Goal: Task Accomplishment & Management: Use online tool/utility

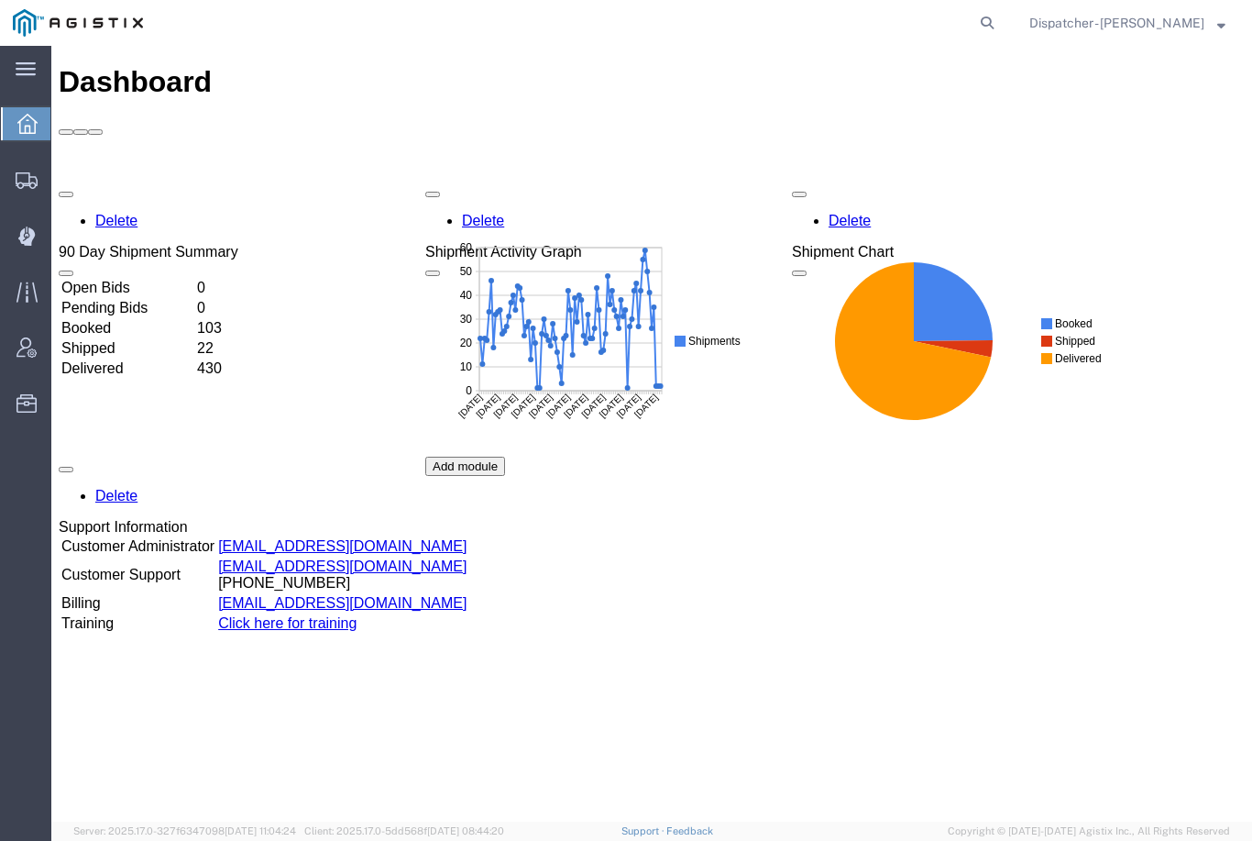
click at [28, 240] on icon at bounding box center [25, 236] width 17 height 18
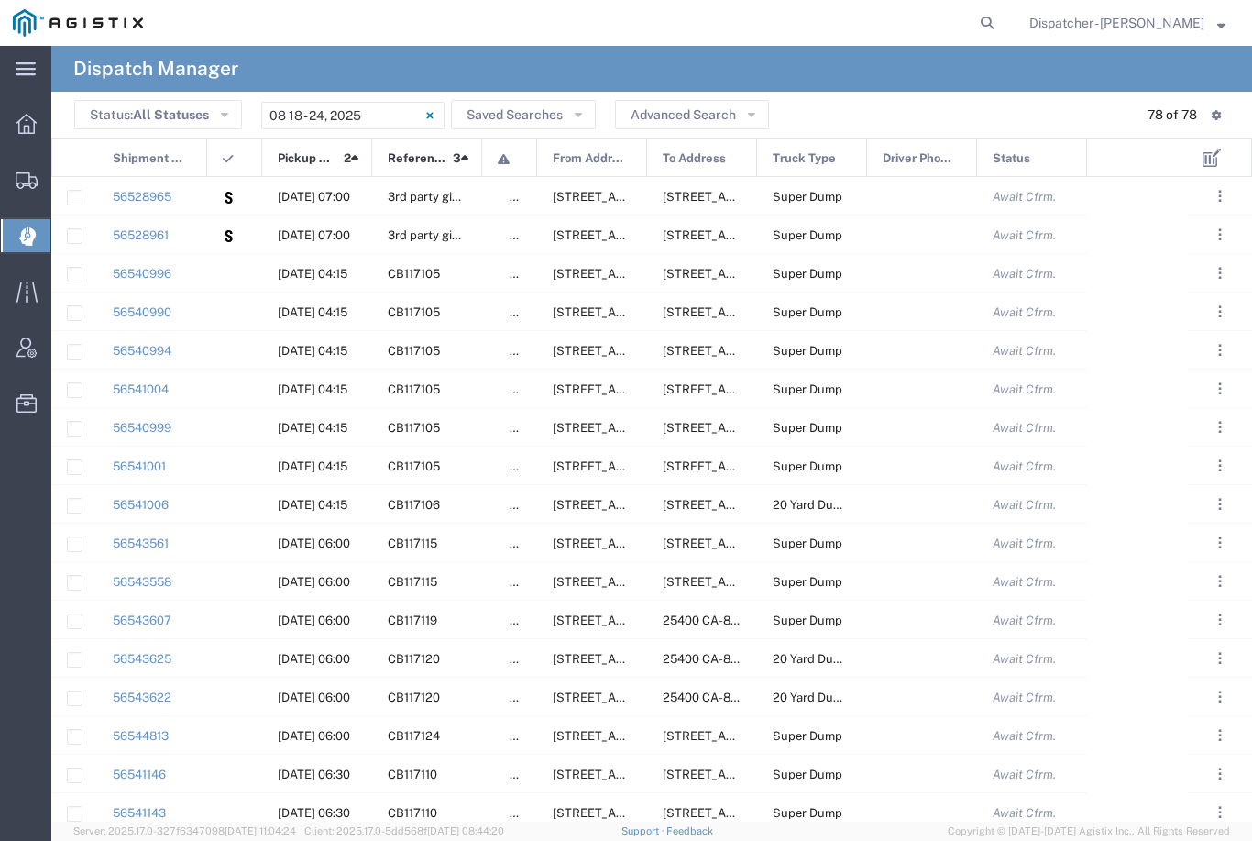
click at [307, 114] on input "[DATE] - [DATE]" at bounding box center [352, 116] width 183 height 28
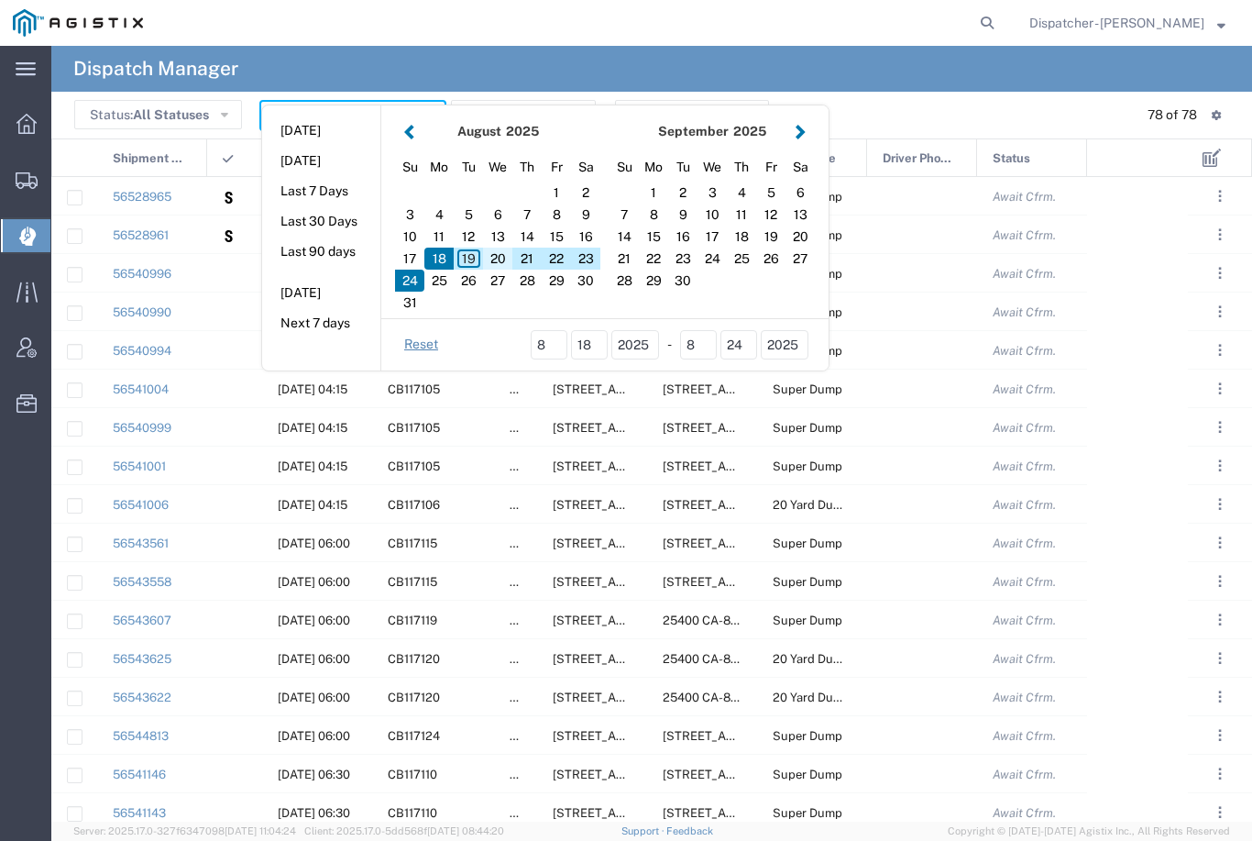
click at [486, 256] on div "20" at bounding box center [497, 259] width 29 height 22
click at [497, 257] on div "20" at bounding box center [497, 259] width 29 height 22
type input "[DATE]"
type input "[DATE] - [DATE]"
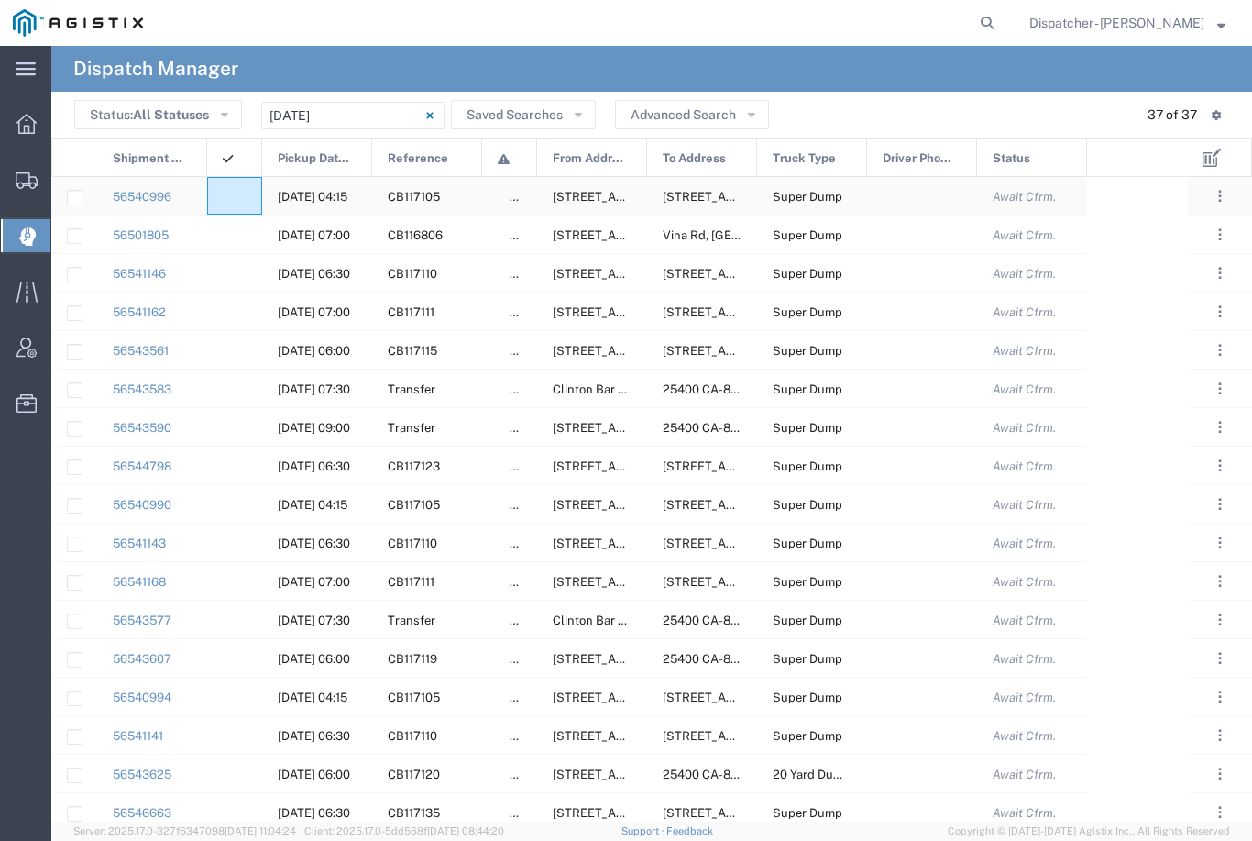
click at [221, 182] on div at bounding box center [234, 196] width 55 height 38
click at [292, 121] on input "[DATE] - [DATE]" at bounding box center [352, 116] width 183 height 28
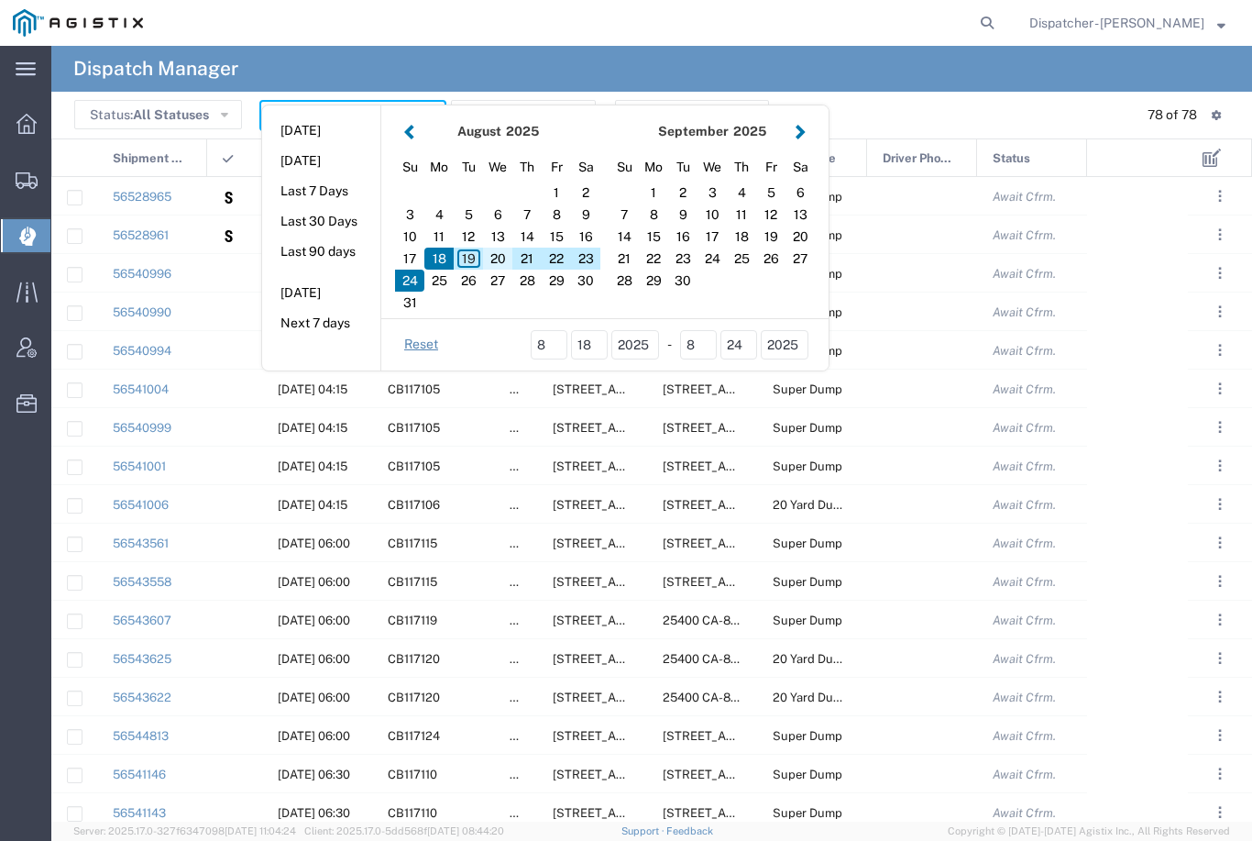
click at [501, 259] on div "20" at bounding box center [497, 259] width 29 height 22
click at [500, 259] on div "20" at bounding box center [497, 259] width 29 height 22
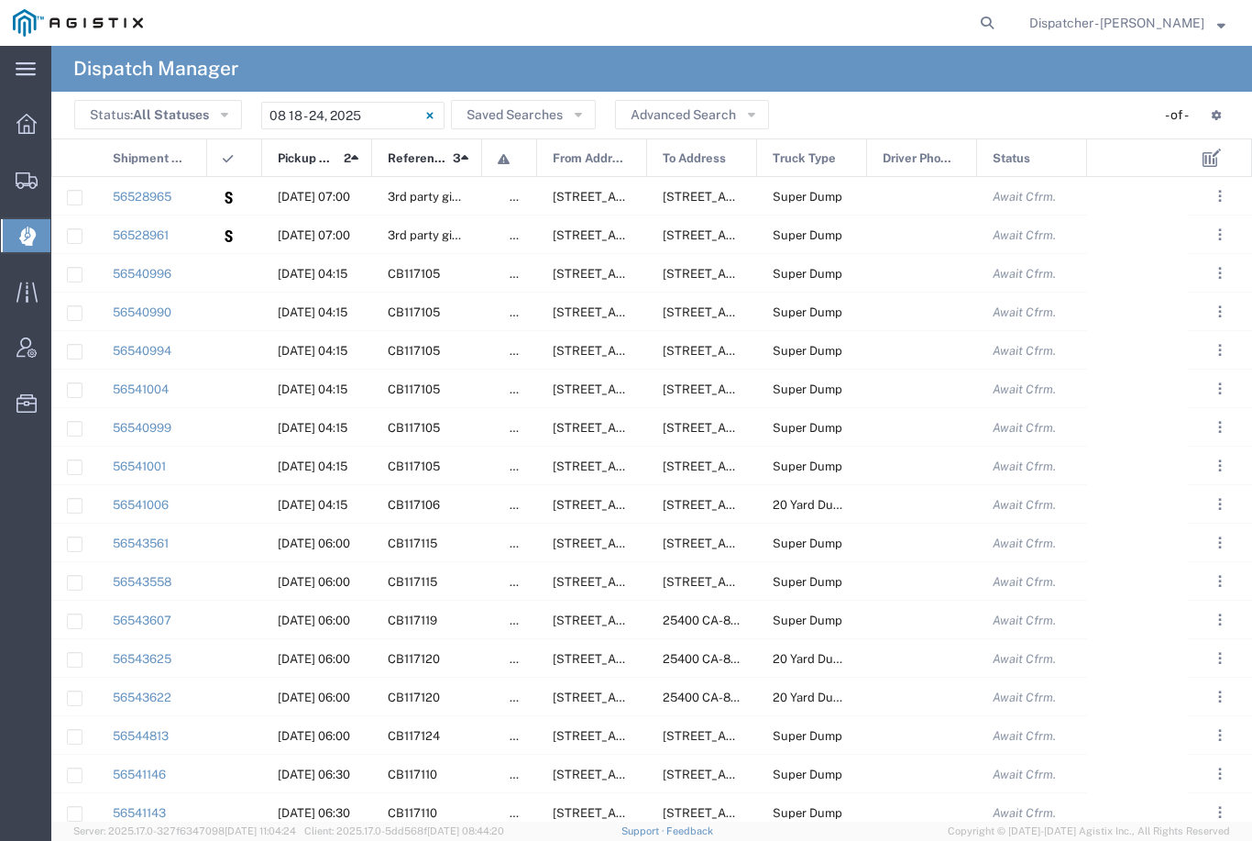
type input "[DATE]"
type input "[DATE] - [DATE]"
click at [232, 198] on agx-ag-table-icon-cell at bounding box center [229, 197] width 12 height 14
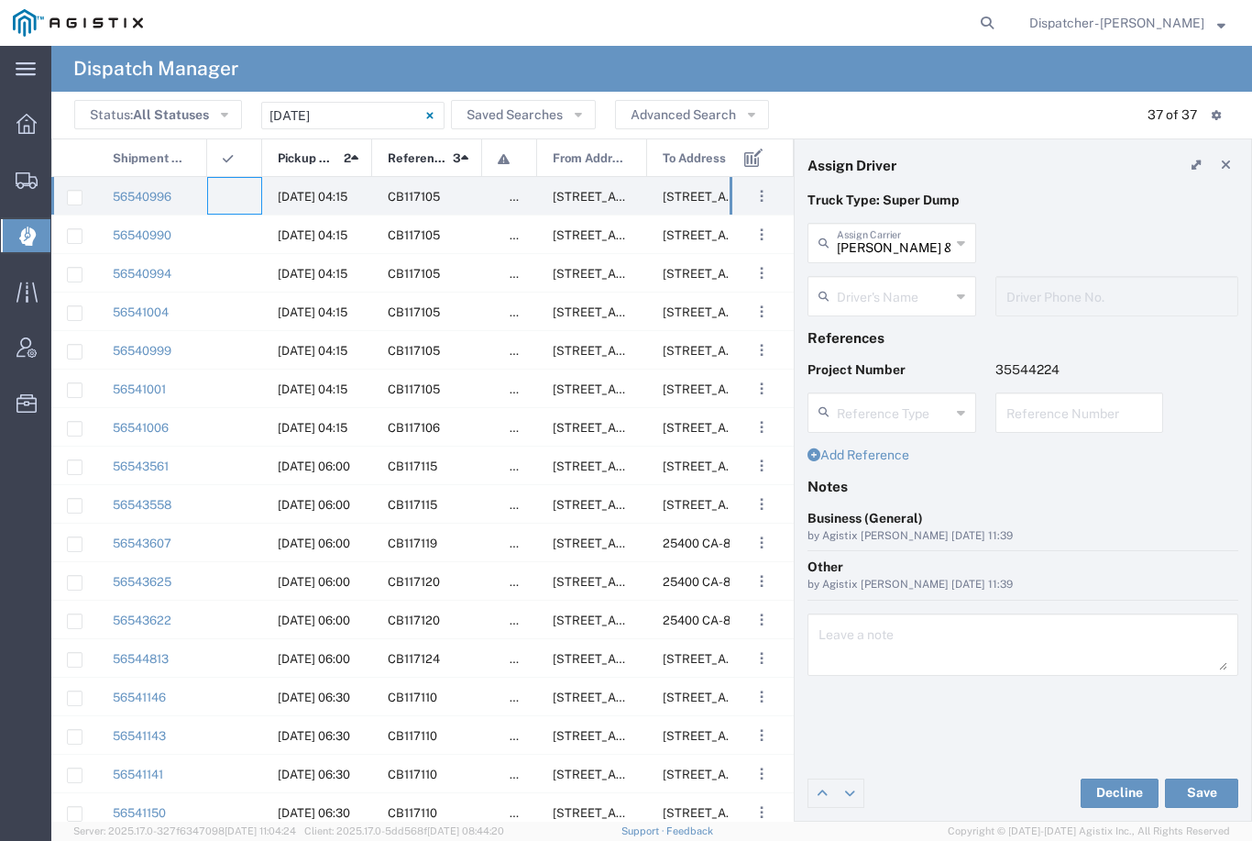
click at [904, 229] on input "[PERSON_NAME] & Sons Trucking, Inc" at bounding box center [894, 242] width 114 height 32
click at [884, 327] on span "E.P.A. Trucking" at bounding box center [891, 341] width 165 height 28
type input "E.P.A. Trucking"
click at [898, 294] on input "text" at bounding box center [894, 295] width 114 height 32
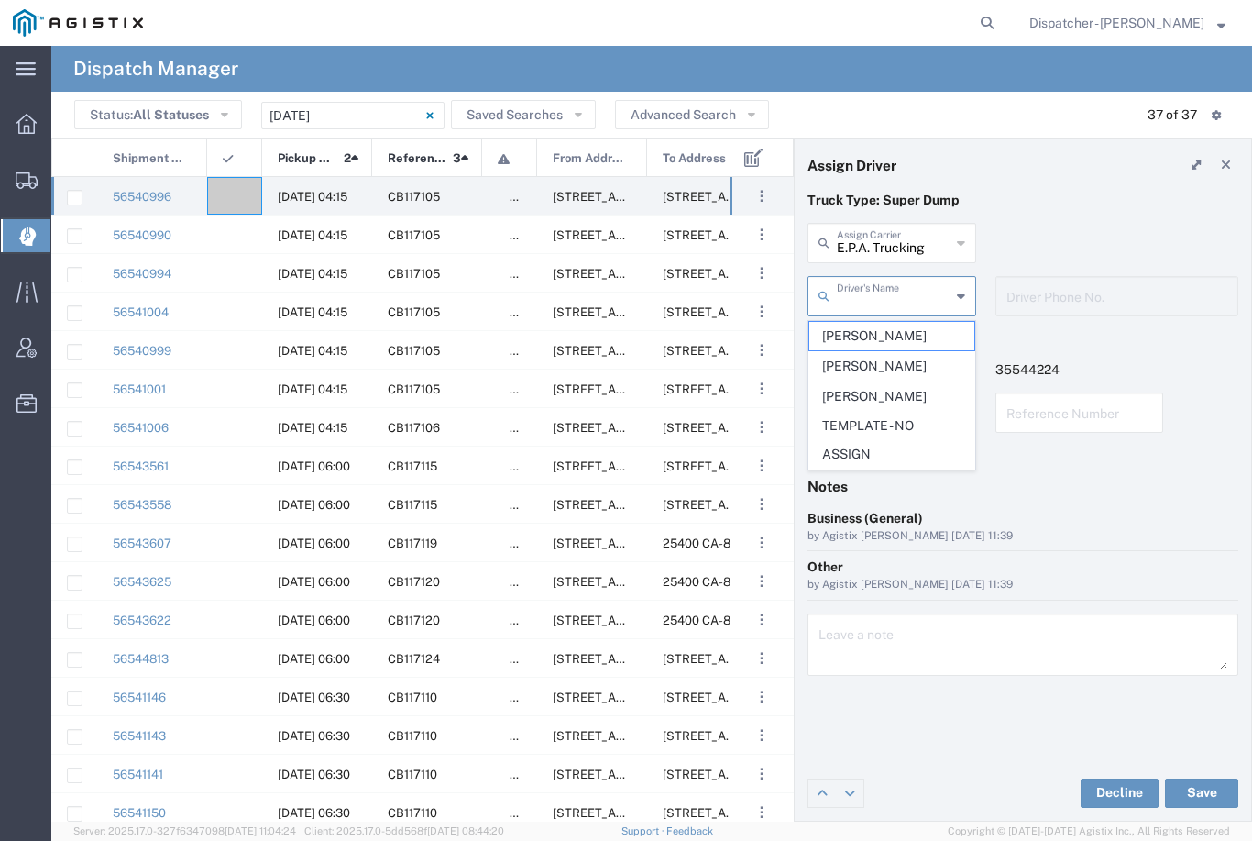
click at [875, 332] on span "[PERSON_NAME]" at bounding box center [891, 336] width 165 height 28
type input "[PERSON_NAME]"
type input "6504689024"
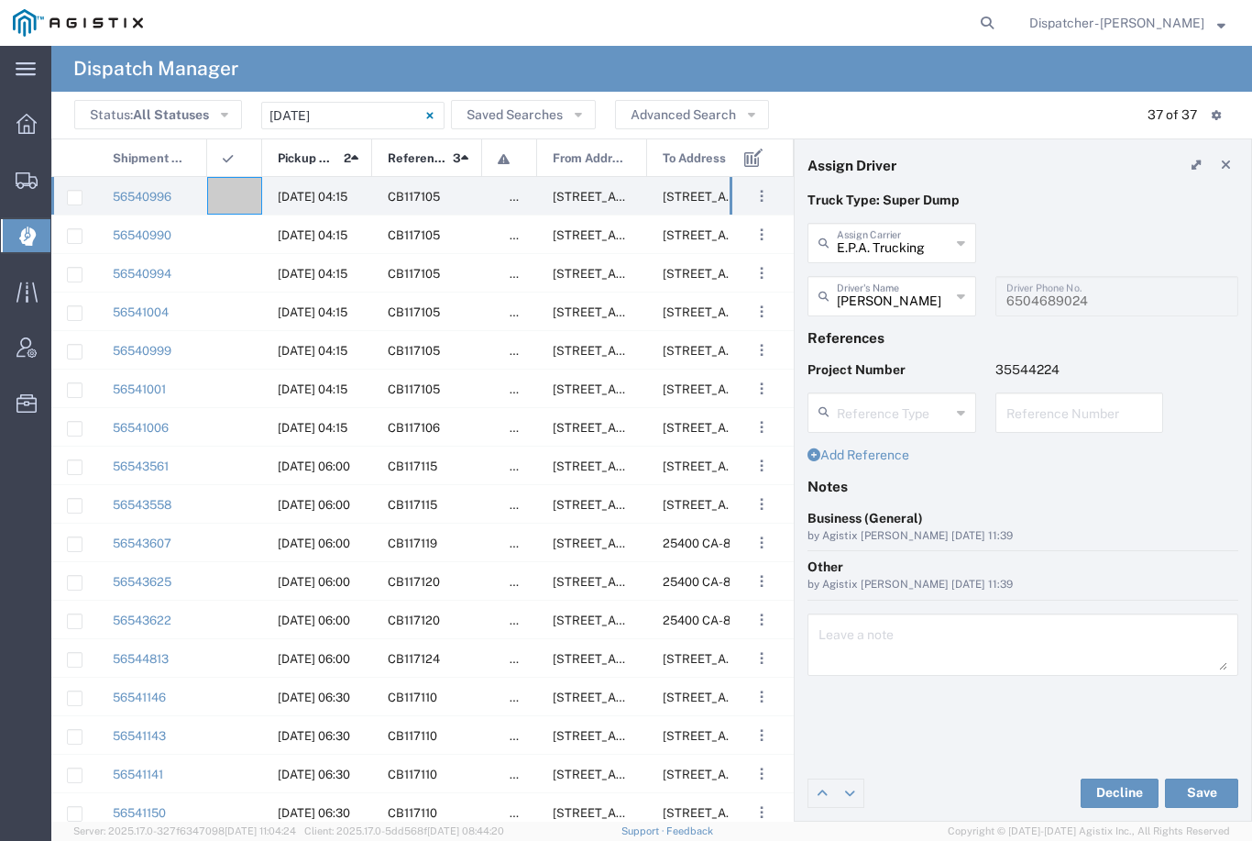
click at [1212, 787] on button "Save" at bounding box center [1201, 792] width 73 height 29
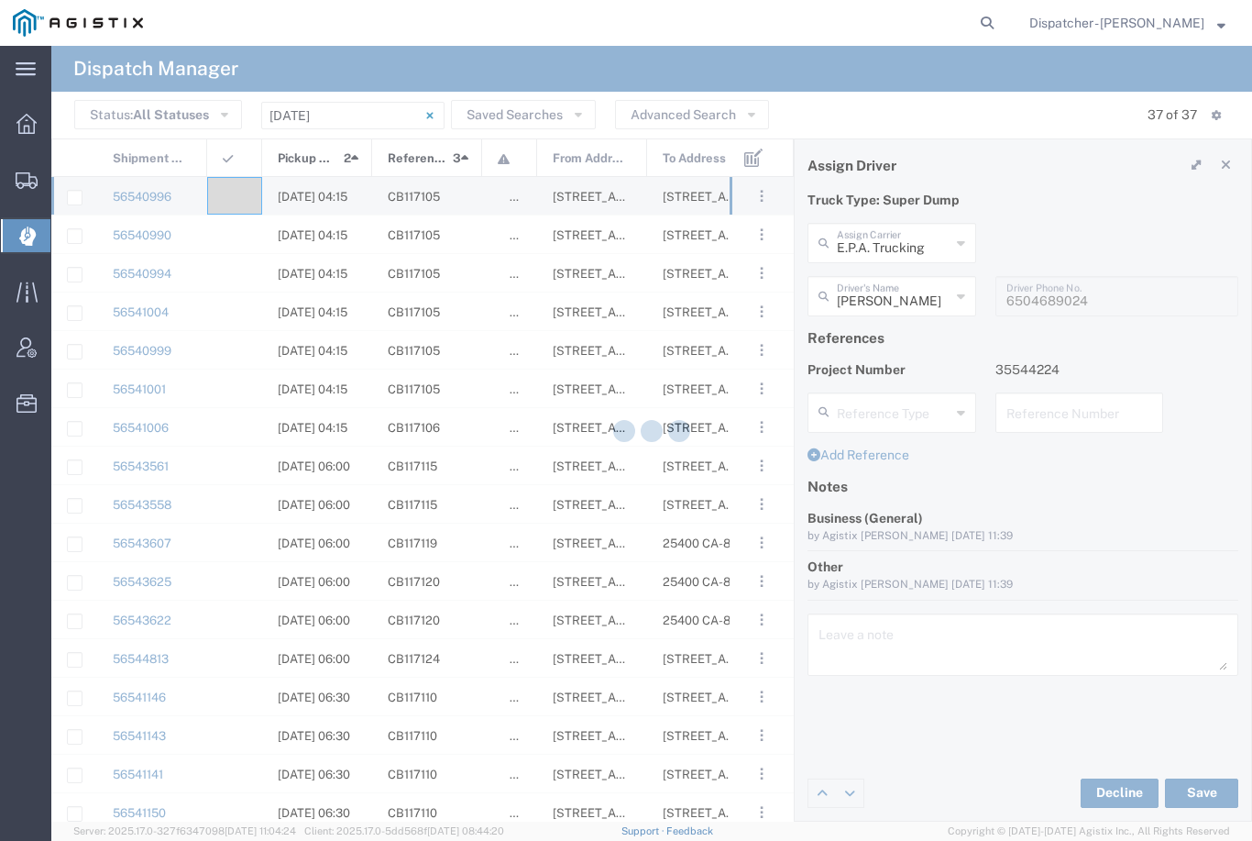
type input "[PERSON_NAME]"
type input "E.P.A. Trucking"
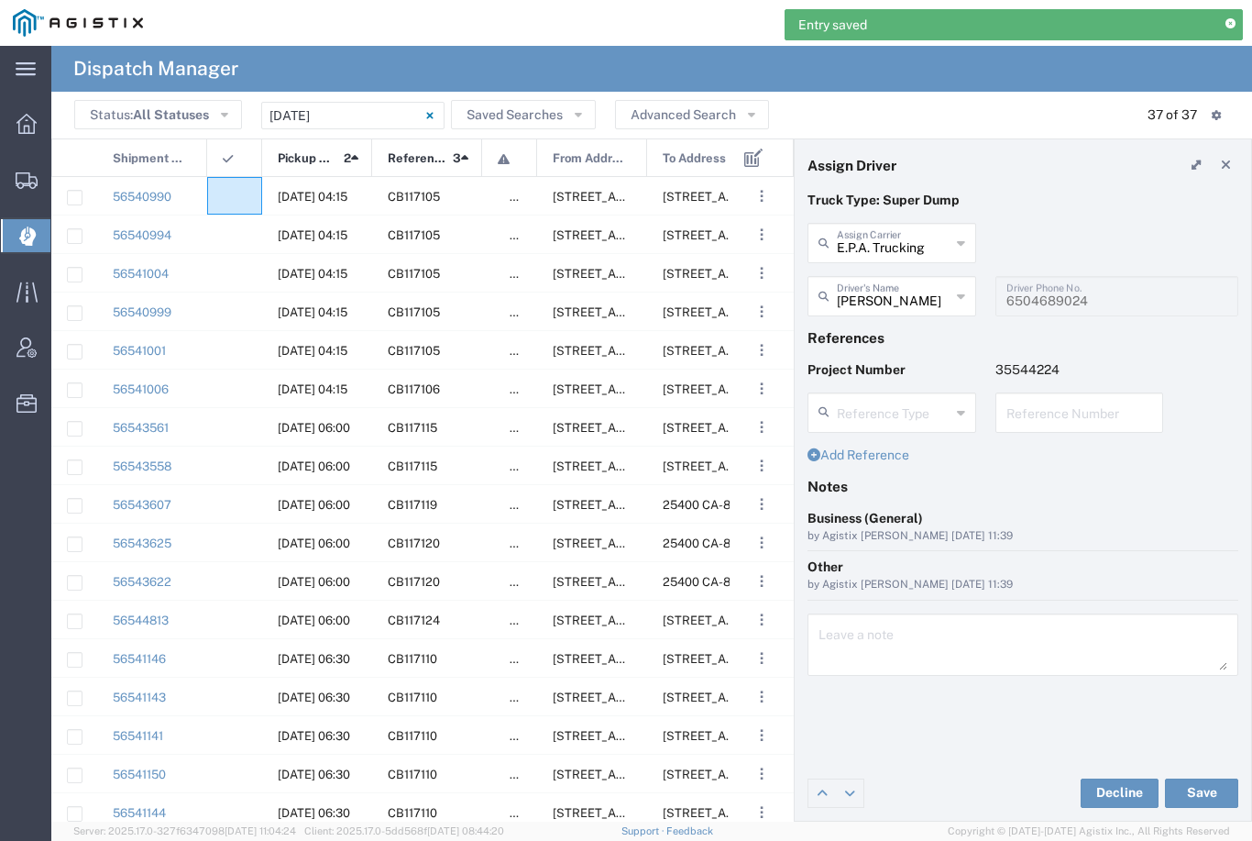
click at [226, 193] on agx-ag-table-icon-cell at bounding box center [229, 197] width 12 height 14
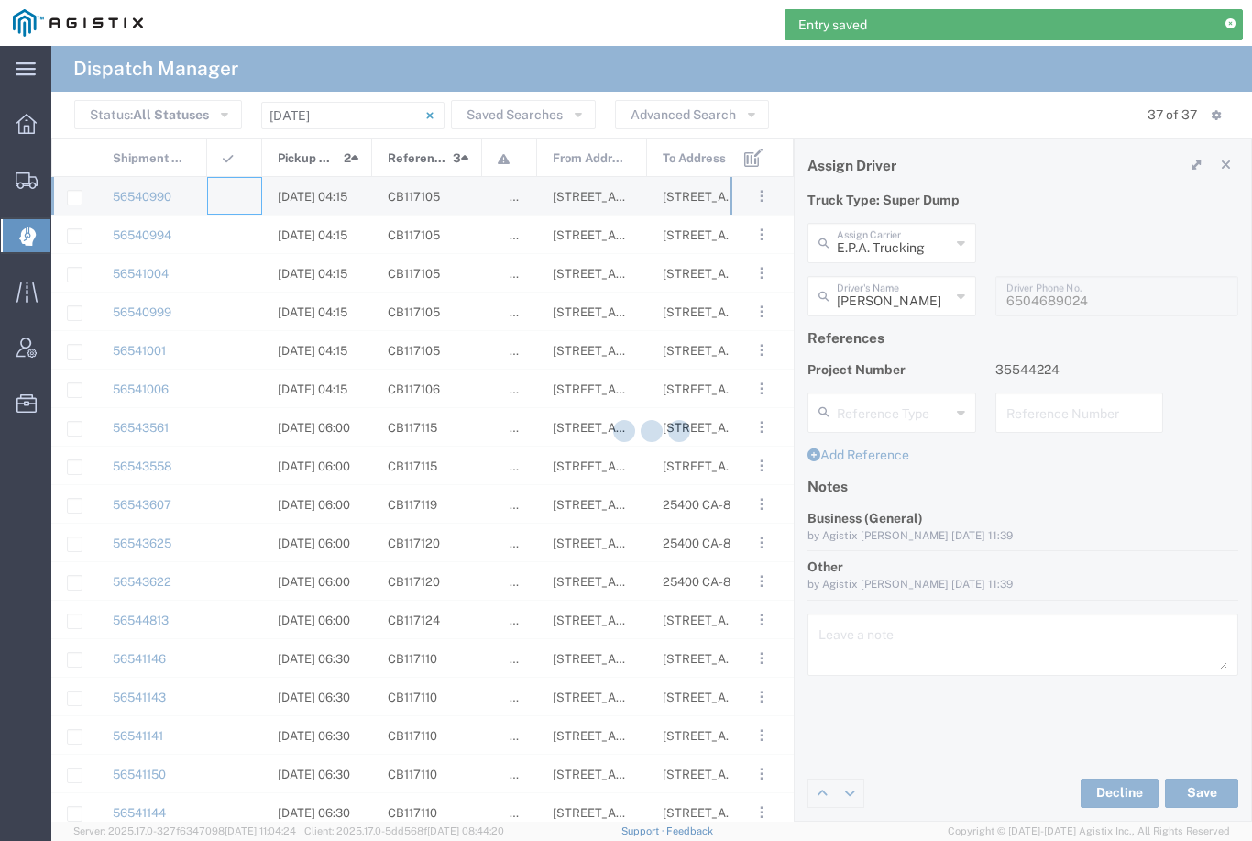
type input "[PERSON_NAME] & Sons Trucking, Inc"
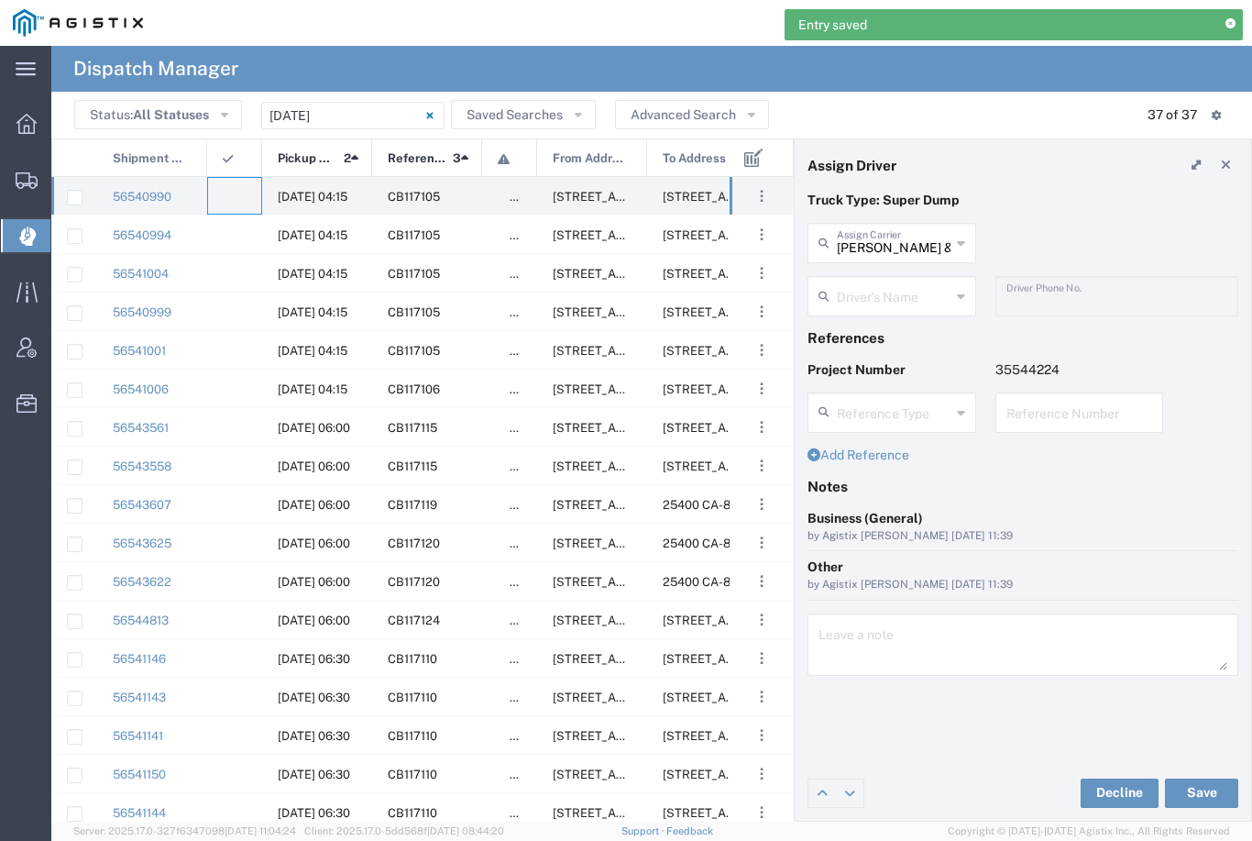
click at [887, 237] on input "[PERSON_NAME] & Sons Trucking, Inc" at bounding box center [894, 242] width 114 height 32
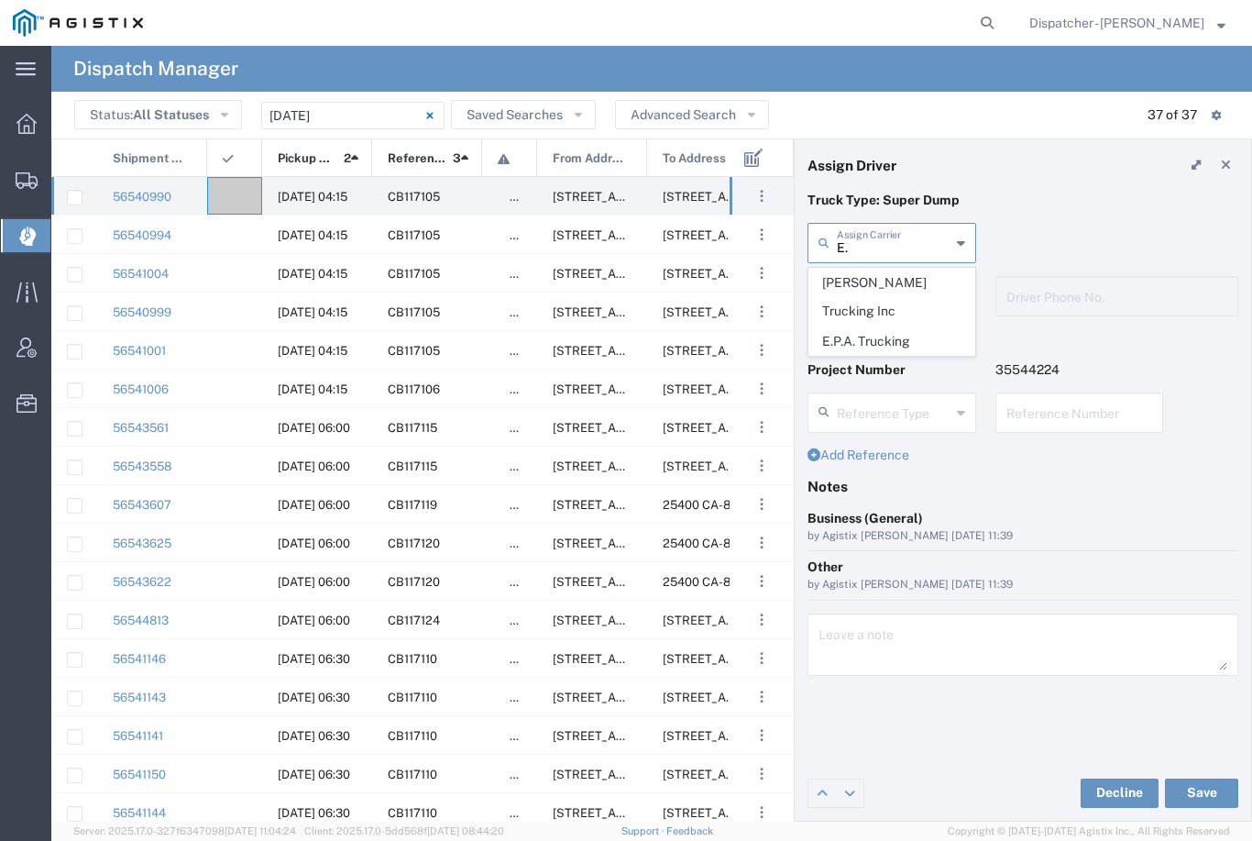
click at [868, 327] on span "E.P.A. Trucking" at bounding box center [891, 341] width 165 height 28
type input "E.P.A. Trucking"
click at [894, 292] on input "text" at bounding box center [894, 295] width 114 height 32
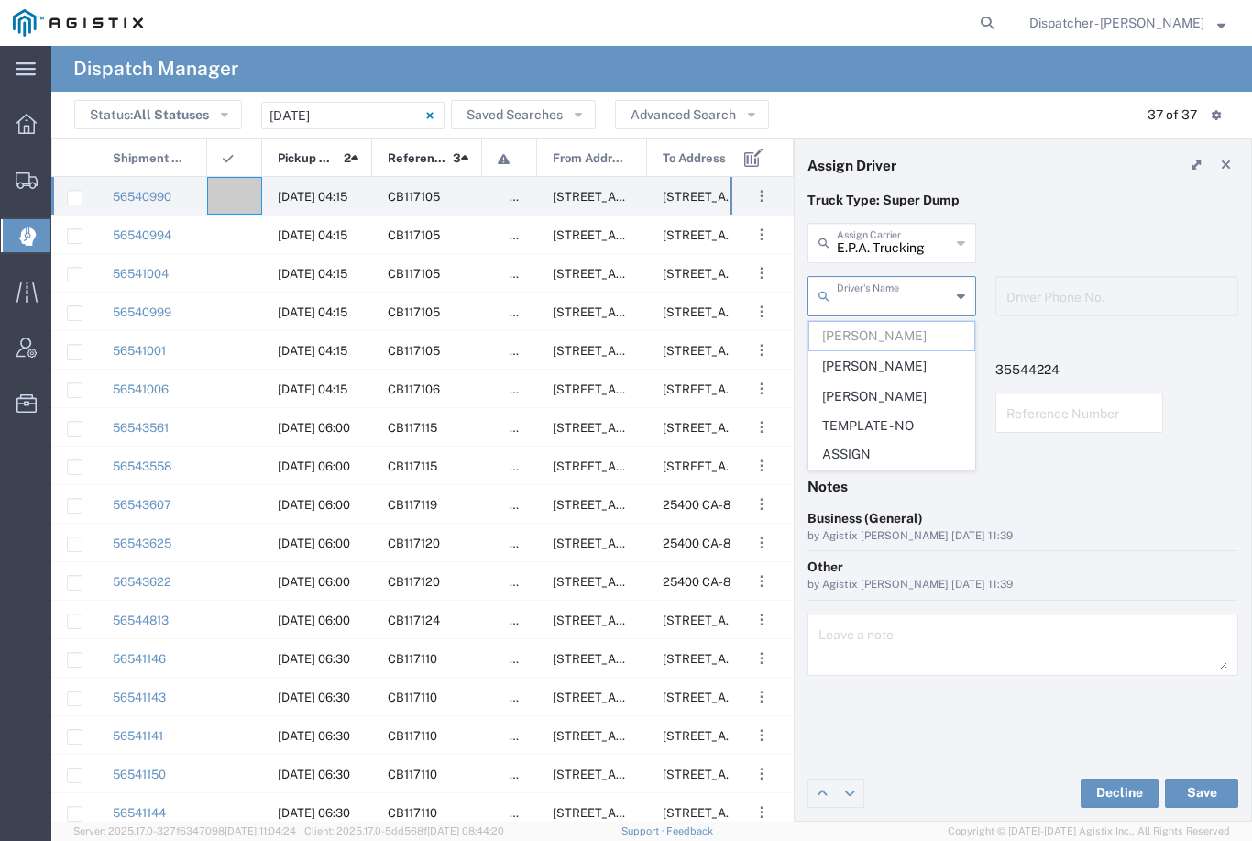
click at [864, 365] on span "[PERSON_NAME]" at bounding box center [891, 366] width 165 height 28
type input "[PERSON_NAME]"
type input "[PHONE_NUMBER]"
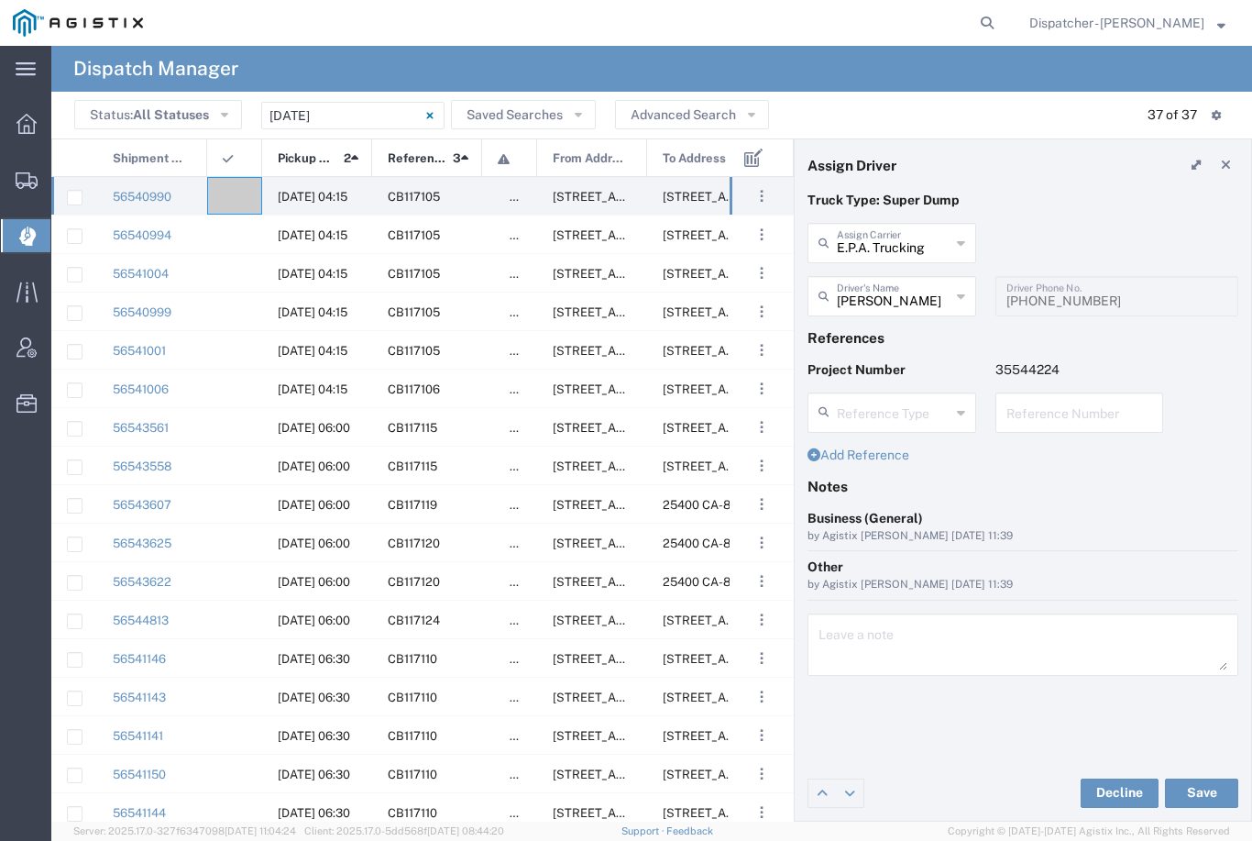
click at [1204, 779] on button "Save" at bounding box center [1201, 792] width 73 height 29
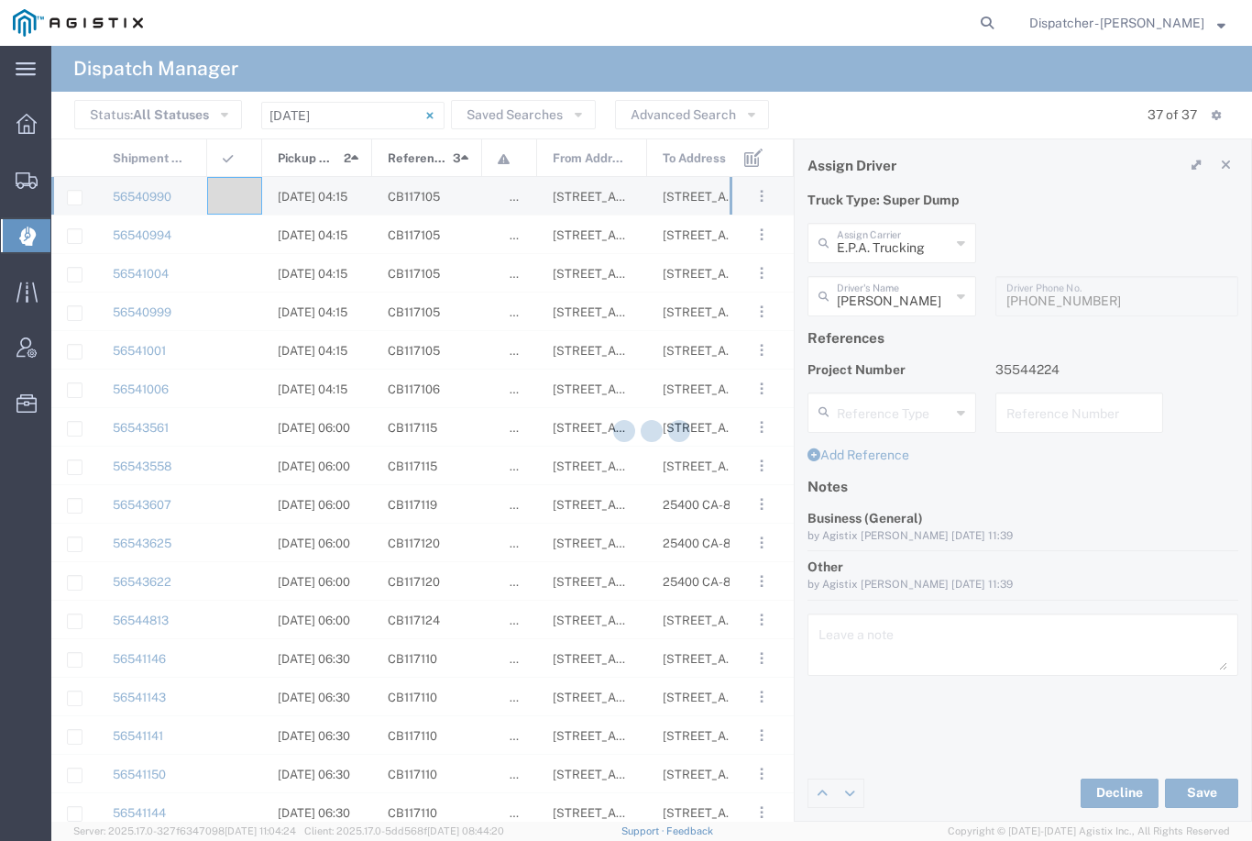
type input "[PERSON_NAME]"
type input "E.P.A. Trucking"
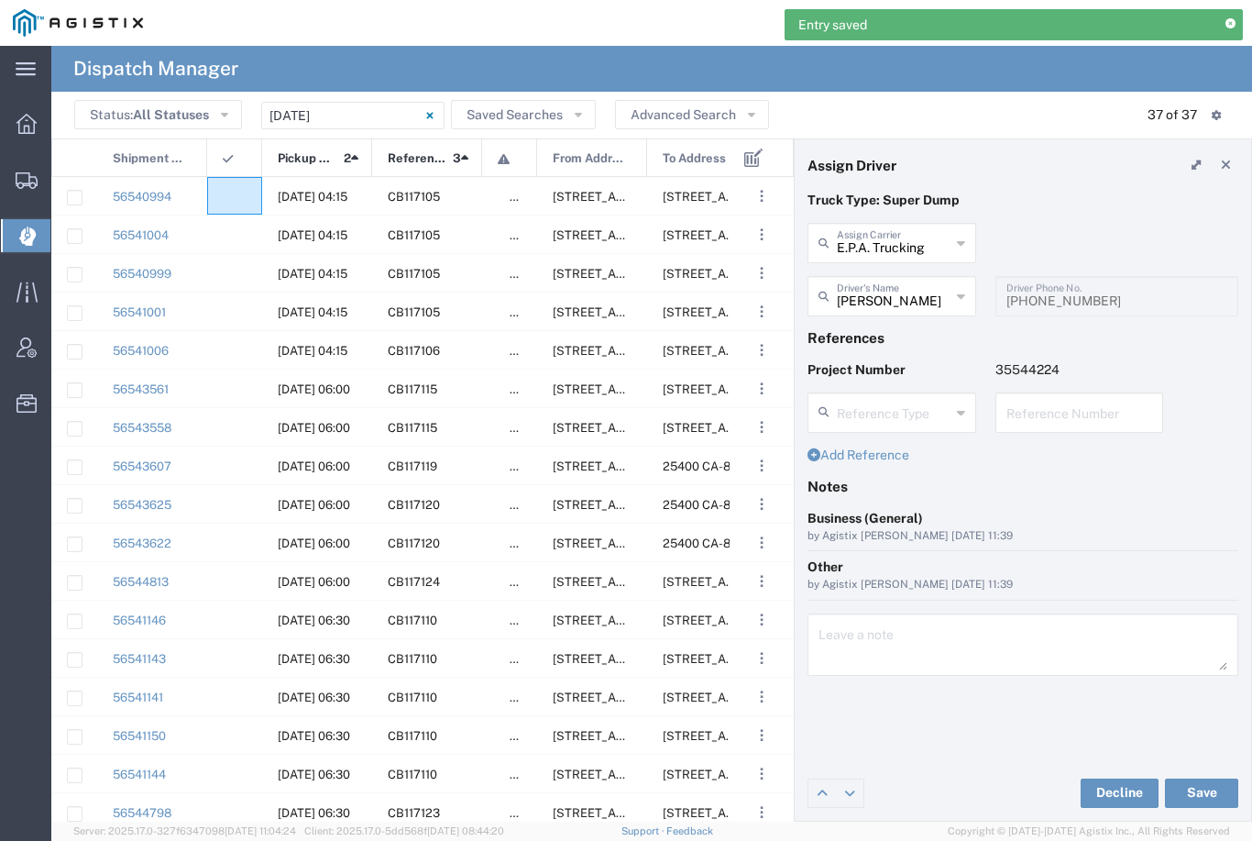
click at [233, 194] on agx-ag-table-icon-cell at bounding box center [229, 197] width 12 height 14
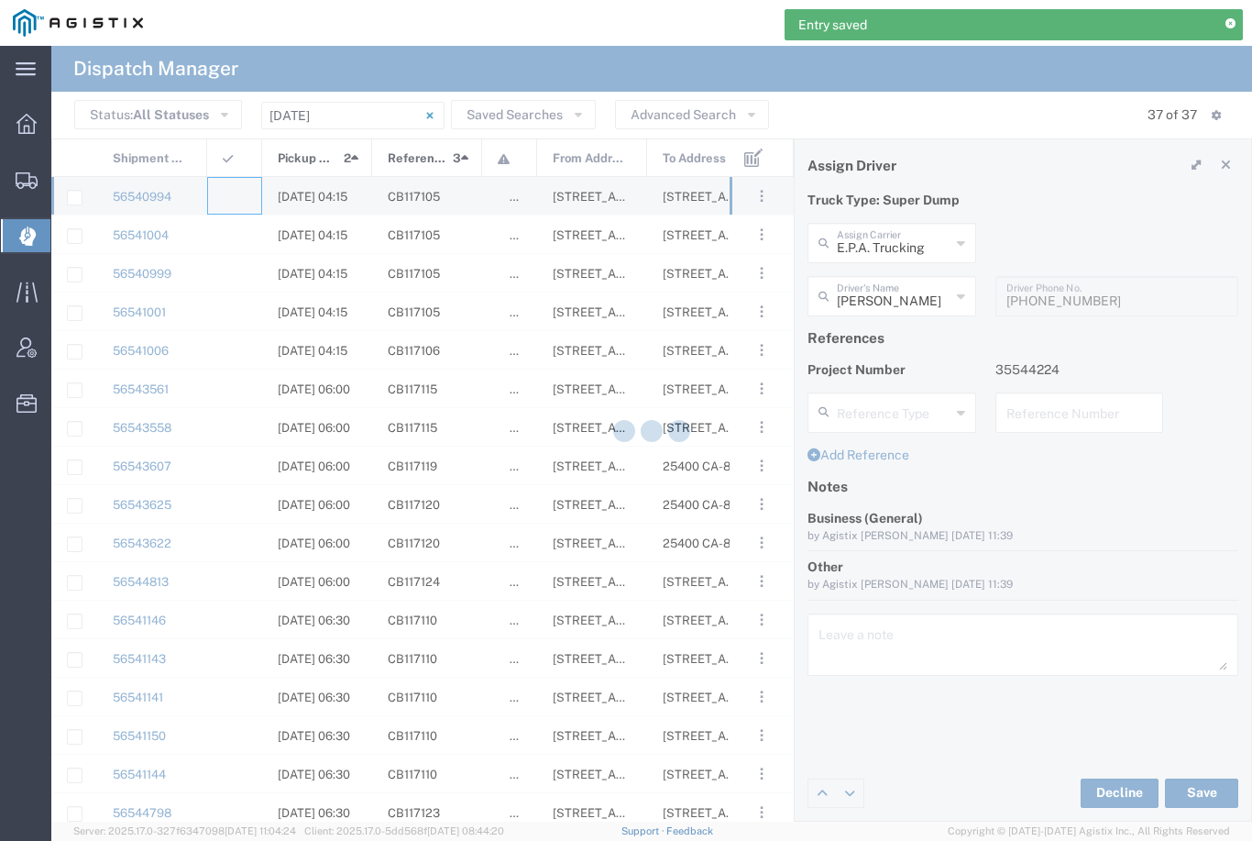
type input "[PERSON_NAME] & Sons Trucking, Inc"
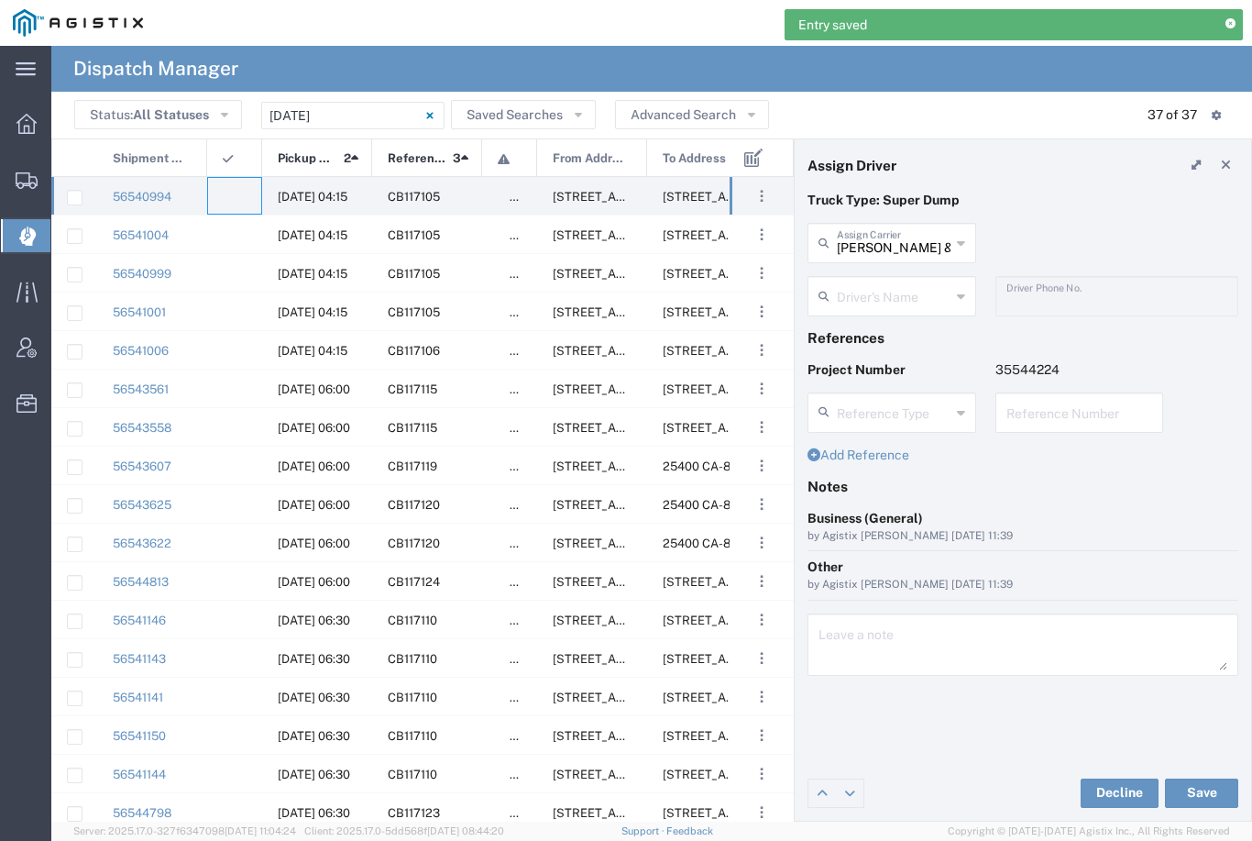
click at [896, 227] on input "[PERSON_NAME] & Sons Trucking, Inc" at bounding box center [894, 242] width 114 height 32
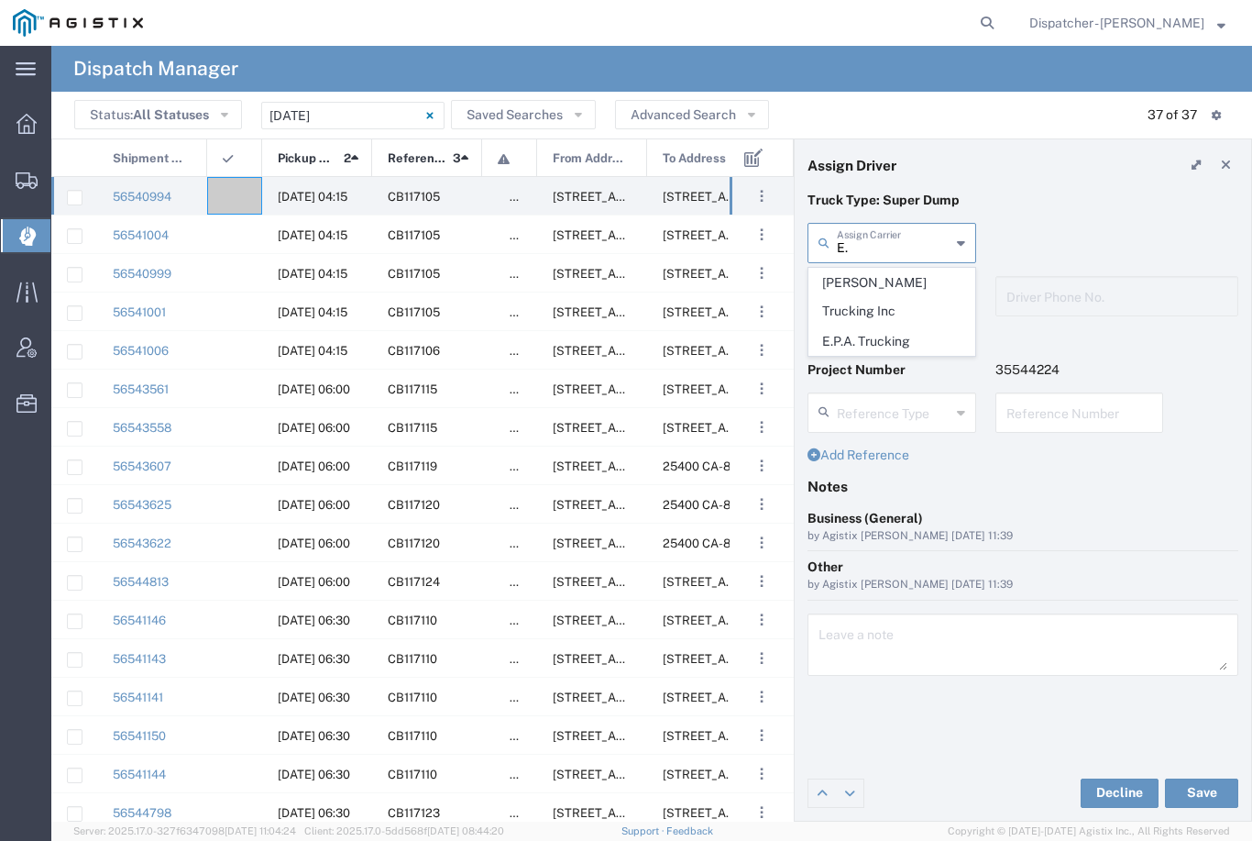
click at [878, 327] on span "E.P.A. Trucking" at bounding box center [891, 341] width 165 height 28
type input "E.P.A. Trucking"
click at [894, 290] on input "text" at bounding box center [895, 295] width 116 height 32
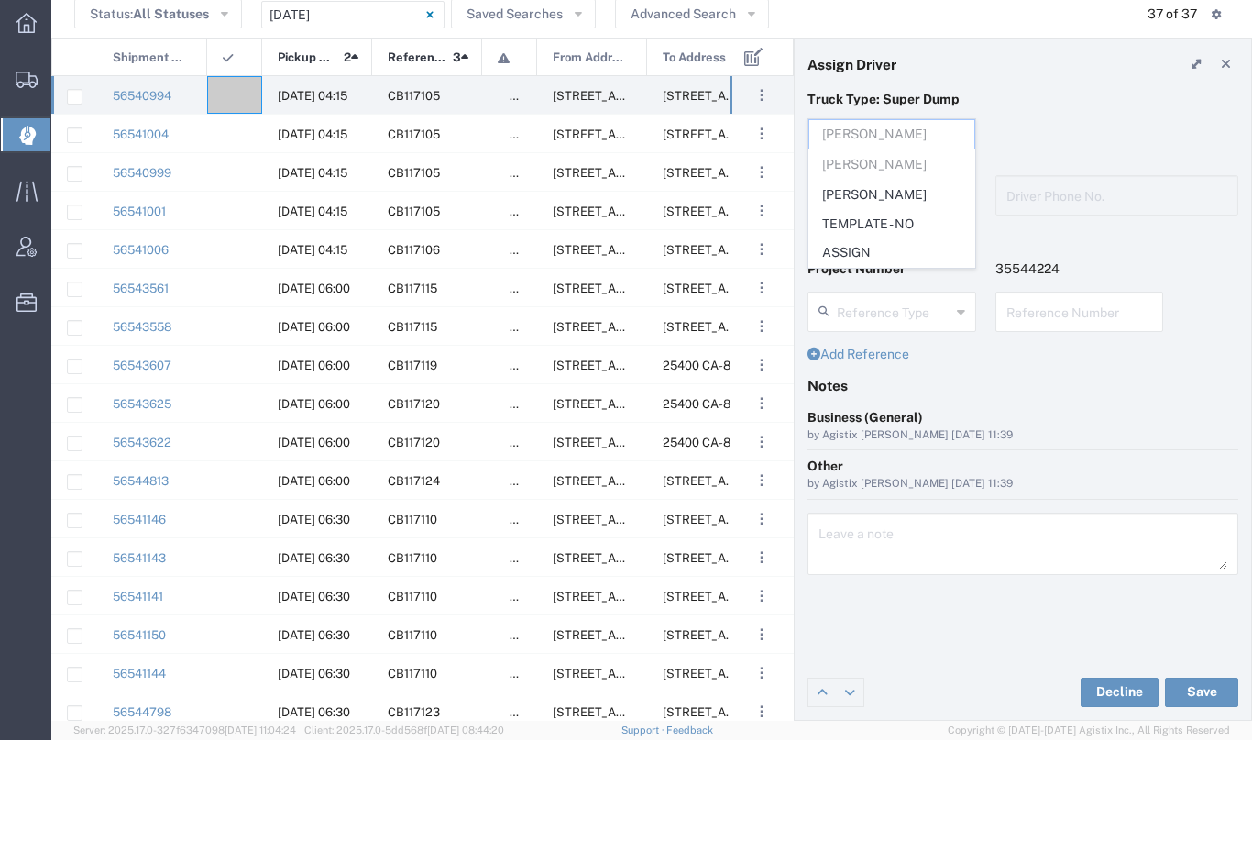
click at [884, 281] on span "[PERSON_NAME]" at bounding box center [891, 295] width 165 height 28
type input "[PERSON_NAME]"
type input "6505371145"
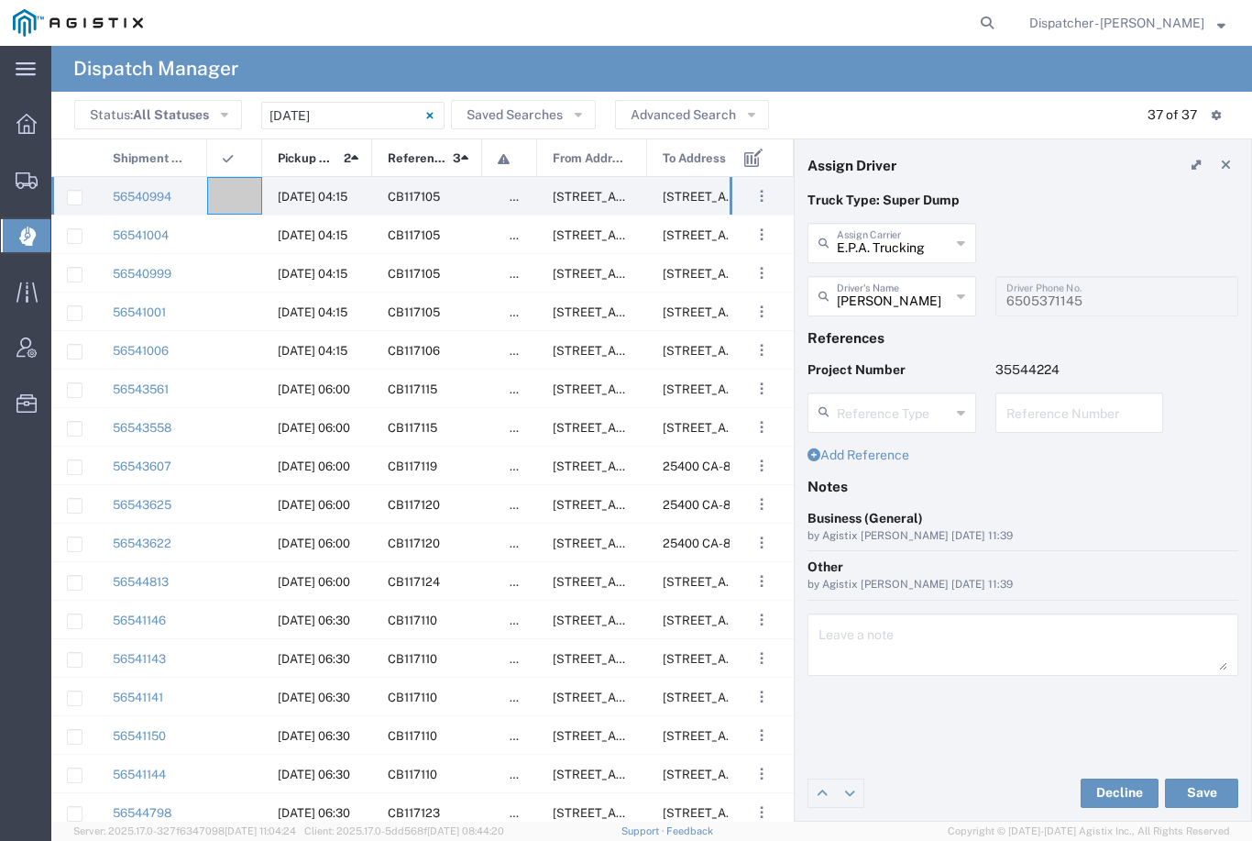
click at [1201, 791] on button "Save" at bounding box center [1201, 792] width 73 height 29
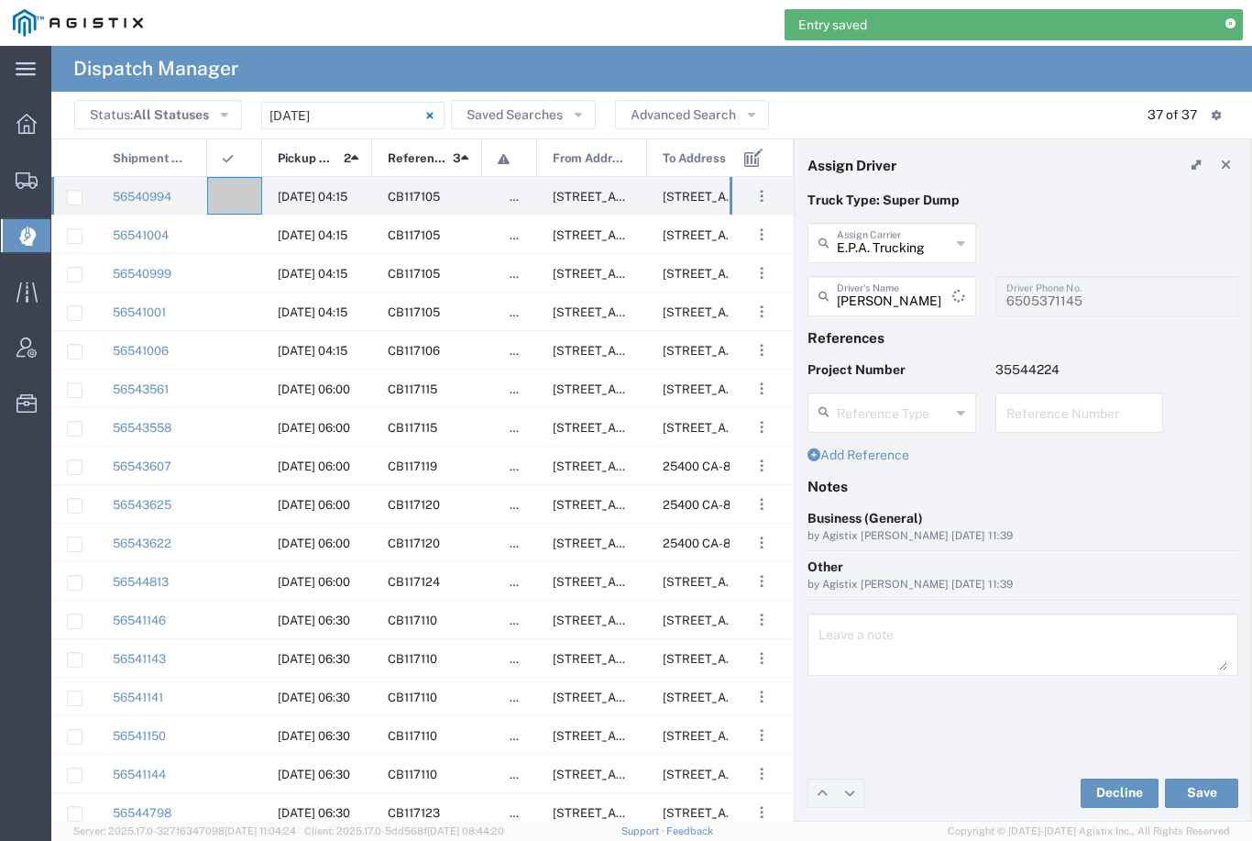
type input "[PERSON_NAME]"
type input "E.P.A. Trucking"
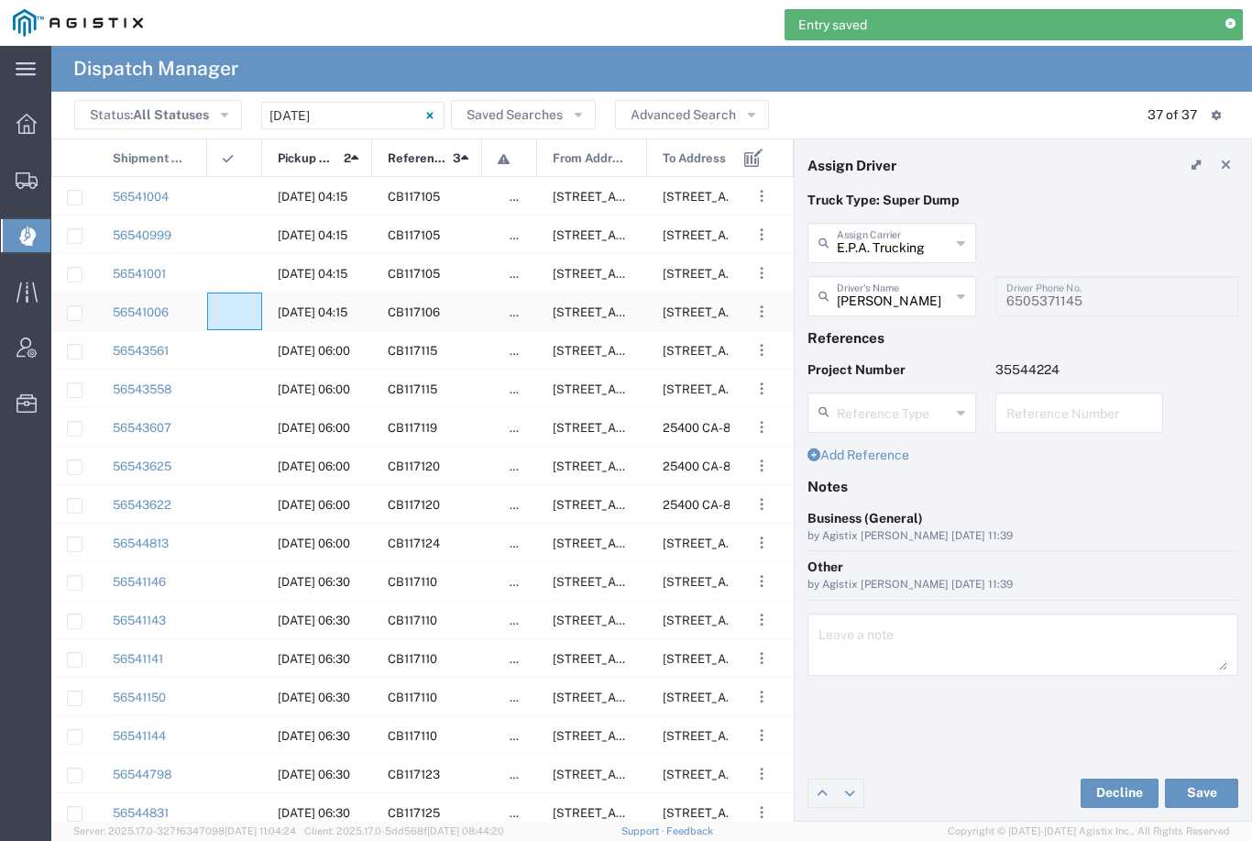
click at [226, 314] on agx-ag-table-icon-cell at bounding box center [229, 312] width 12 height 14
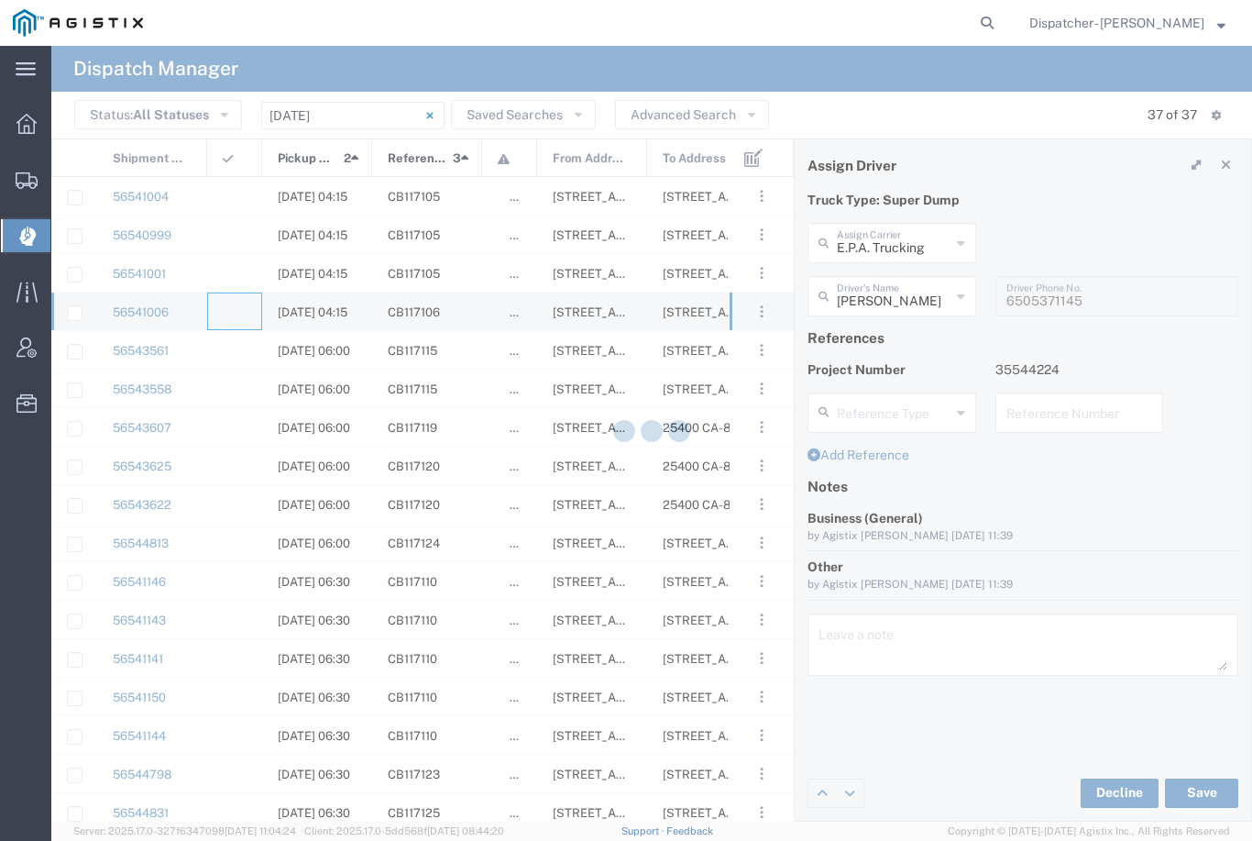
type input "[PERSON_NAME] & Sons Trucking, Inc"
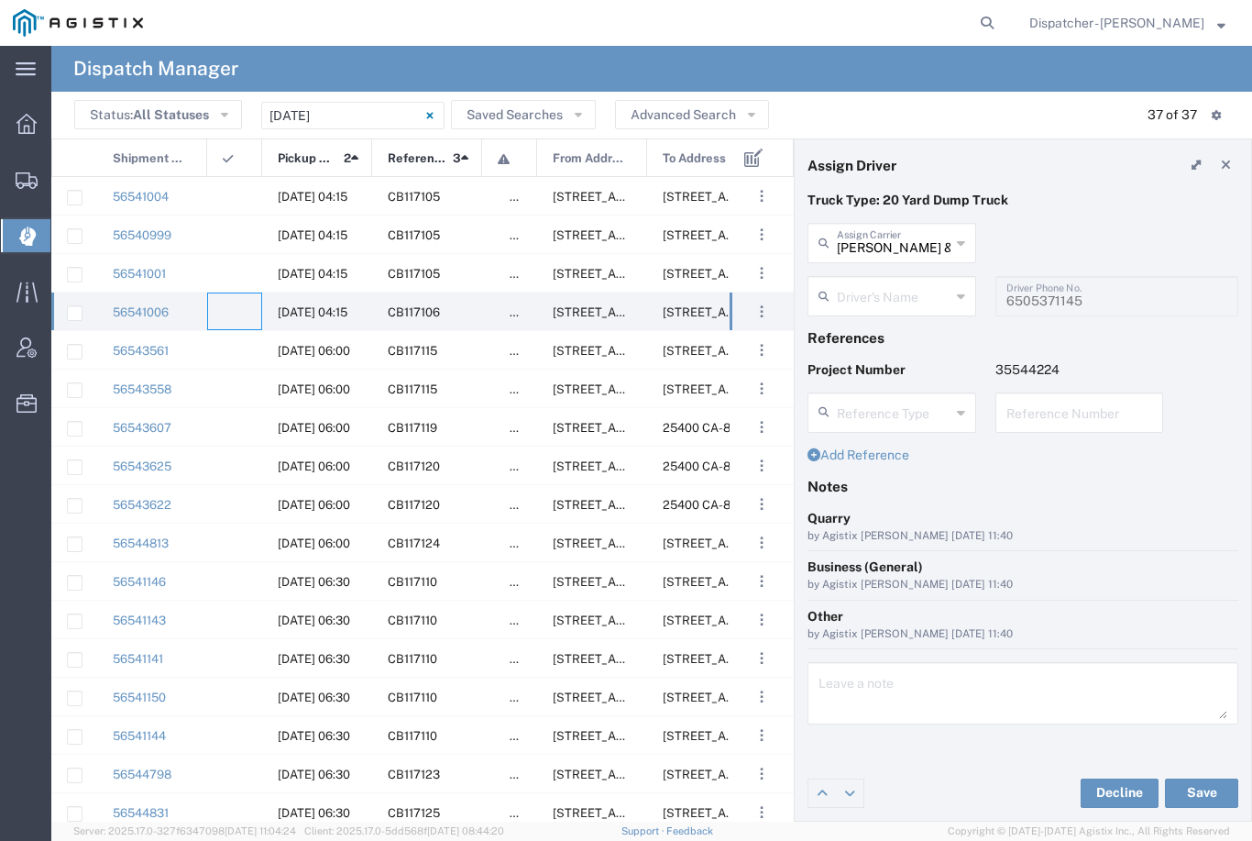
click at [901, 288] on agx-dropdown-input "Driver's Name [PERSON_NAME] [PERSON_NAME] [PERSON_NAME] - NO ASSIGN" at bounding box center [892, 296] width 169 height 40
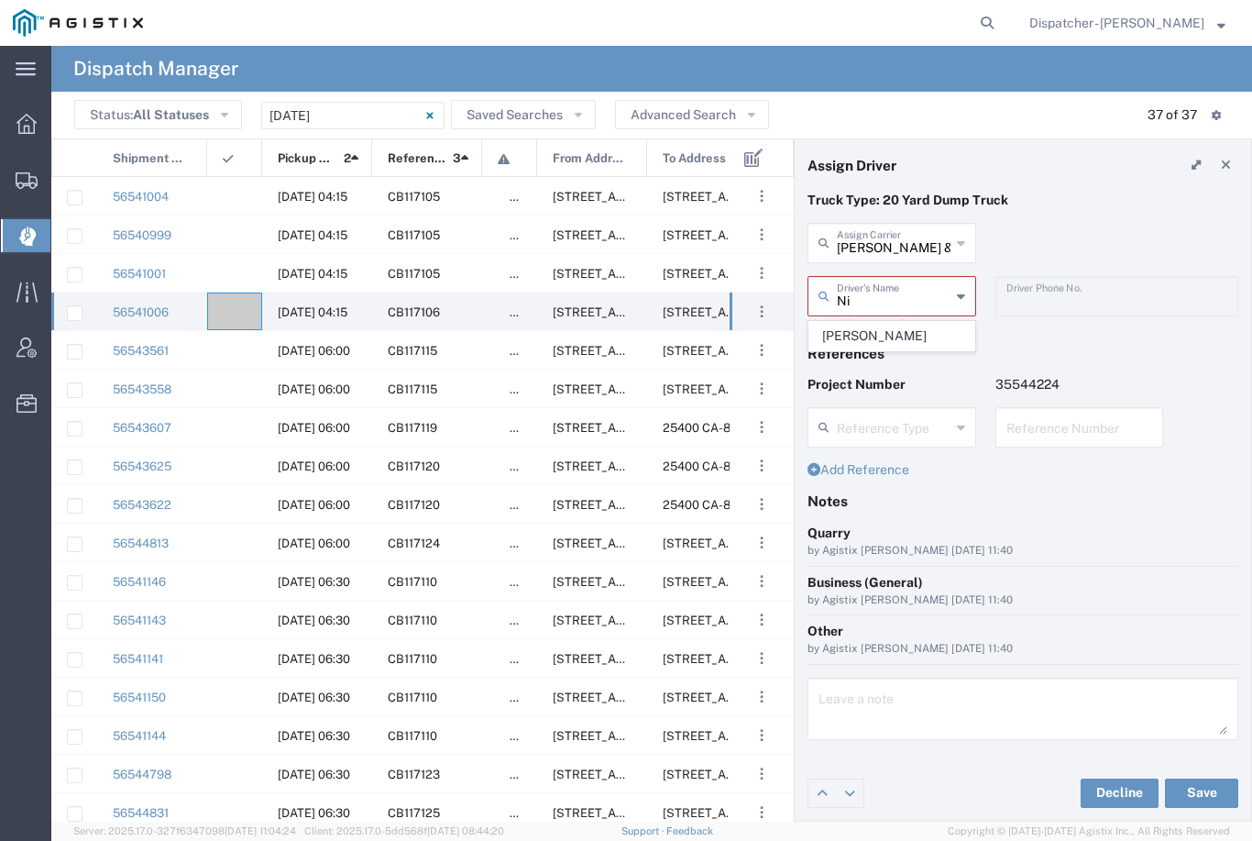
click at [879, 331] on span "[PERSON_NAME]" at bounding box center [891, 336] width 165 height 28
type input "[PERSON_NAME]"
type input "[PHONE_NUMBER]"
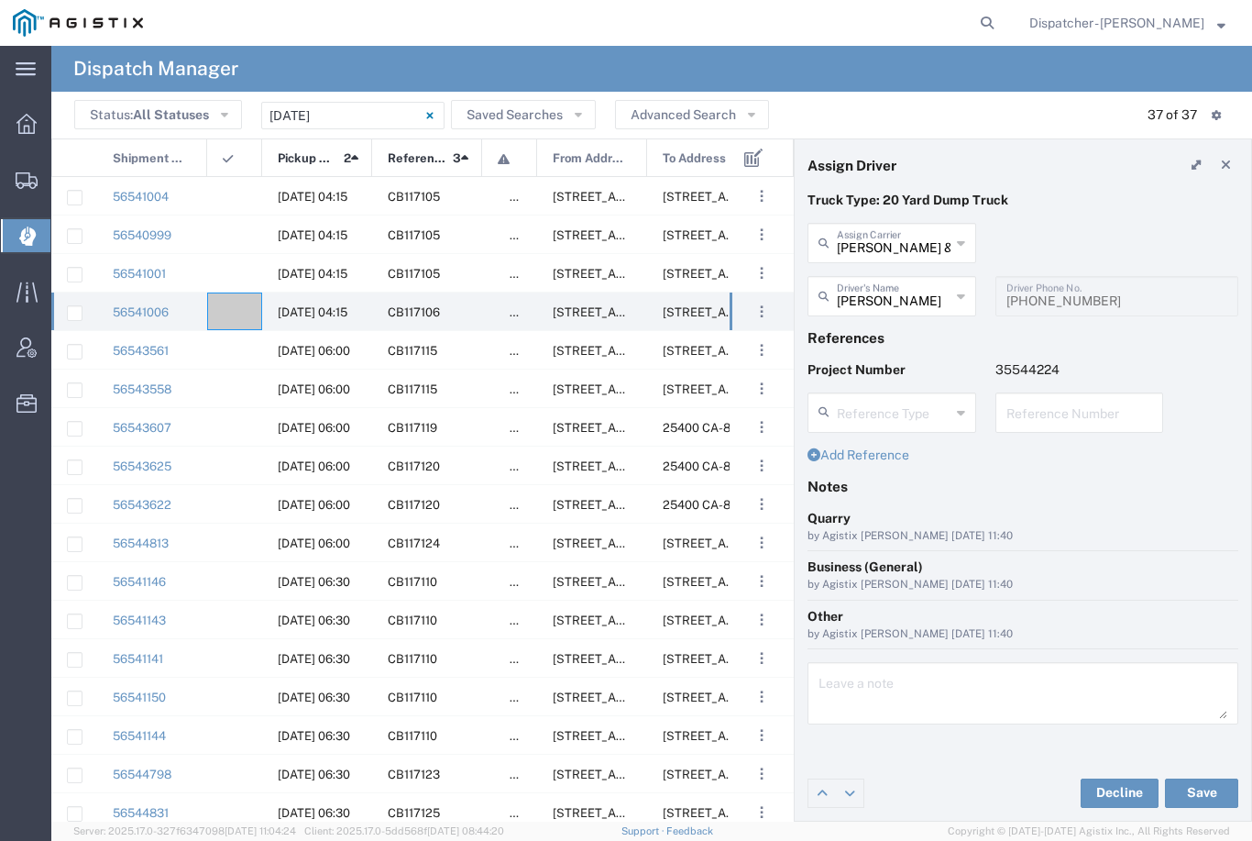
click at [1206, 787] on button "Save" at bounding box center [1201, 792] width 73 height 29
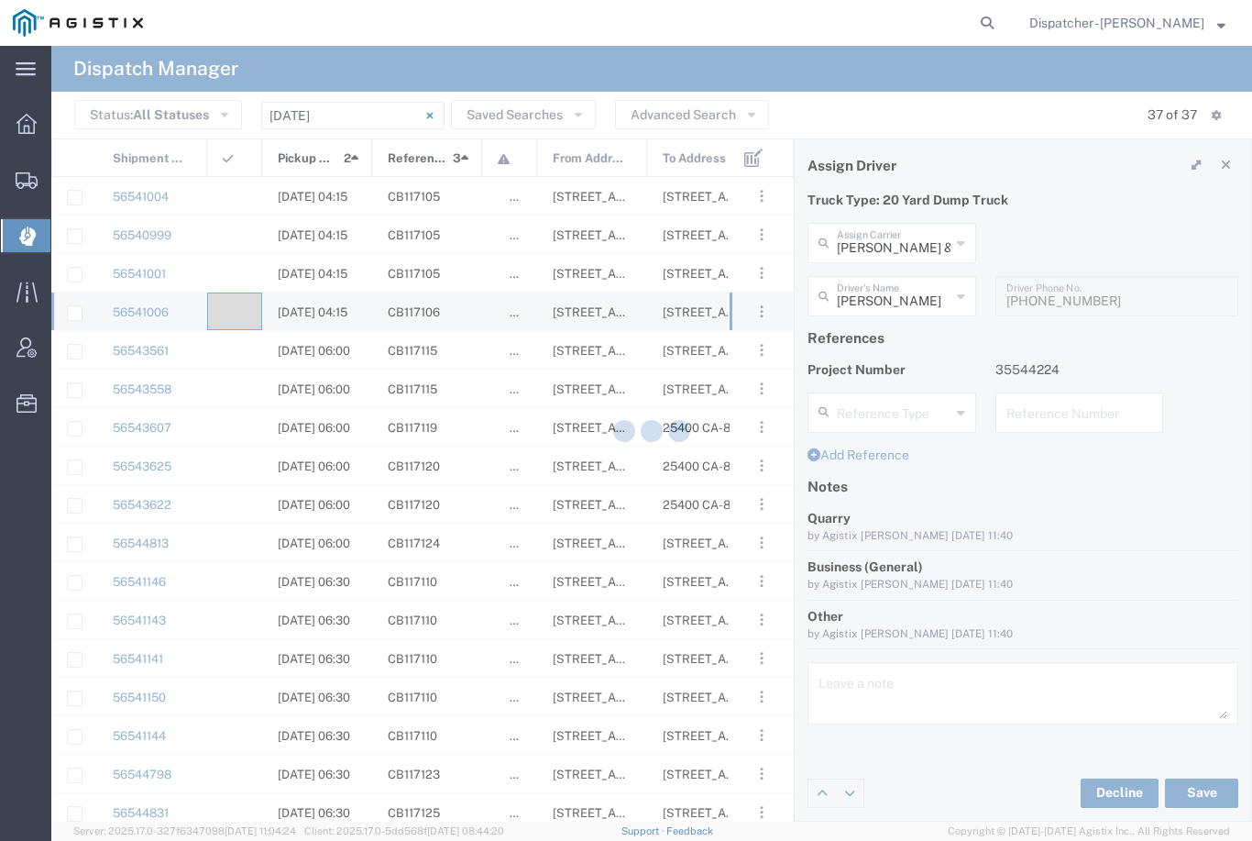
type input "[PERSON_NAME]"
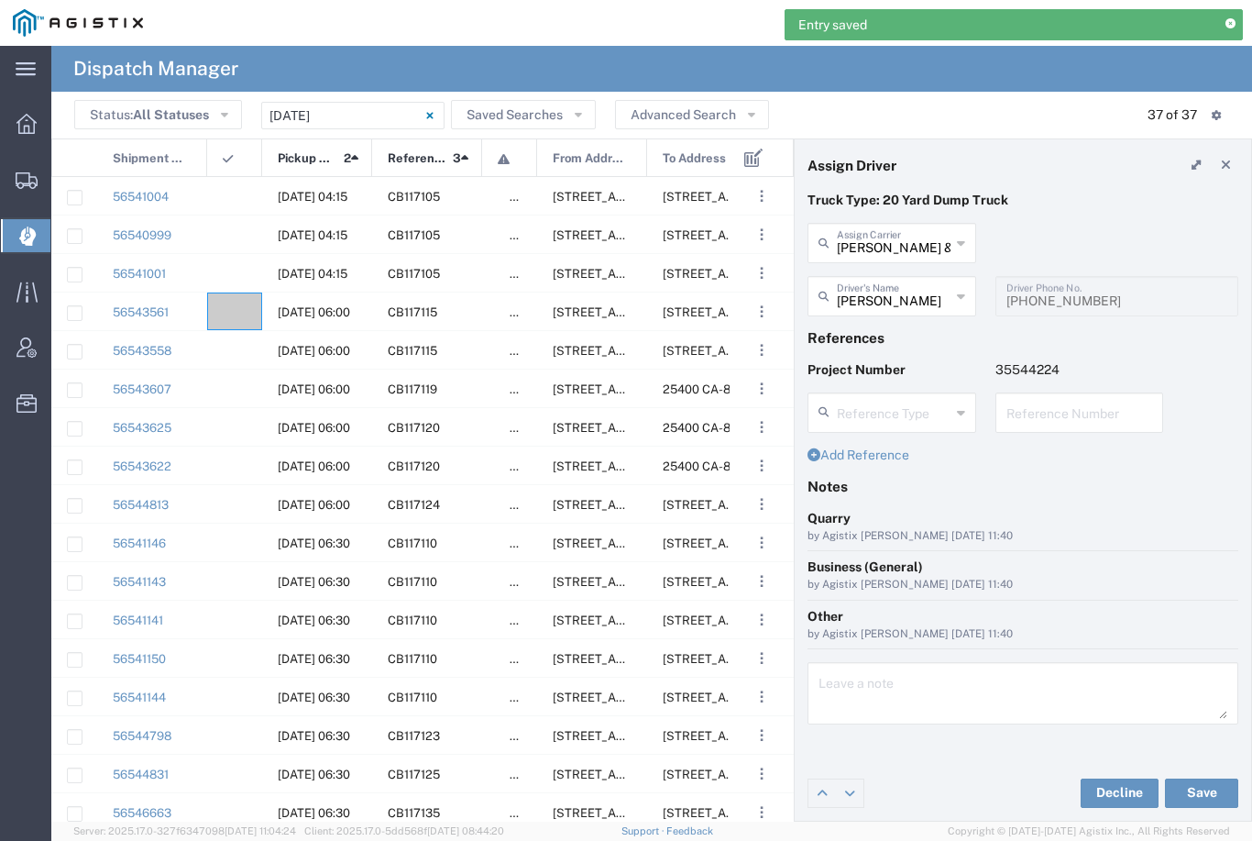
click at [233, 263] on div at bounding box center [234, 273] width 55 height 38
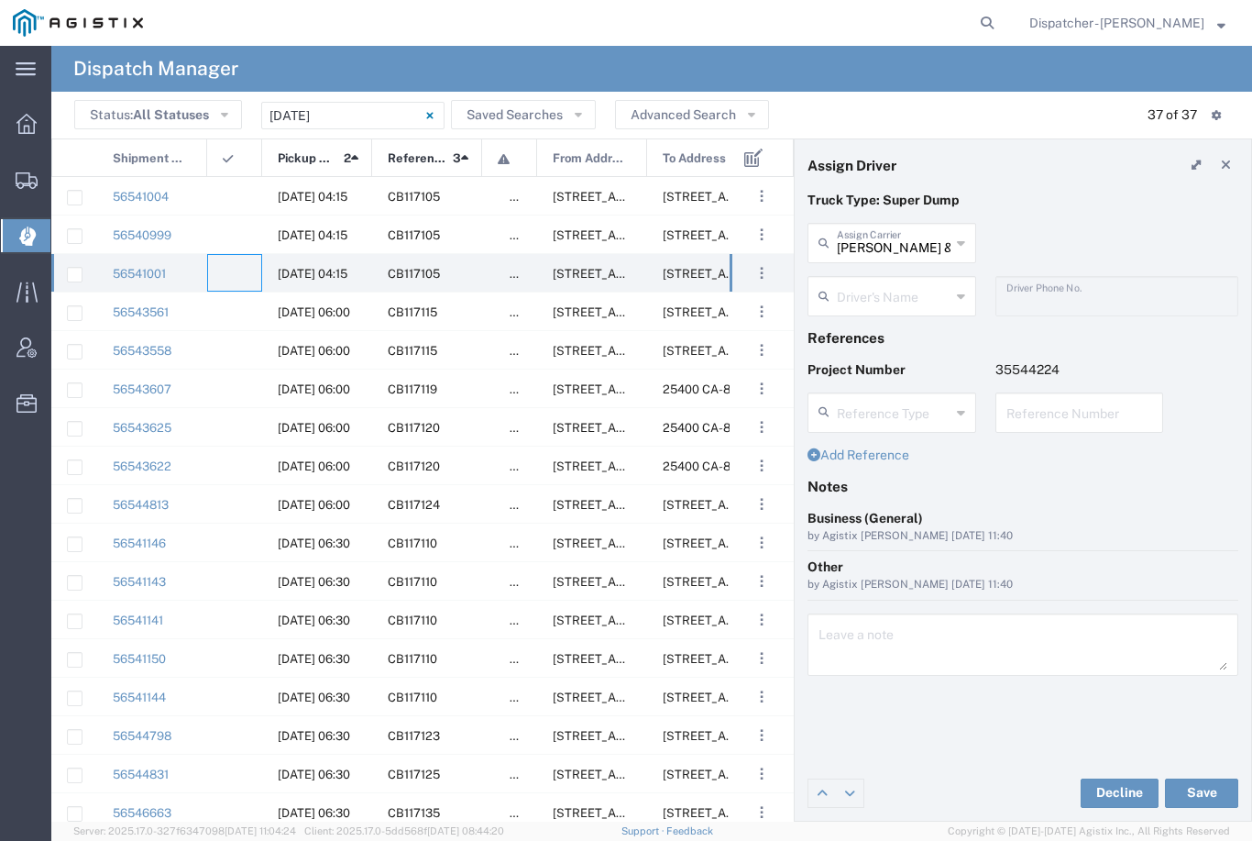
click at [888, 305] on input "text" at bounding box center [894, 295] width 114 height 32
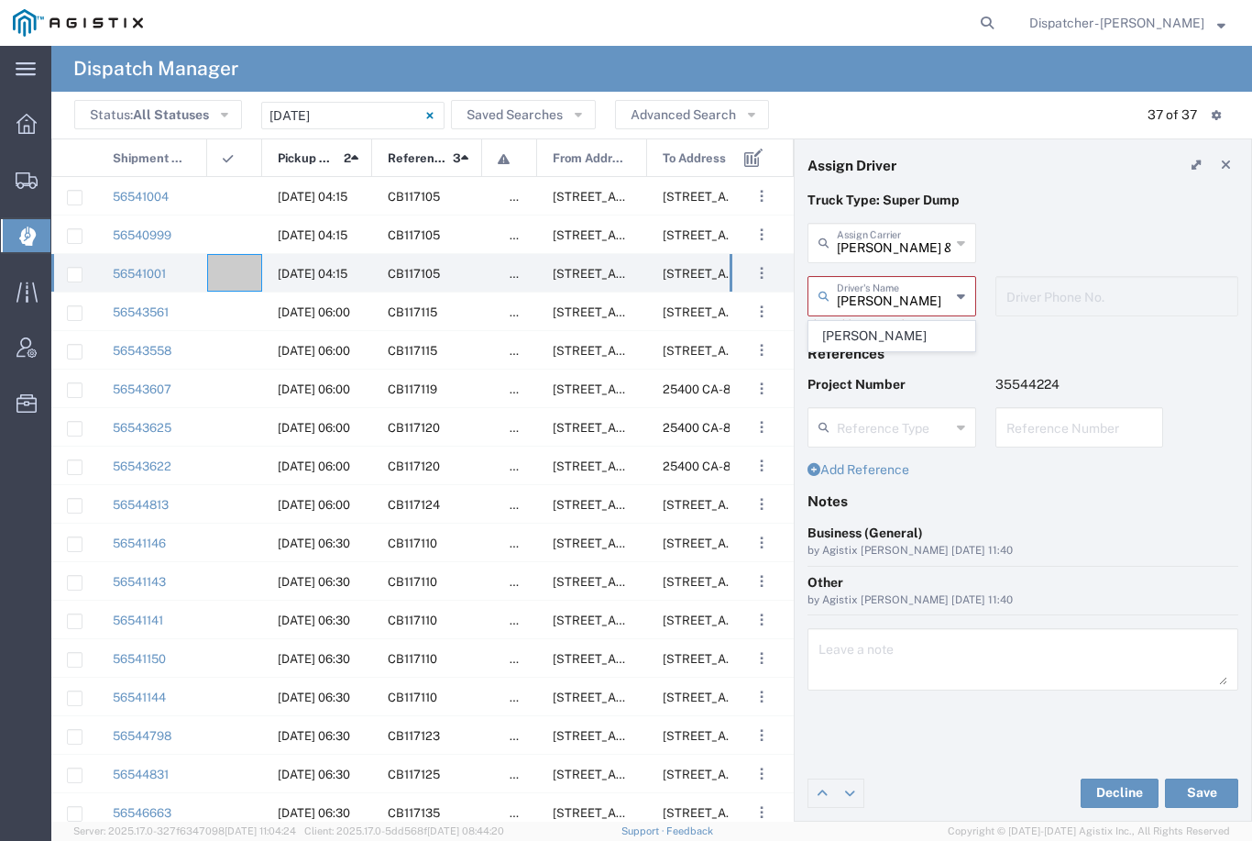
click at [891, 327] on span "[PERSON_NAME]" at bounding box center [891, 336] width 165 height 28
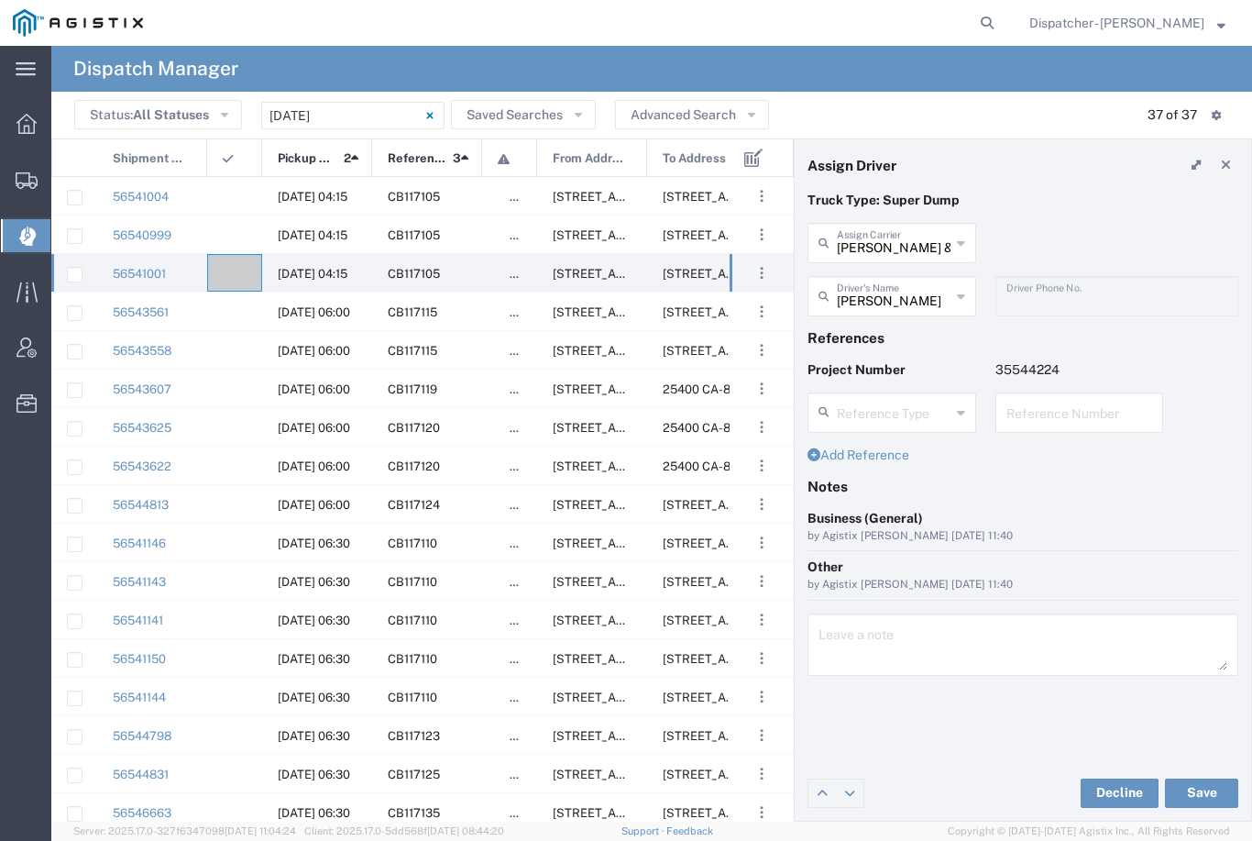
type input "[PERSON_NAME]"
type input "2096295517"
click at [1193, 788] on button "Save" at bounding box center [1201, 792] width 73 height 29
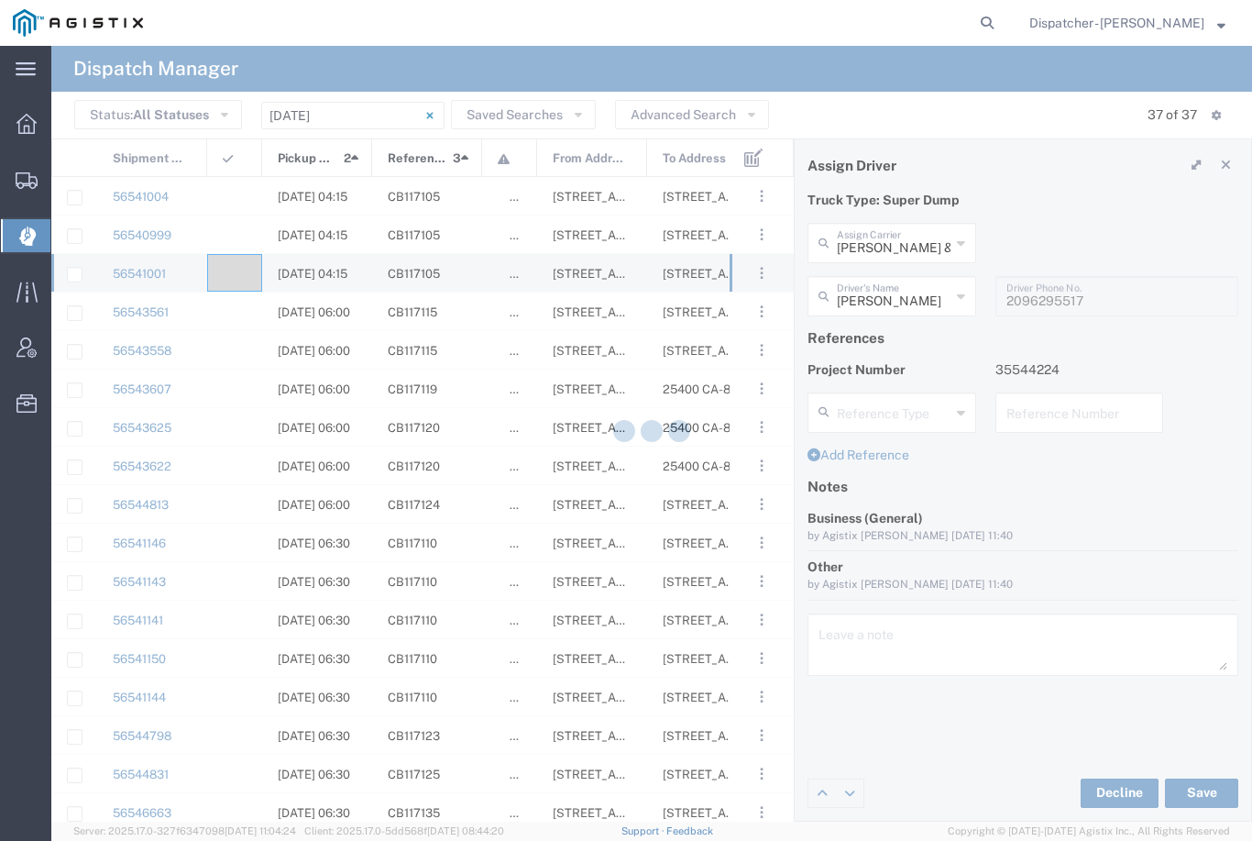
type input "[PERSON_NAME]"
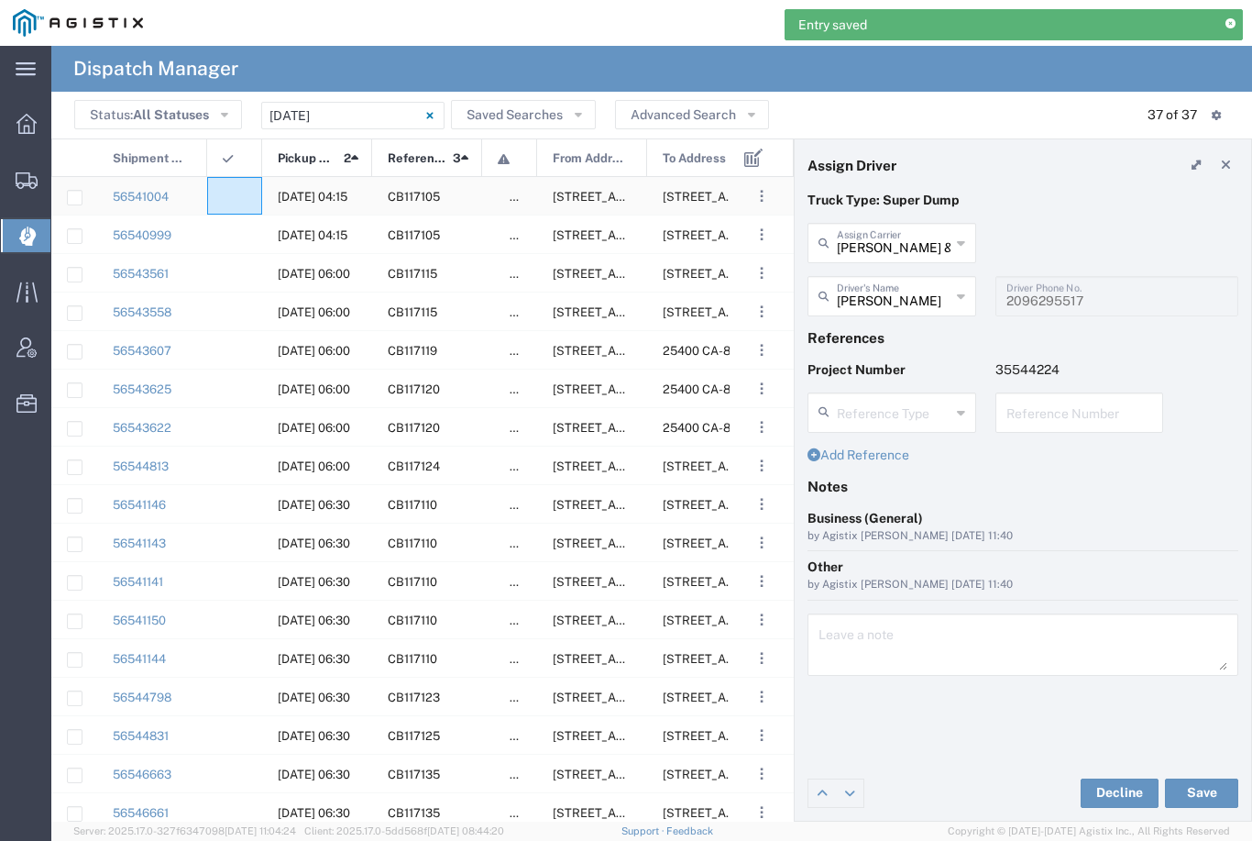
click at [237, 193] on div at bounding box center [234, 196] width 55 height 38
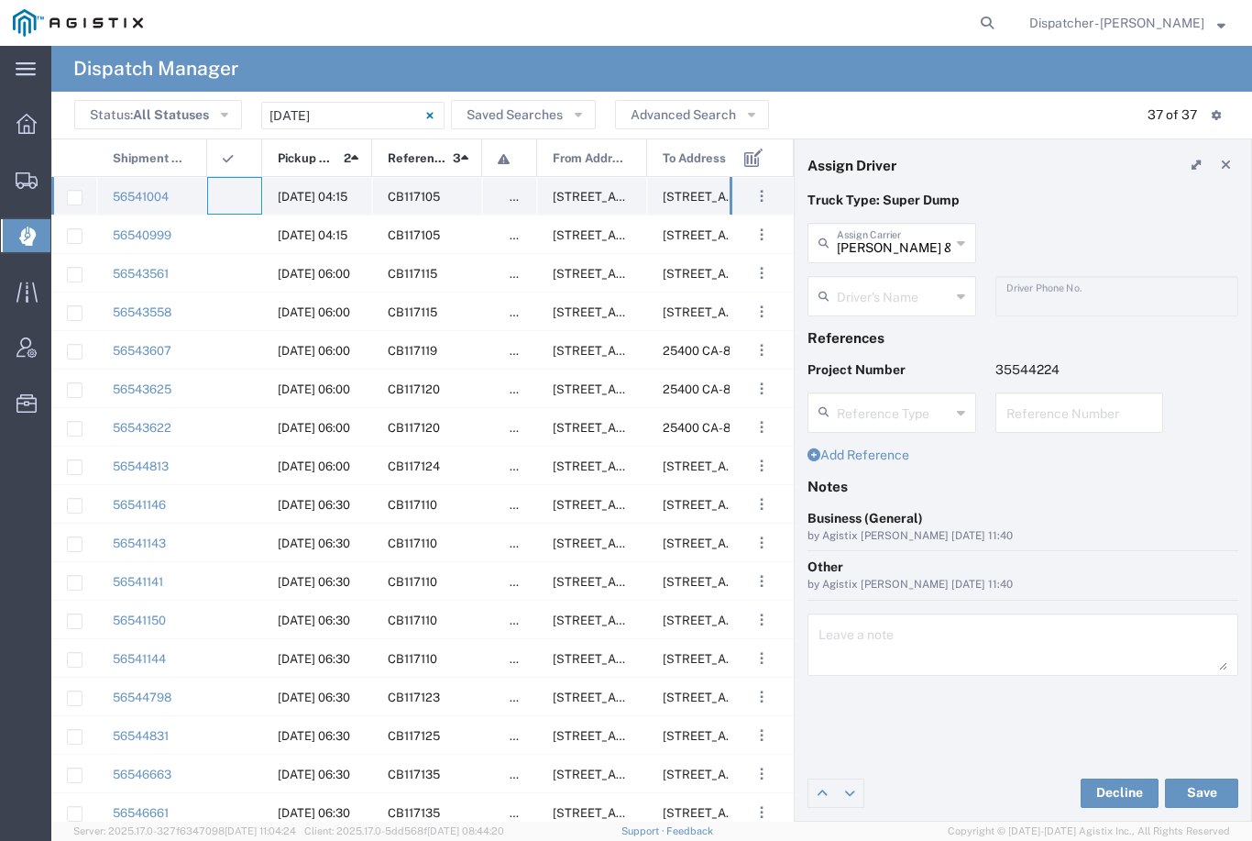
click at [234, 192] on agx-ag-table-icon-cell at bounding box center [229, 197] width 12 height 14
click at [907, 248] on input "[PERSON_NAME] & Sons Trucking, Inc" at bounding box center [894, 242] width 114 height 32
click at [860, 284] on span "[PERSON_NAME]" at bounding box center [891, 283] width 165 height 28
type input "[PERSON_NAME]"
click at [889, 300] on input "text" at bounding box center [895, 295] width 116 height 32
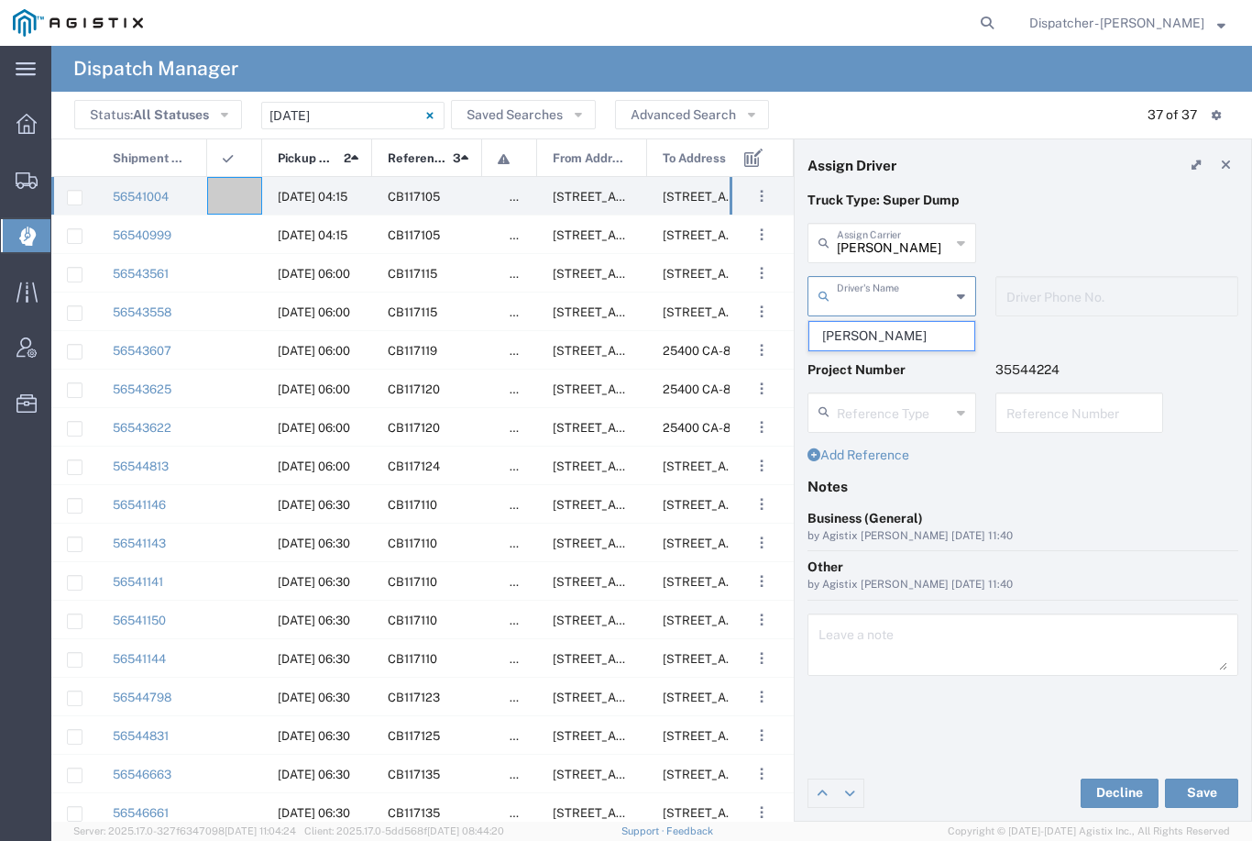
click at [876, 329] on span "[PERSON_NAME]" at bounding box center [891, 336] width 165 height 28
click at [1215, 793] on button "Save" at bounding box center [1201, 792] width 73 height 29
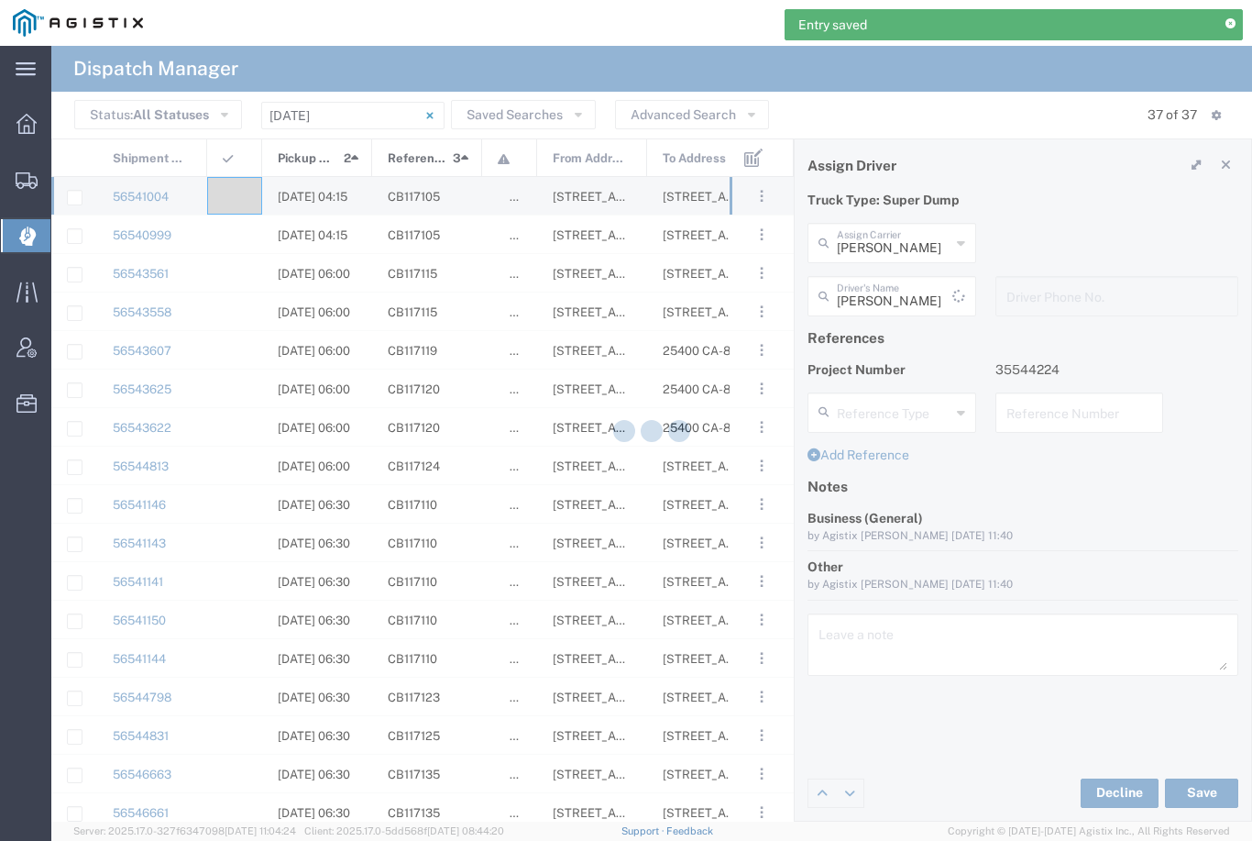
type input "[PERSON_NAME]"
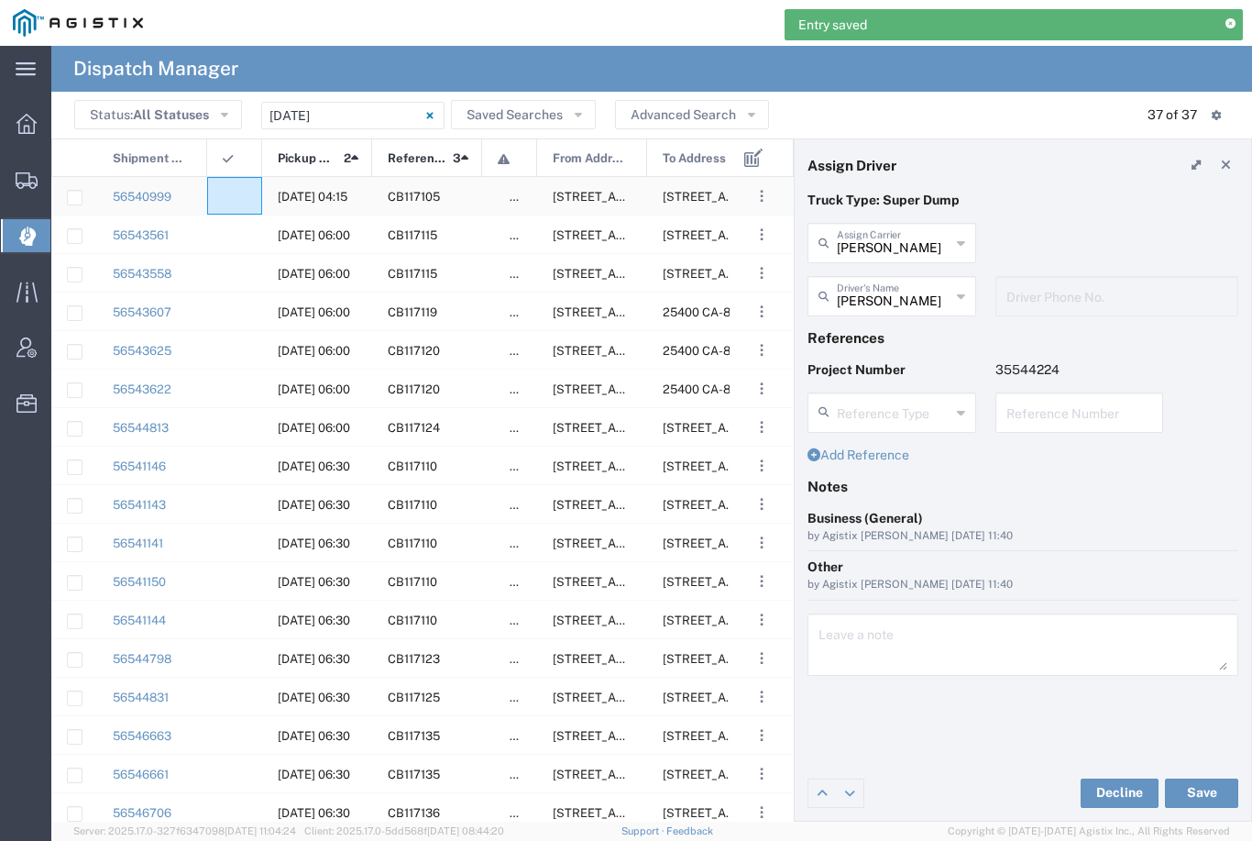
click at [232, 190] on agx-ag-table-icon-cell at bounding box center [229, 197] width 12 height 14
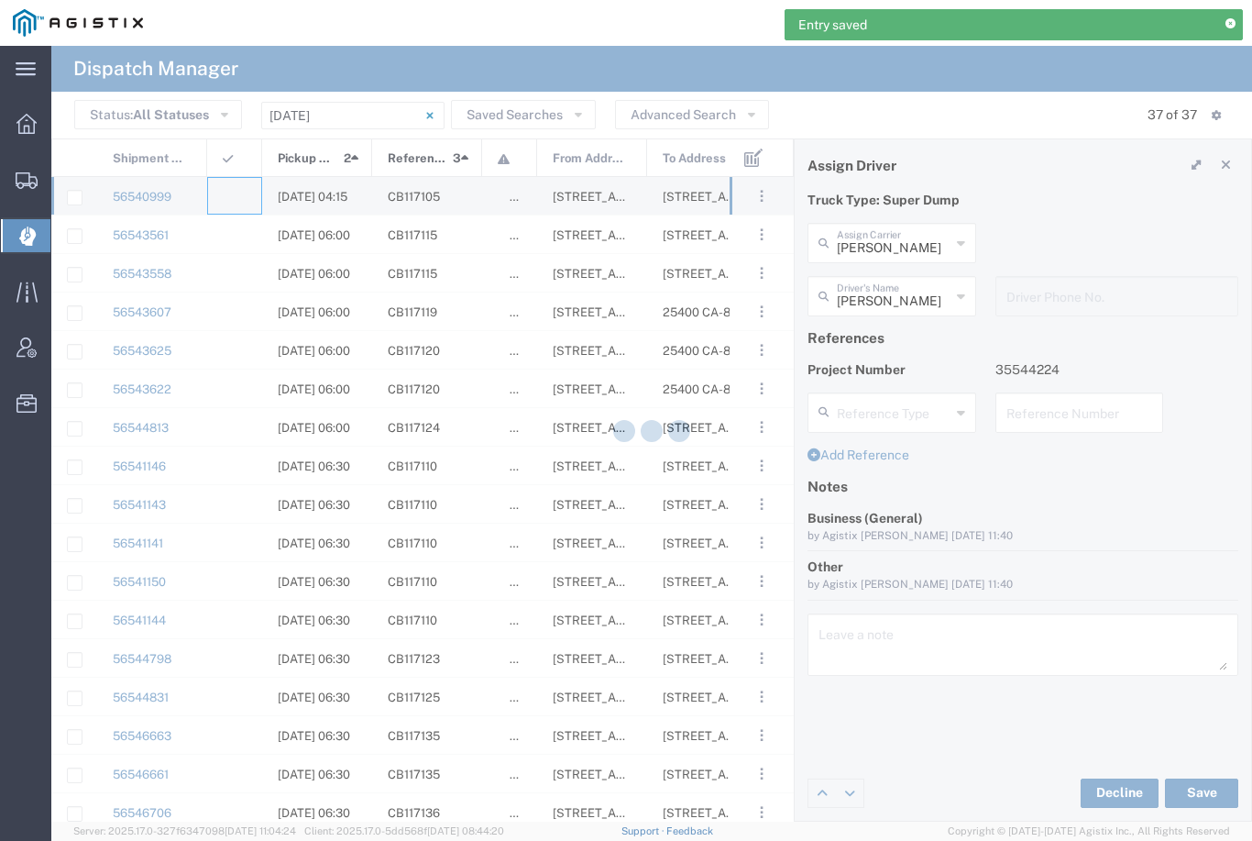
type input "[PERSON_NAME] & Sons Trucking, Inc"
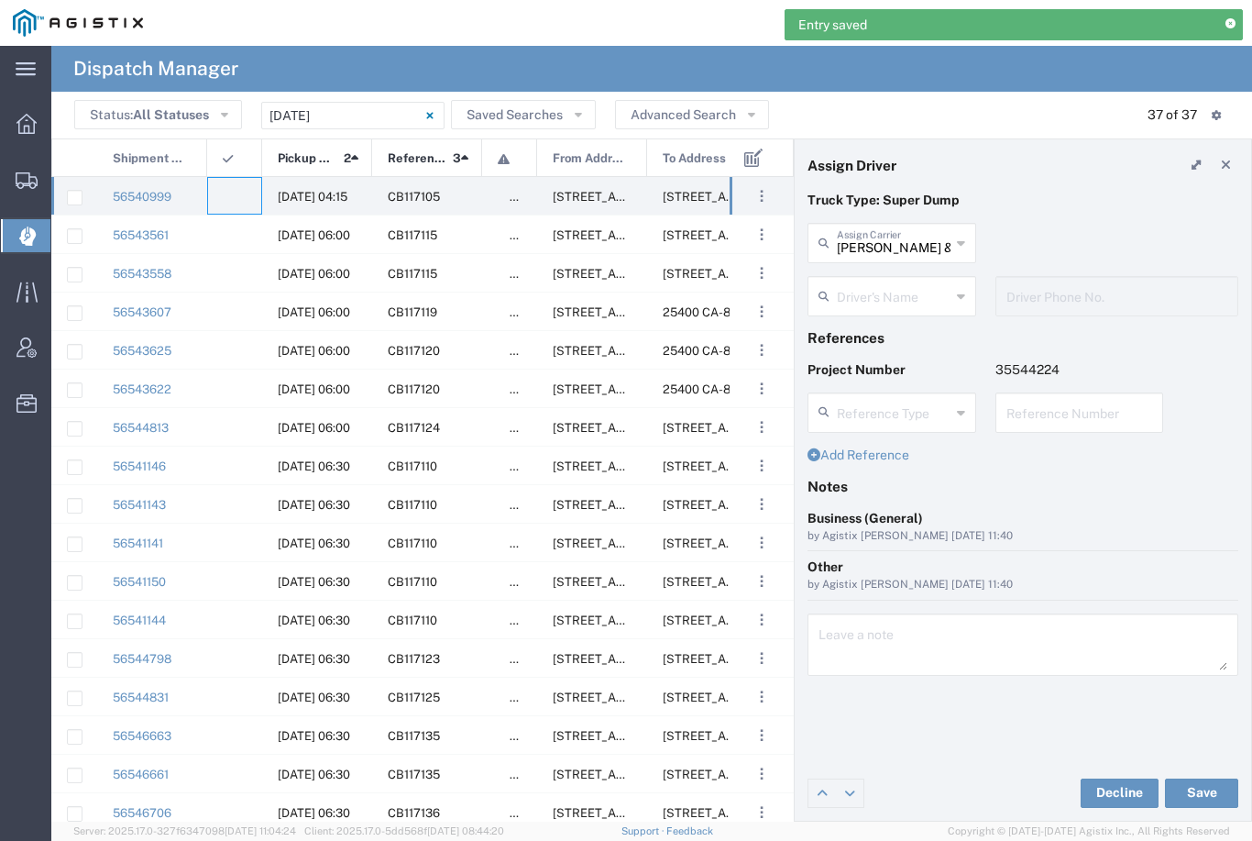
click at [898, 244] on input "[PERSON_NAME] & Sons Trucking, Inc" at bounding box center [894, 242] width 114 height 32
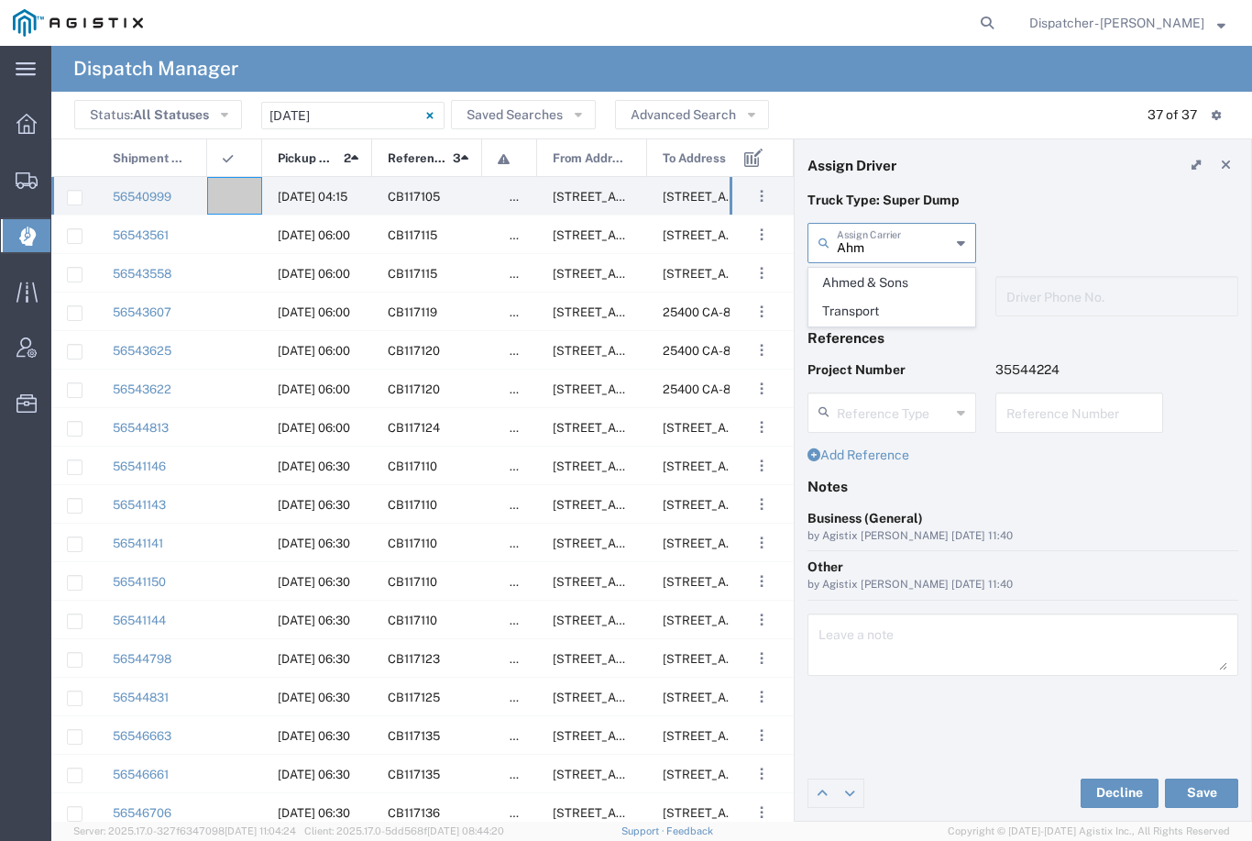
click at [866, 290] on span "Ahmed & Sons Transport" at bounding box center [891, 297] width 165 height 57
type input "Ahmed & Sons Transport"
click at [876, 301] on input "text" at bounding box center [895, 295] width 116 height 32
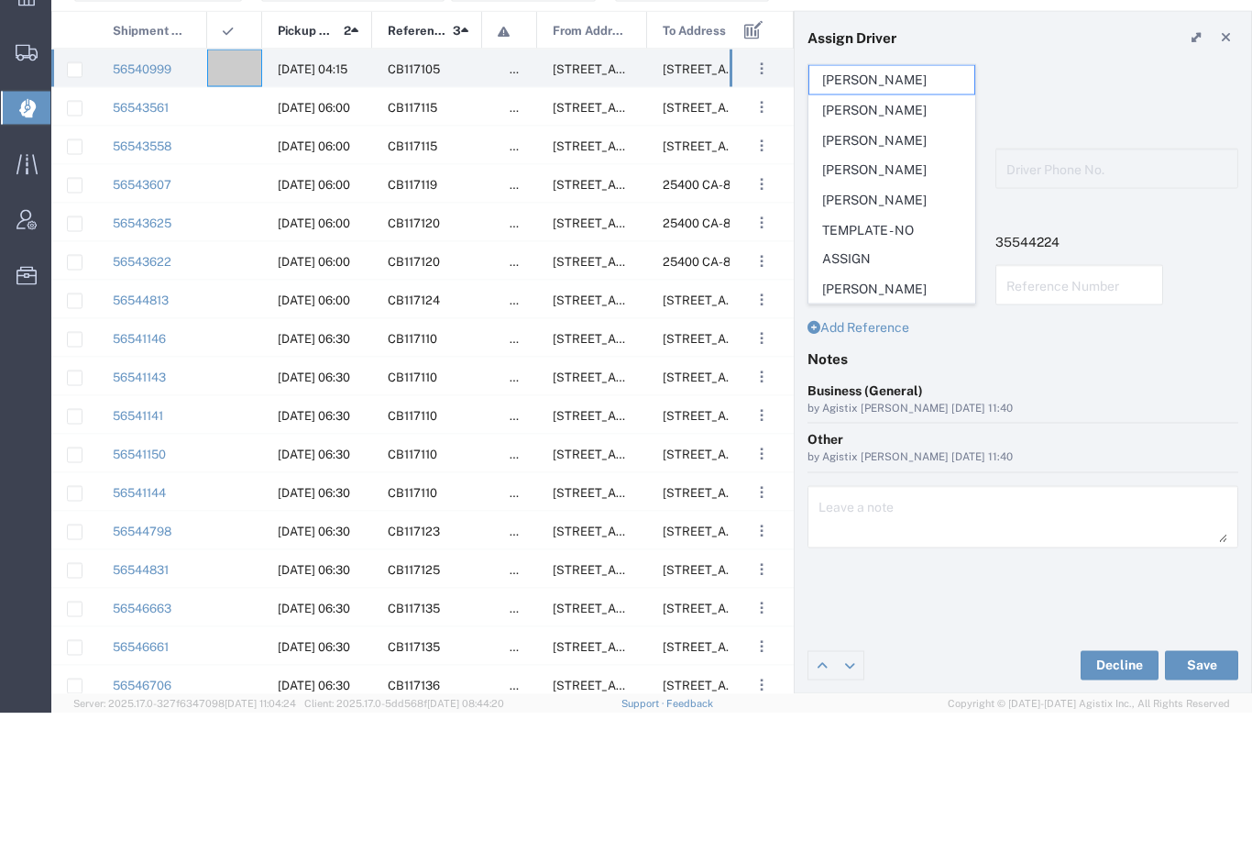
click at [880, 314] on span "[PERSON_NAME]" at bounding box center [891, 328] width 165 height 28
type input "[PERSON_NAME]"
type input "5308283257"
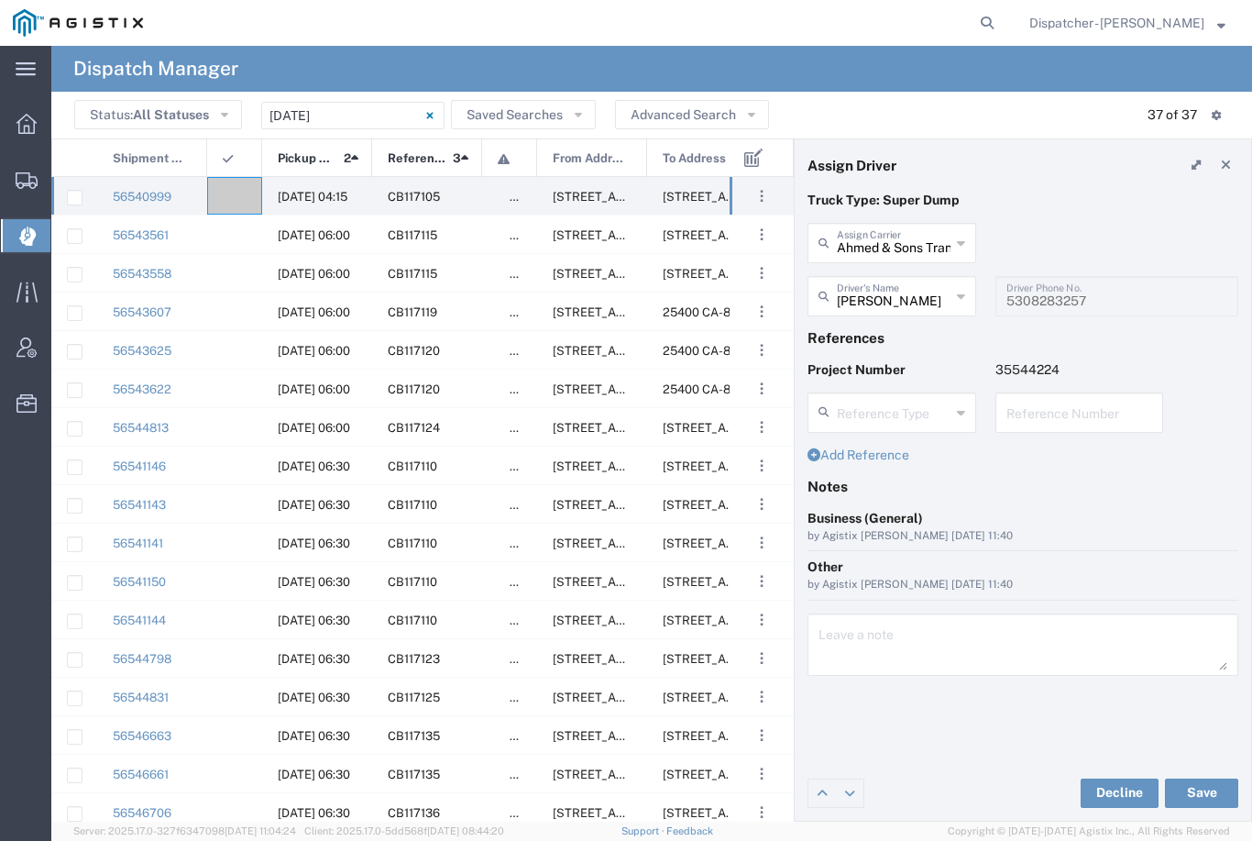
click at [1206, 796] on button "Save" at bounding box center [1201, 792] width 73 height 29
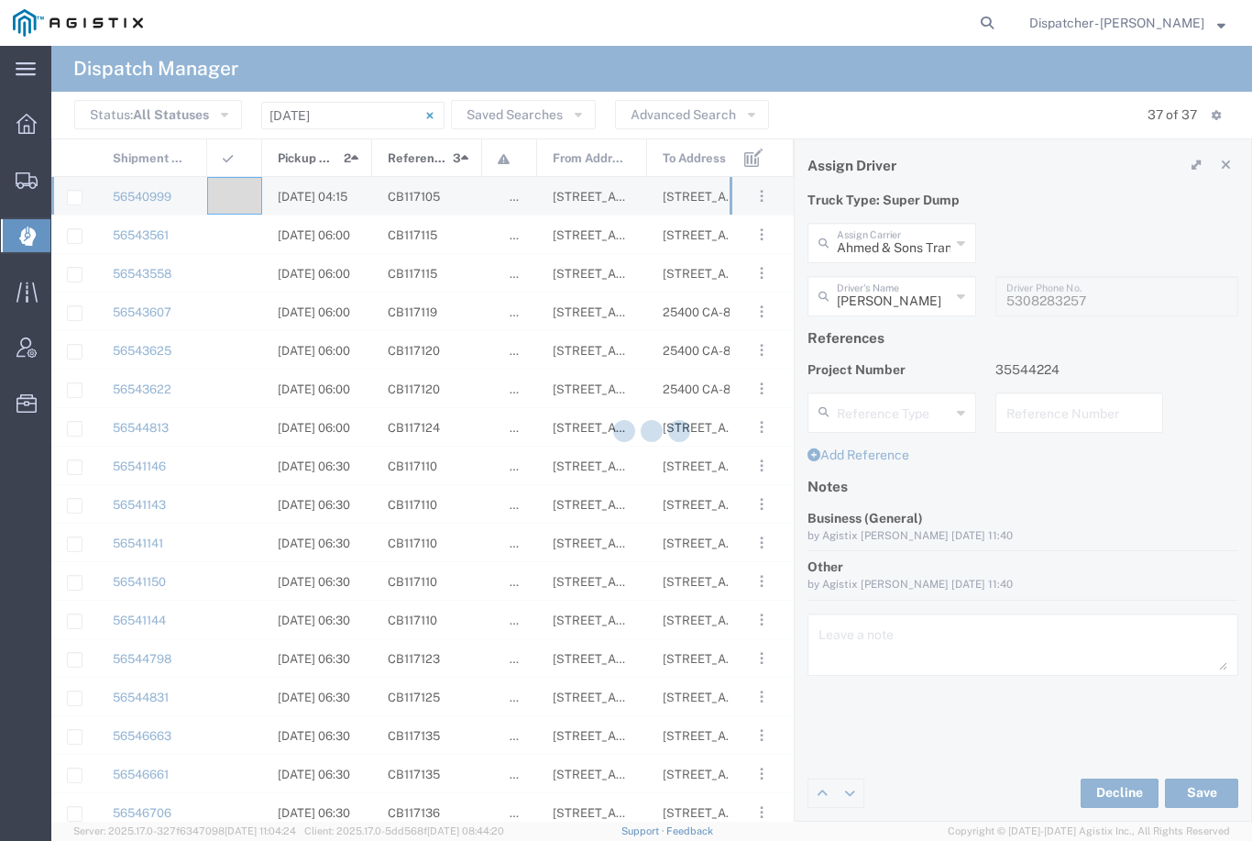
type input "[PERSON_NAME]"
type input "Ahmed & Sons Transport"
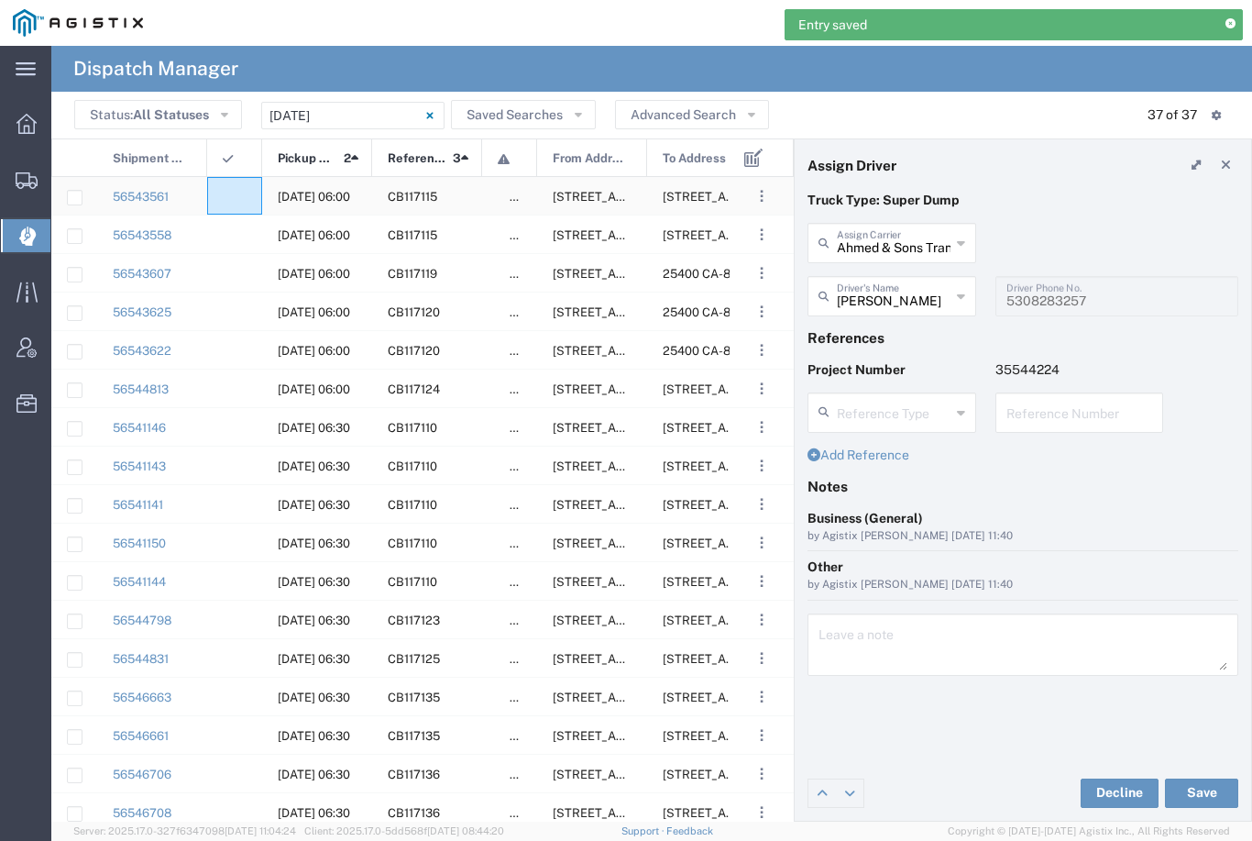
click at [239, 186] on div at bounding box center [234, 196] width 55 height 38
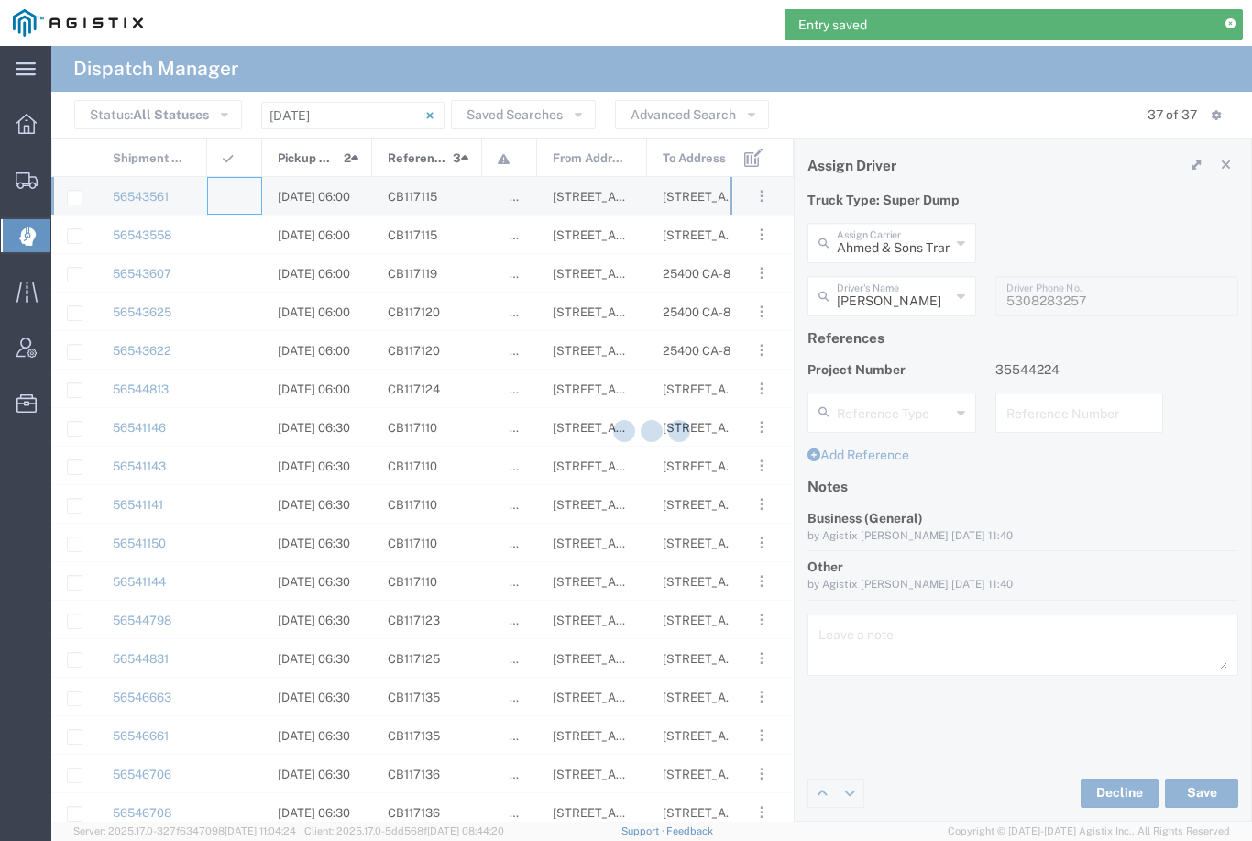
type input "[PERSON_NAME] & Sons Trucking, Inc"
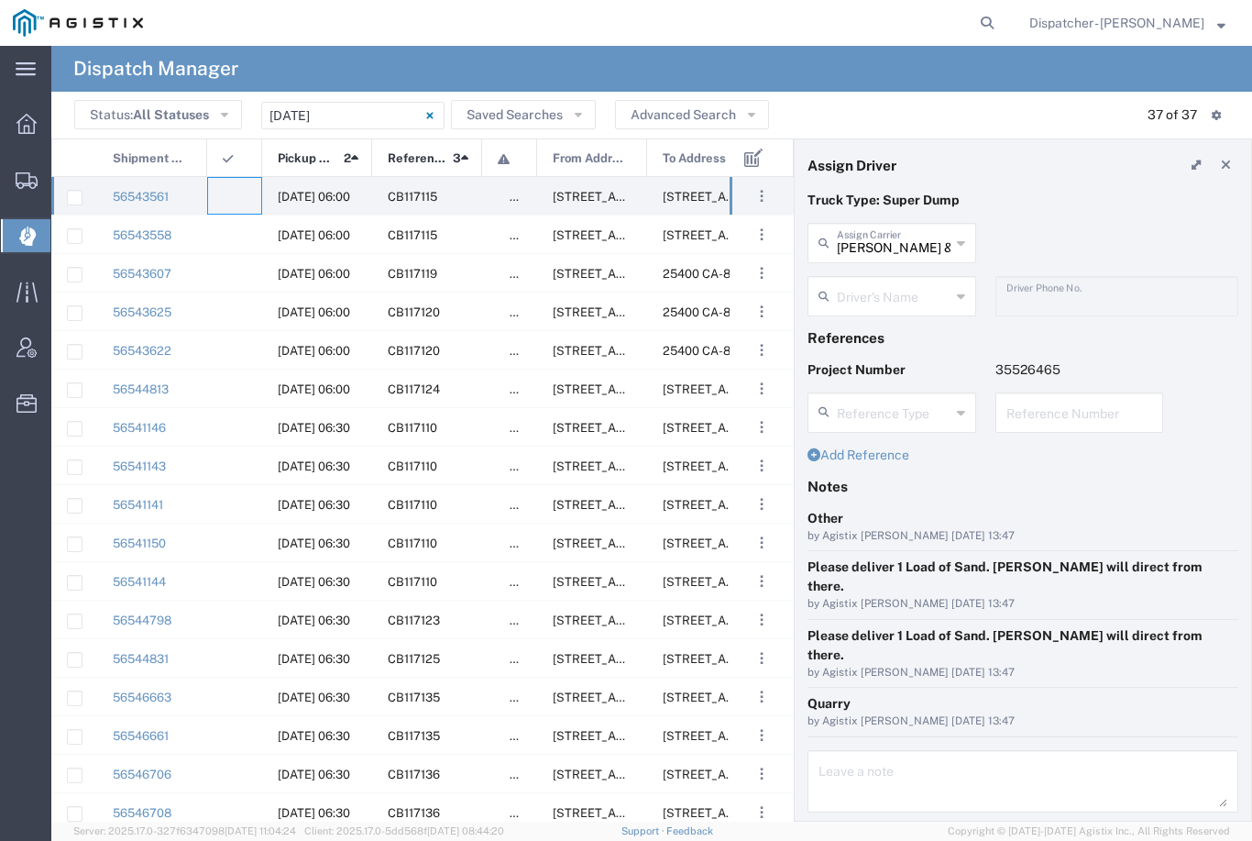
click at [907, 236] on input "[PERSON_NAME] & Sons Trucking, Inc" at bounding box center [894, 242] width 114 height 32
type input "R"
click at [875, 292] on span "Traxx Equipment Rental and Excavation" at bounding box center [891, 297] width 165 height 57
type input "Traxx Equipment Rental and Excavation"
click at [874, 300] on input "text" at bounding box center [895, 295] width 116 height 32
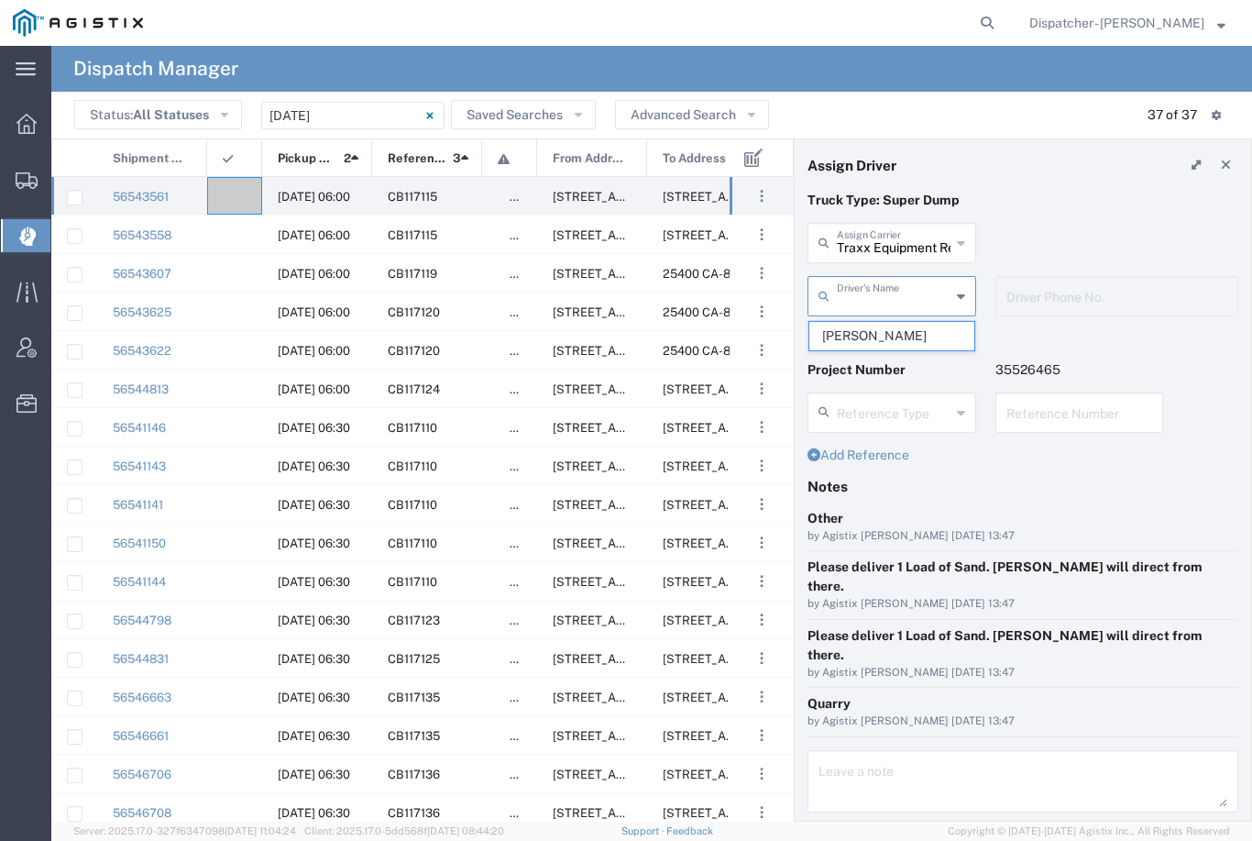
click at [876, 328] on span "[PERSON_NAME]" at bounding box center [891, 336] width 165 height 28
type input "[PERSON_NAME]"
type input "[PHONE_NUMBER]"
click at [1214, 838] on button "Save" at bounding box center [1201, 852] width 73 height 29
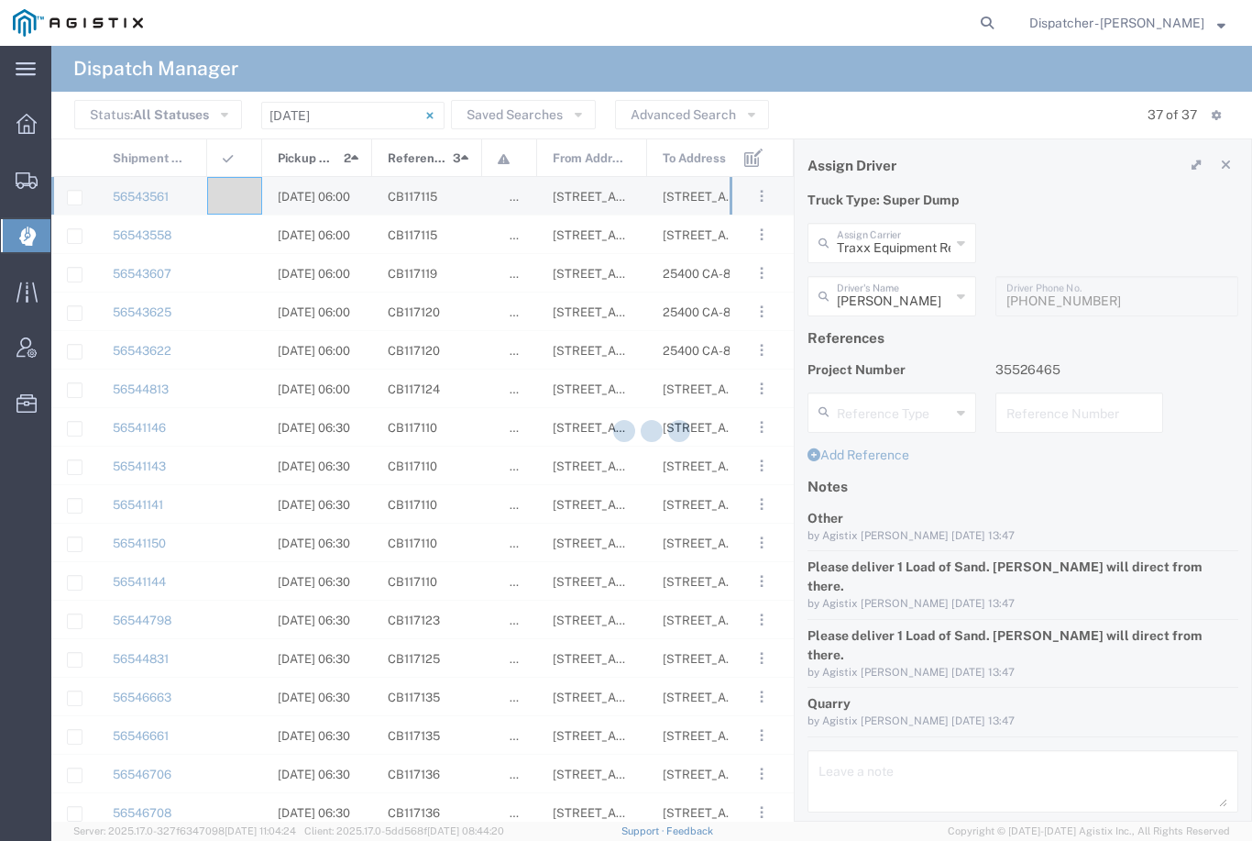
type input "[PERSON_NAME]"
type input "Traxx Equipment Rental and Excavation"
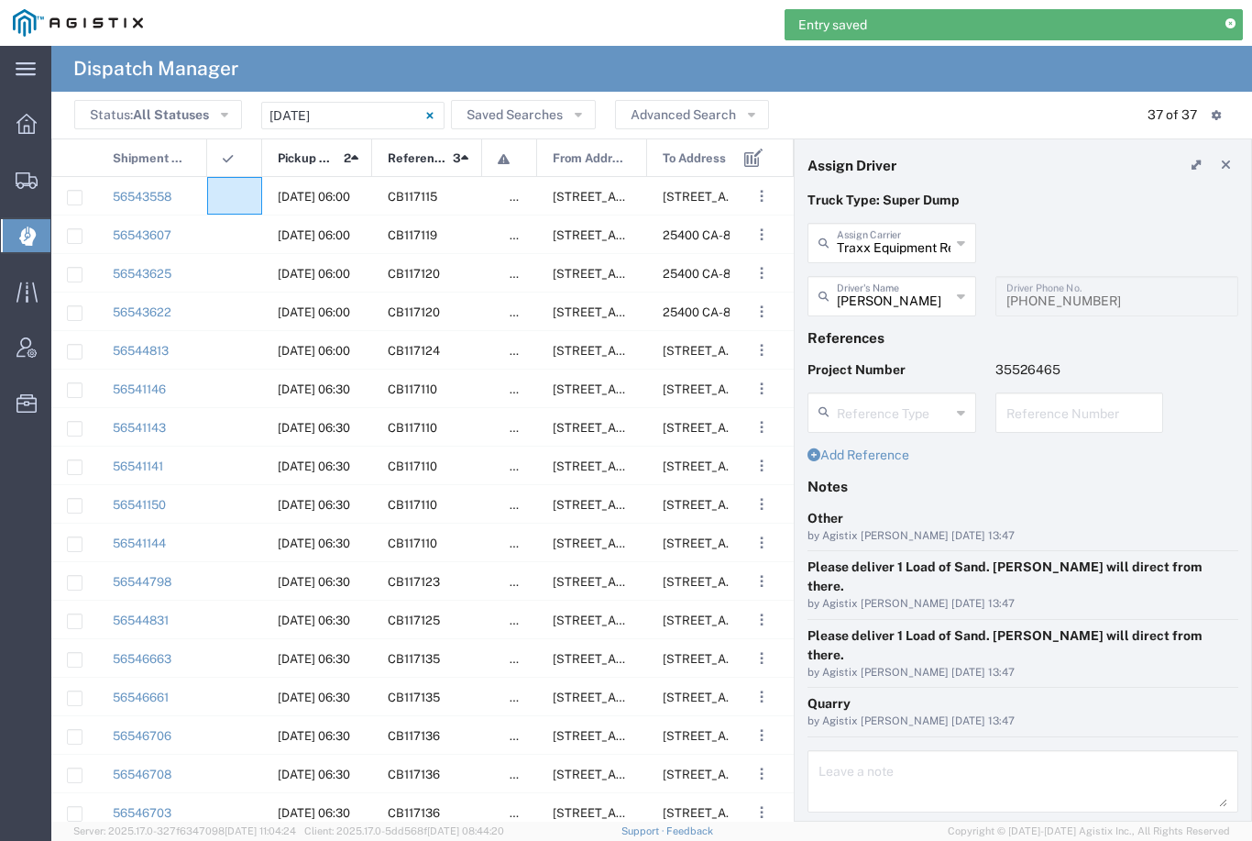
click at [242, 190] on div at bounding box center [234, 196] width 55 height 38
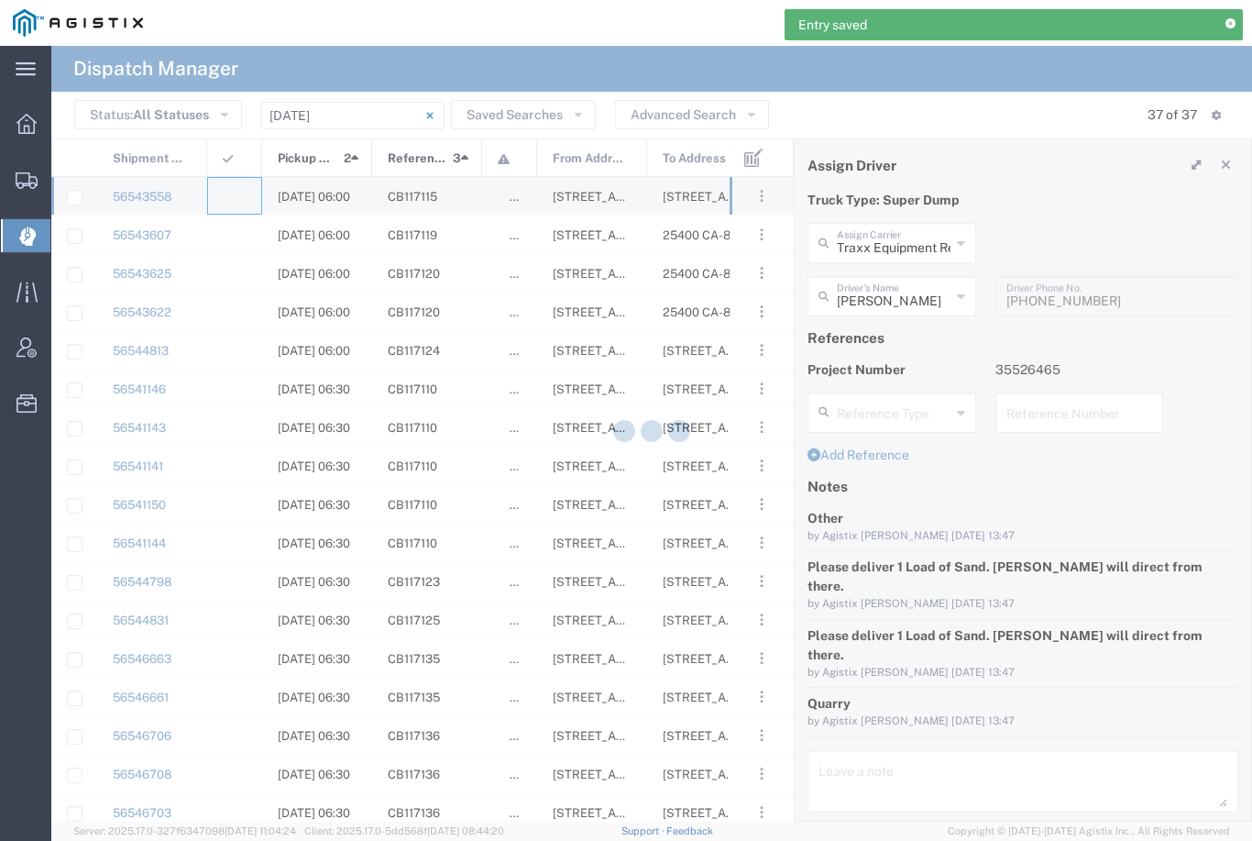
type input "[PERSON_NAME] & Sons Trucking, Inc"
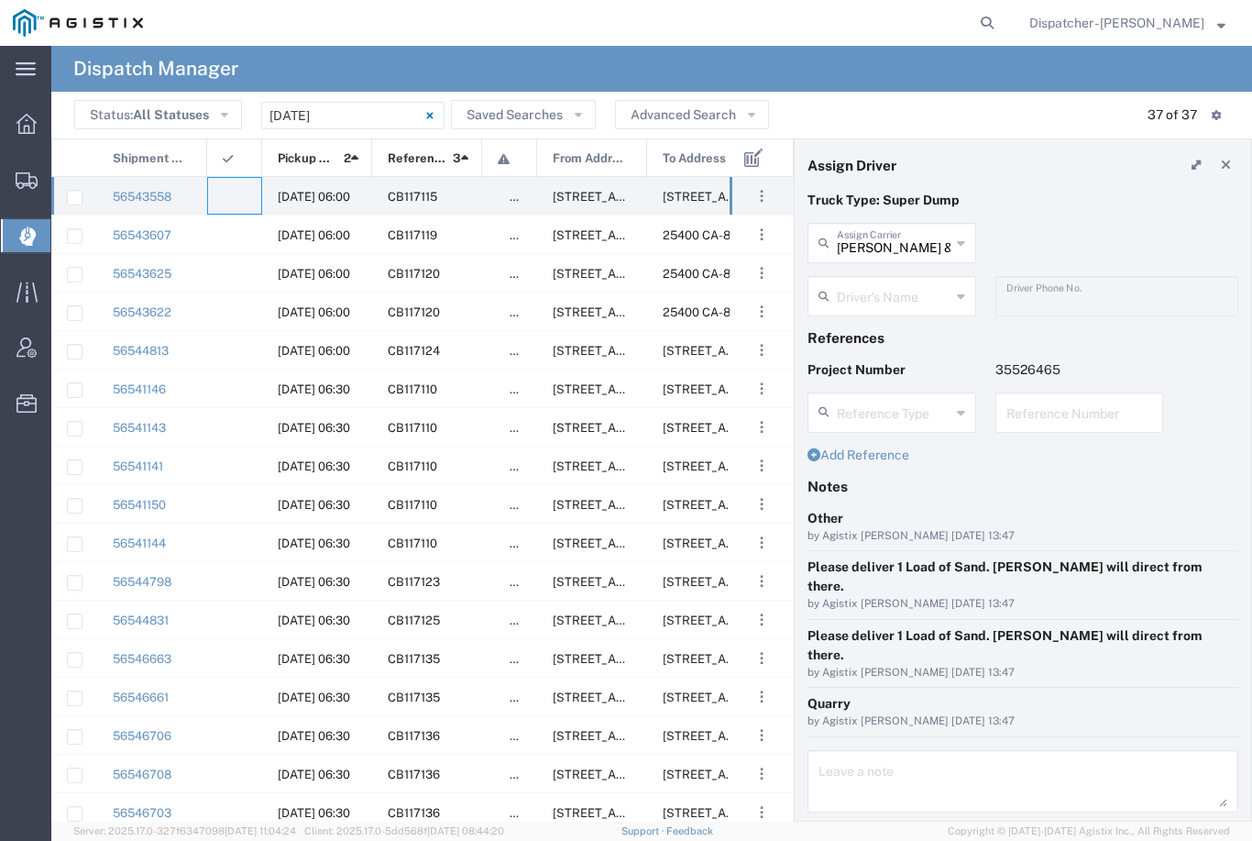
click at [910, 237] on input "[PERSON_NAME] & Sons Trucking, Inc" at bounding box center [894, 242] width 114 height 32
click at [900, 357] on span "[PERSON_NAME]" at bounding box center [891, 371] width 165 height 28
type input "[PERSON_NAME]"
click at [890, 289] on input "text" at bounding box center [894, 295] width 114 height 32
click at [859, 328] on span "[PERSON_NAME]" at bounding box center [891, 336] width 165 height 28
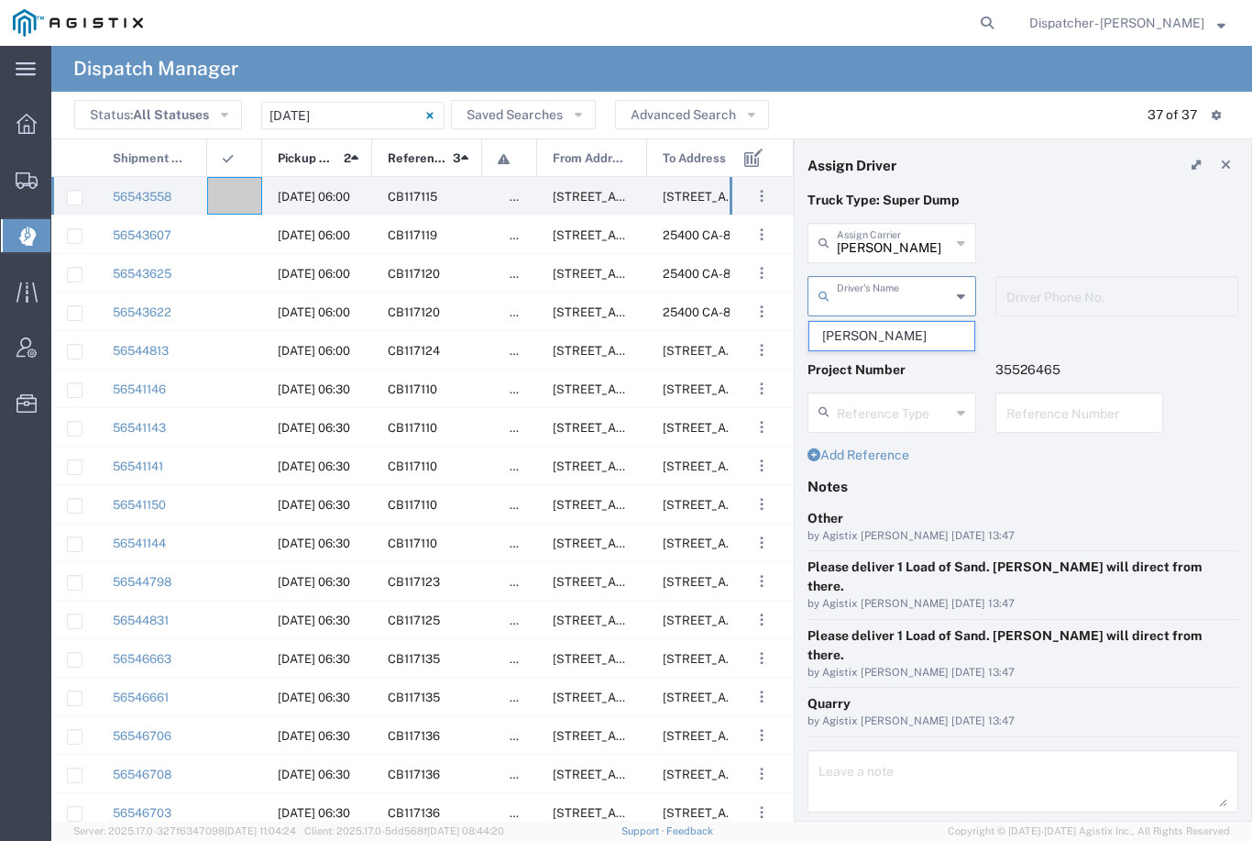
type input "[PERSON_NAME]"
type input "[PHONE_NUMBER]"
click at [1207, 838] on button "Save" at bounding box center [1201, 852] width 73 height 29
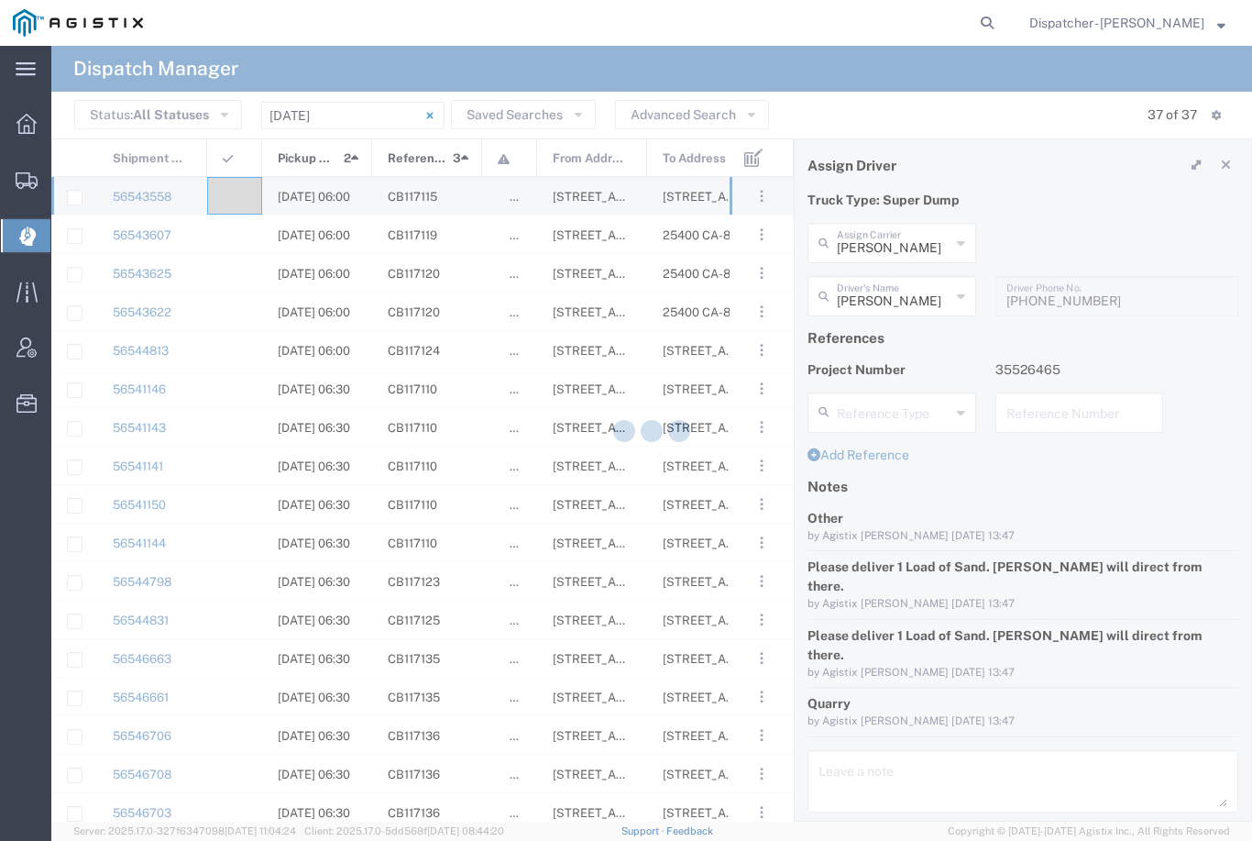
type input "[PERSON_NAME]"
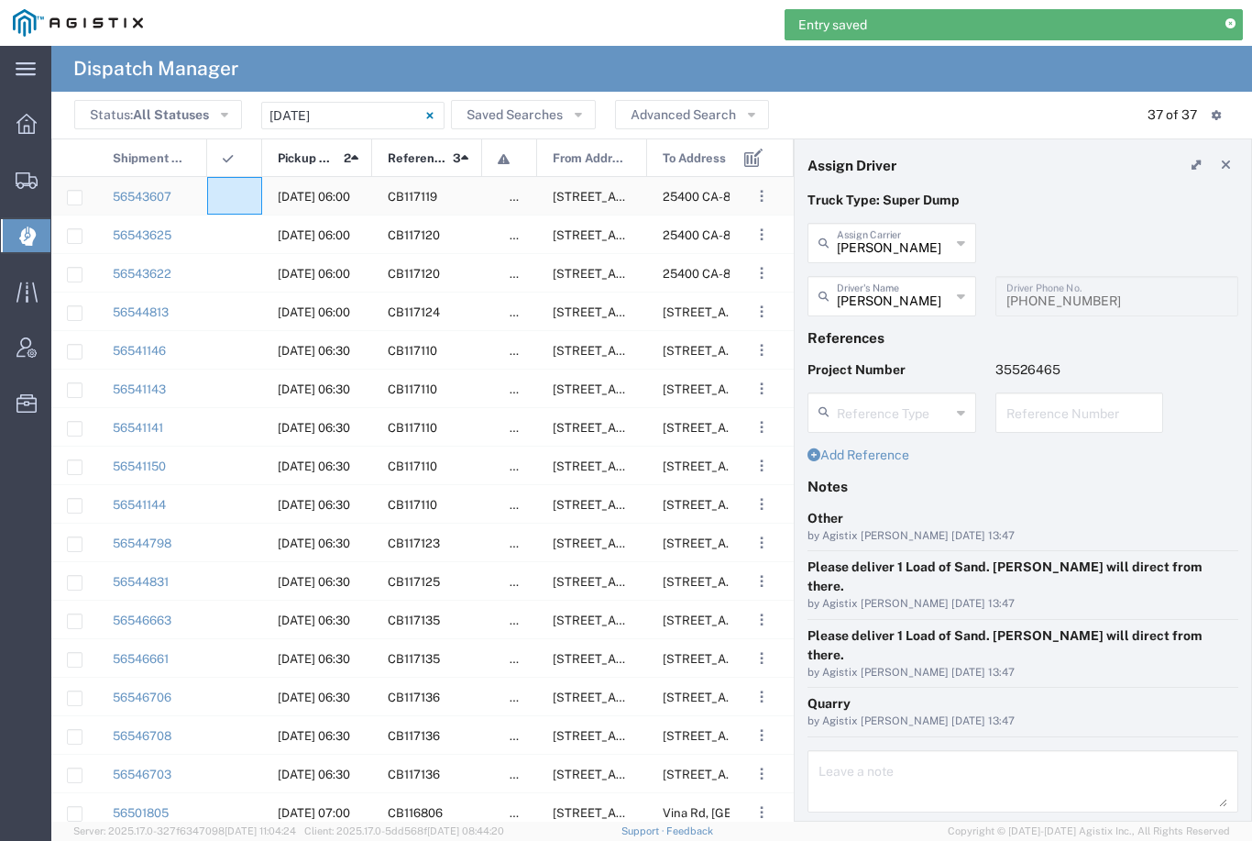
click at [243, 190] on div at bounding box center [234, 196] width 55 height 38
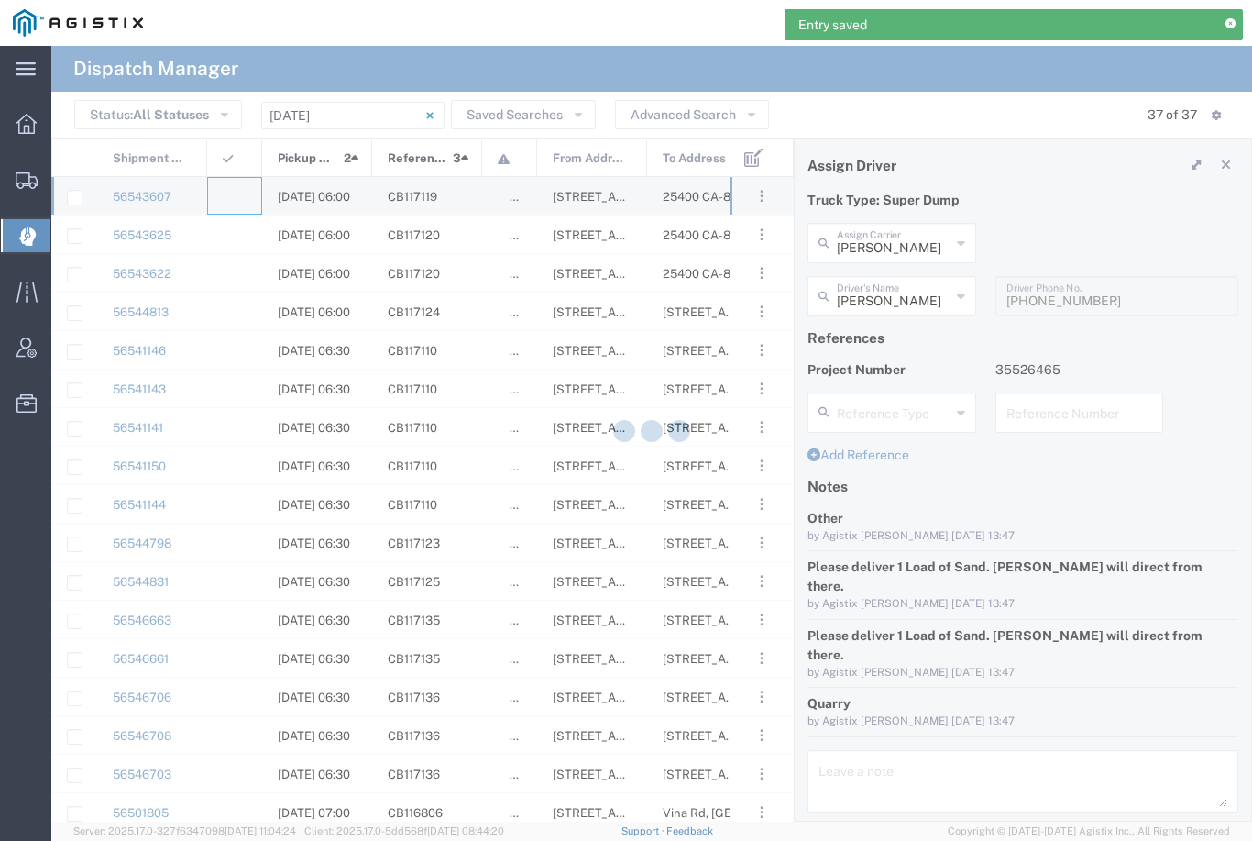
type input "[PERSON_NAME] & Sons Trucking, Inc"
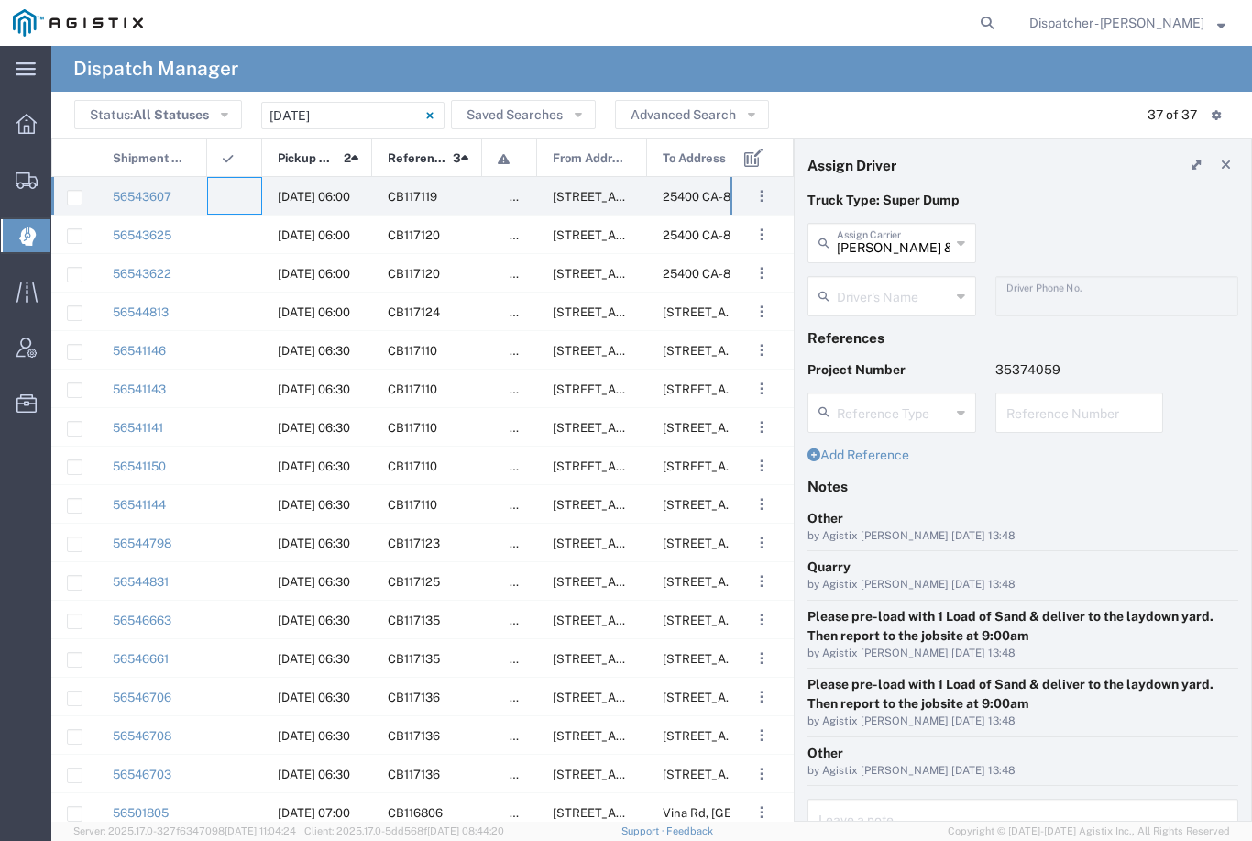
click at [891, 296] on input "text" at bounding box center [894, 295] width 114 height 32
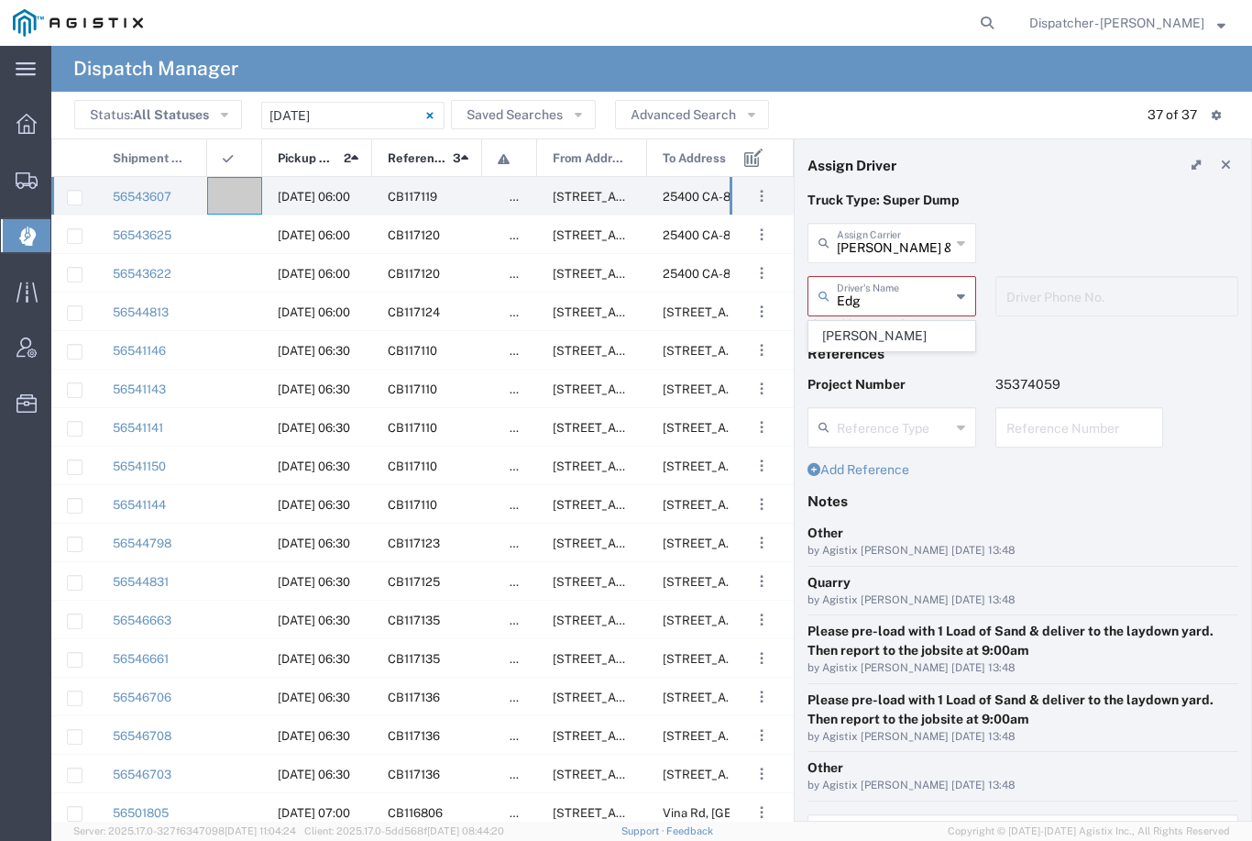
click at [871, 330] on span "[PERSON_NAME]" at bounding box center [891, 336] width 165 height 28
type input "[PERSON_NAME]"
type input "[PHONE_NUMBER]"
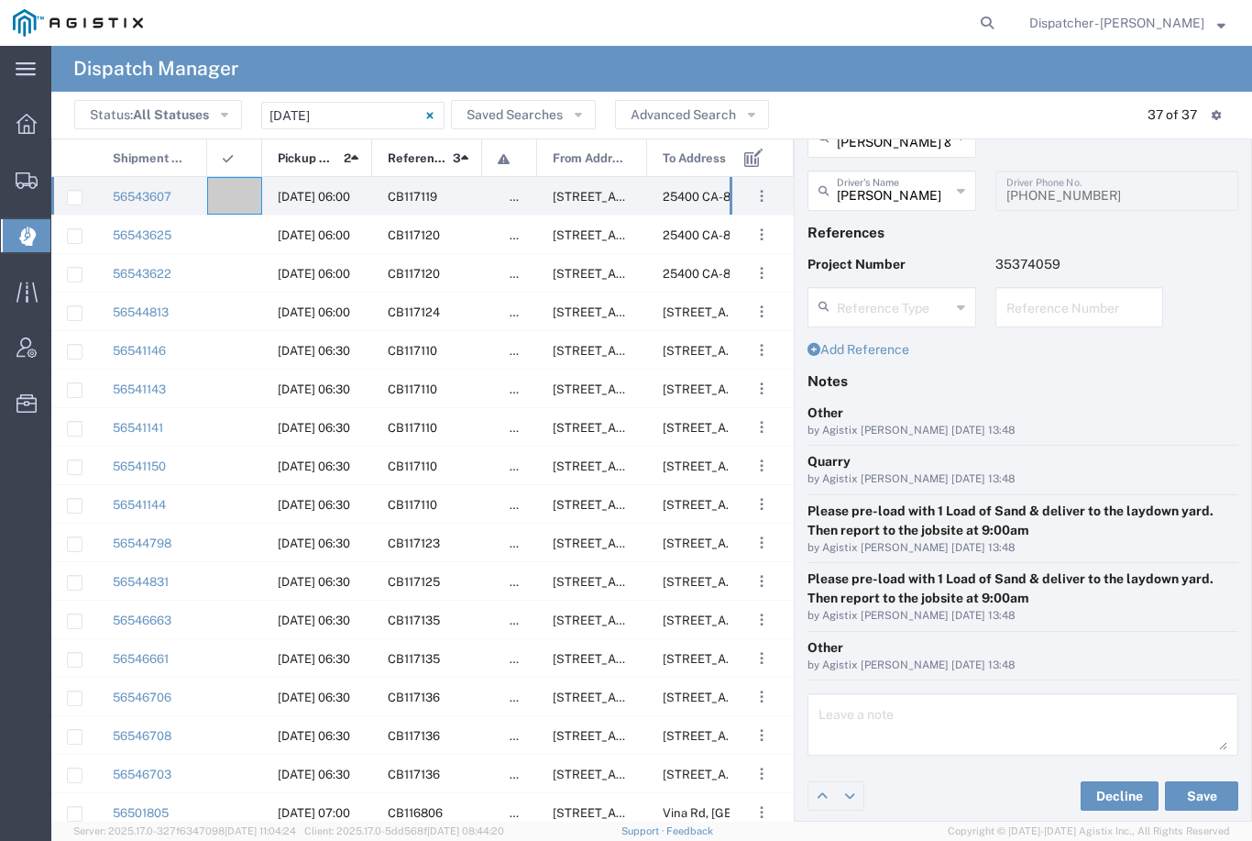
scroll to position [105, 0]
click at [1217, 791] on button "Save" at bounding box center [1201, 795] width 73 height 29
type input "[PERSON_NAME]"
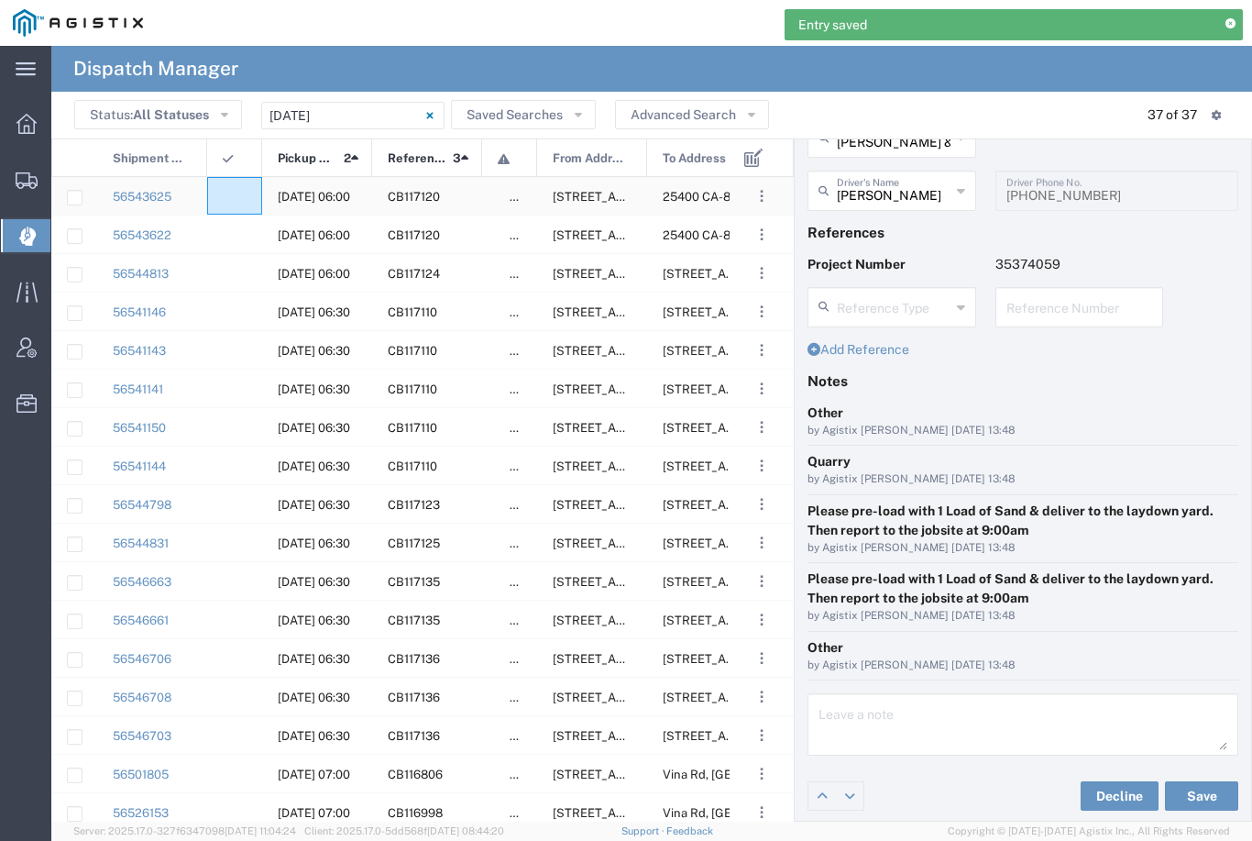
click at [231, 193] on agx-ag-table-icon-cell at bounding box center [229, 197] width 12 height 14
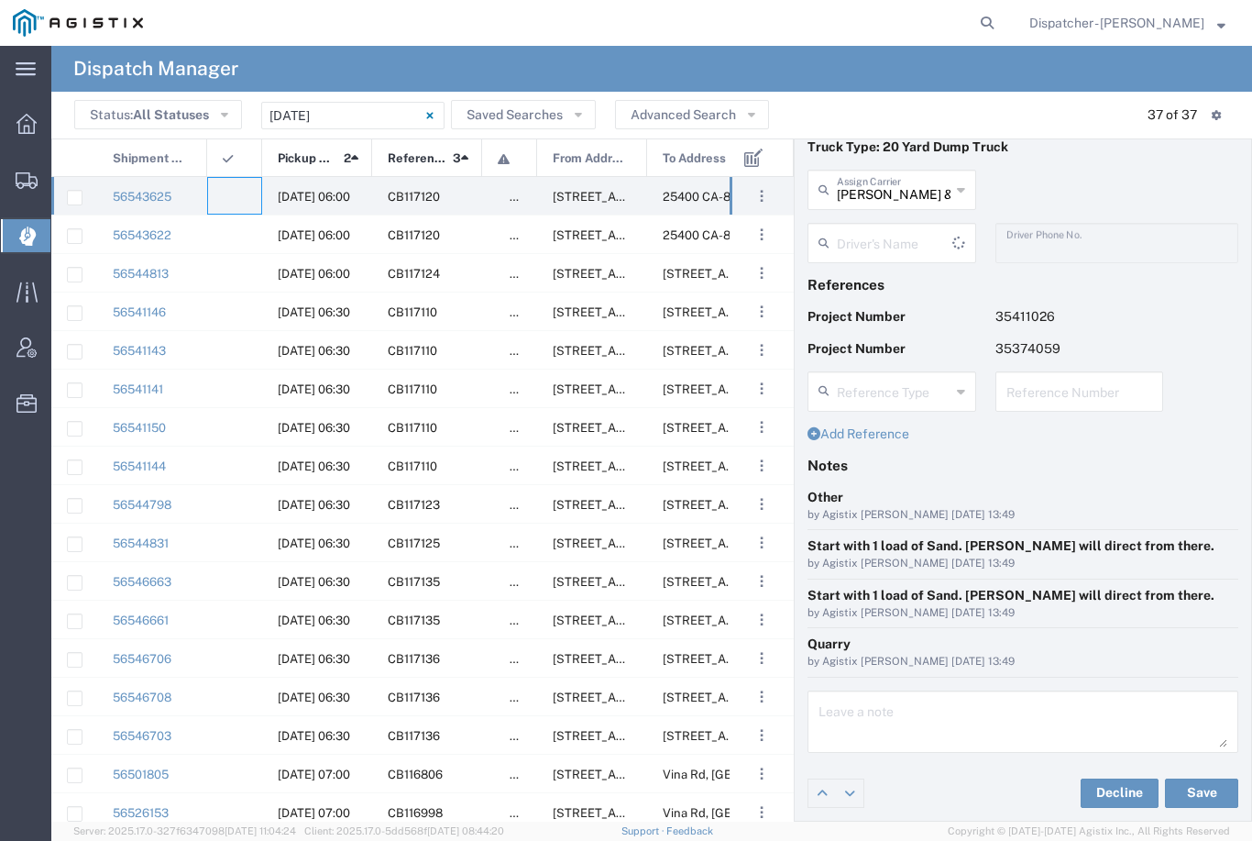
scroll to position [50, 0]
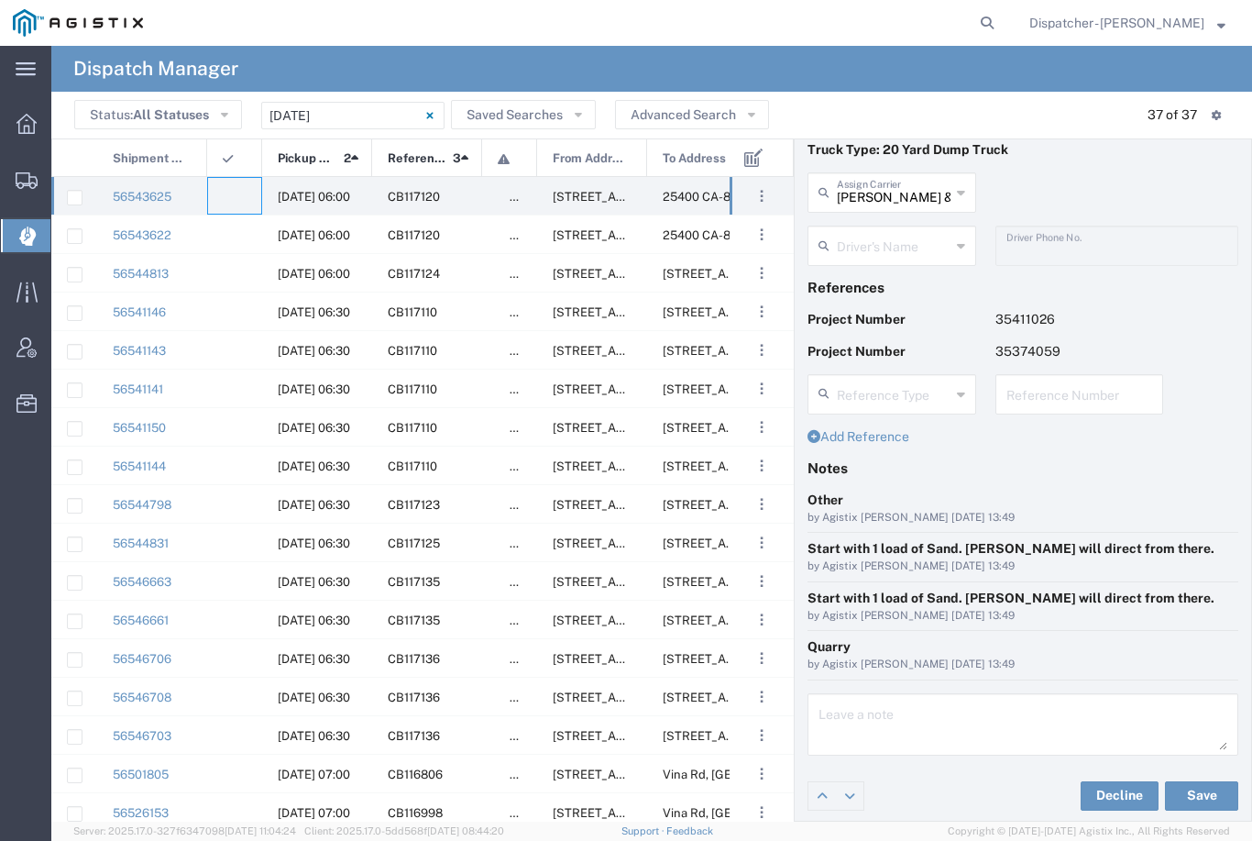
click at [897, 244] on input "text" at bounding box center [894, 244] width 114 height 32
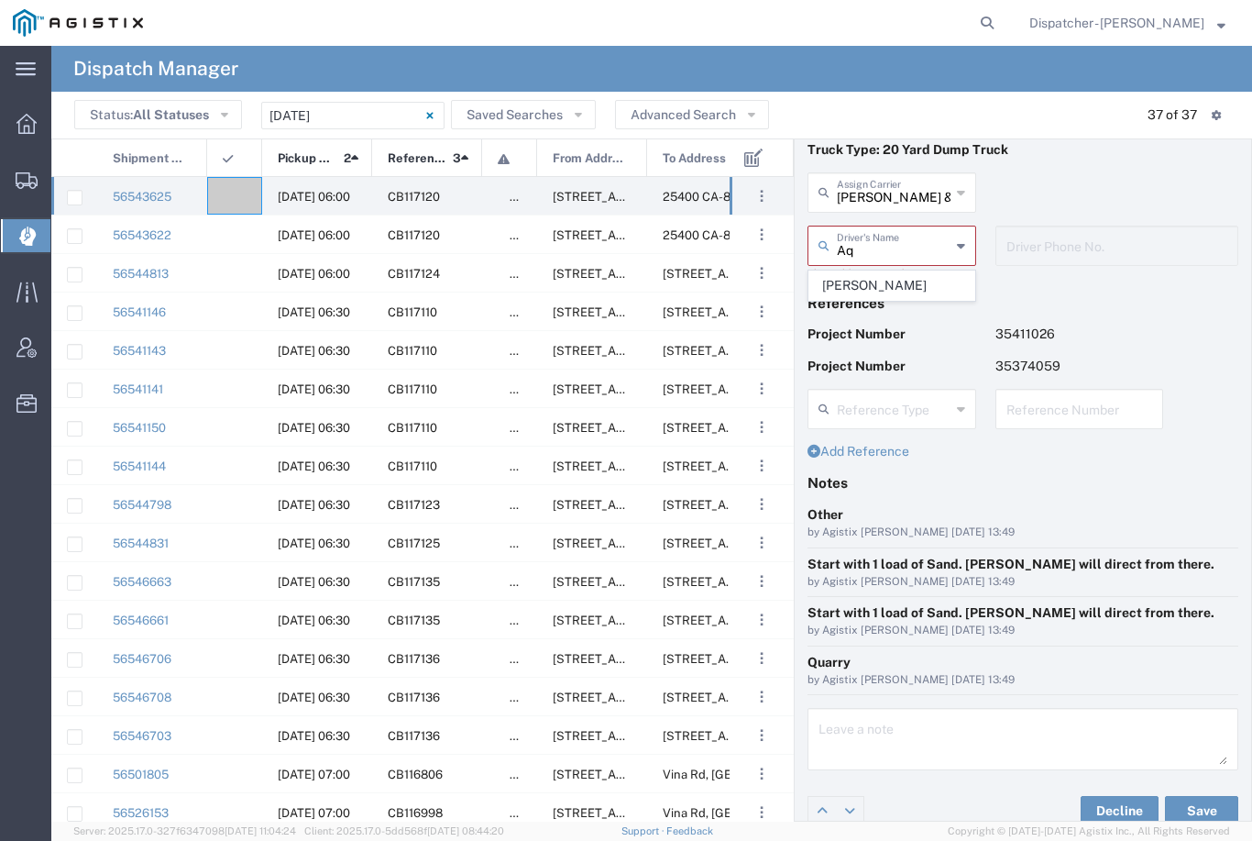
click at [875, 277] on span "[PERSON_NAME]" at bounding box center [891, 285] width 165 height 28
type input "[PERSON_NAME]"
type input "5106059971"
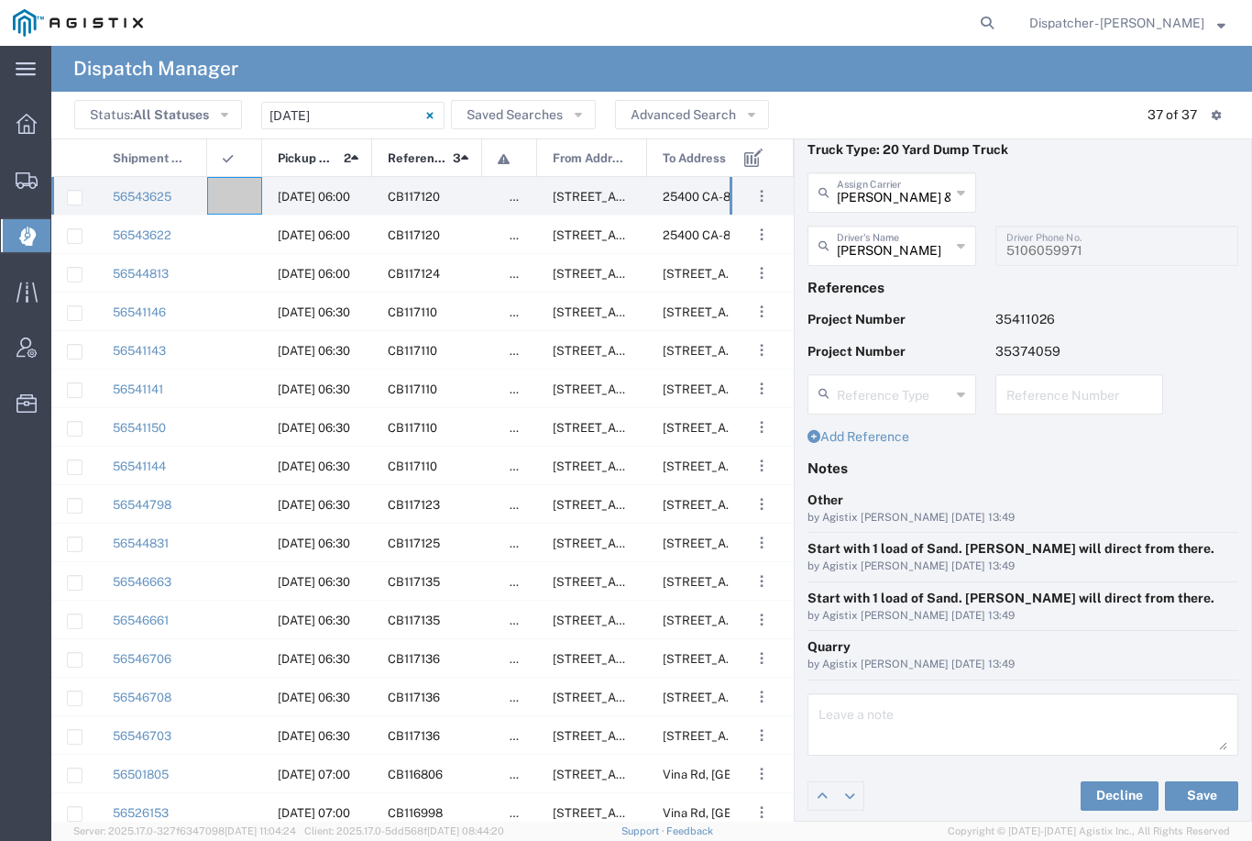
click at [1196, 793] on button "Save" at bounding box center [1201, 795] width 73 height 29
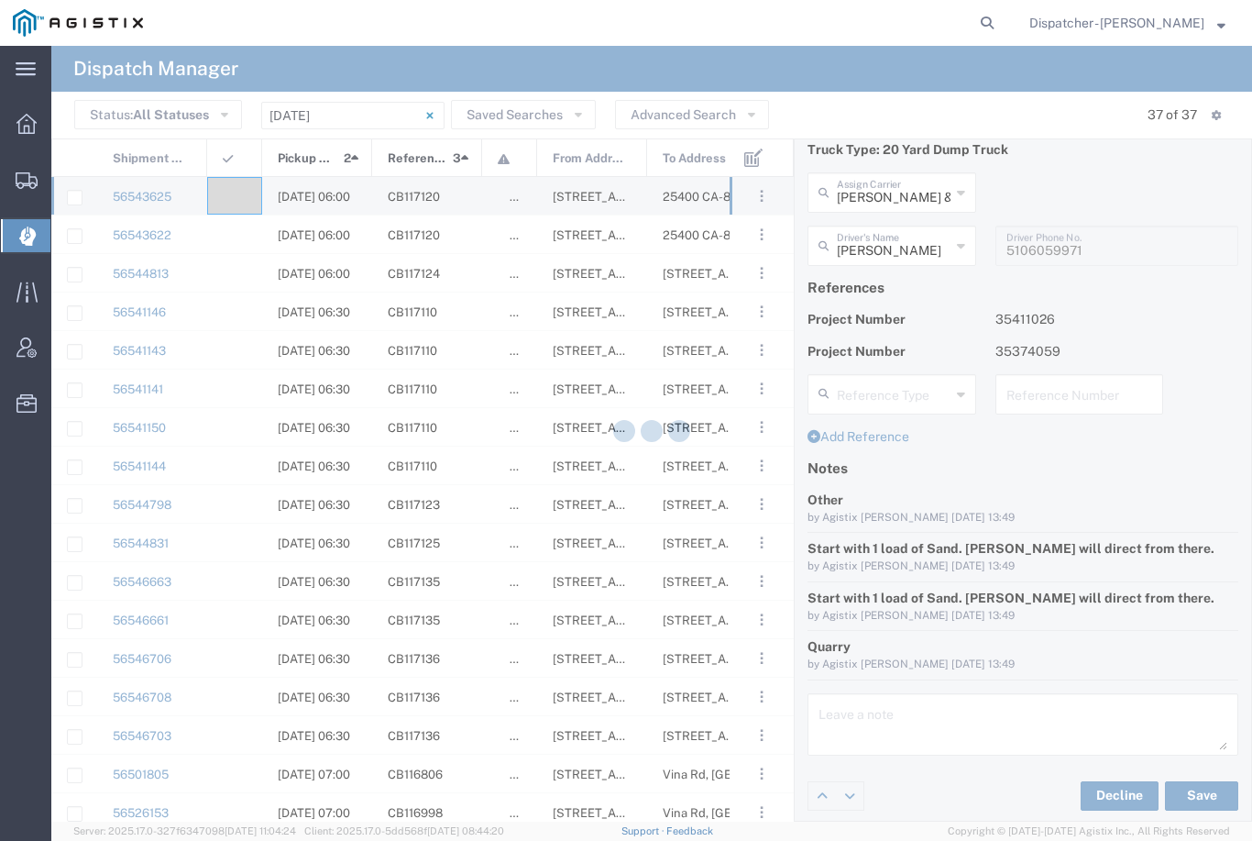
type input "[PERSON_NAME]"
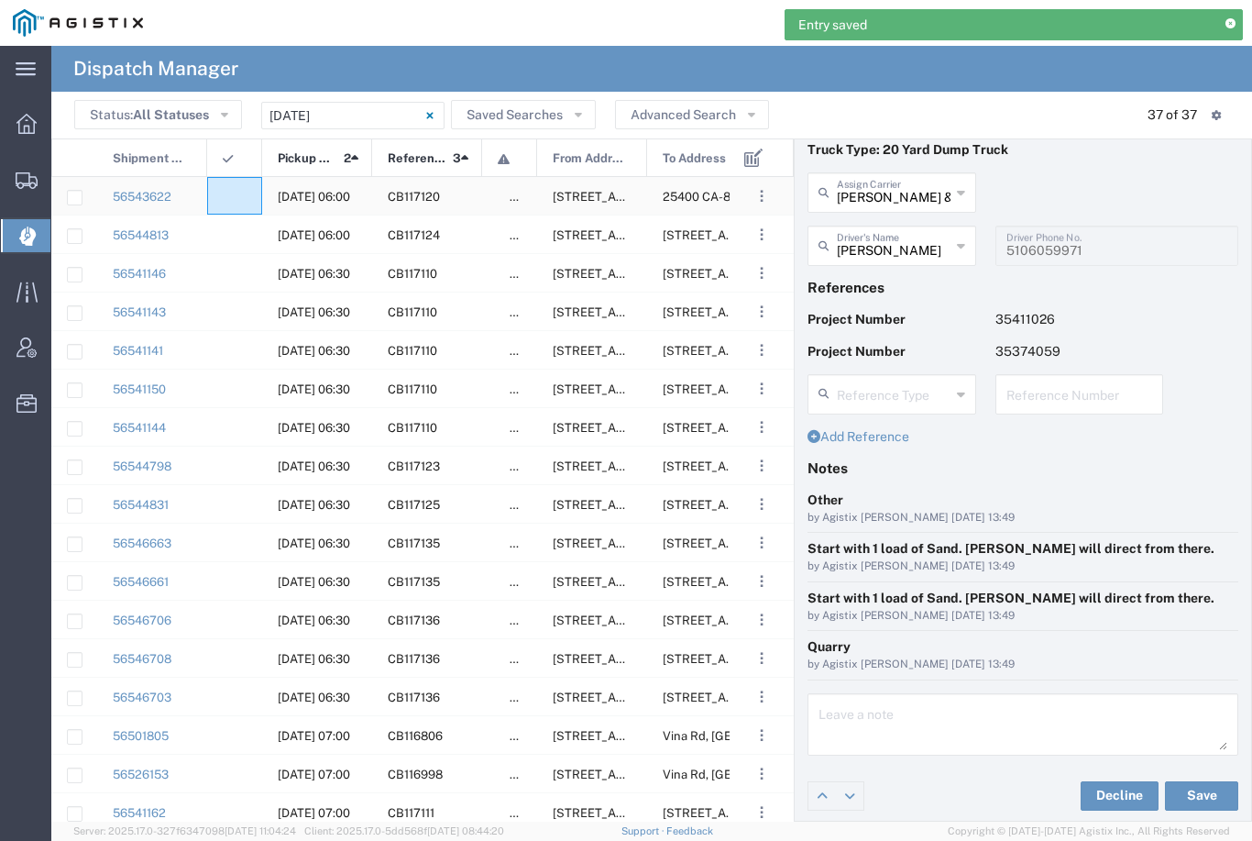
click at [226, 190] on agx-ag-table-icon-cell at bounding box center [229, 197] width 12 height 14
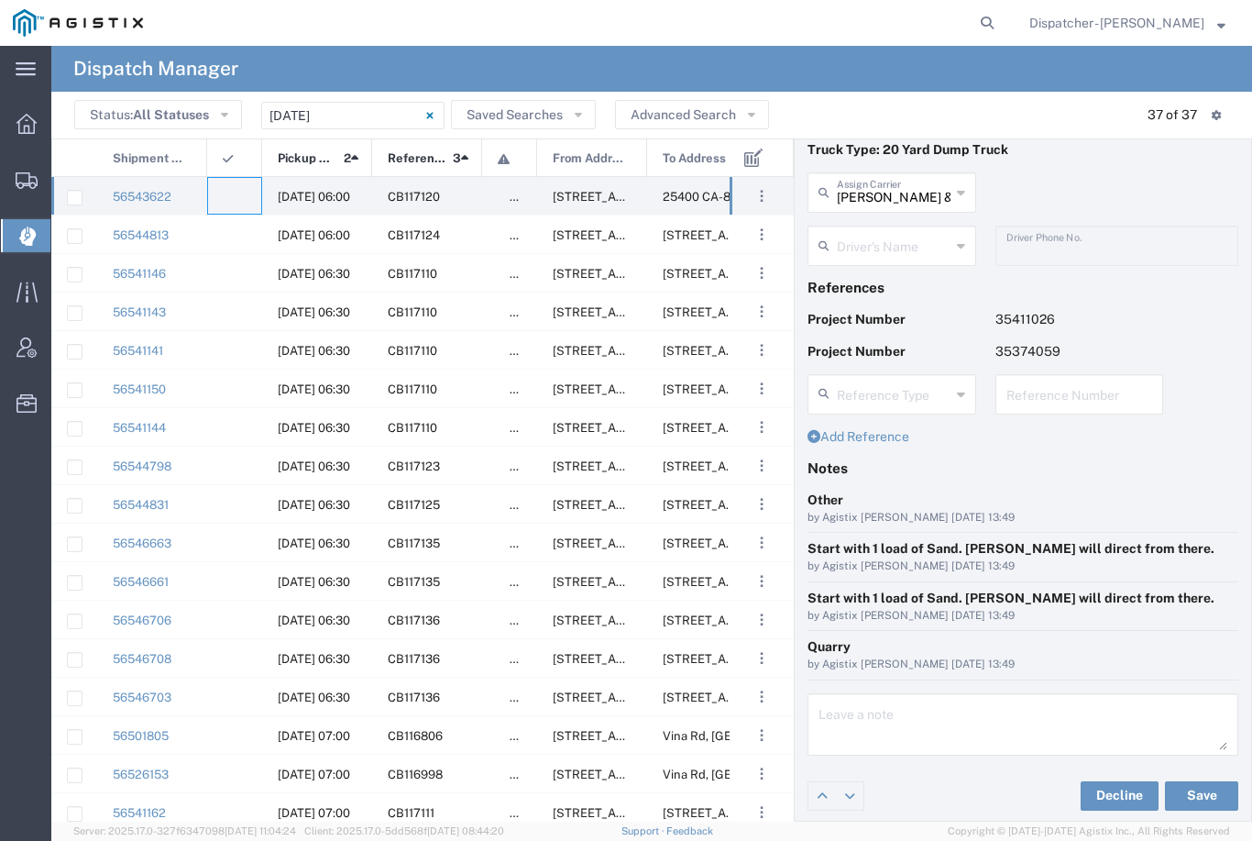
click at [909, 197] on input "[PERSON_NAME] & Sons Trucking, Inc" at bounding box center [894, 191] width 114 height 32
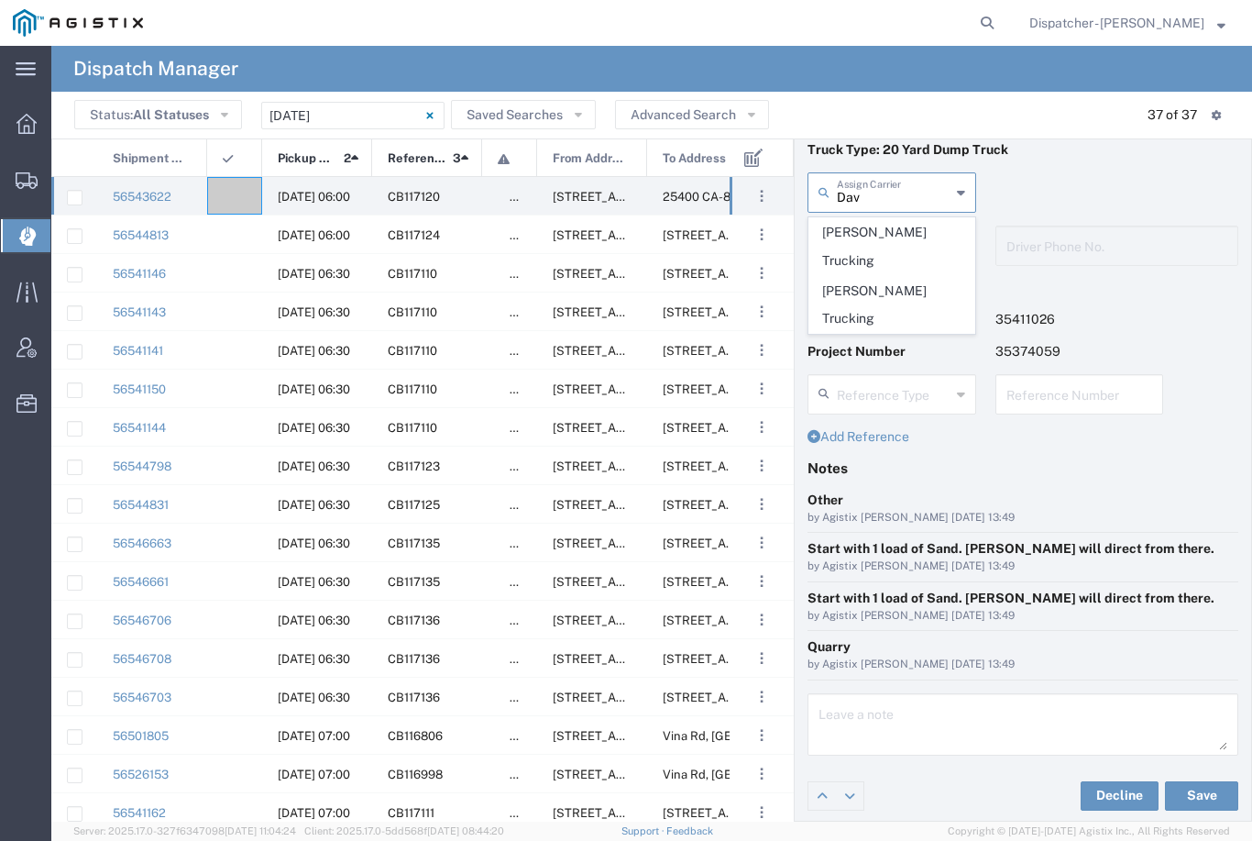
click at [892, 230] on span "[PERSON_NAME] Trucking" at bounding box center [891, 246] width 165 height 57
type input "[PERSON_NAME] Trucking"
click at [876, 241] on input "text" at bounding box center [894, 244] width 114 height 32
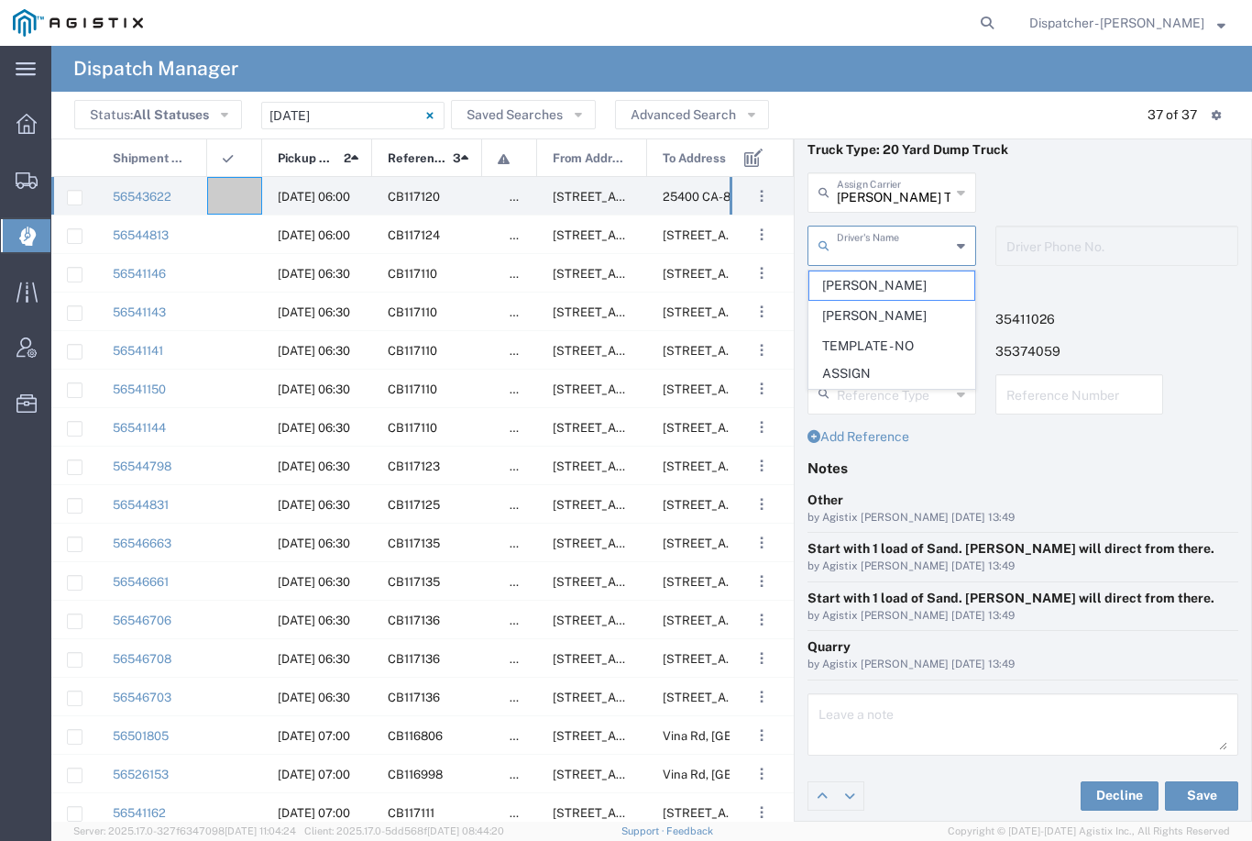
click at [868, 287] on span "[PERSON_NAME]" at bounding box center [891, 285] width 165 height 28
type input "[PERSON_NAME]"
type input "[PHONE_NUMBER]"
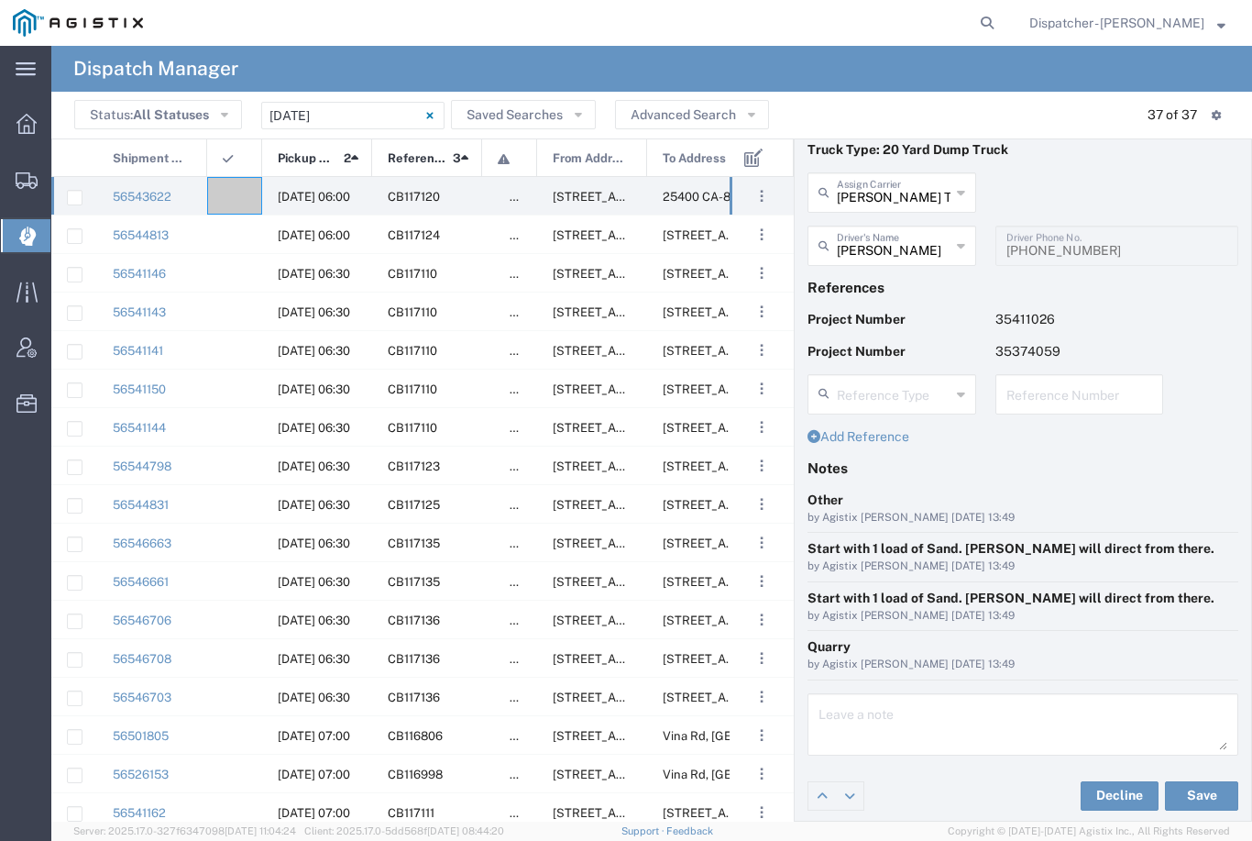
click at [1195, 789] on button "Save" at bounding box center [1201, 795] width 73 height 29
type input "[PERSON_NAME]"
type input "[PERSON_NAME] Trucking"
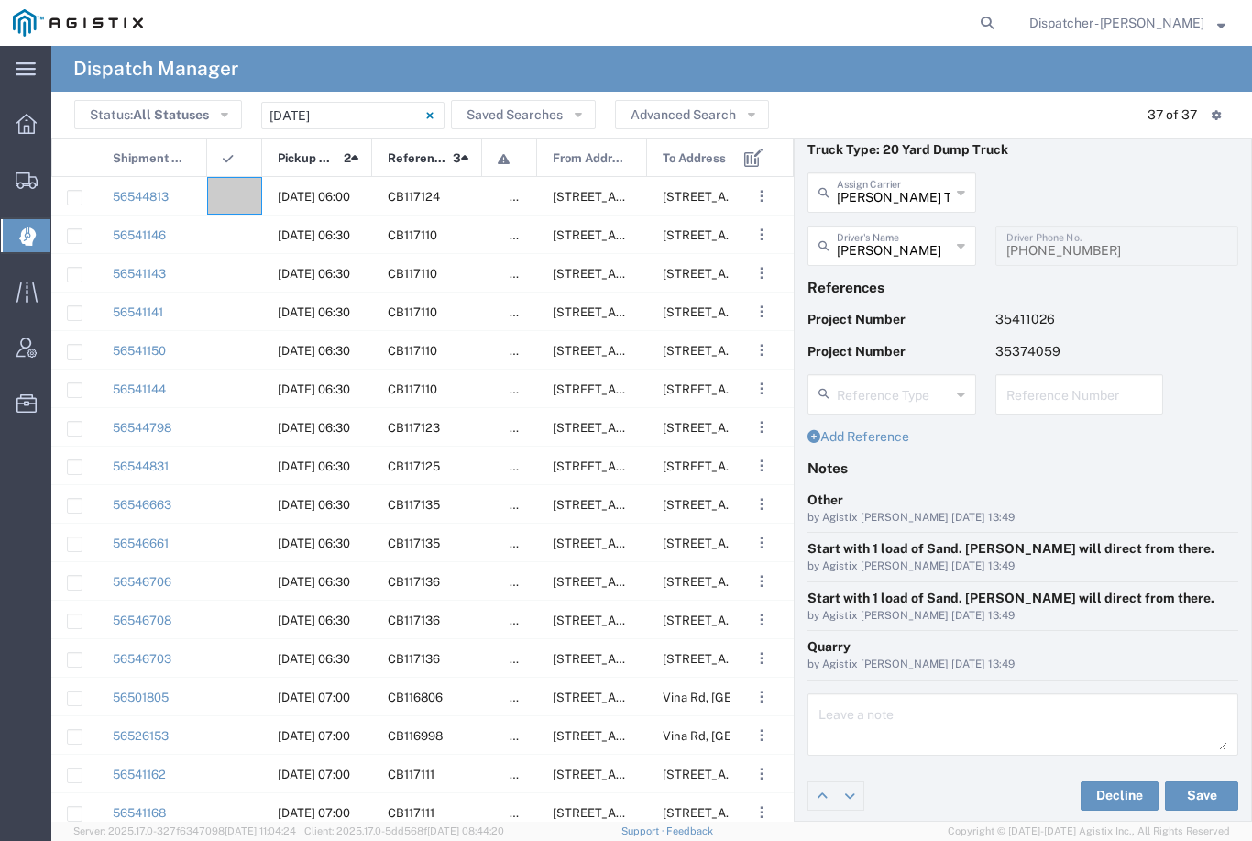
click at [233, 459] on agx-ag-table-icon-cell at bounding box center [229, 466] width 12 height 14
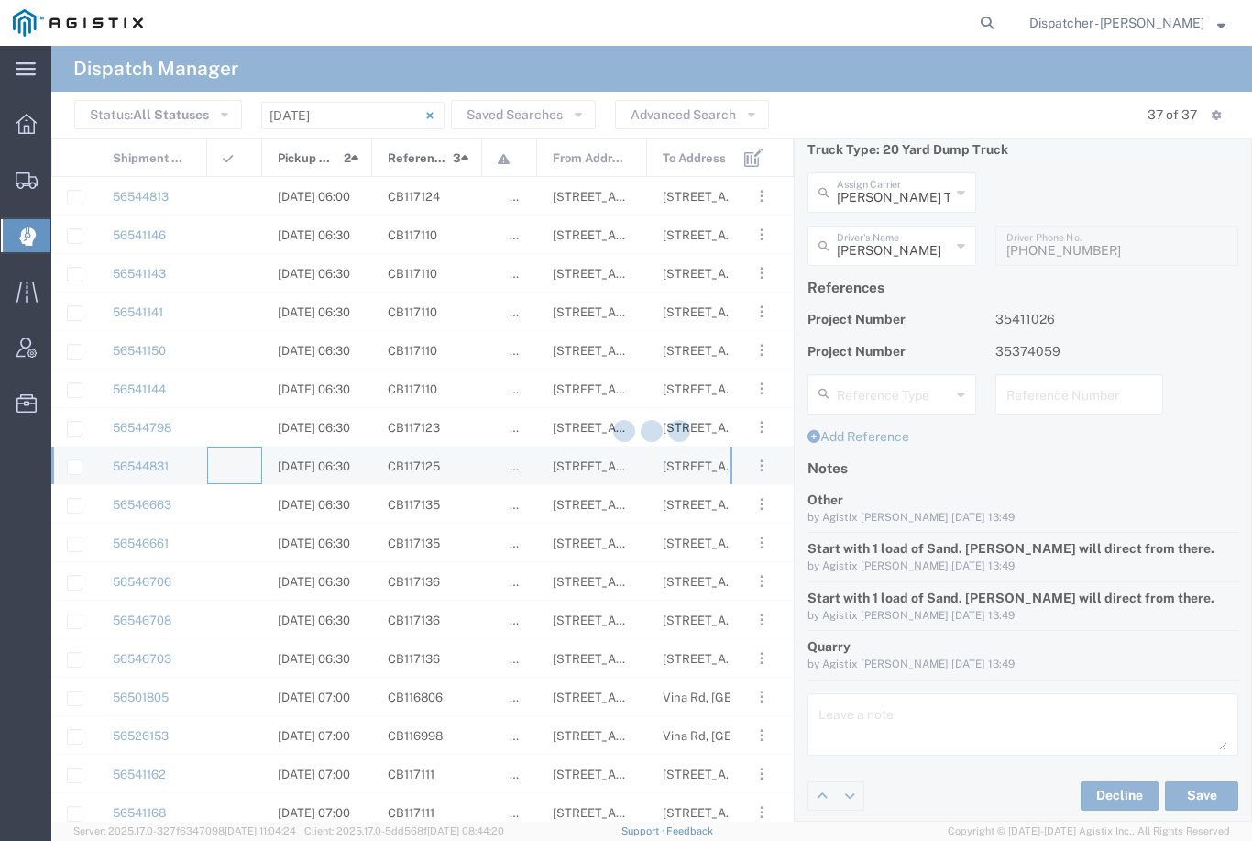
type input "[PERSON_NAME] & Sons Trucking, Inc"
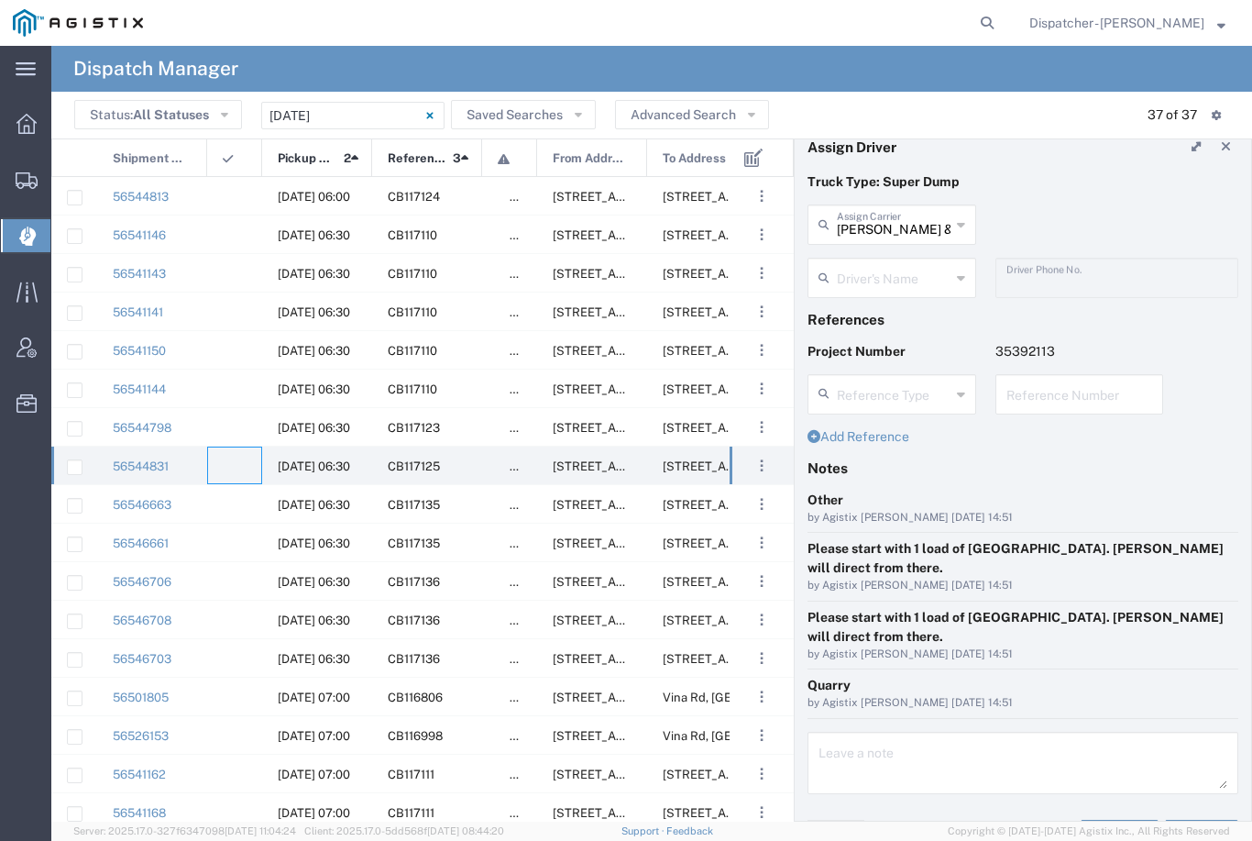
click at [897, 281] on agx-dropdown-input "Driver's Name [PERSON_NAME] [PERSON_NAME] [PERSON_NAME] [PERSON_NAME] [PERSON_N…" at bounding box center [892, 278] width 169 height 40
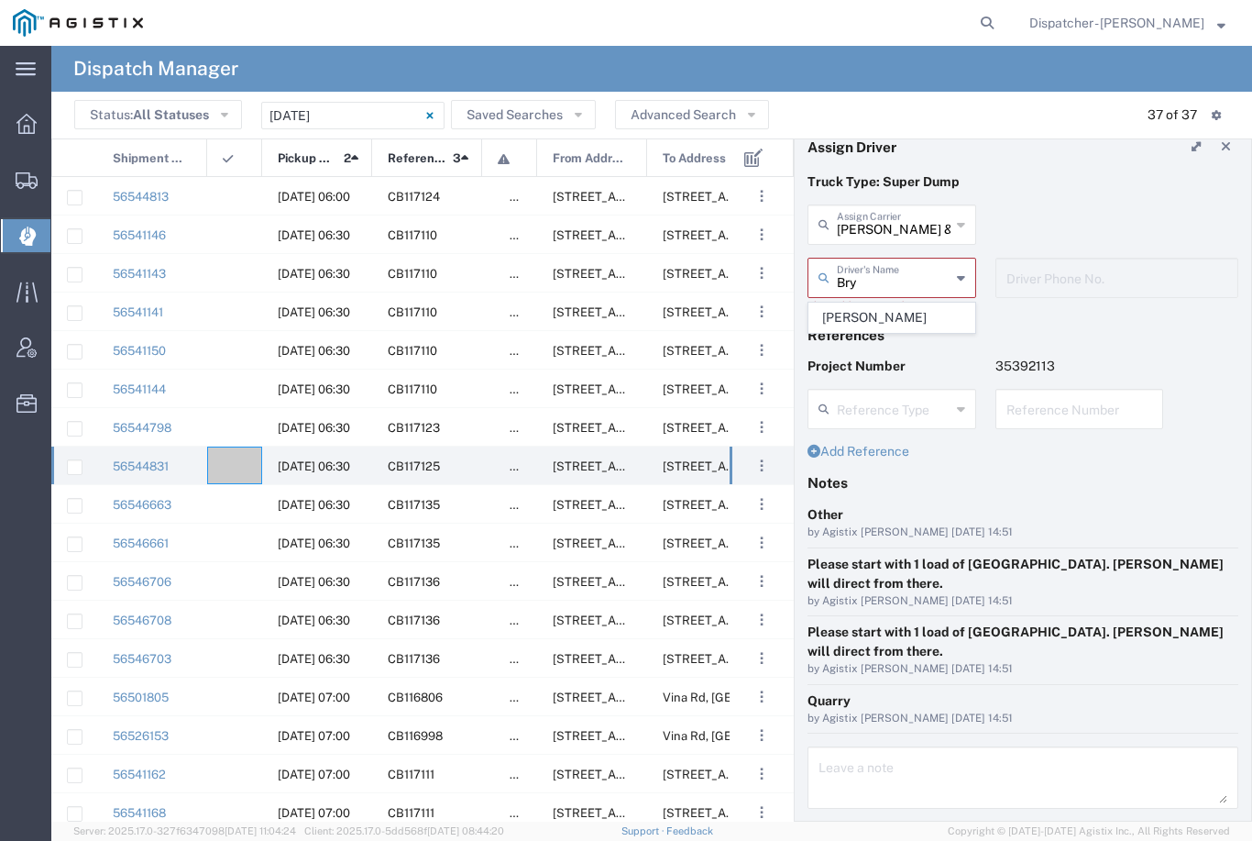
click at [881, 316] on span "[PERSON_NAME]" at bounding box center [891, 317] width 165 height 28
type input "[PERSON_NAME]"
type input "[PHONE_NUMBER]"
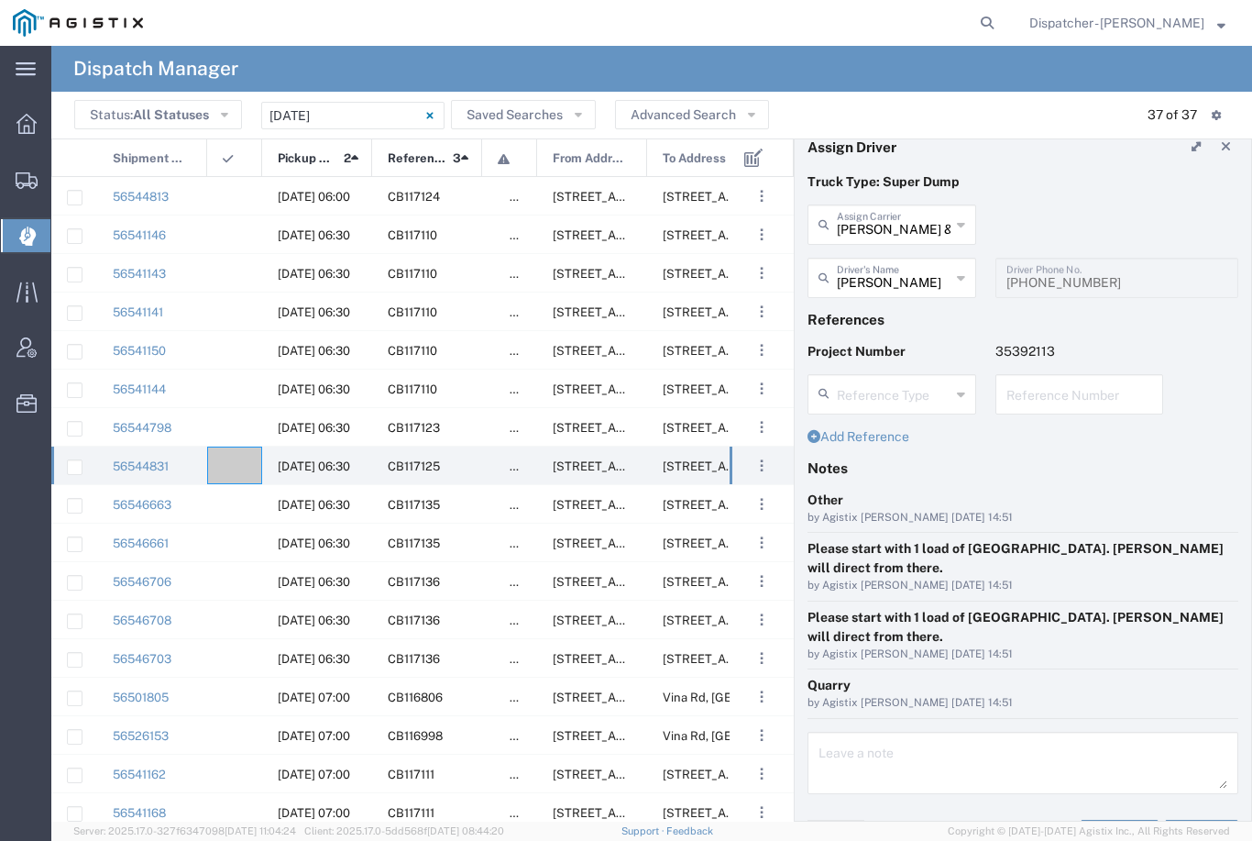
click at [1214, 820] on button "Save" at bounding box center [1201, 834] width 73 height 29
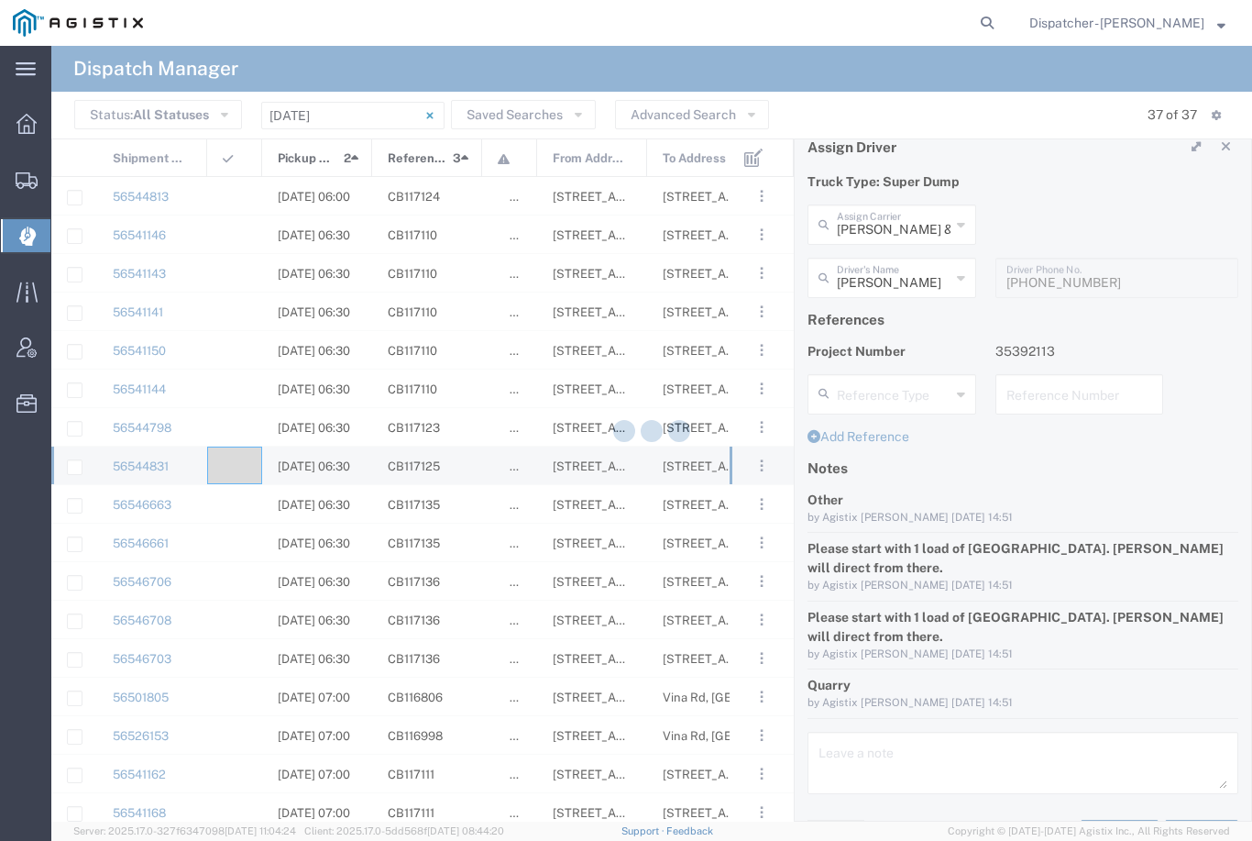
type input "[PERSON_NAME]"
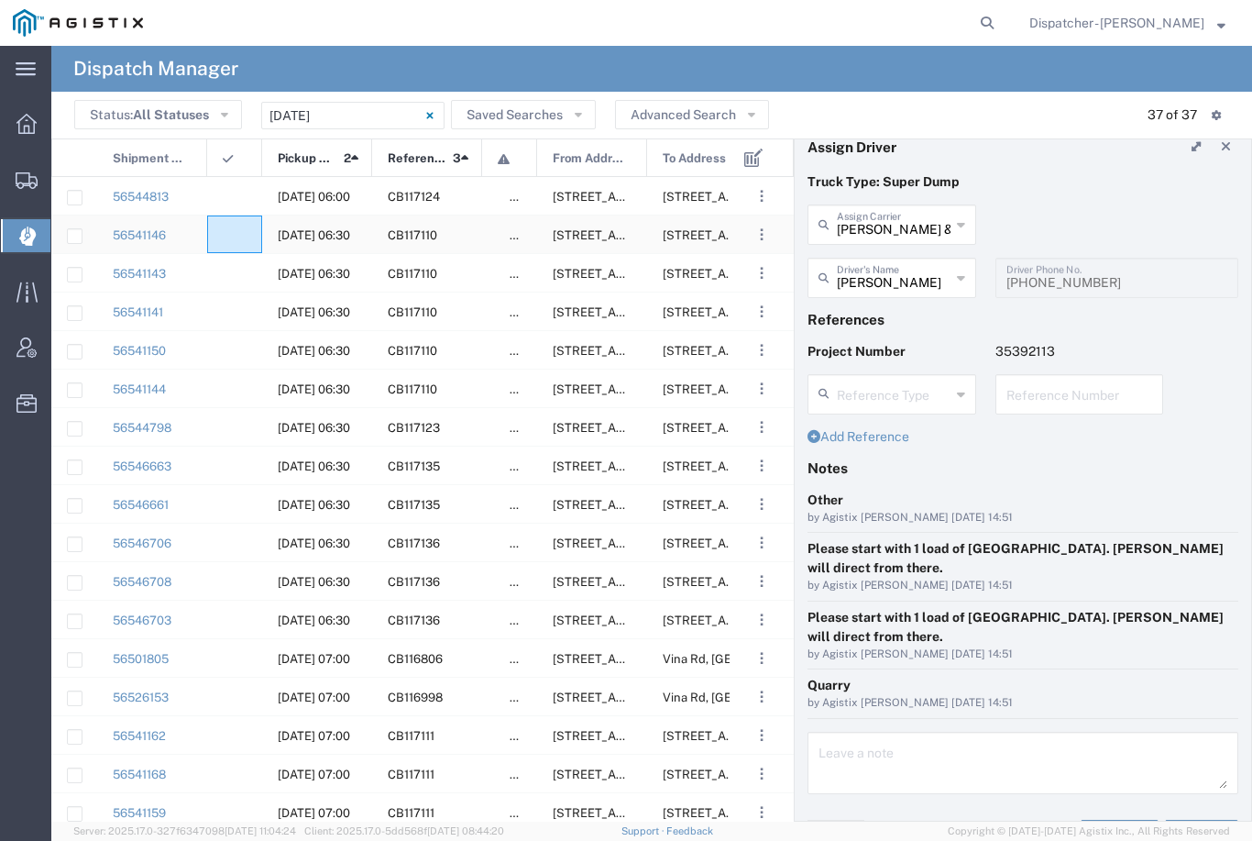
click at [239, 233] on div at bounding box center [234, 234] width 55 height 38
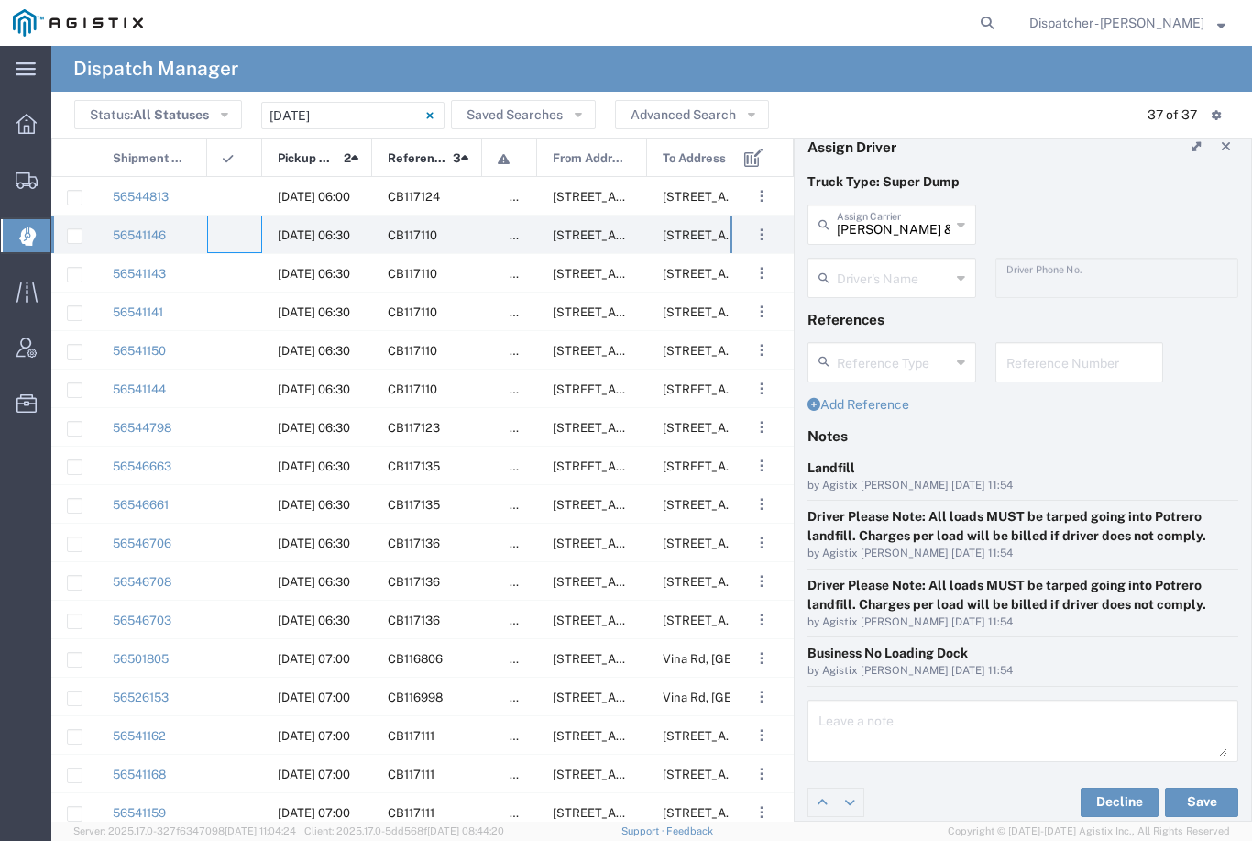
click at [231, 228] on agx-ag-table-icon-cell at bounding box center [229, 235] width 12 height 14
click at [896, 223] on agx-dropdown-input "[PERSON_NAME] & Sons Trucking, Inc Assign Carrier [PERSON_NAME] & Sons Trucking…" at bounding box center [892, 224] width 169 height 40
click at [897, 255] on span "[PERSON_NAME]" at bounding box center [891, 264] width 165 height 28
type input "[PERSON_NAME]"
click at [894, 285] on input "text" at bounding box center [895, 276] width 116 height 32
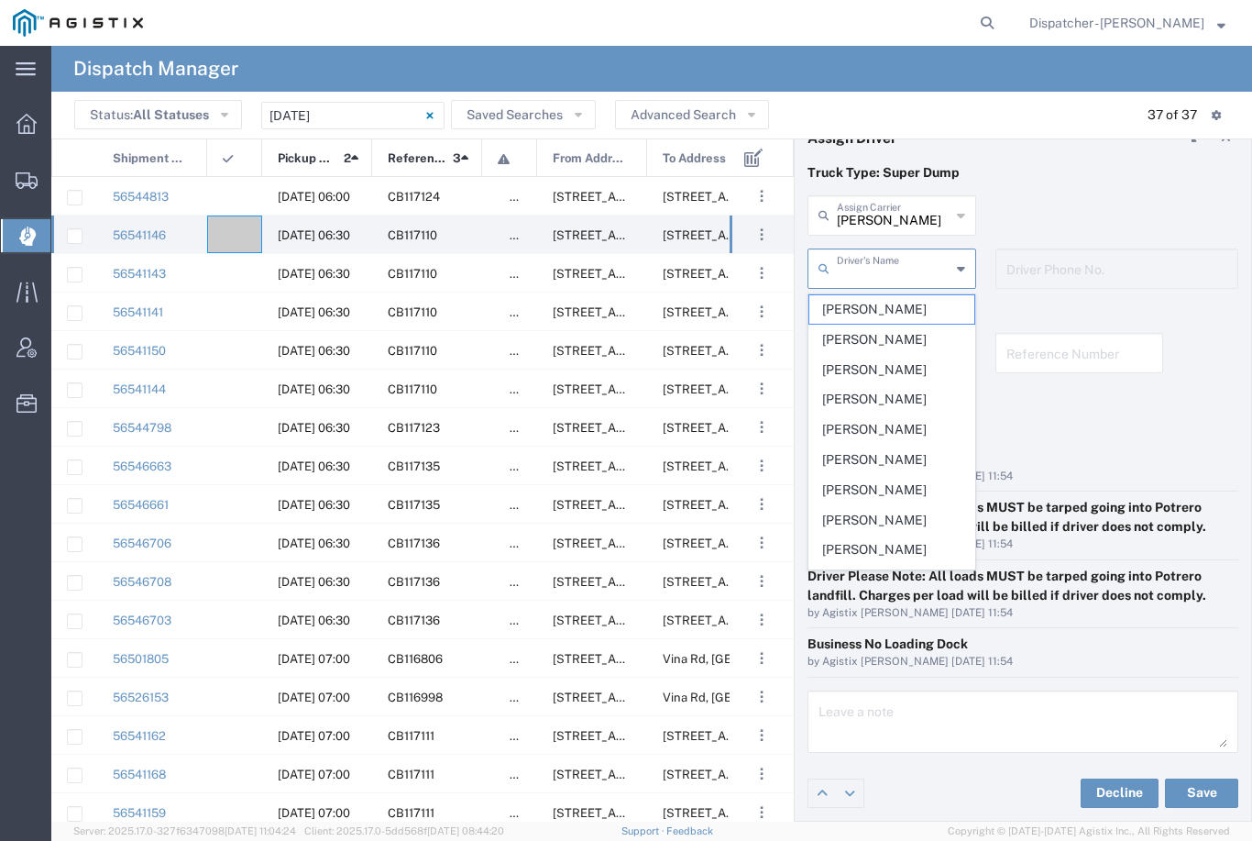
scroll to position [25, 0]
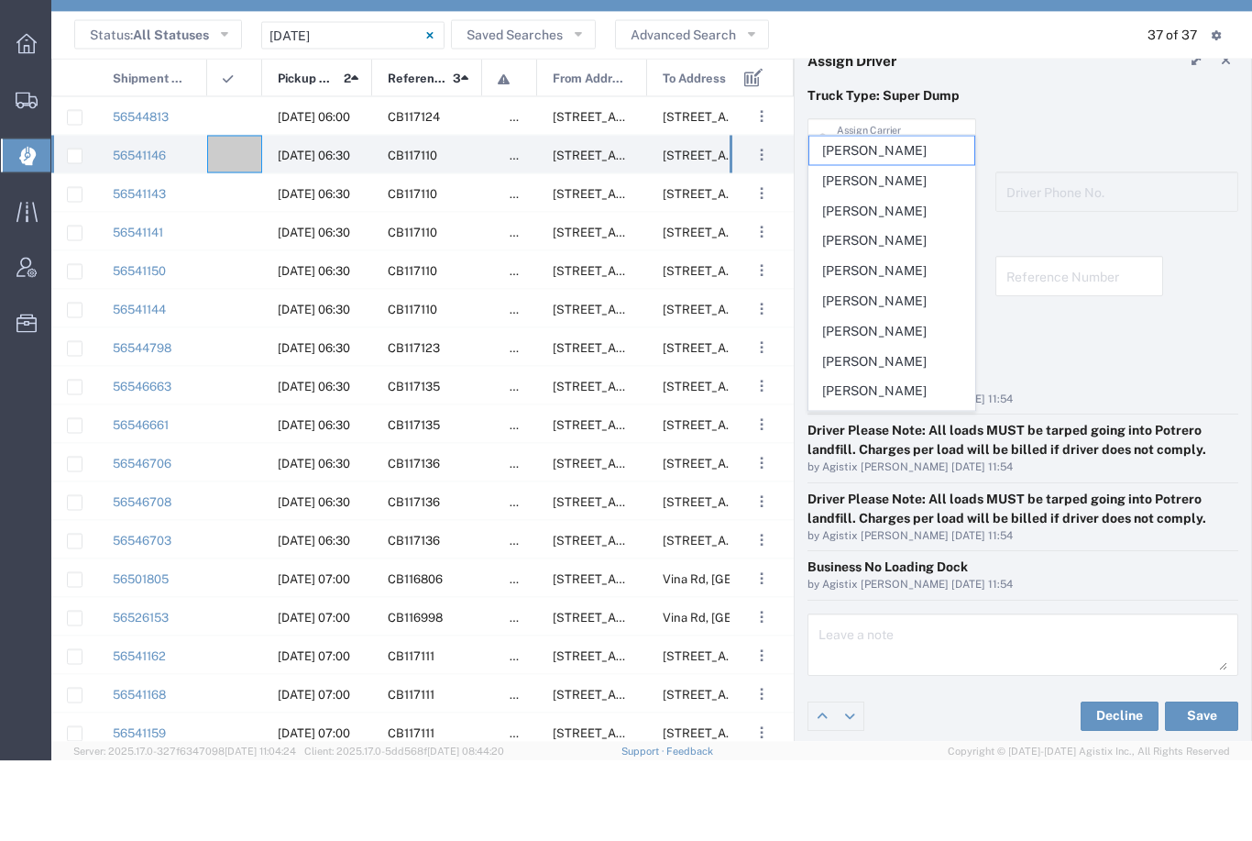
click at [896, 306] on span "[PERSON_NAME]" at bounding box center [891, 320] width 165 height 28
type input "[PERSON_NAME]"
type input "[PHONE_NUMBER]"
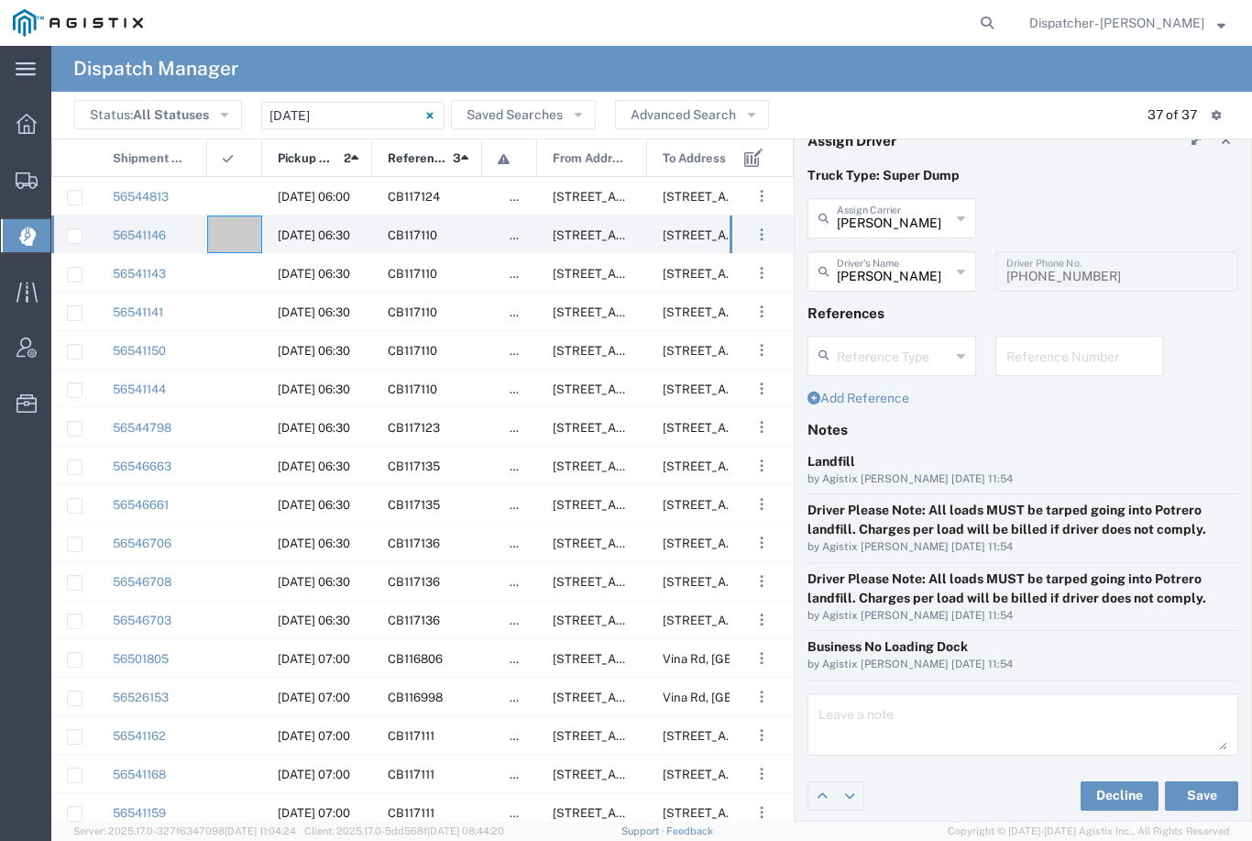
click at [1216, 789] on button "Save" at bounding box center [1201, 795] width 73 height 29
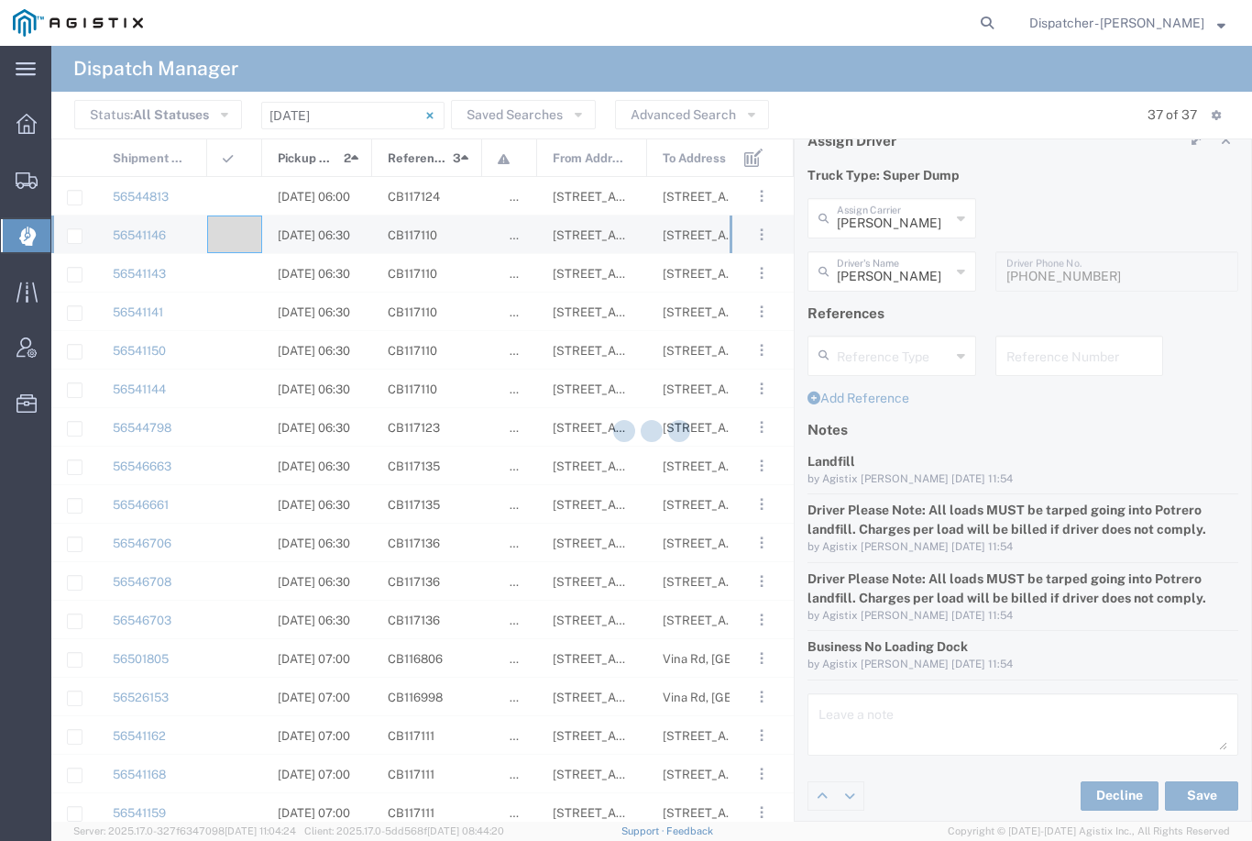
type input "[PERSON_NAME]"
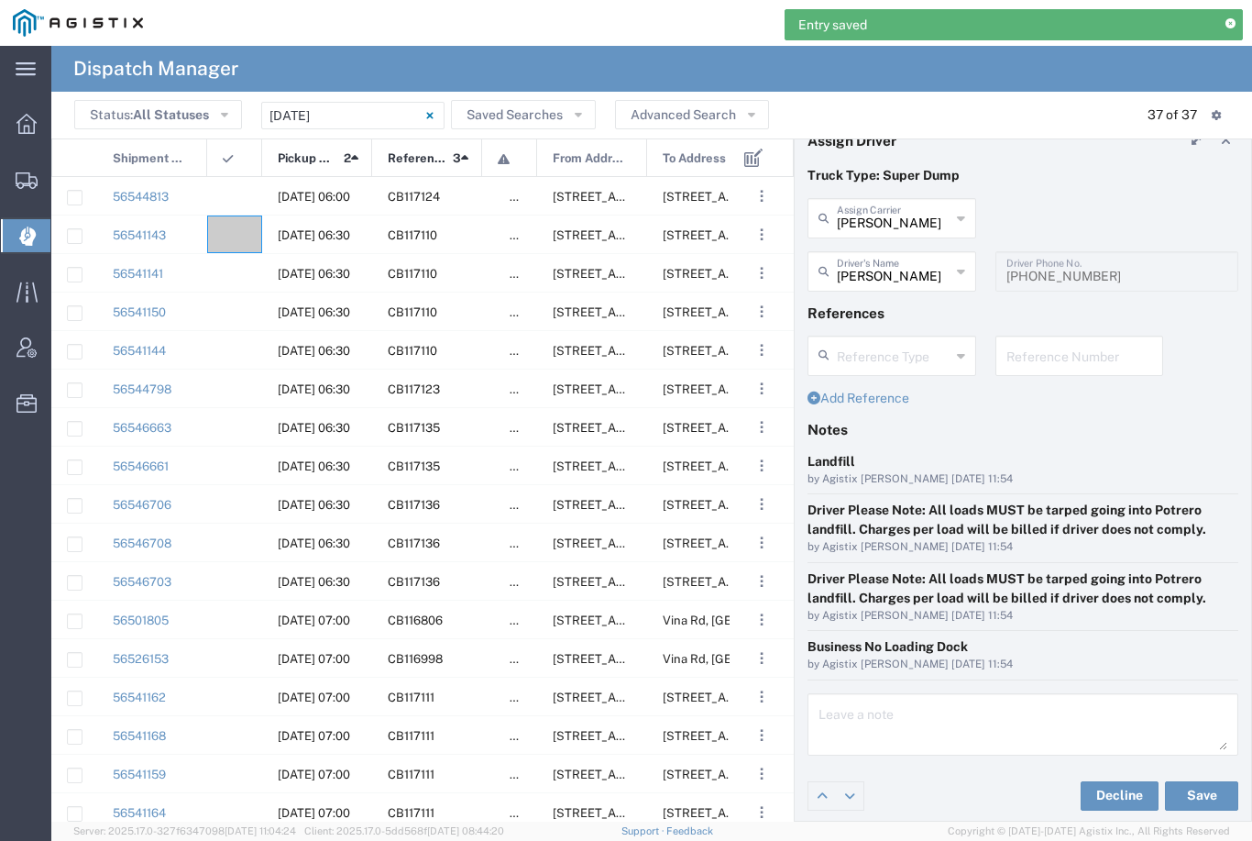
click at [233, 238] on agx-ag-table-icon-cell at bounding box center [229, 235] width 12 height 14
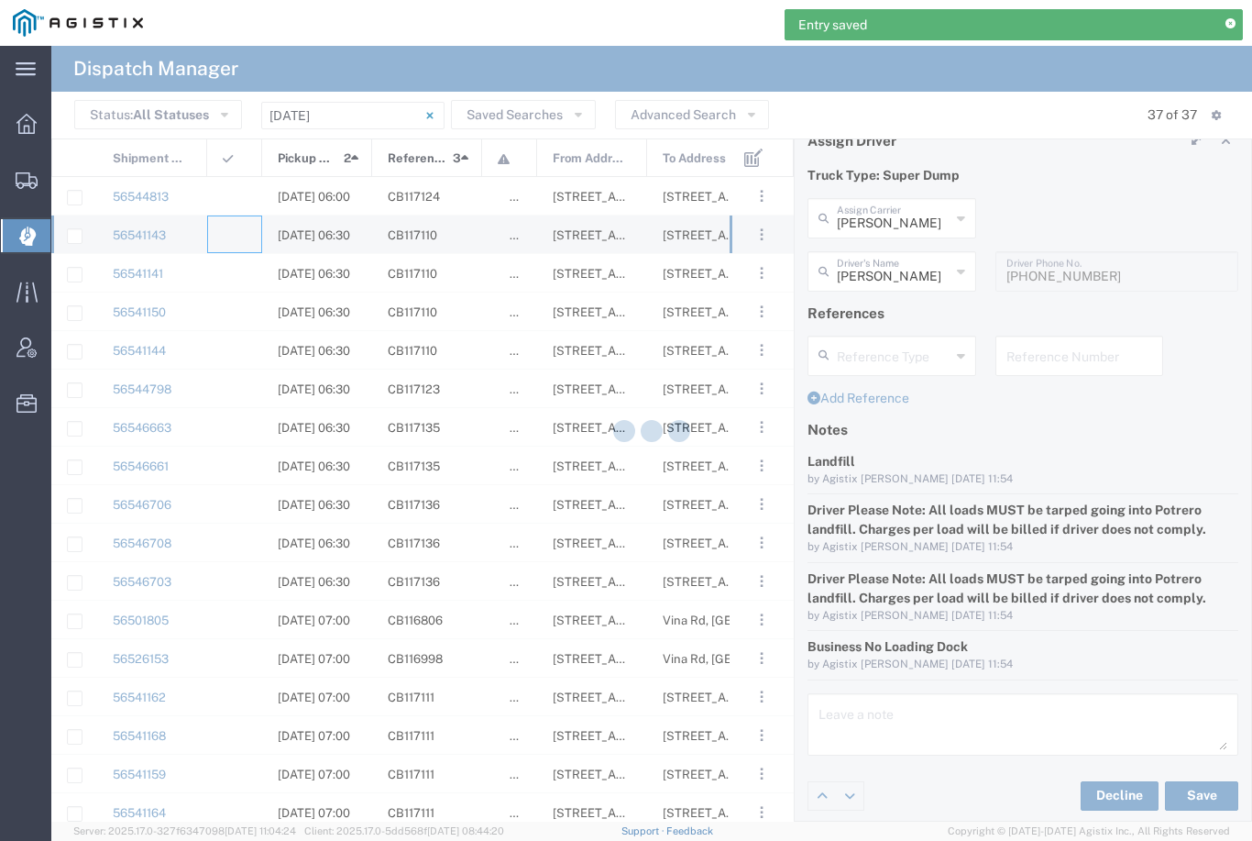
type input "[PERSON_NAME] & Sons Trucking, Inc"
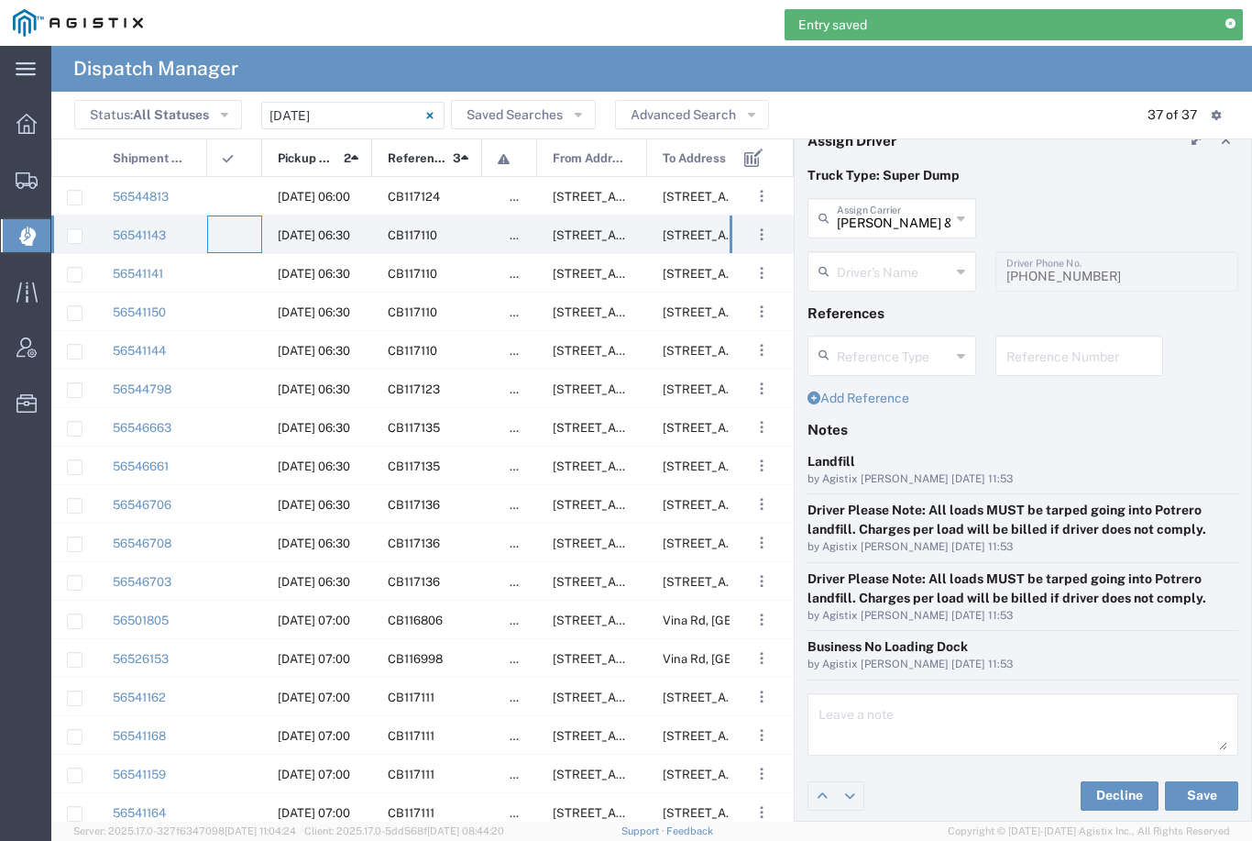
click at [915, 217] on input "[PERSON_NAME] & Sons Trucking, Inc" at bounding box center [894, 217] width 114 height 32
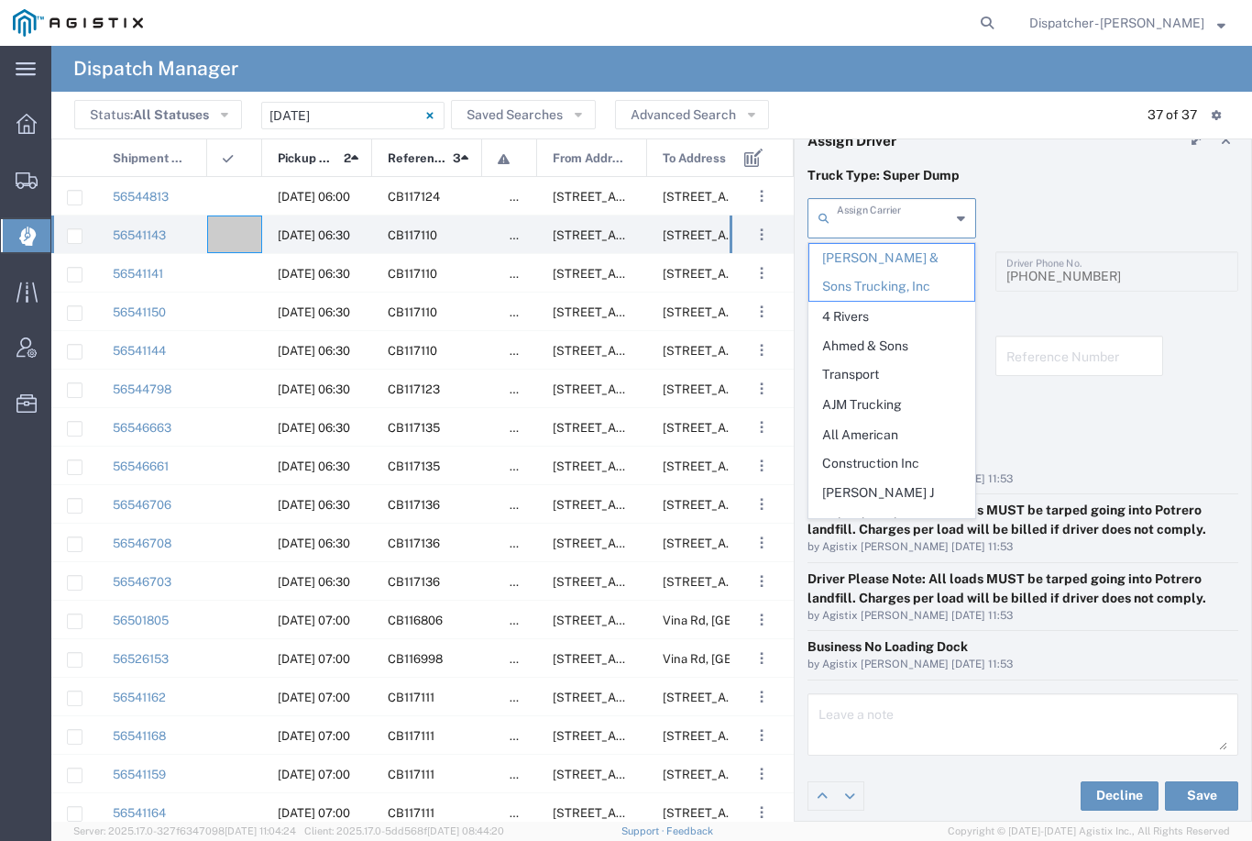
type input "M"
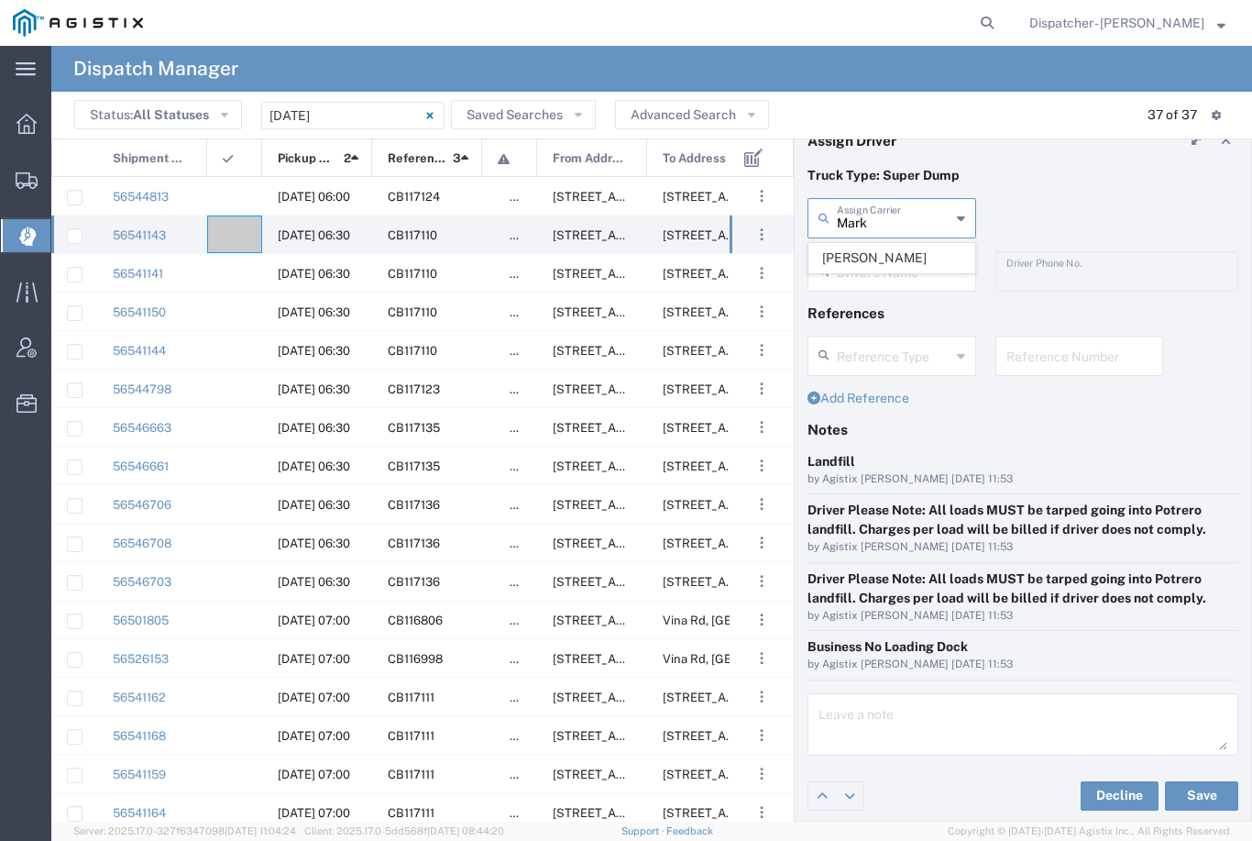
click at [898, 248] on span "[PERSON_NAME]" at bounding box center [891, 258] width 165 height 28
type input "[PERSON_NAME]"
click at [886, 263] on agx-dropdown-input "Driver's Name [PERSON_NAME] [PERSON_NAME] [PERSON_NAME] [PERSON_NAME] [PERSON_N…" at bounding box center [892, 271] width 169 height 40
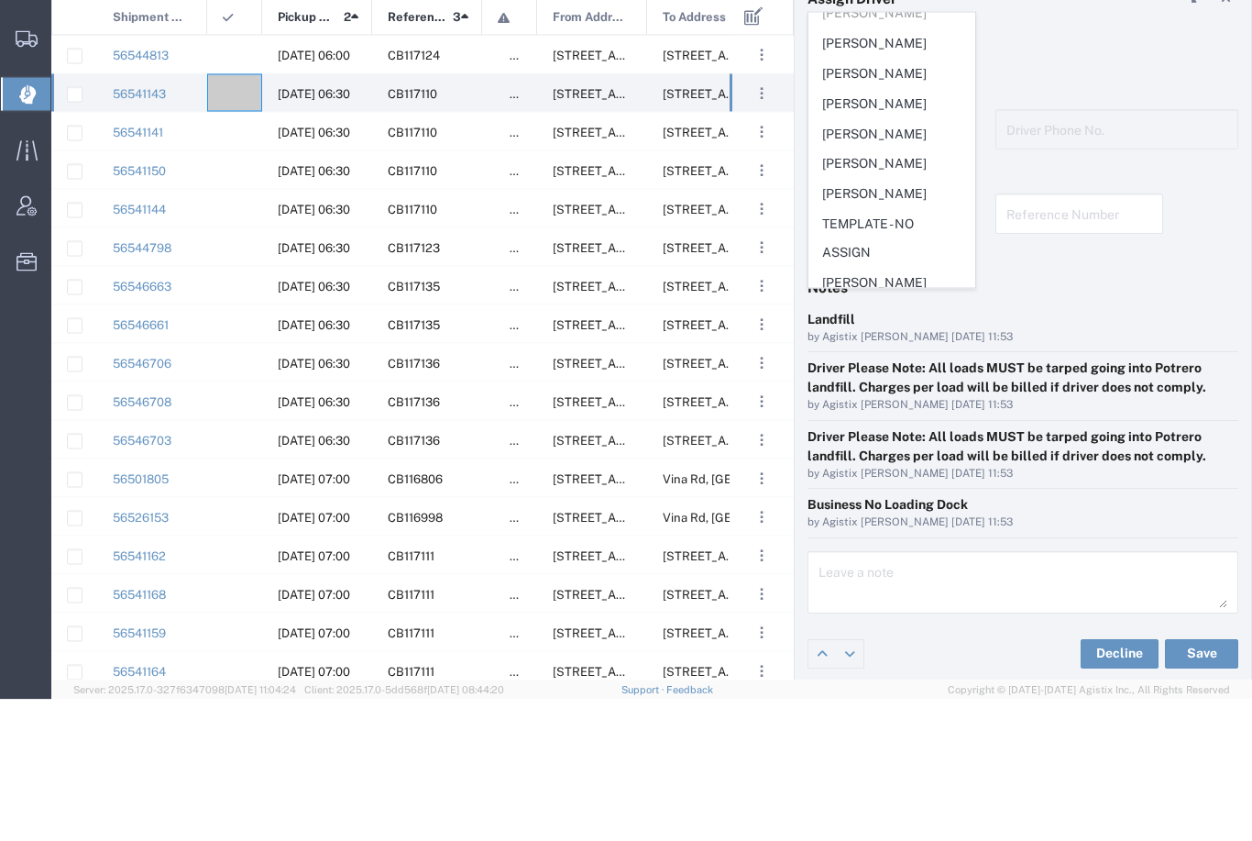
scroll to position [105, 0]
click at [886, 321] on span "[PERSON_NAME]" at bounding box center [891, 335] width 165 height 28
type input "[PERSON_NAME]"
type input "[PHONE_NUMBER]"
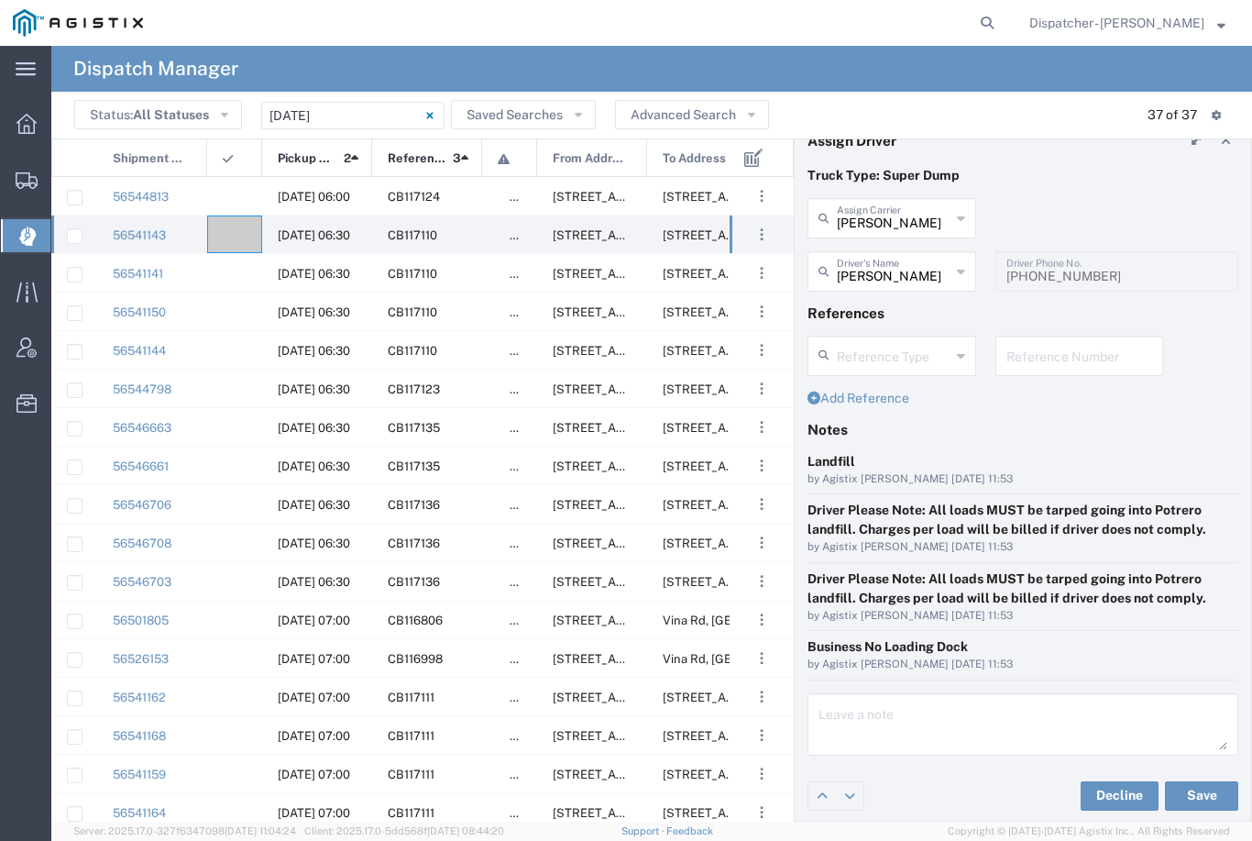
click at [1208, 787] on button "Save" at bounding box center [1201, 795] width 73 height 29
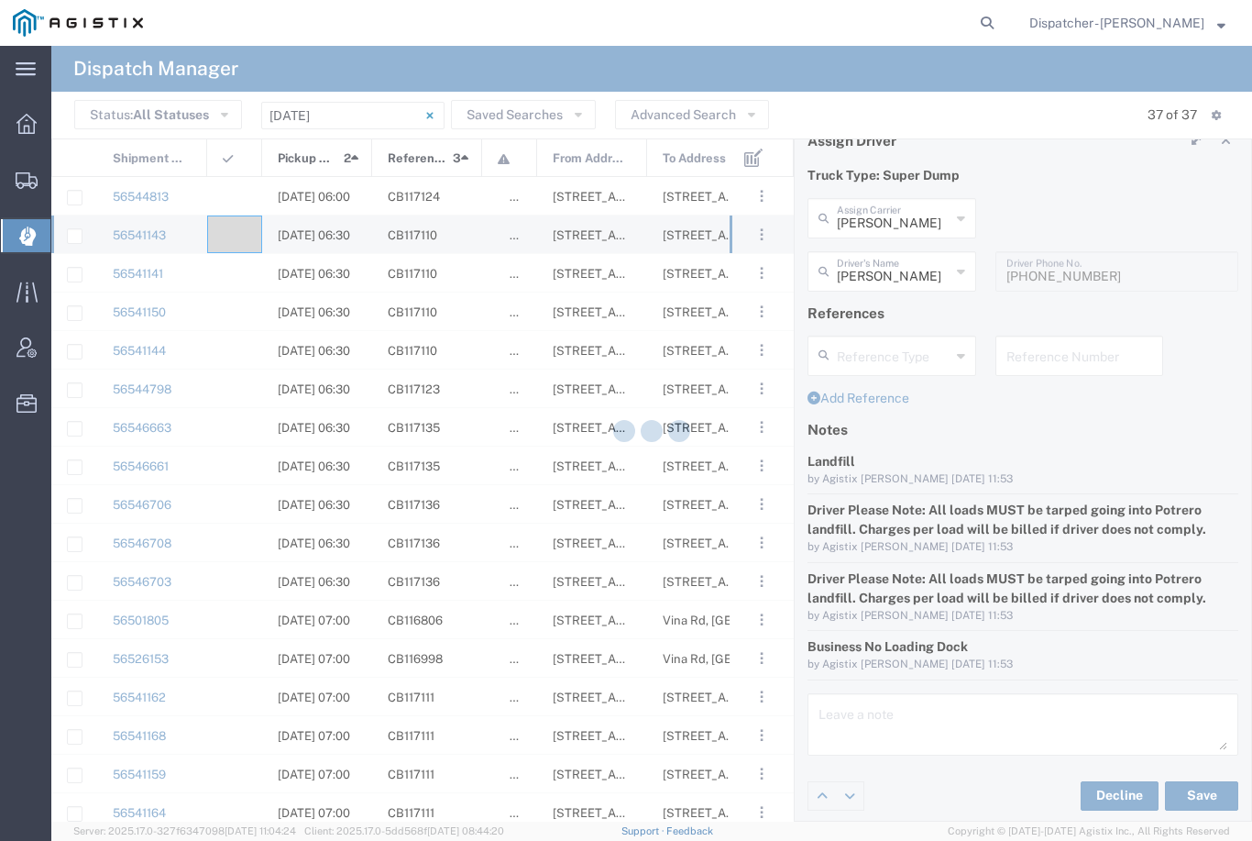
type input "[PERSON_NAME]"
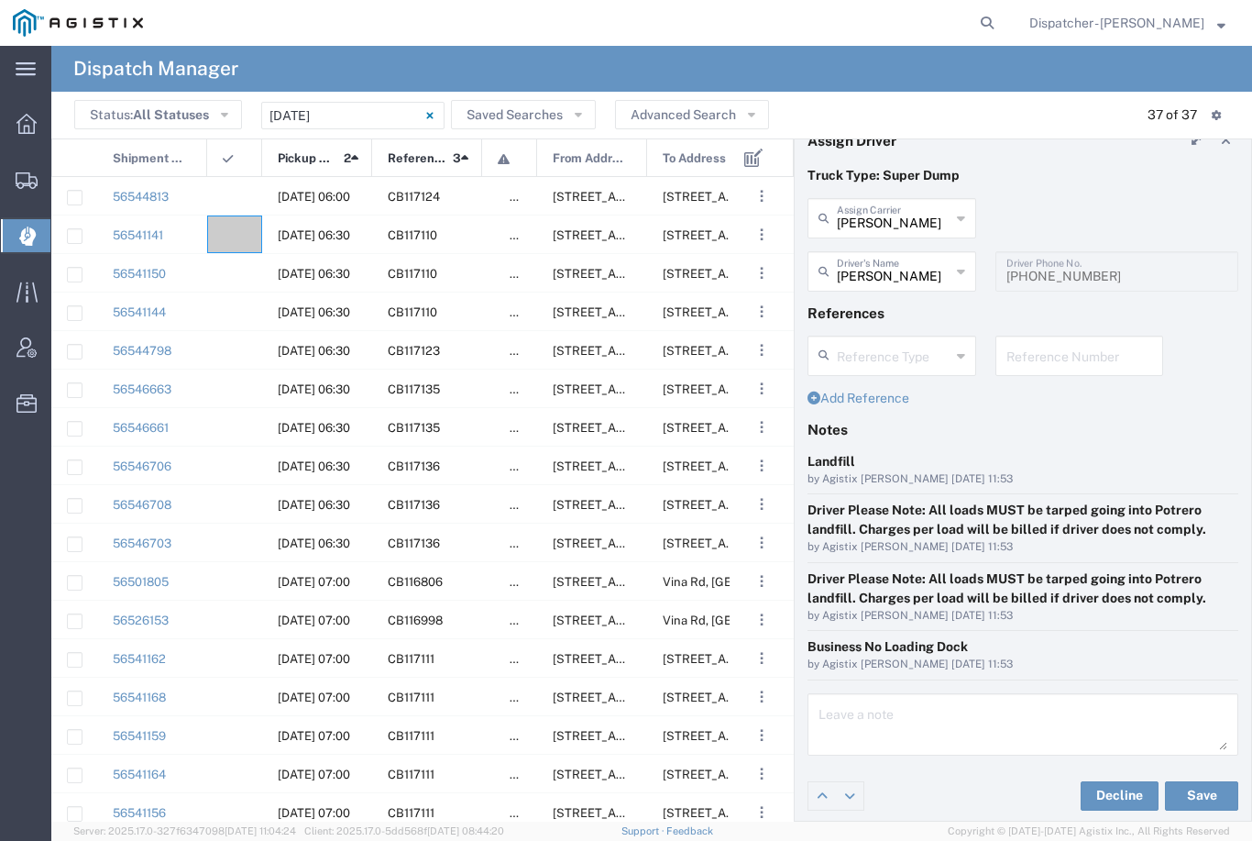
click at [231, 232] on agx-ag-table-icon-cell at bounding box center [229, 235] width 12 height 14
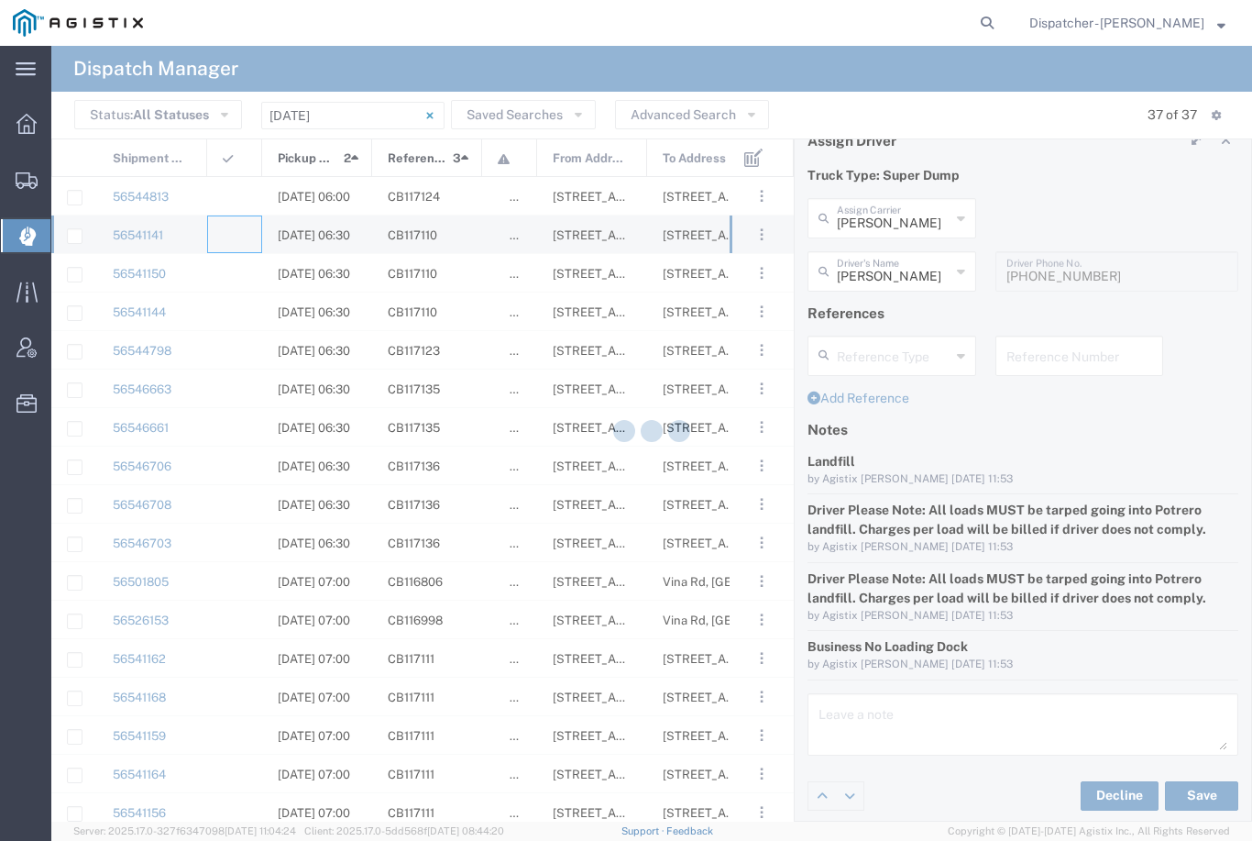
type input "[PERSON_NAME] & Sons Trucking, Inc"
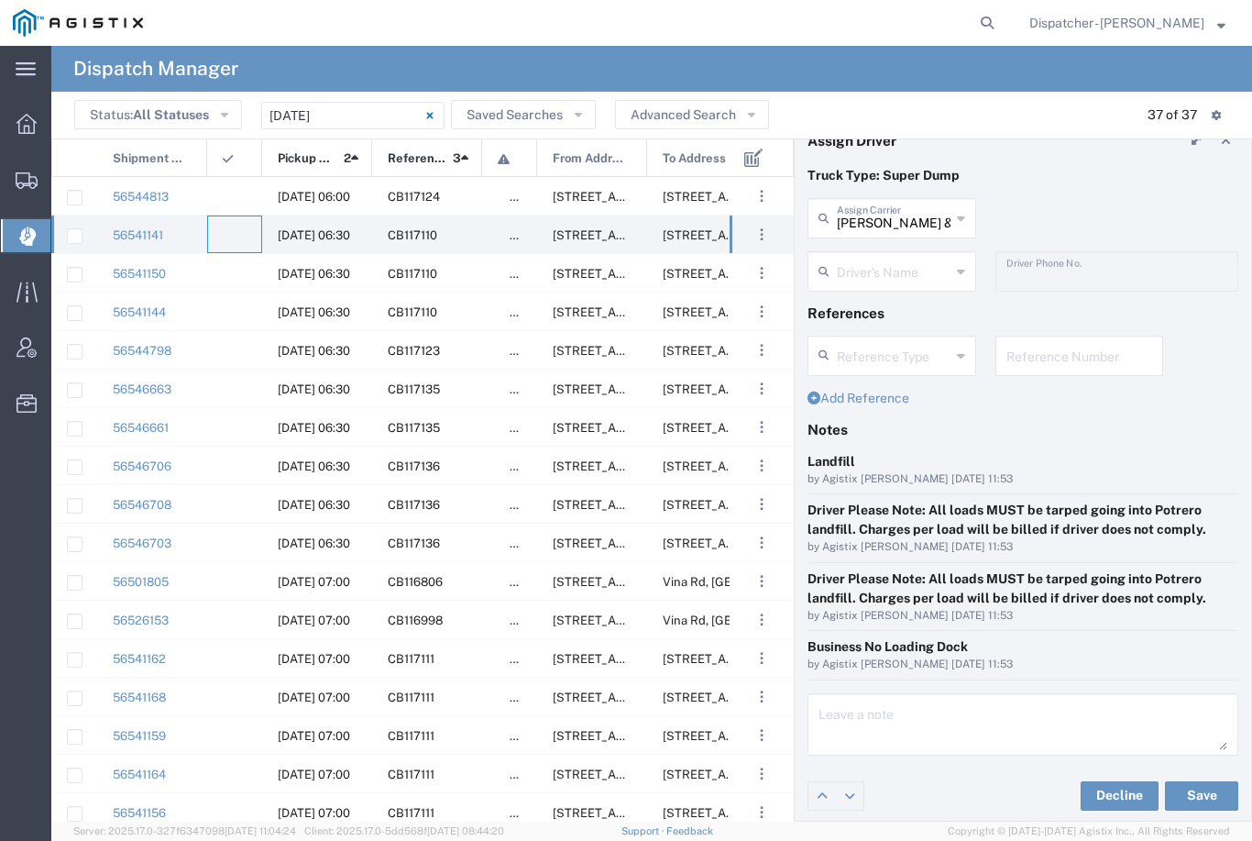
click at [917, 208] on input "[PERSON_NAME] & Sons Trucking, Inc" at bounding box center [894, 217] width 114 height 32
click at [866, 268] on span "Gab & Sons Trucking LLC" at bounding box center [891, 272] width 165 height 57
type input "Gab & Sons Trucking LLC"
click at [887, 277] on input "text" at bounding box center [894, 270] width 114 height 32
click at [878, 301] on span "[PERSON_NAME]" at bounding box center [891, 311] width 165 height 28
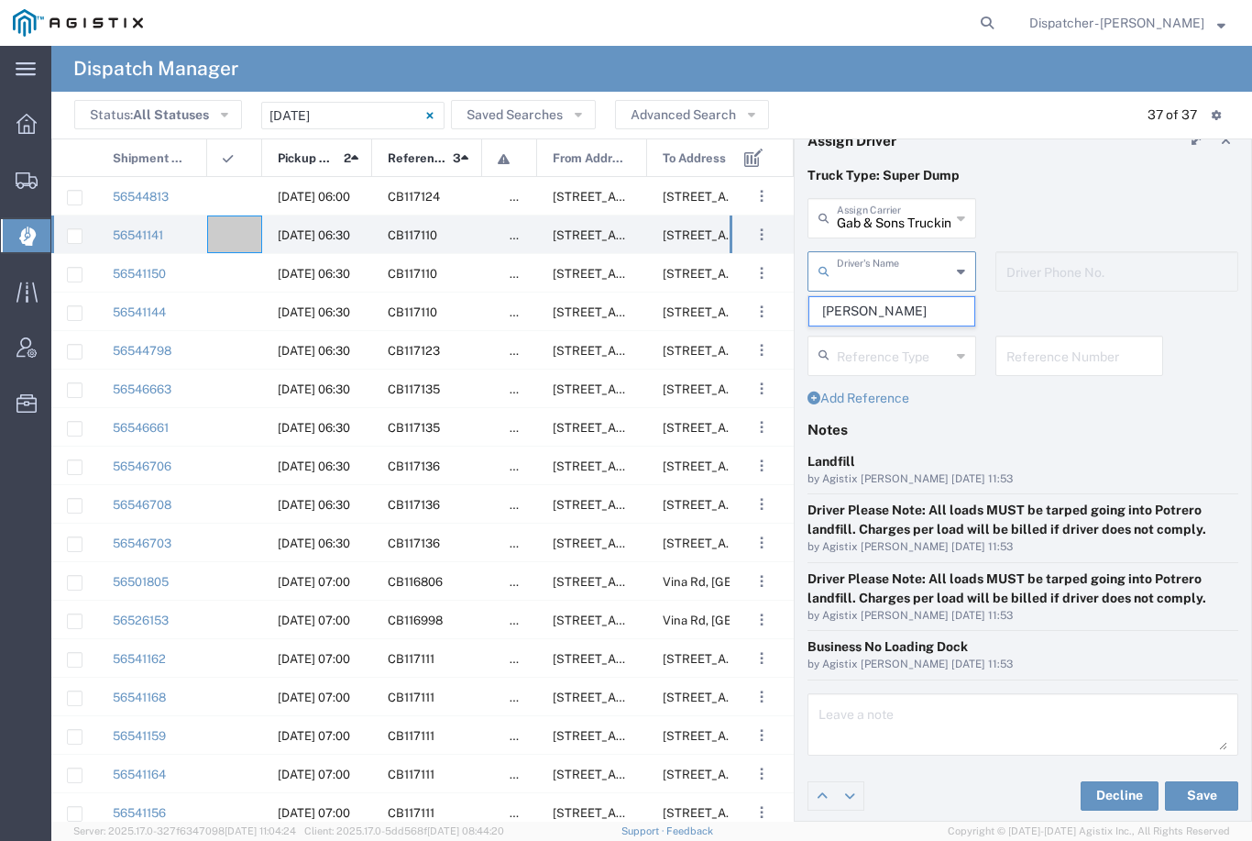
type input "[PERSON_NAME]"
type input "[PHONE_NUMBER]"
click at [1214, 800] on button "Save" at bounding box center [1201, 795] width 73 height 29
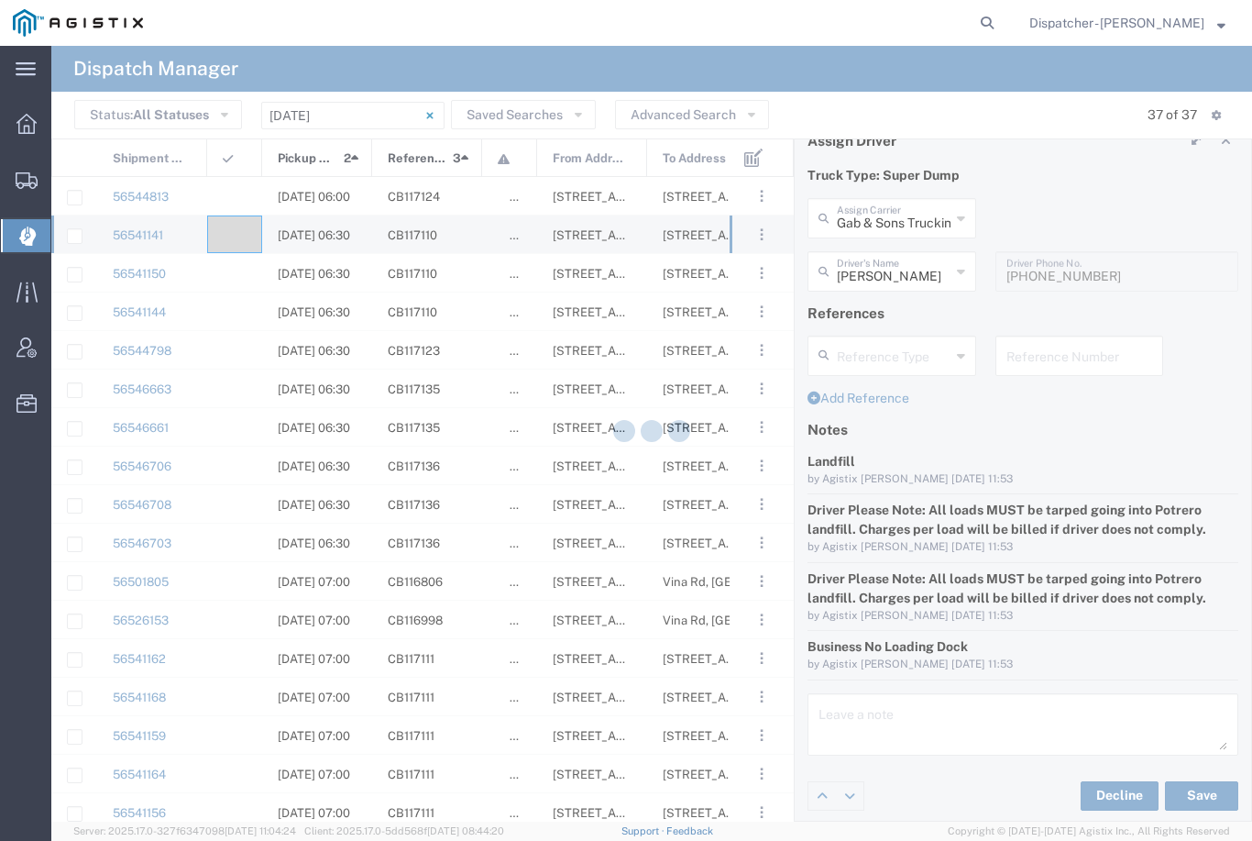
type input "[PERSON_NAME]"
type input "Gab & Sons Trucking LLC"
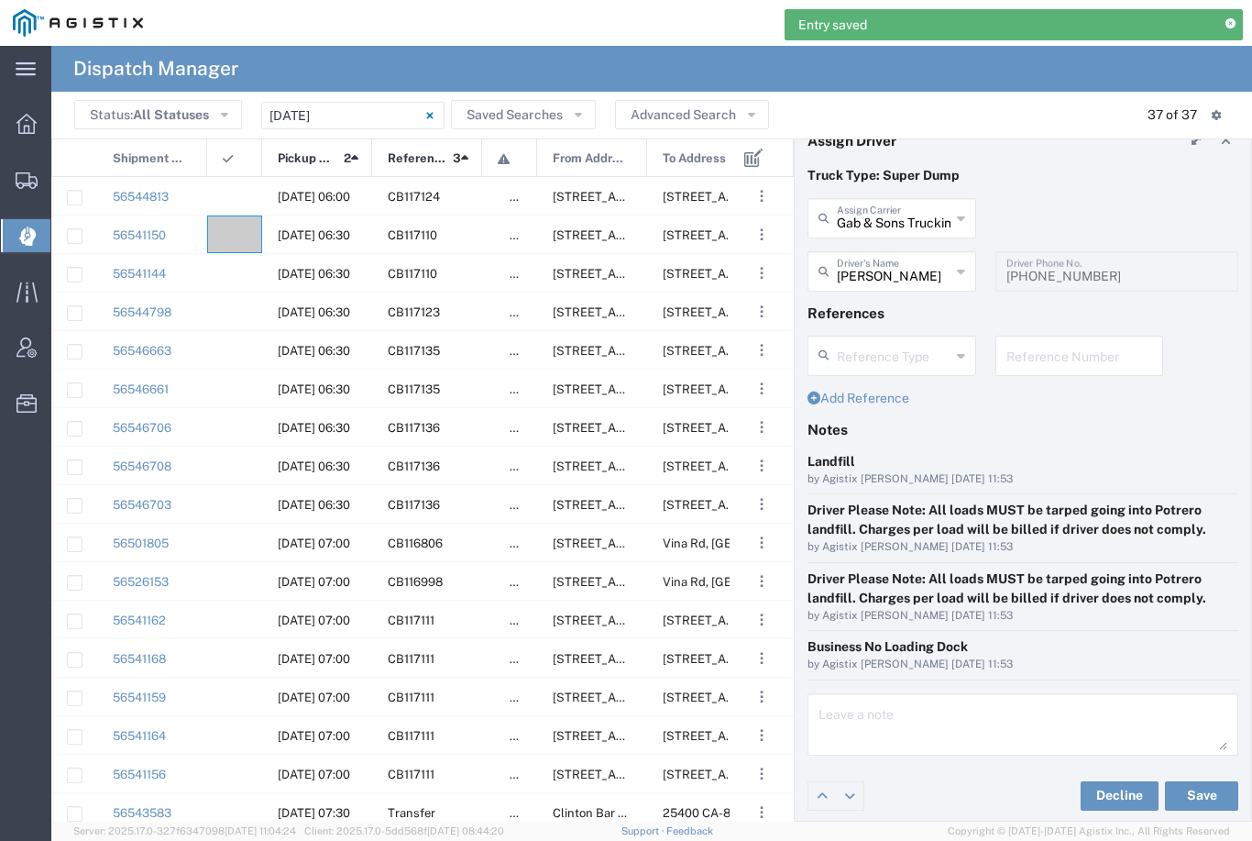
click at [230, 228] on agx-ag-table-icon-cell at bounding box center [229, 235] width 12 height 14
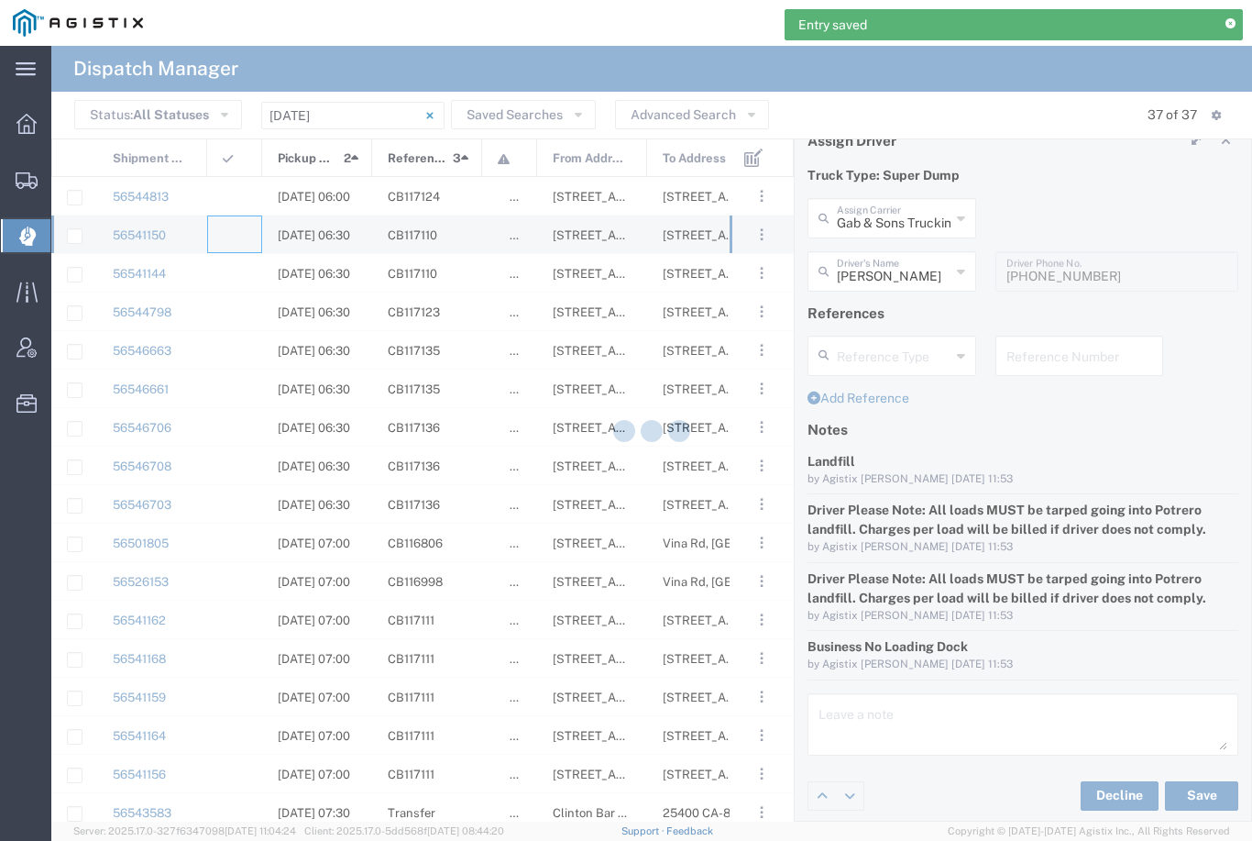
type input "[PERSON_NAME] & Sons Trucking, Inc"
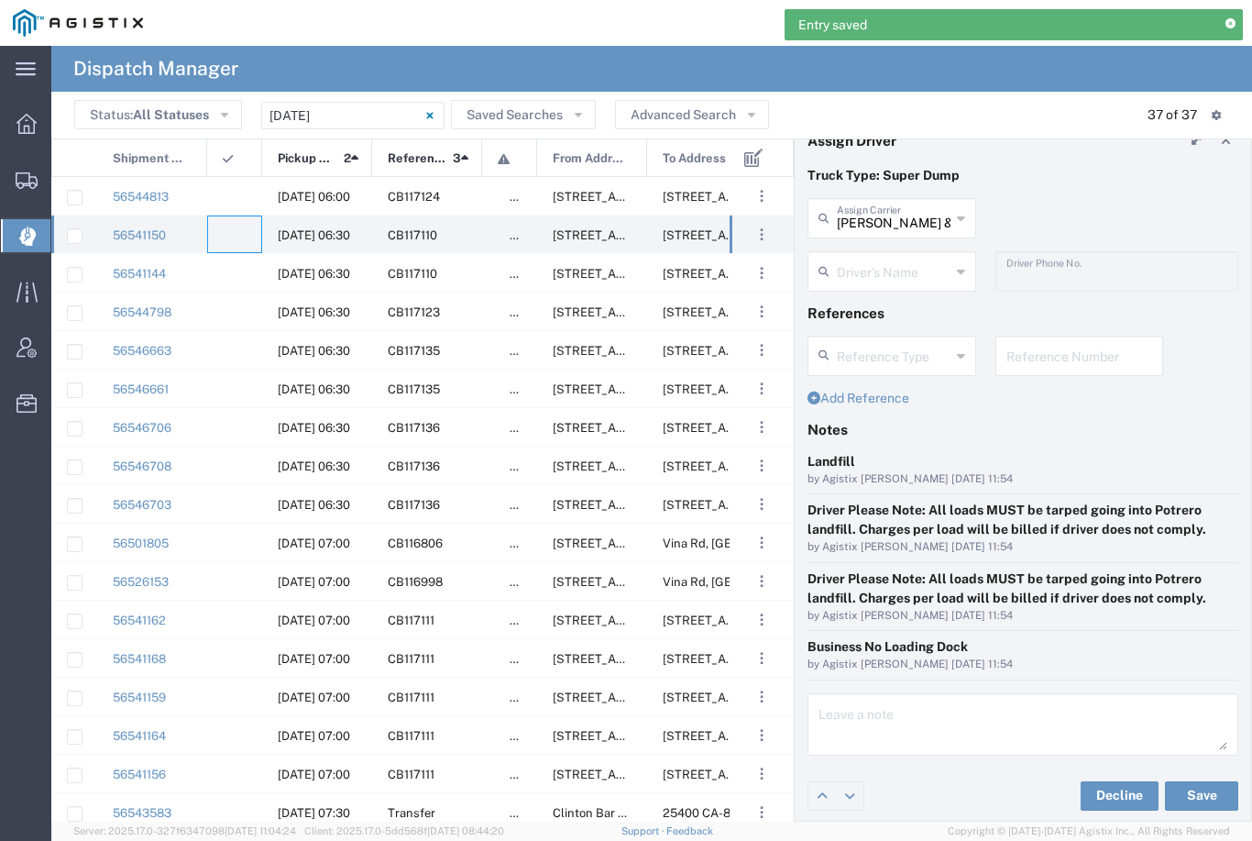
click at [897, 204] on input "[PERSON_NAME] & Sons Trucking, Inc" at bounding box center [894, 217] width 114 height 32
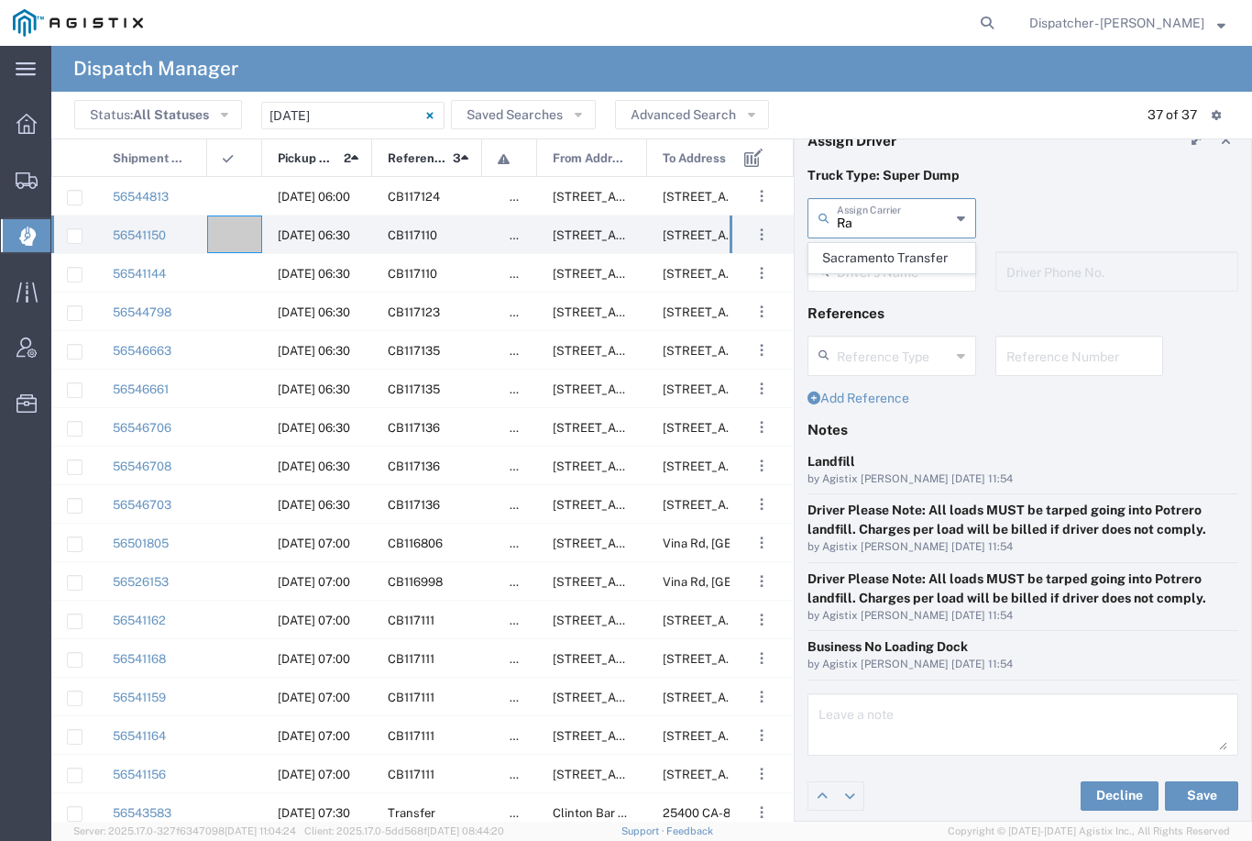
type input "R"
click at [873, 256] on span "Bhatti Bros Inc" at bounding box center [891, 258] width 165 height 28
click at [883, 266] on input "text" at bounding box center [894, 270] width 114 height 32
click at [1077, 171] on p "Truck Type: Super Dump" at bounding box center [1023, 175] width 431 height 19
click at [1213, 797] on button "Save" at bounding box center [1201, 795] width 73 height 29
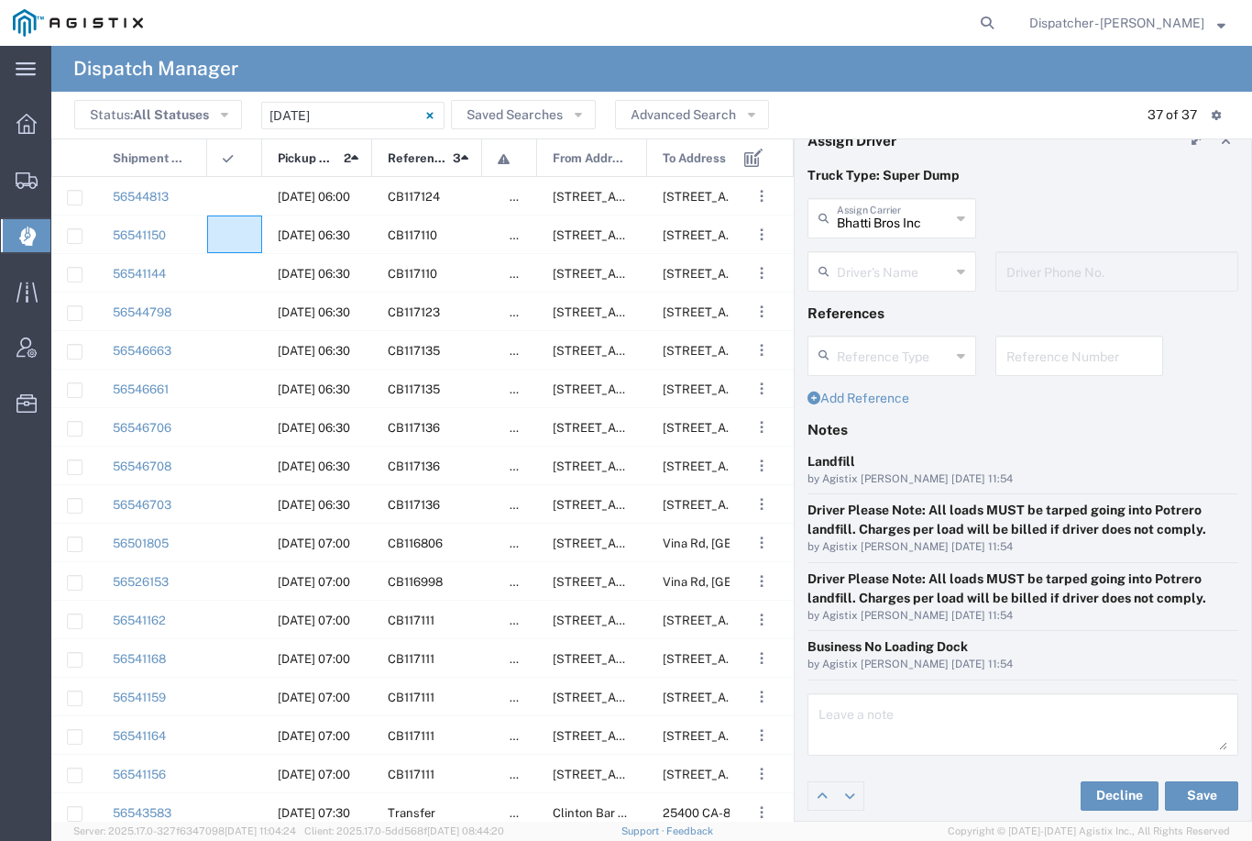
click at [233, 236] on agx-ag-table-icon-cell at bounding box center [229, 235] width 12 height 14
click at [237, 227] on div at bounding box center [234, 234] width 55 height 38
click at [237, 271] on div at bounding box center [234, 273] width 55 height 38
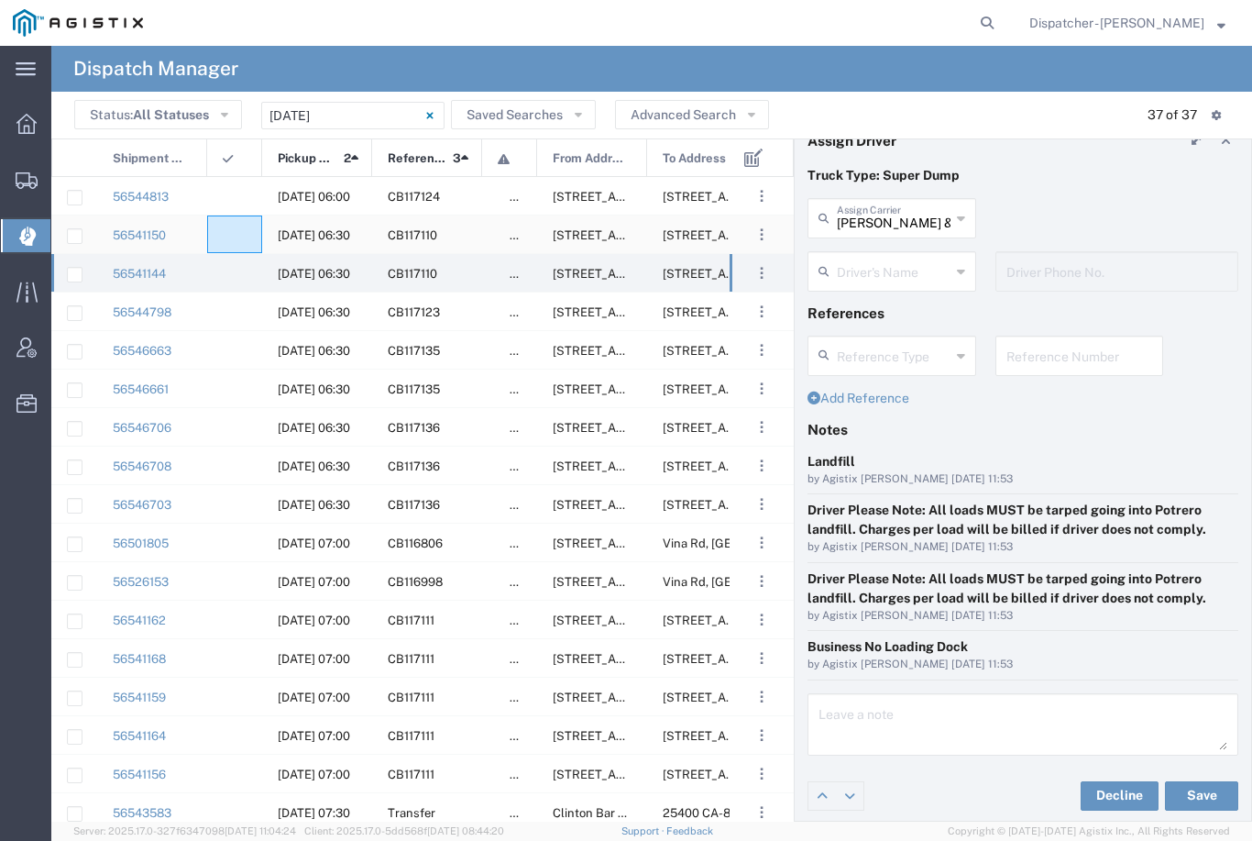
click at [246, 237] on div at bounding box center [234, 234] width 55 height 38
click at [234, 277] on agx-ag-table-icon-cell at bounding box center [229, 274] width 12 height 14
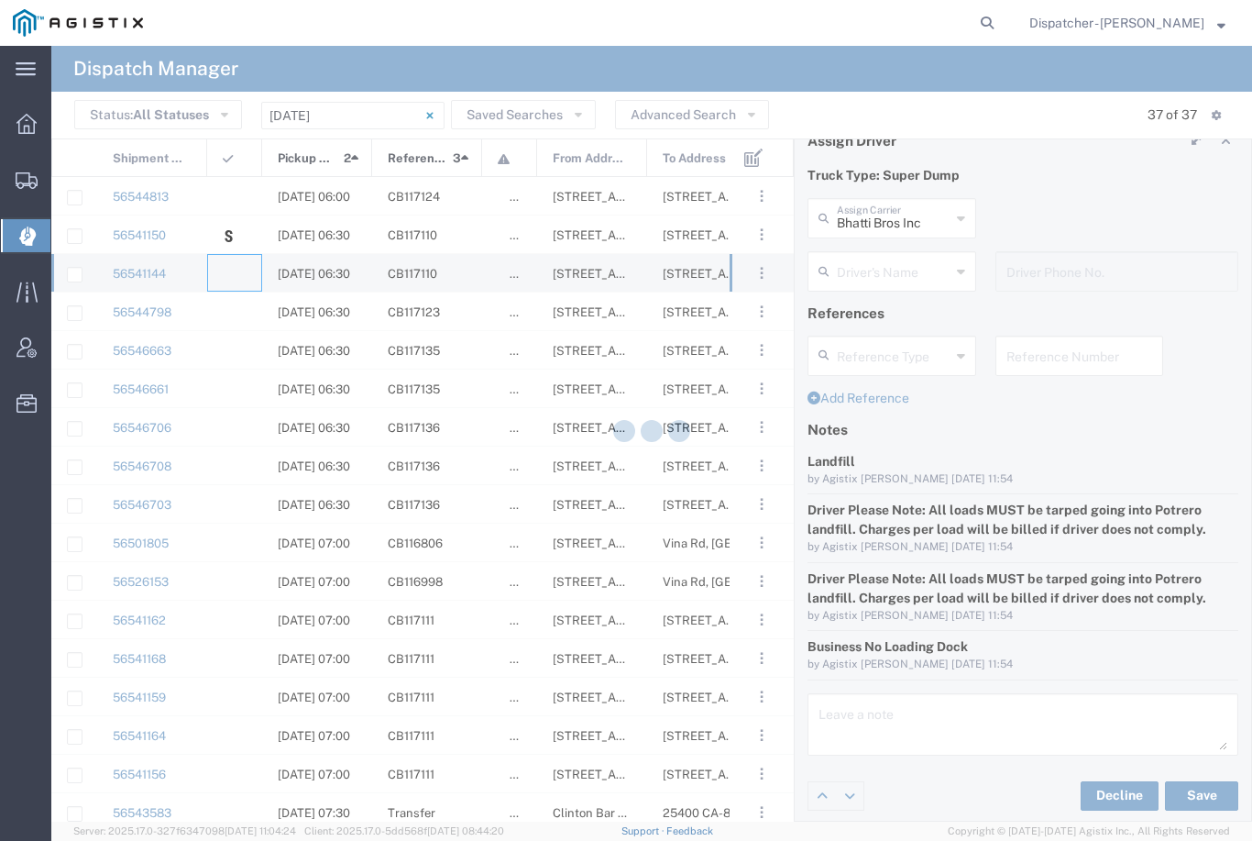
type input "[PERSON_NAME] & Sons Trucking, Inc"
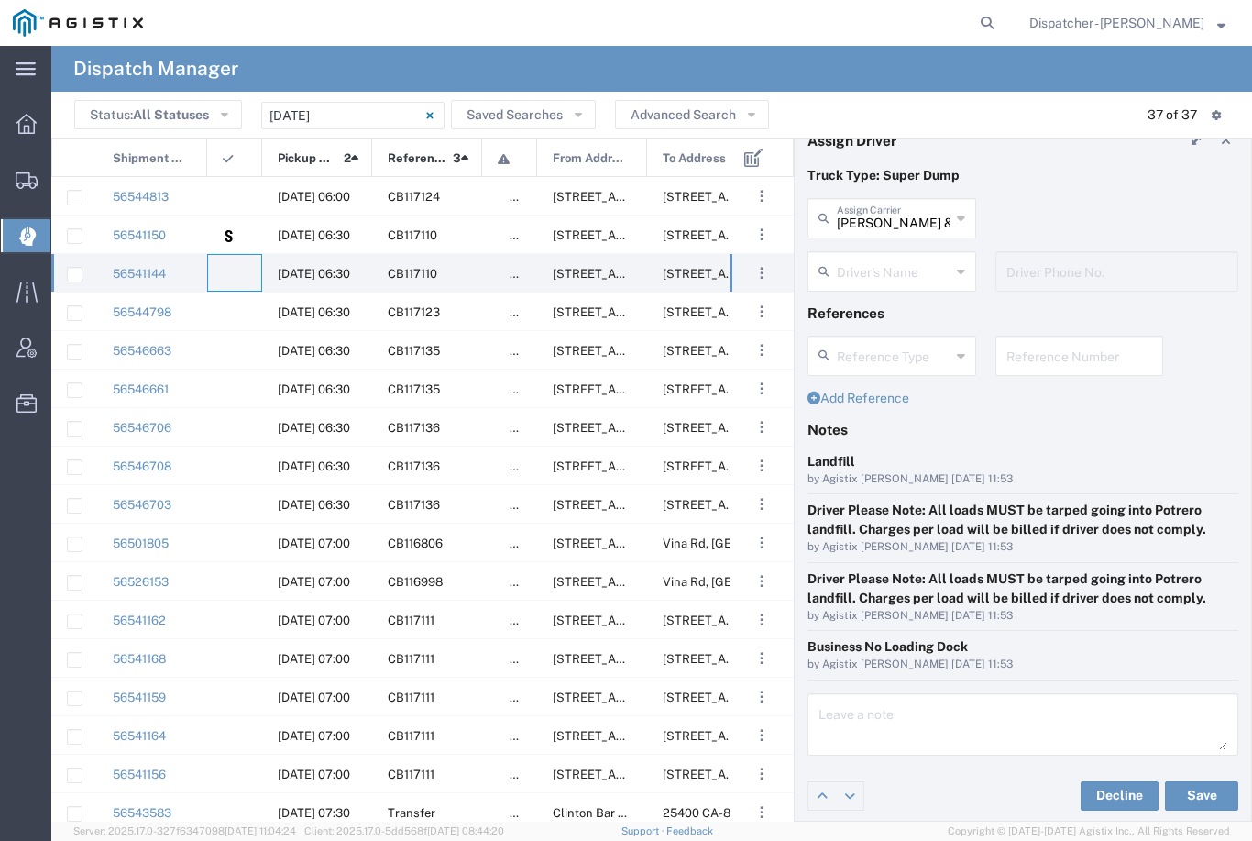
click at [893, 219] on input "[PERSON_NAME] & Sons Trucking, Inc" at bounding box center [894, 217] width 114 height 32
click at [879, 254] on span "Bhatti Bros Inc" at bounding box center [891, 258] width 165 height 28
click at [1208, 792] on button "Save" at bounding box center [1201, 795] width 73 height 29
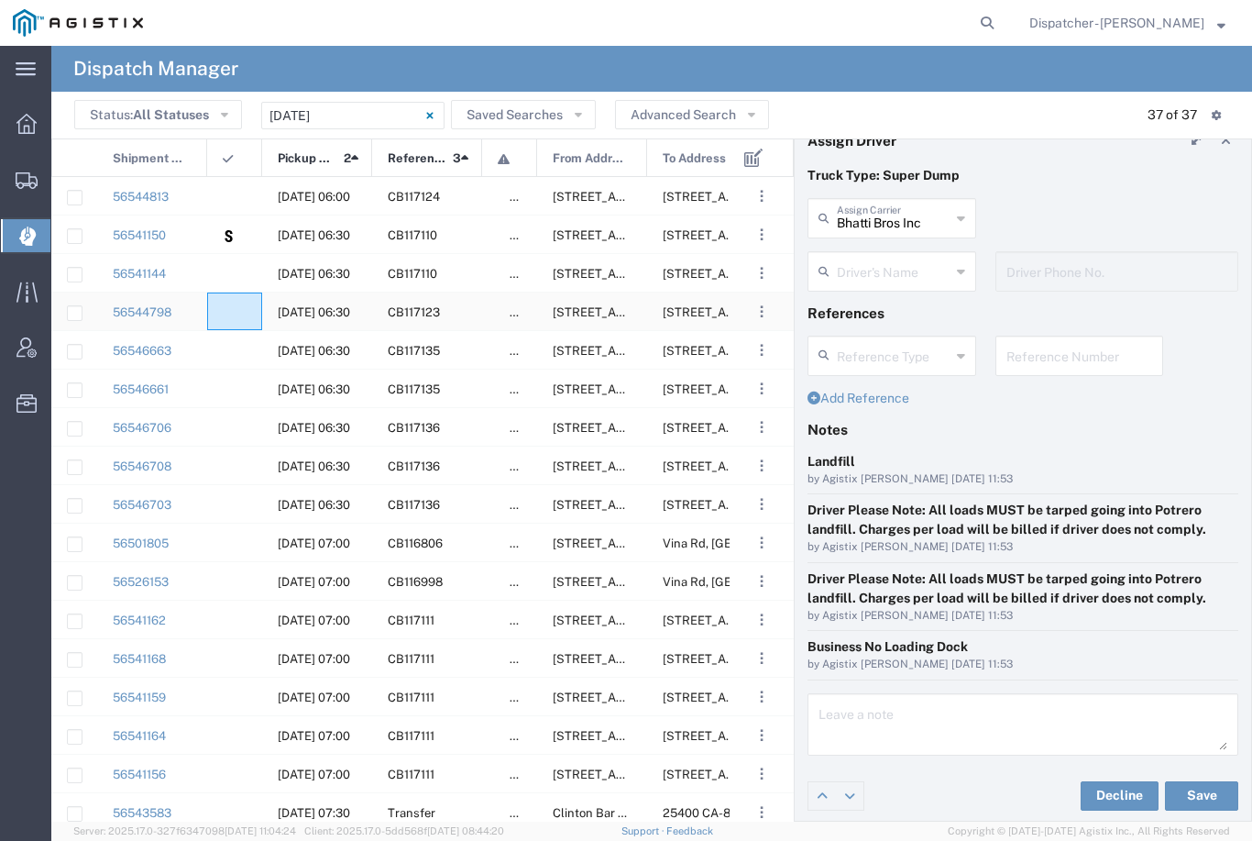
click at [232, 316] on agx-ag-table-icon-cell at bounding box center [229, 312] width 12 height 14
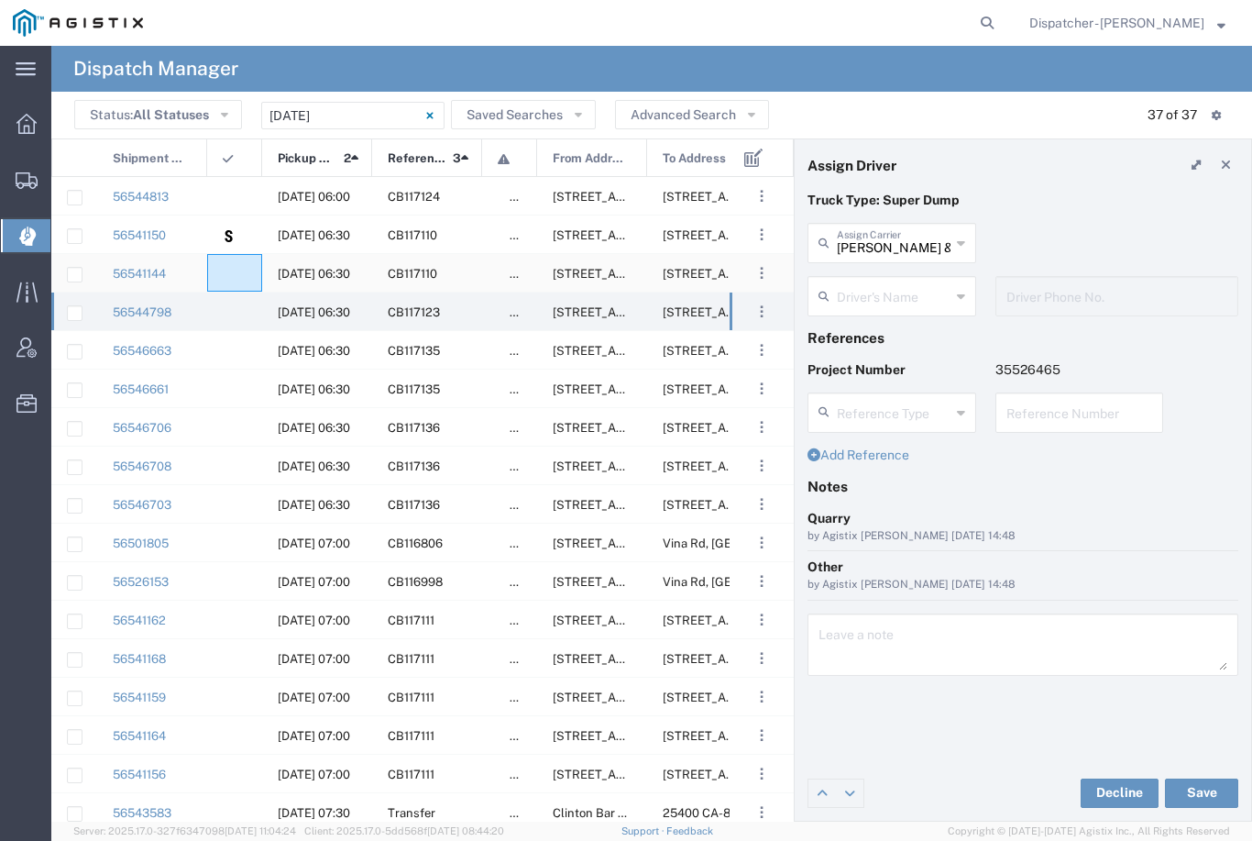
click at [233, 275] on agx-ag-table-icon-cell at bounding box center [229, 274] width 12 height 14
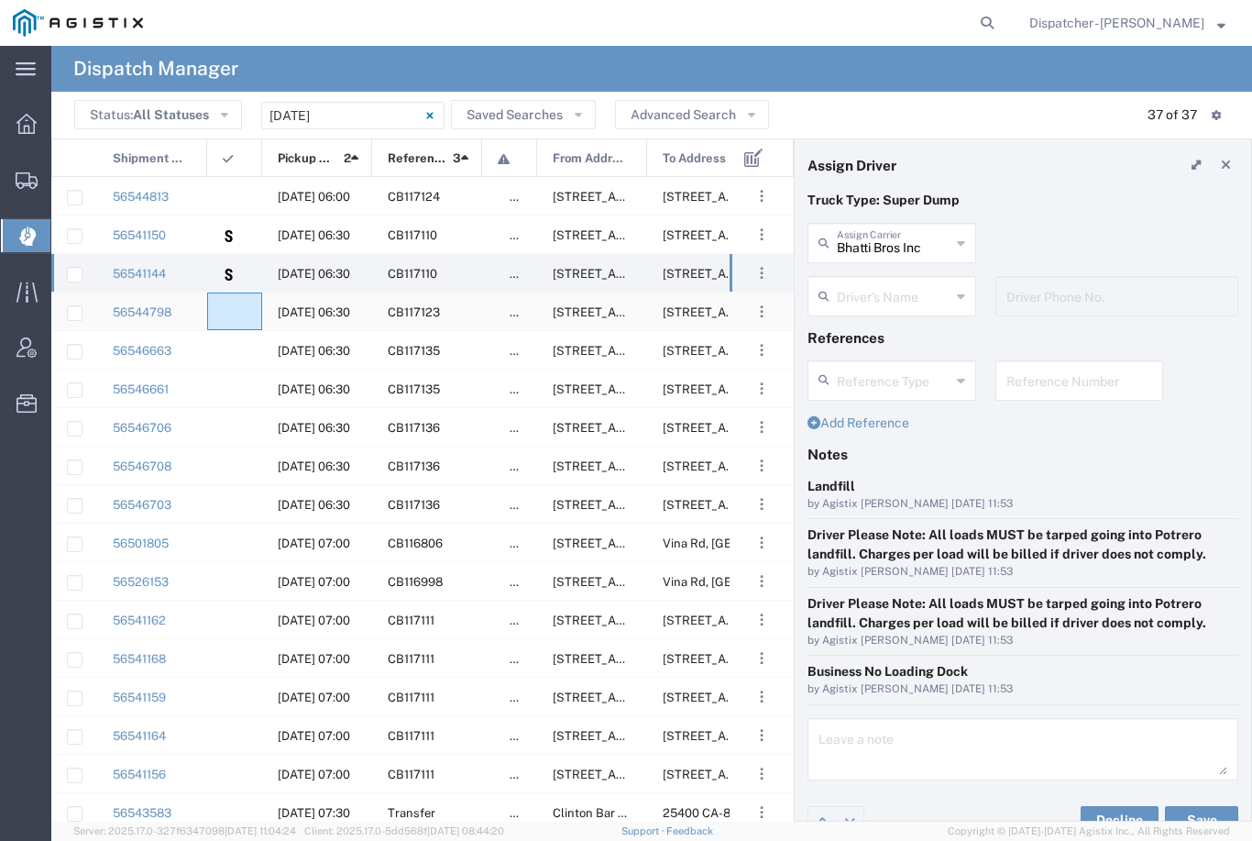
click at [232, 311] on agx-ag-table-icon-cell at bounding box center [229, 312] width 12 height 14
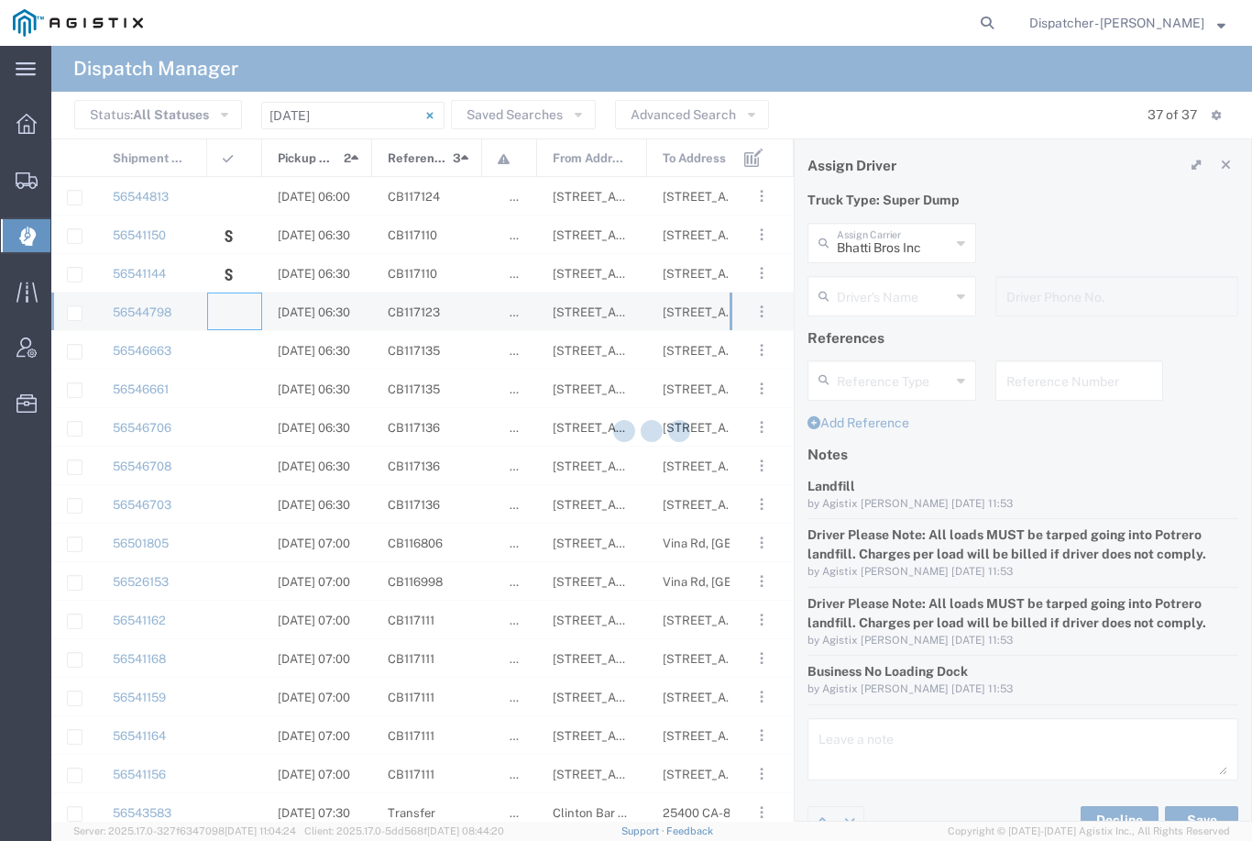
type input "[PERSON_NAME] & Sons Trucking, Inc"
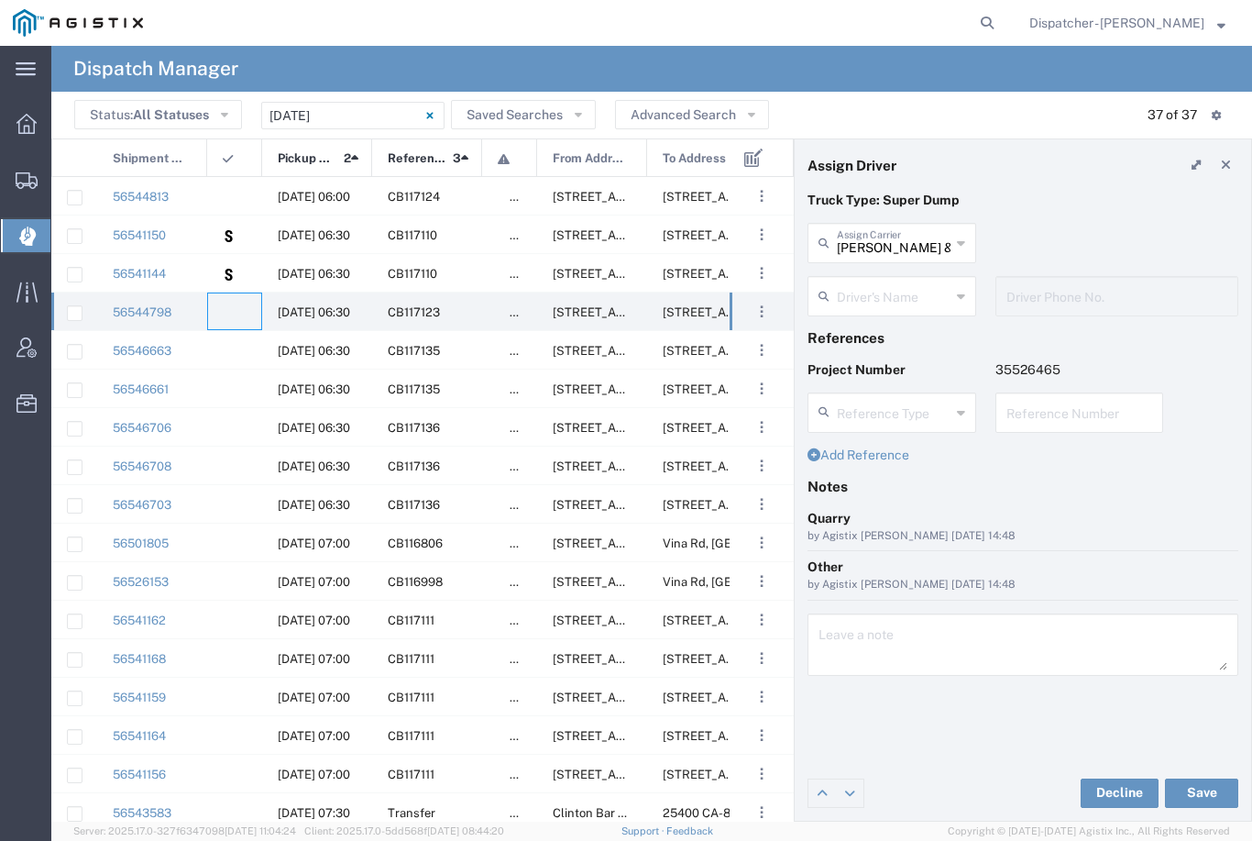
click at [881, 301] on agx-dropdown-input "Driver's Name [PERSON_NAME] [PERSON_NAME] [PERSON_NAME] [PERSON_NAME] [PERSON_N…" at bounding box center [892, 296] width 169 height 40
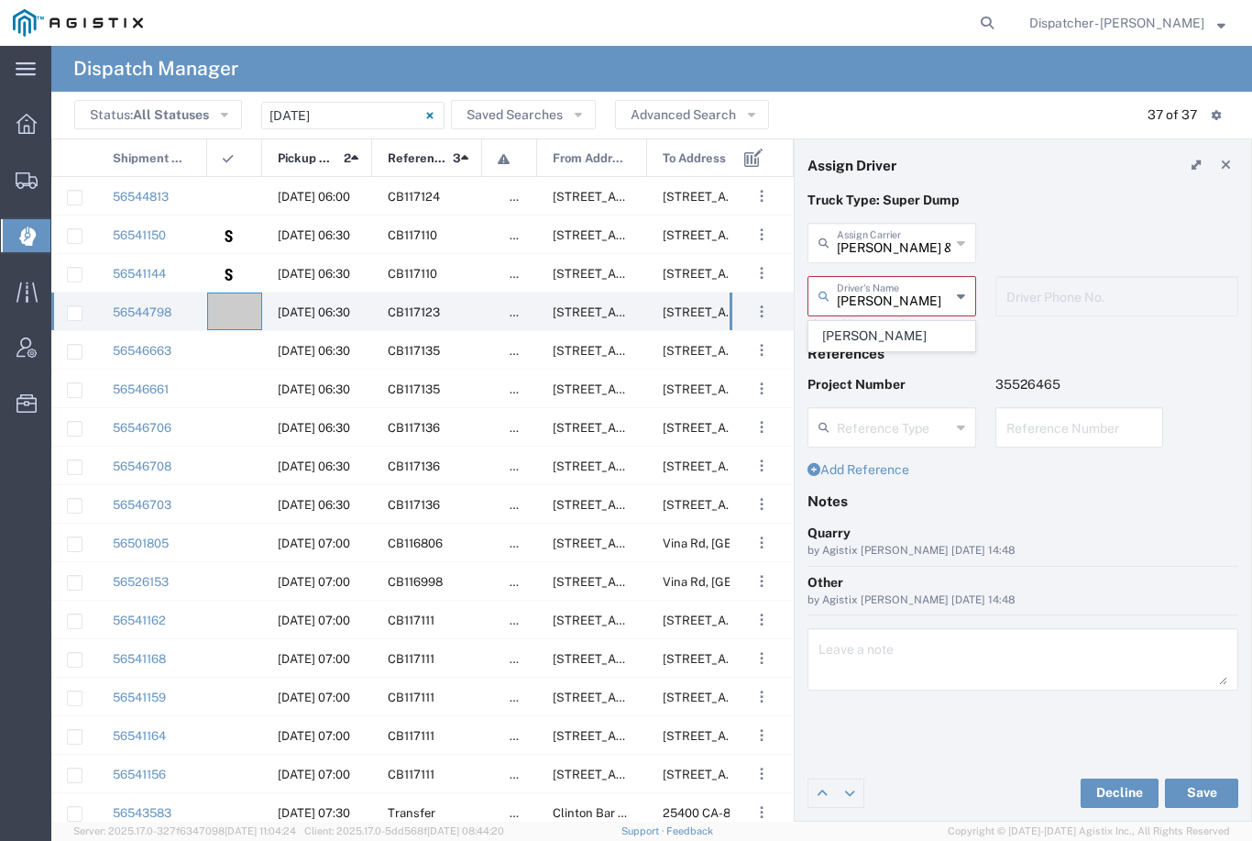
click at [890, 335] on span "[PERSON_NAME]" at bounding box center [891, 336] width 165 height 28
type input "[PERSON_NAME]"
type input "9253660399"
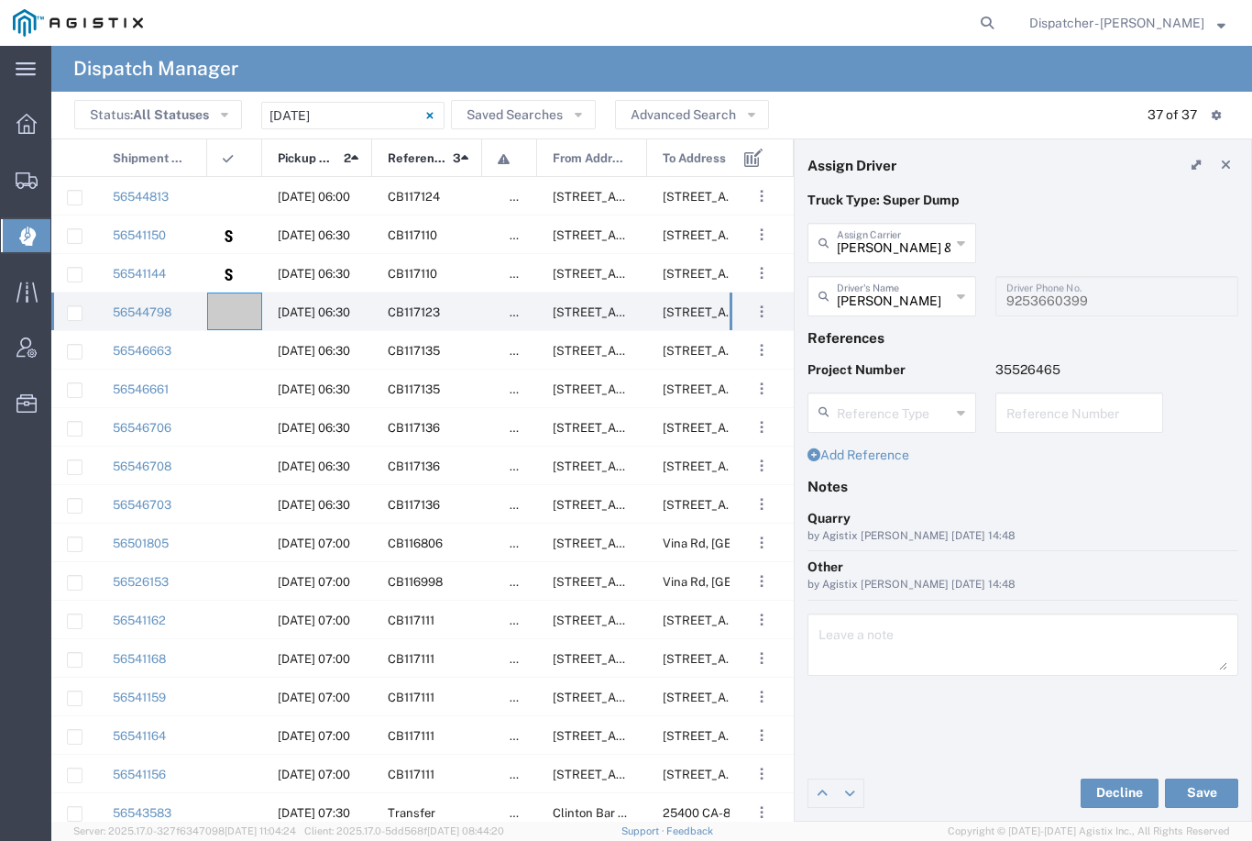
click at [1205, 794] on button "Save" at bounding box center [1201, 792] width 73 height 29
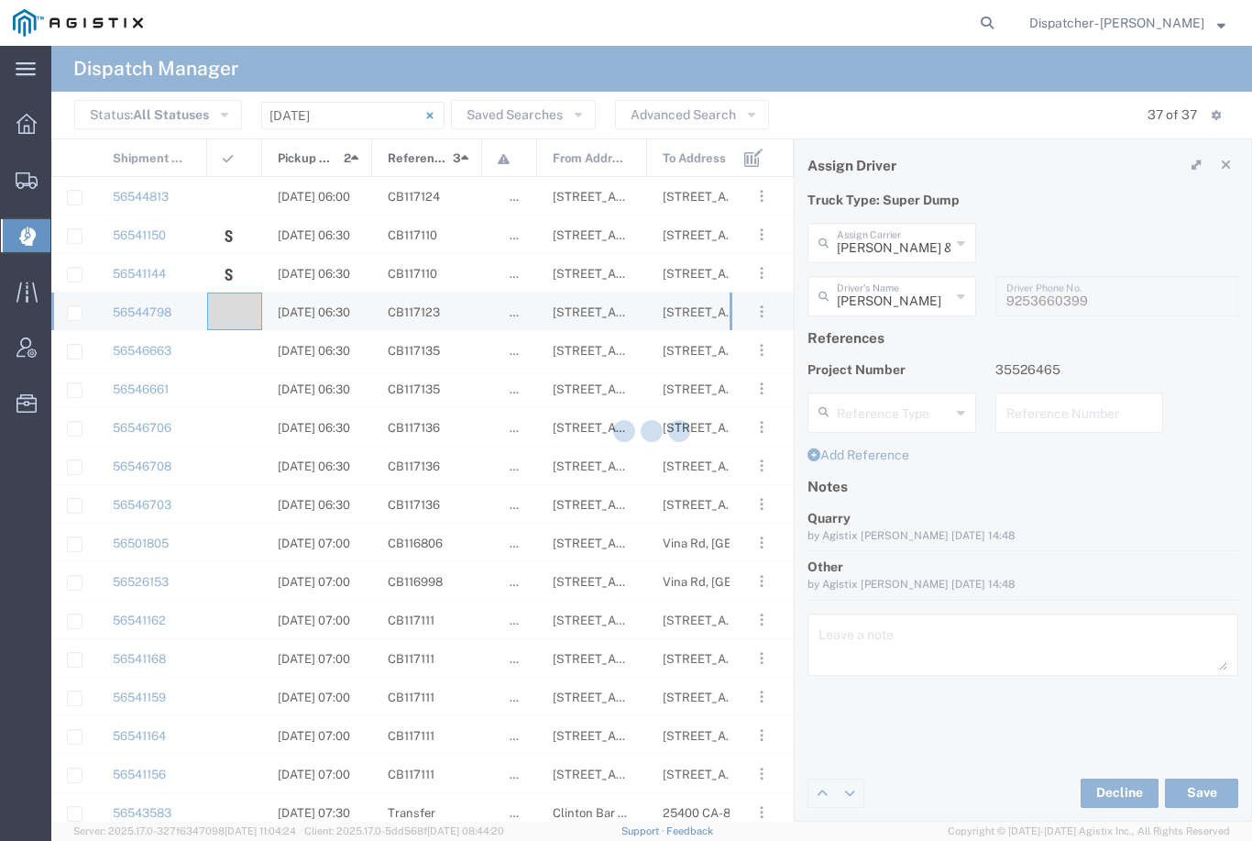
type input "[PERSON_NAME]"
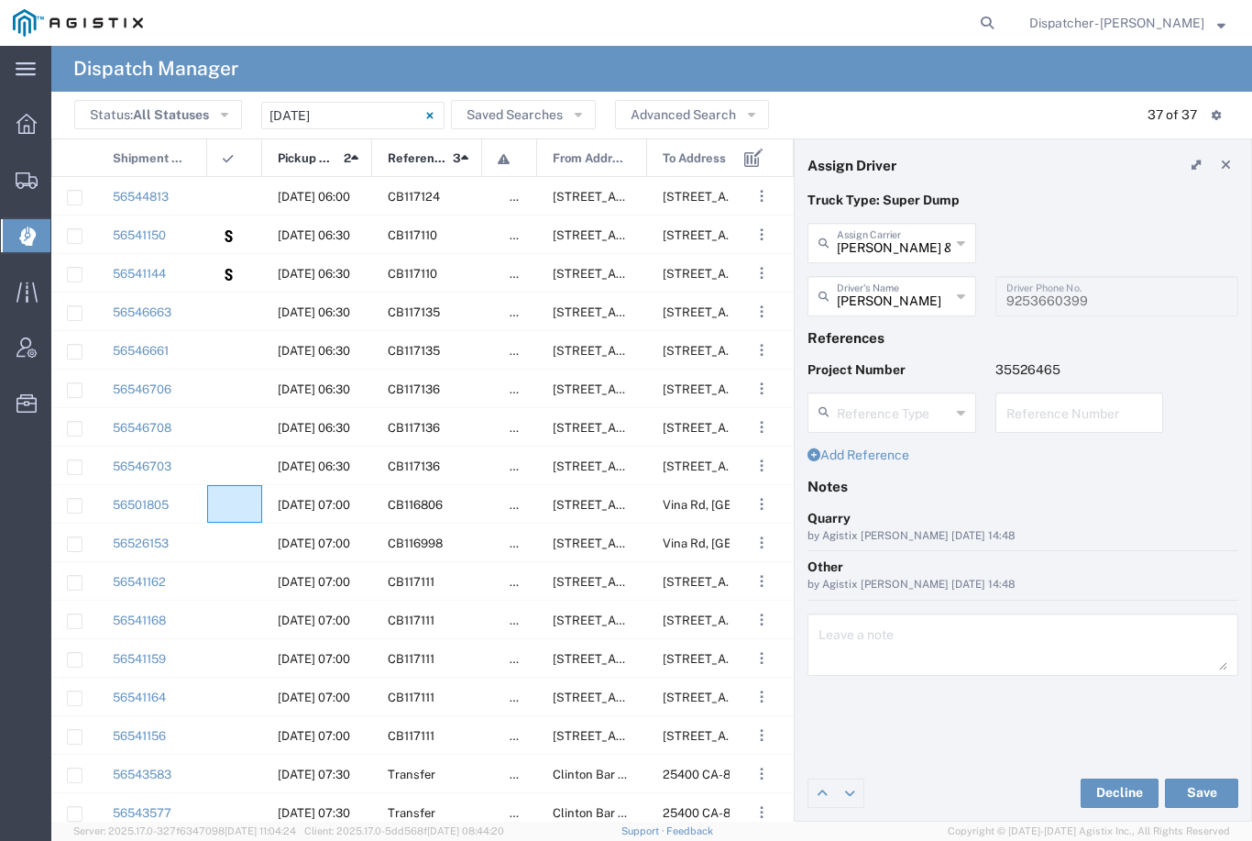
click at [227, 506] on agx-ag-table-icon-cell at bounding box center [229, 505] width 12 height 14
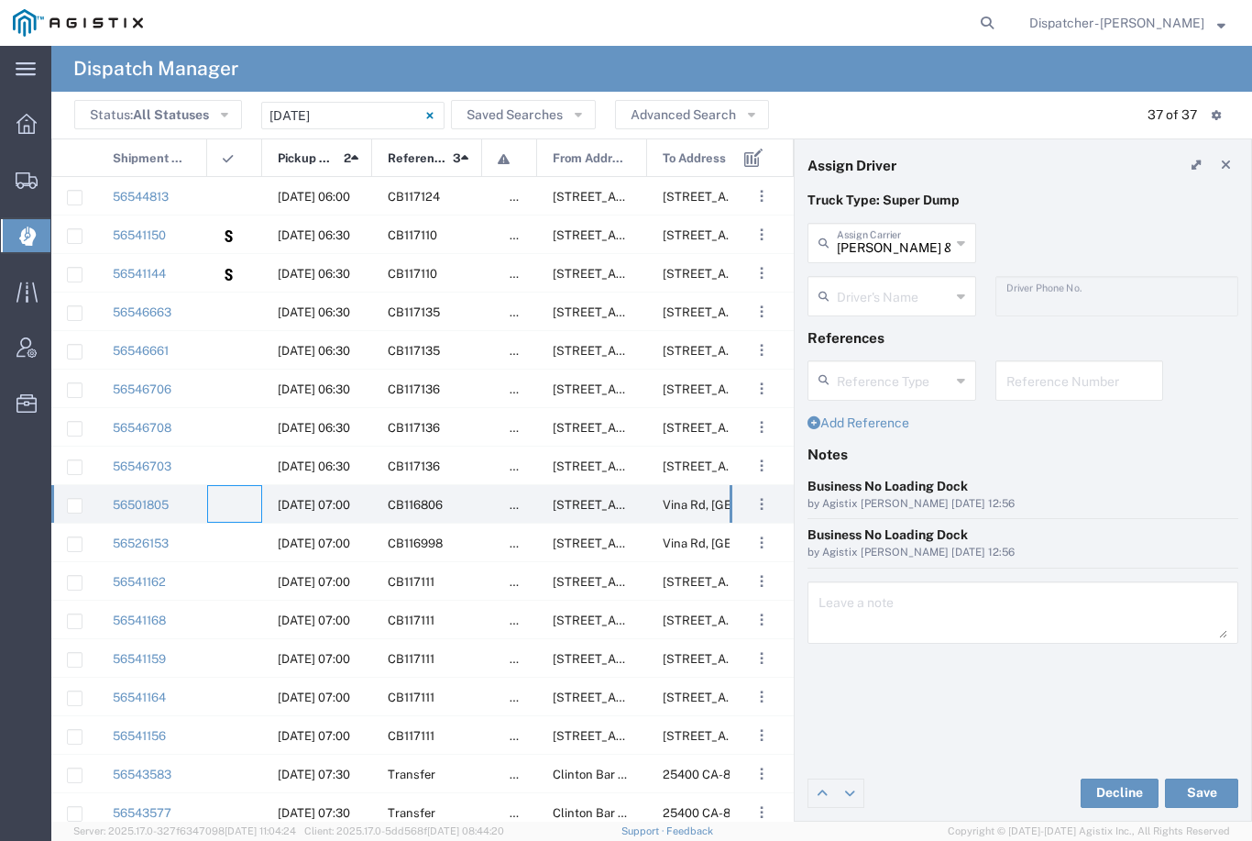
click at [907, 243] on agx-dropdown-input "[PERSON_NAME] & Sons Trucking, Inc Assign Carrier [PERSON_NAME] & Sons Trucking…" at bounding box center [892, 243] width 169 height 40
click at [871, 290] on span "[PERSON_NAME] Trucking" at bounding box center [891, 297] width 165 height 57
type input "[PERSON_NAME] Trucking"
click at [232, 502] on agx-ag-table-icon-cell at bounding box center [229, 505] width 12 height 14
click at [904, 282] on input "text" at bounding box center [894, 295] width 114 height 32
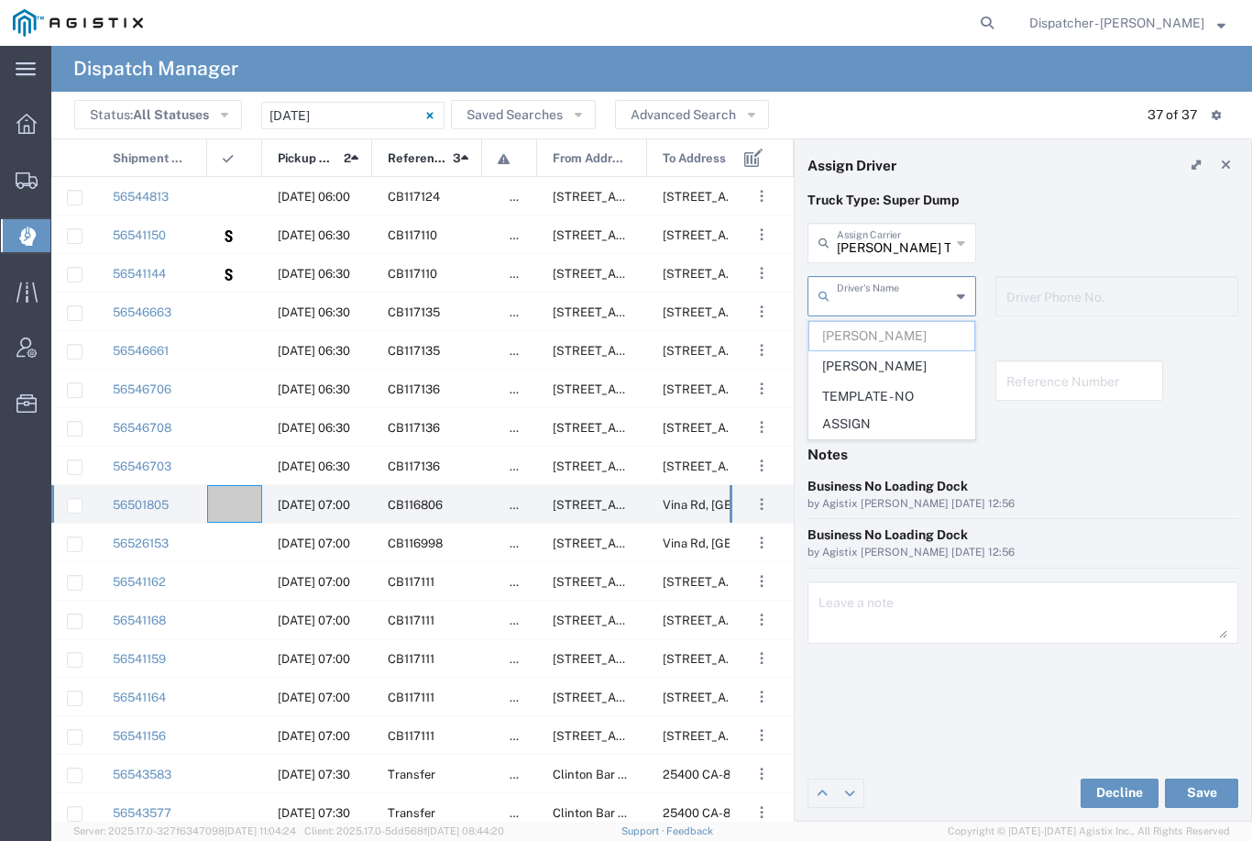
click at [888, 363] on span "[PERSON_NAME]" at bounding box center [891, 366] width 165 height 28
type input "[PERSON_NAME]"
type input "[PHONE_NUMBER]"
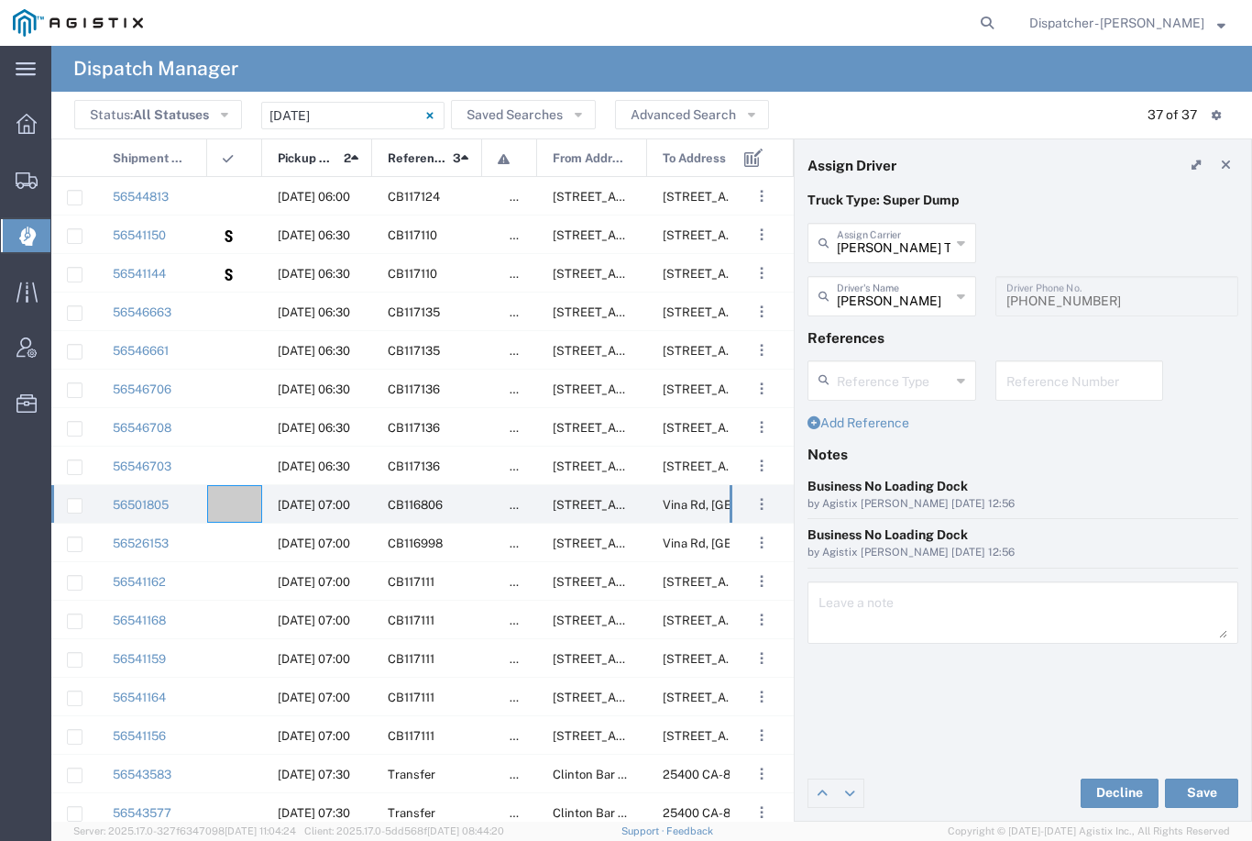
click at [1209, 787] on button "Save" at bounding box center [1201, 792] width 73 height 29
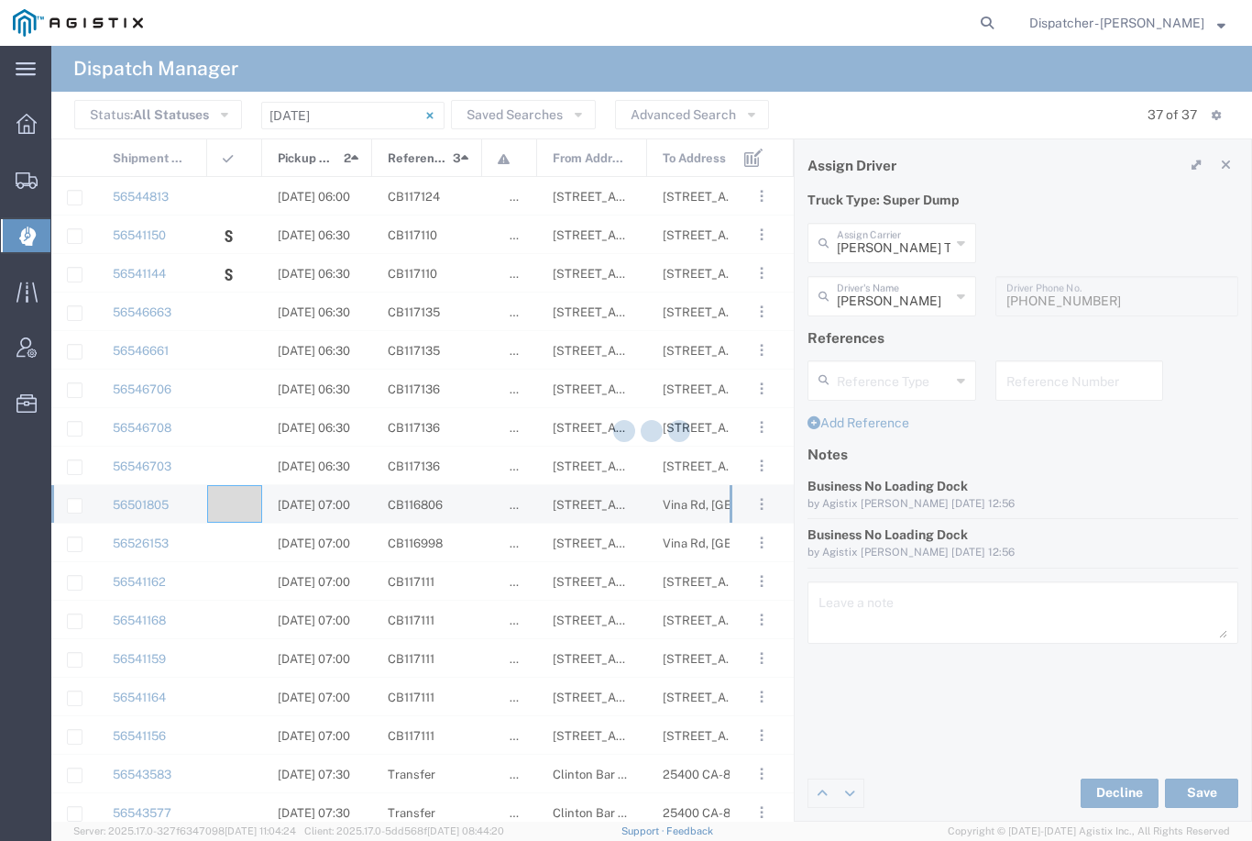
type input "[PERSON_NAME]"
type input "[PERSON_NAME] Trucking"
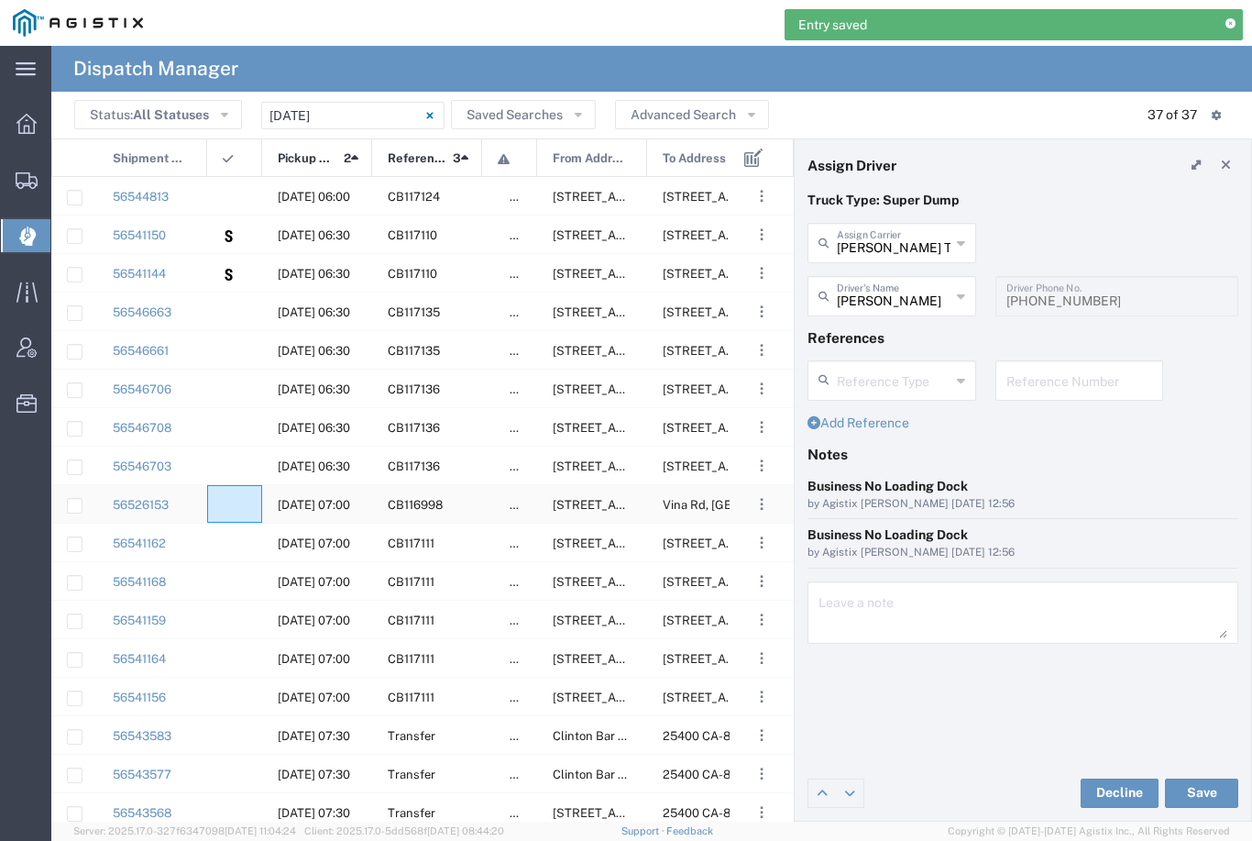
click at [233, 493] on div at bounding box center [234, 504] width 55 height 38
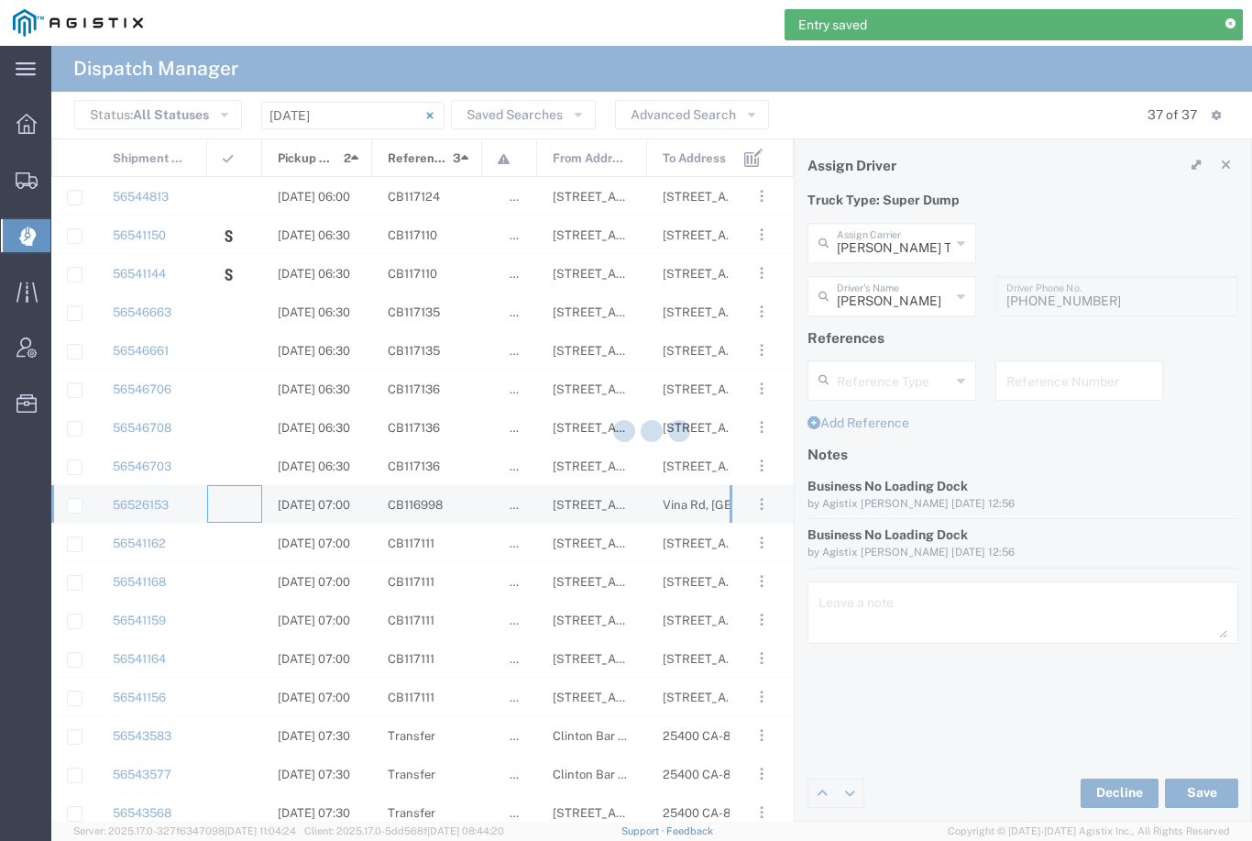
type input "[PERSON_NAME] & Sons Trucking, Inc"
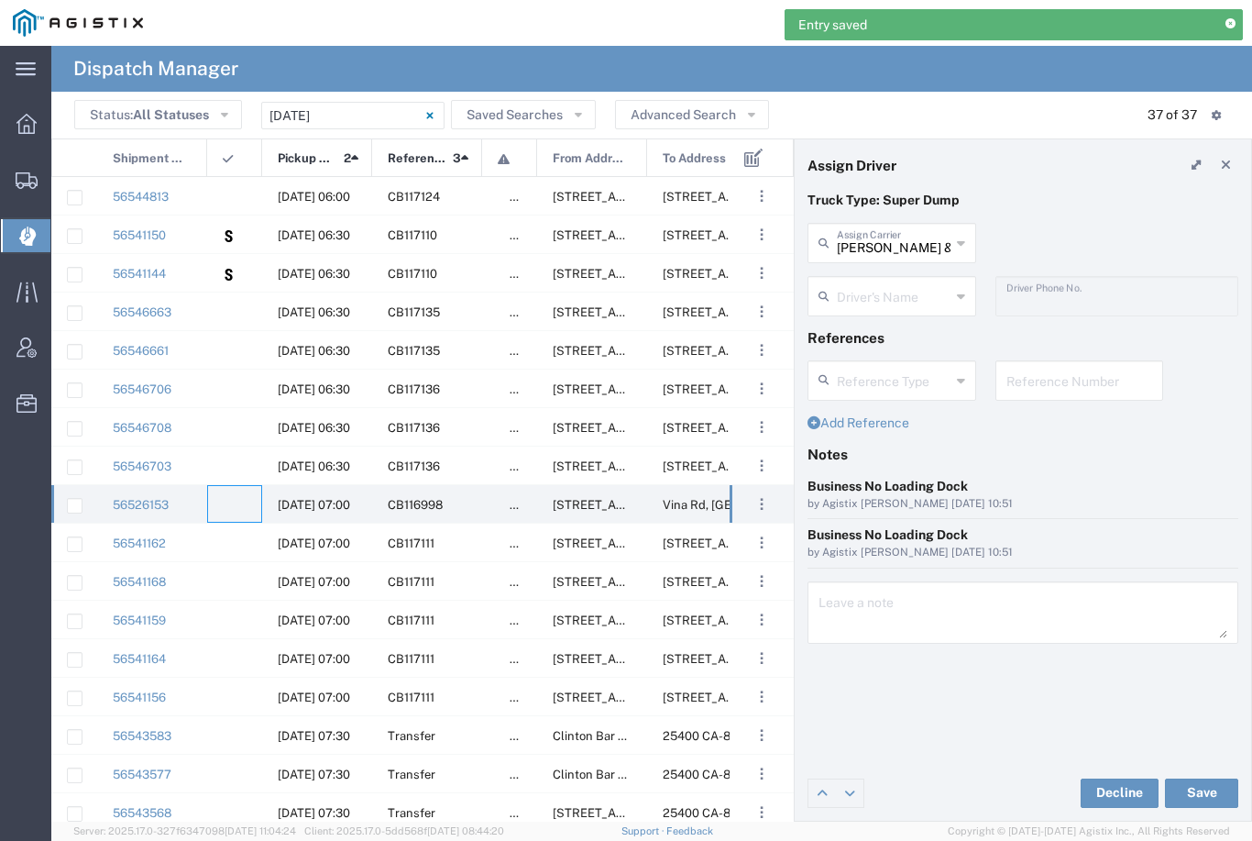
click at [893, 239] on input "[PERSON_NAME] & Sons Trucking, Inc" at bounding box center [894, 242] width 114 height 32
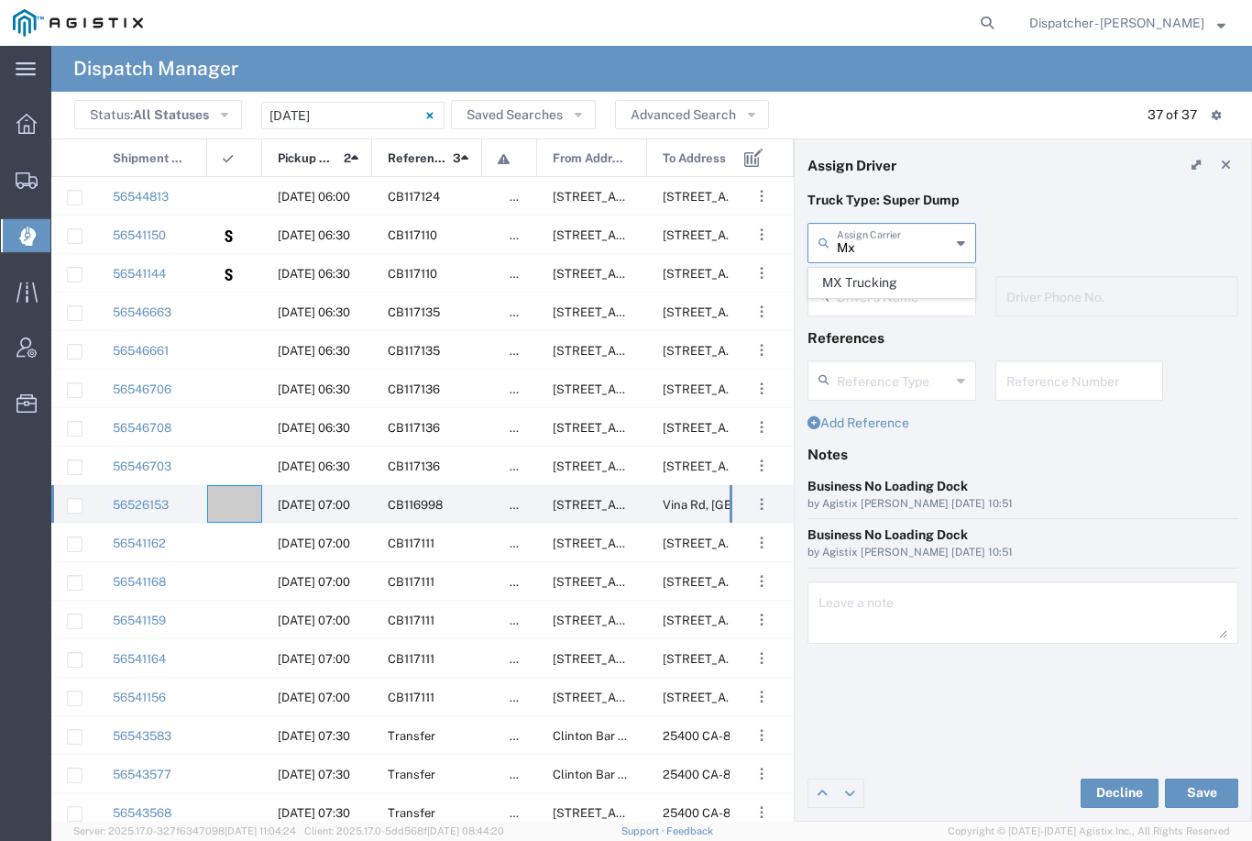
click at [871, 281] on span "MX Trucking" at bounding box center [891, 283] width 165 height 28
type input "MX Trucking"
click at [892, 301] on input "text" at bounding box center [895, 295] width 116 height 32
click at [881, 335] on span "[PERSON_NAME]" at bounding box center [891, 336] width 165 height 28
type input "[PERSON_NAME]"
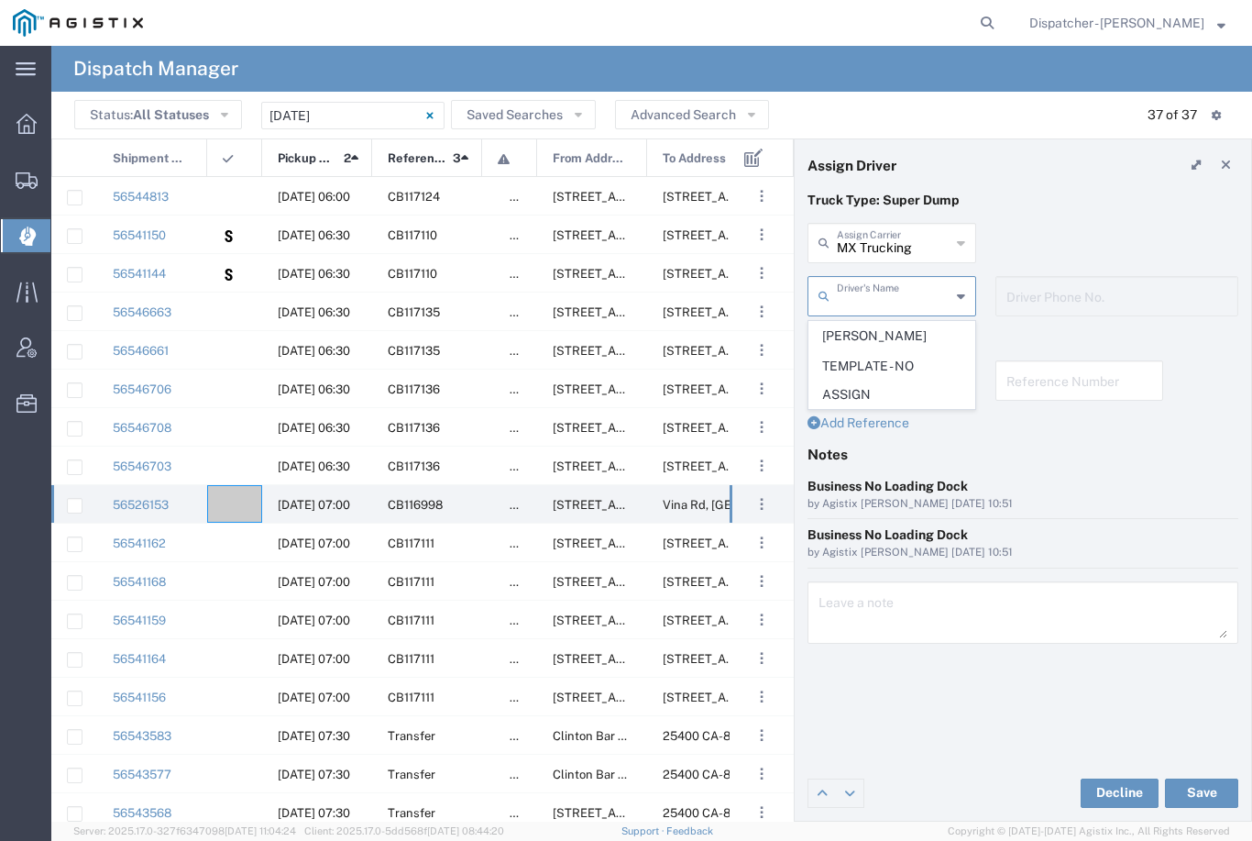
type input "[PHONE_NUMBER]"
click at [1205, 792] on button "Save" at bounding box center [1201, 792] width 73 height 29
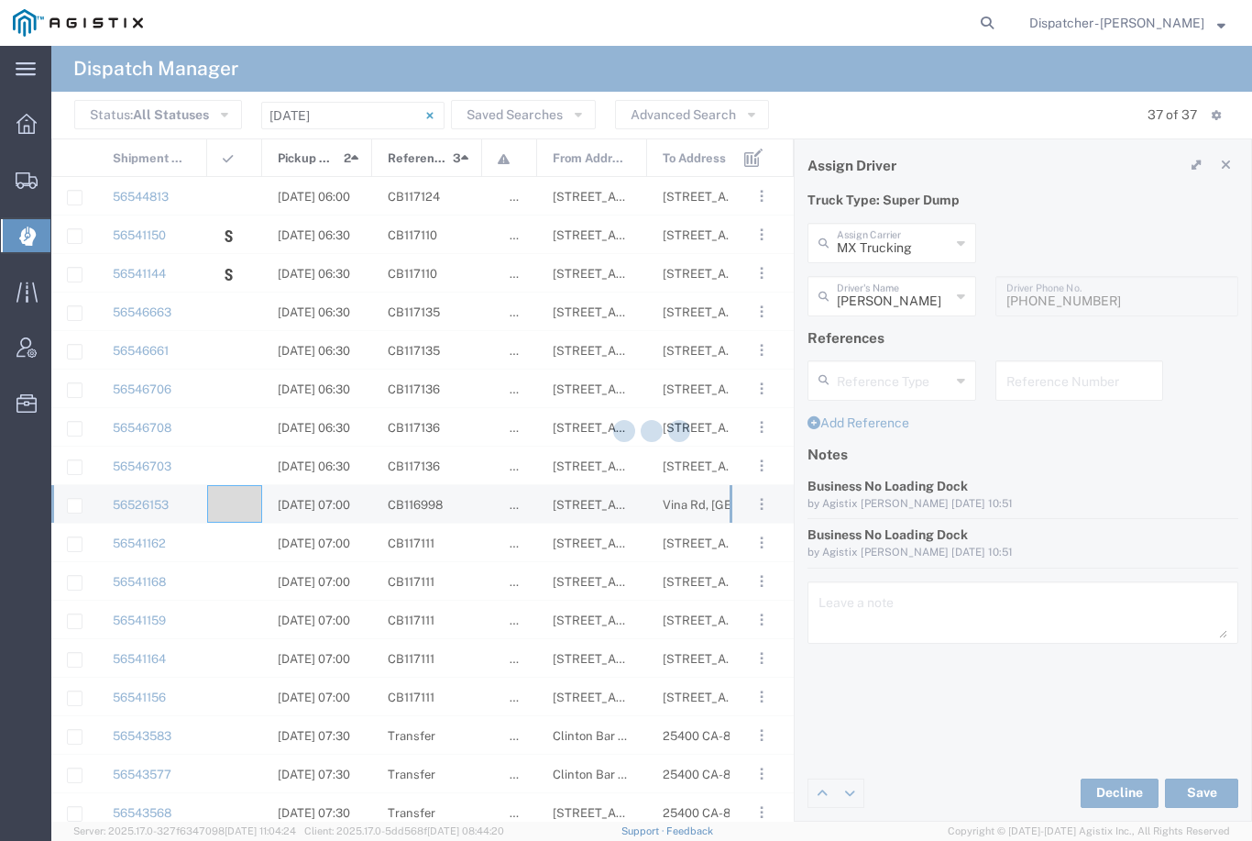
type input "[PERSON_NAME]"
type input "MX Trucking"
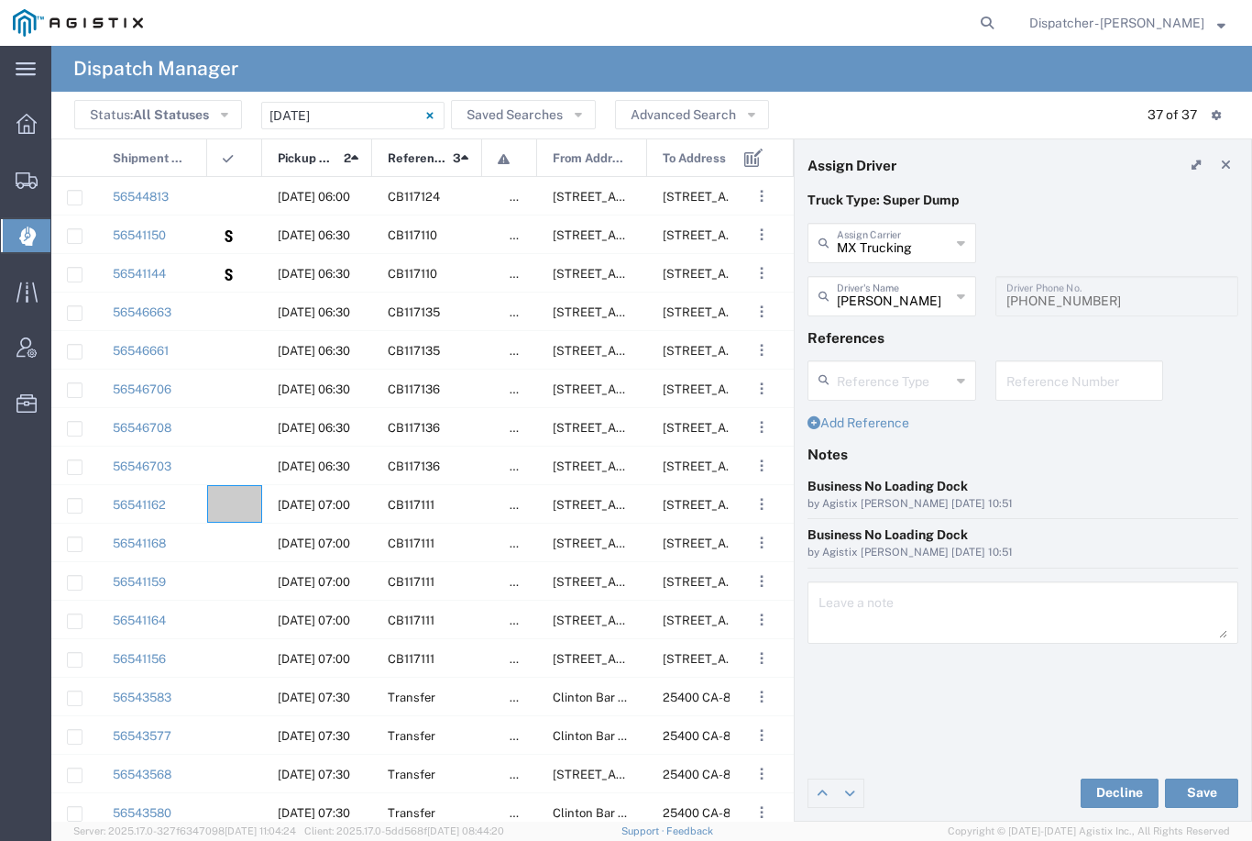
click at [233, 501] on agx-ag-table-icon-cell at bounding box center [229, 505] width 12 height 14
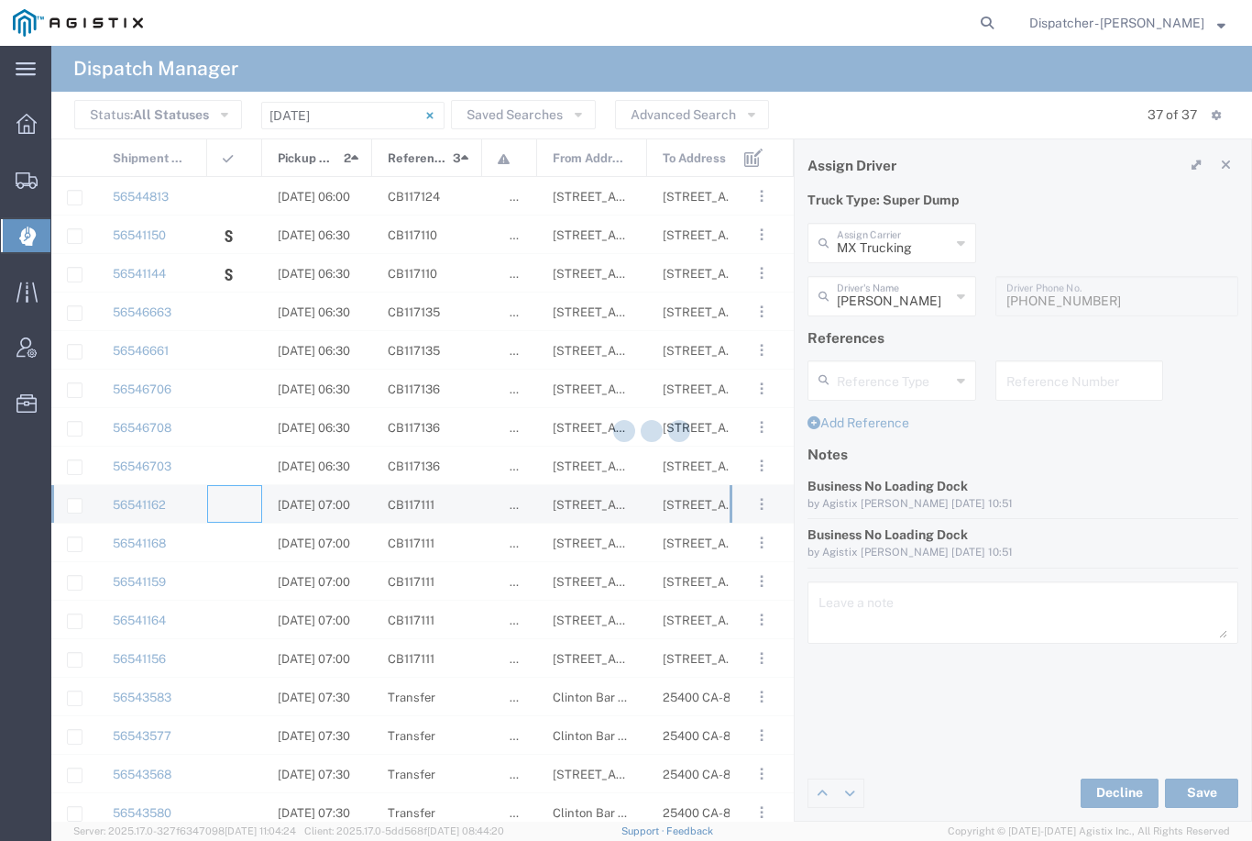
type input "[PERSON_NAME] & Sons Trucking, Inc"
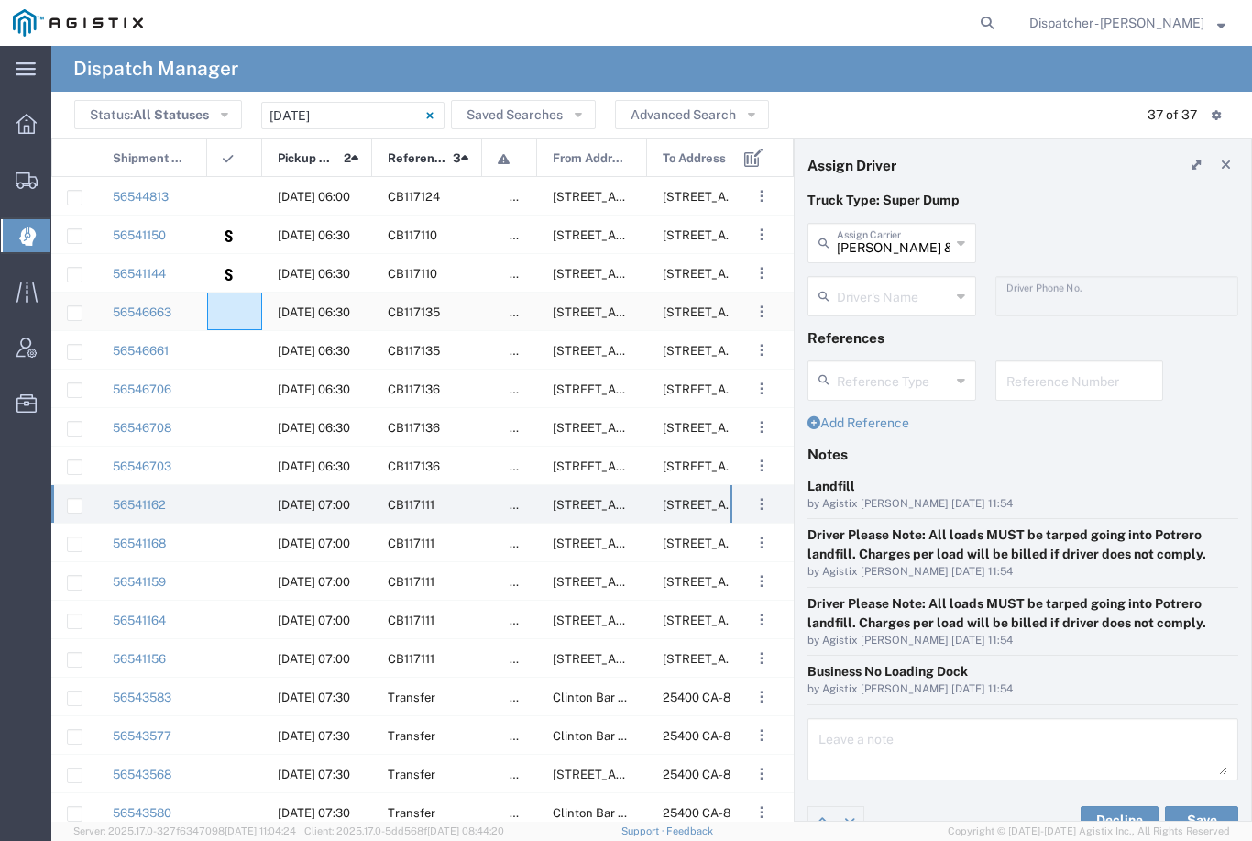
click at [231, 312] on agx-ag-table-icon-cell at bounding box center [229, 312] width 12 height 14
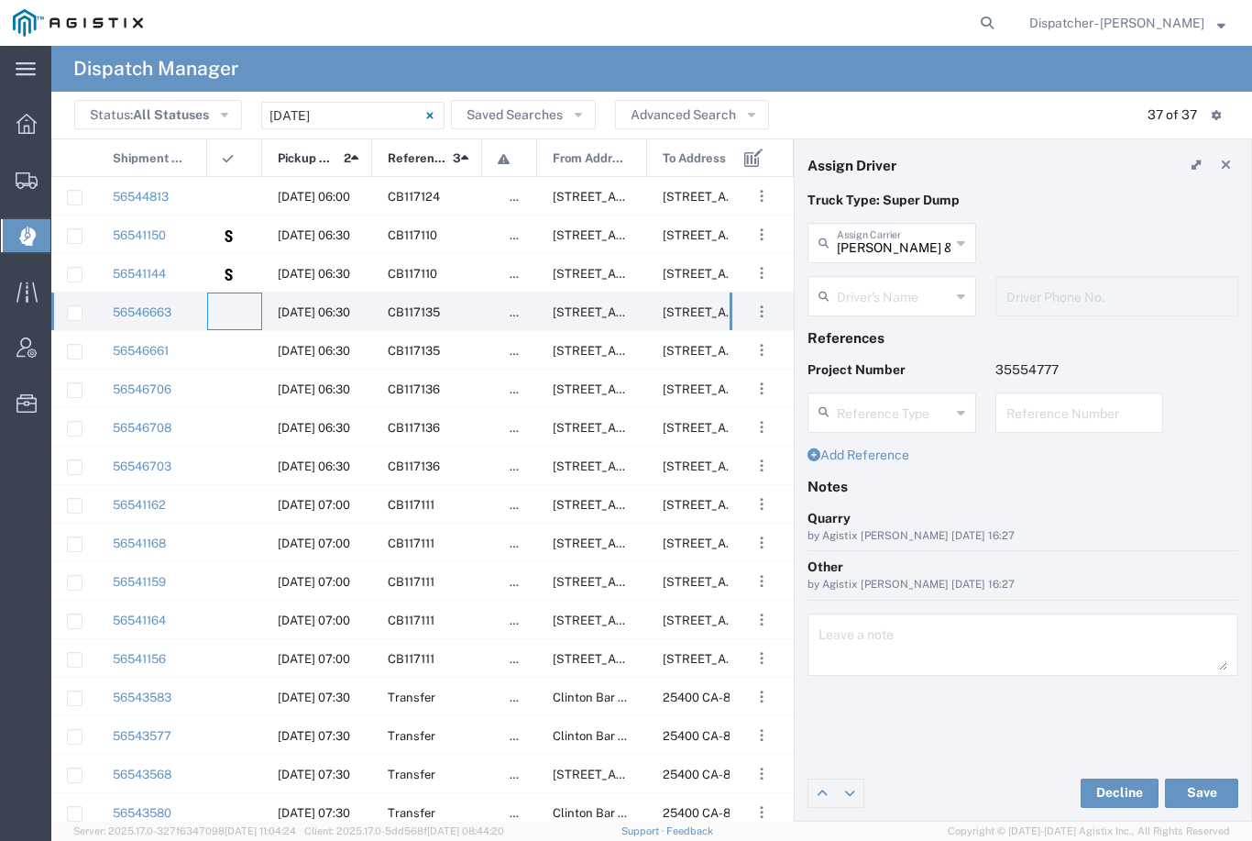
click at [912, 251] on input "[PERSON_NAME] & Sons Trucking, Inc" at bounding box center [894, 242] width 114 height 32
click at [873, 341] on span "VC Trucking Inc" at bounding box center [891, 341] width 165 height 28
type input "VC Trucking Inc"
click at [886, 294] on input "text" at bounding box center [895, 295] width 116 height 32
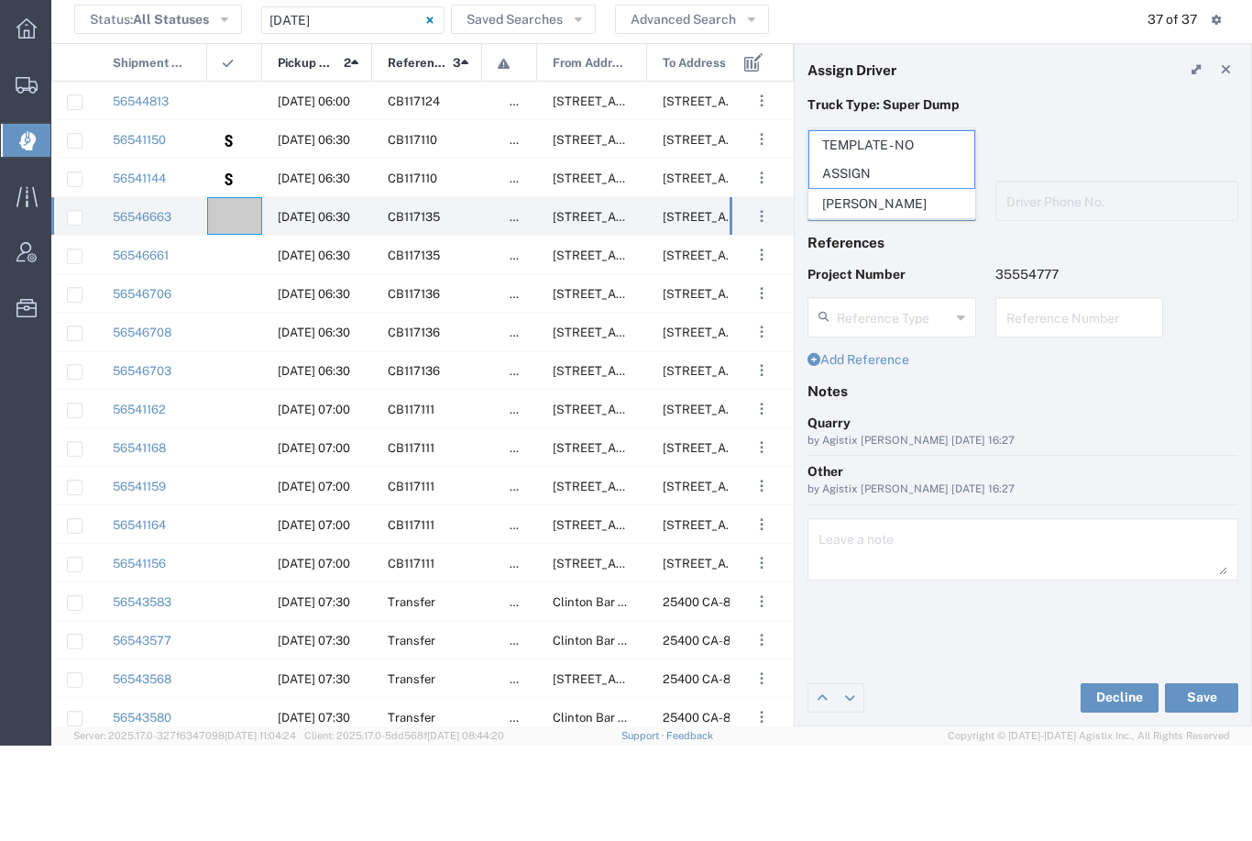
click at [912, 285] on span "[PERSON_NAME]" at bounding box center [891, 299] width 165 height 28
type input "[PERSON_NAME]"
type input "[PHONE_NUMBER]"
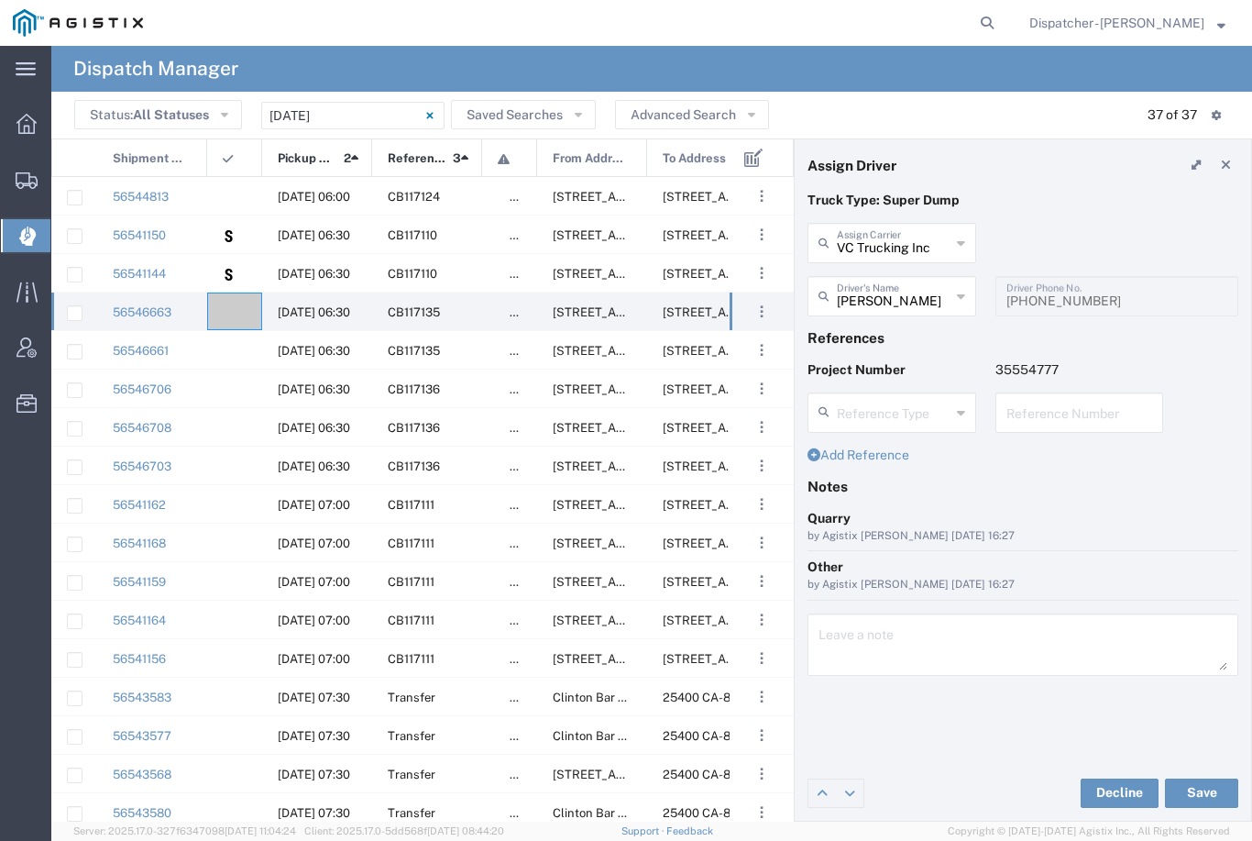
click at [1202, 789] on button "Save" at bounding box center [1201, 792] width 73 height 29
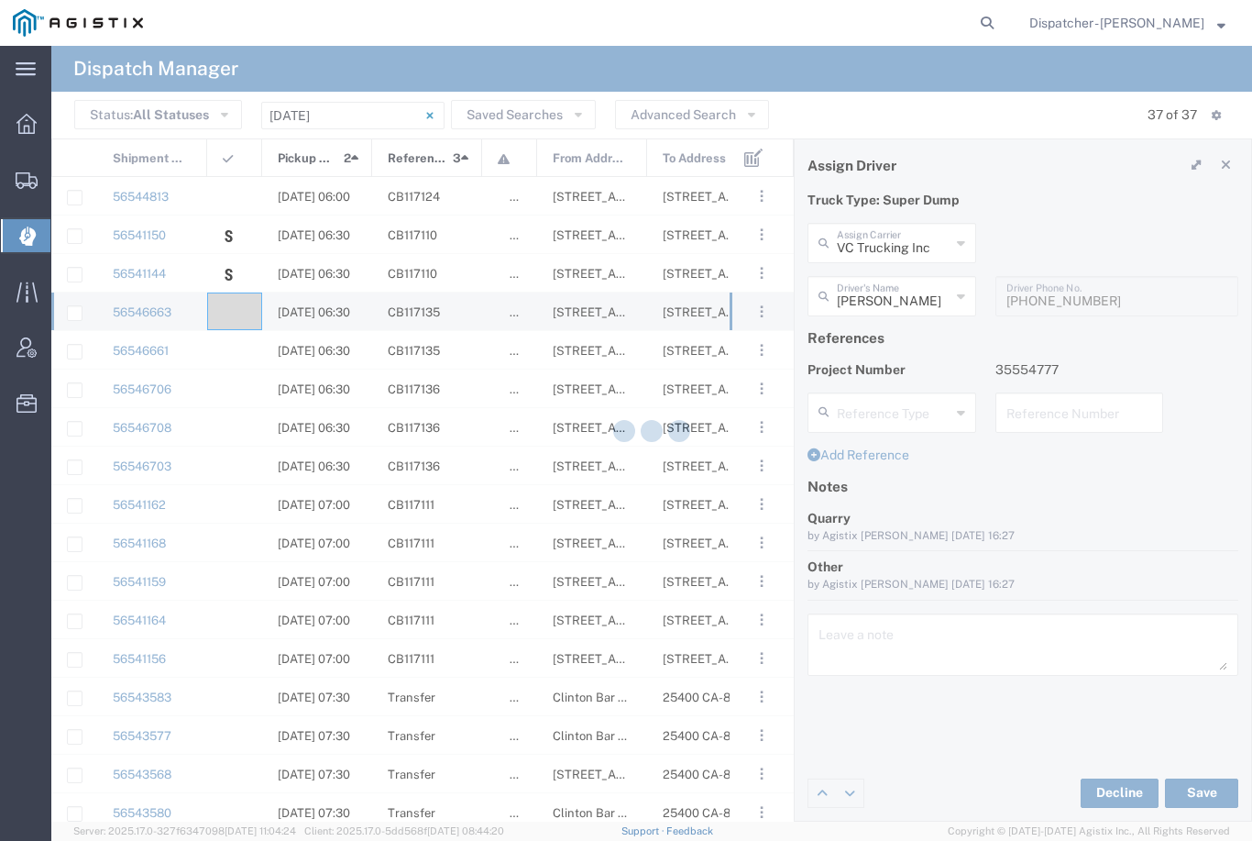
type input "[PERSON_NAME]"
type input "VC Trucking Inc"
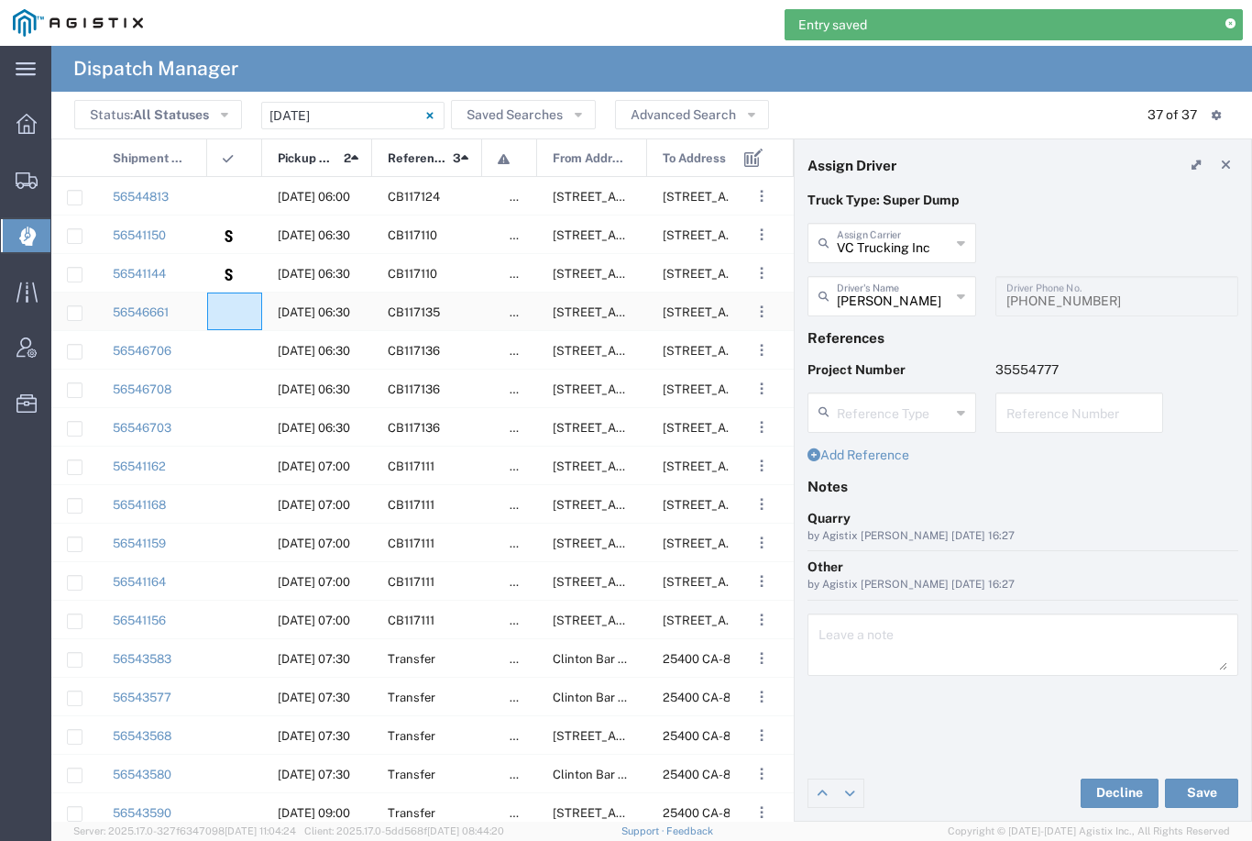
click at [232, 315] on agx-ag-table-icon-cell at bounding box center [229, 312] width 12 height 14
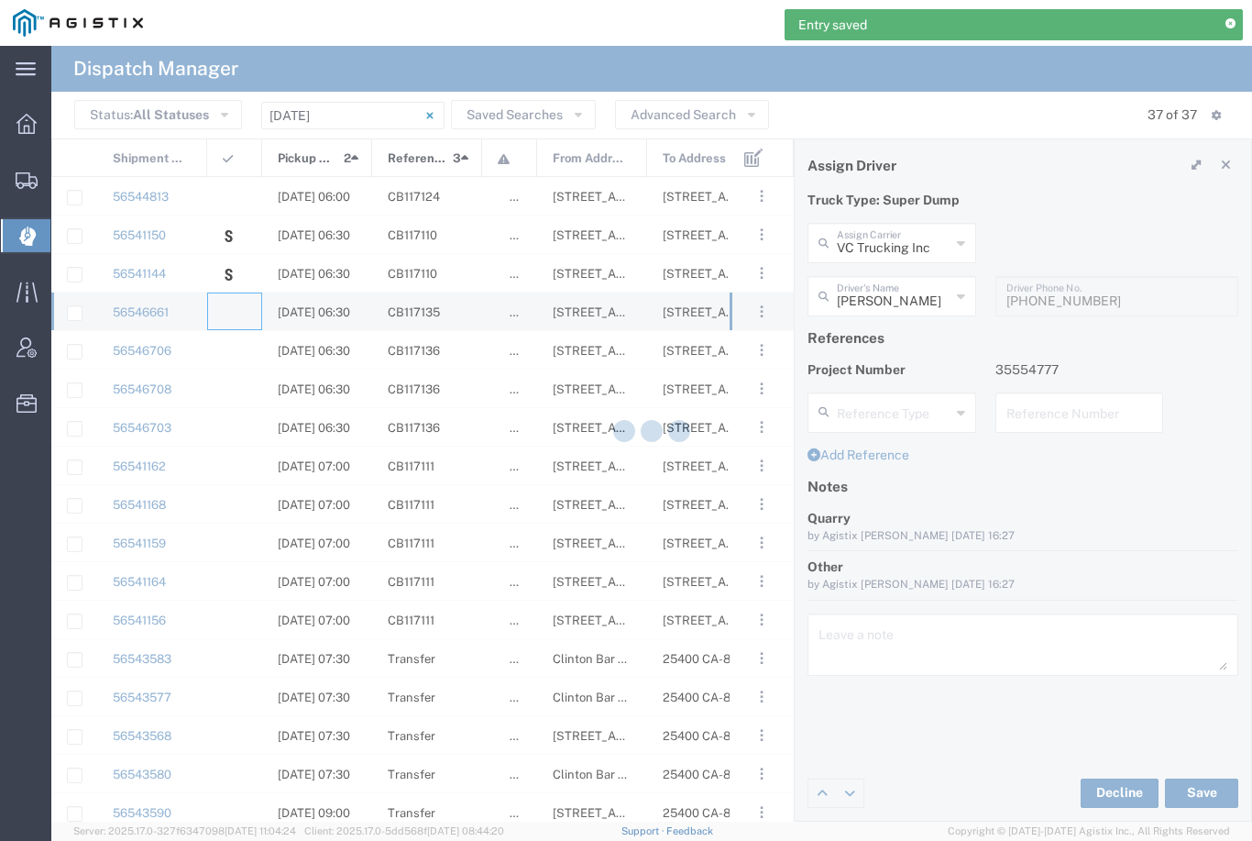
type input "[PERSON_NAME] & Sons Trucking, Inc"
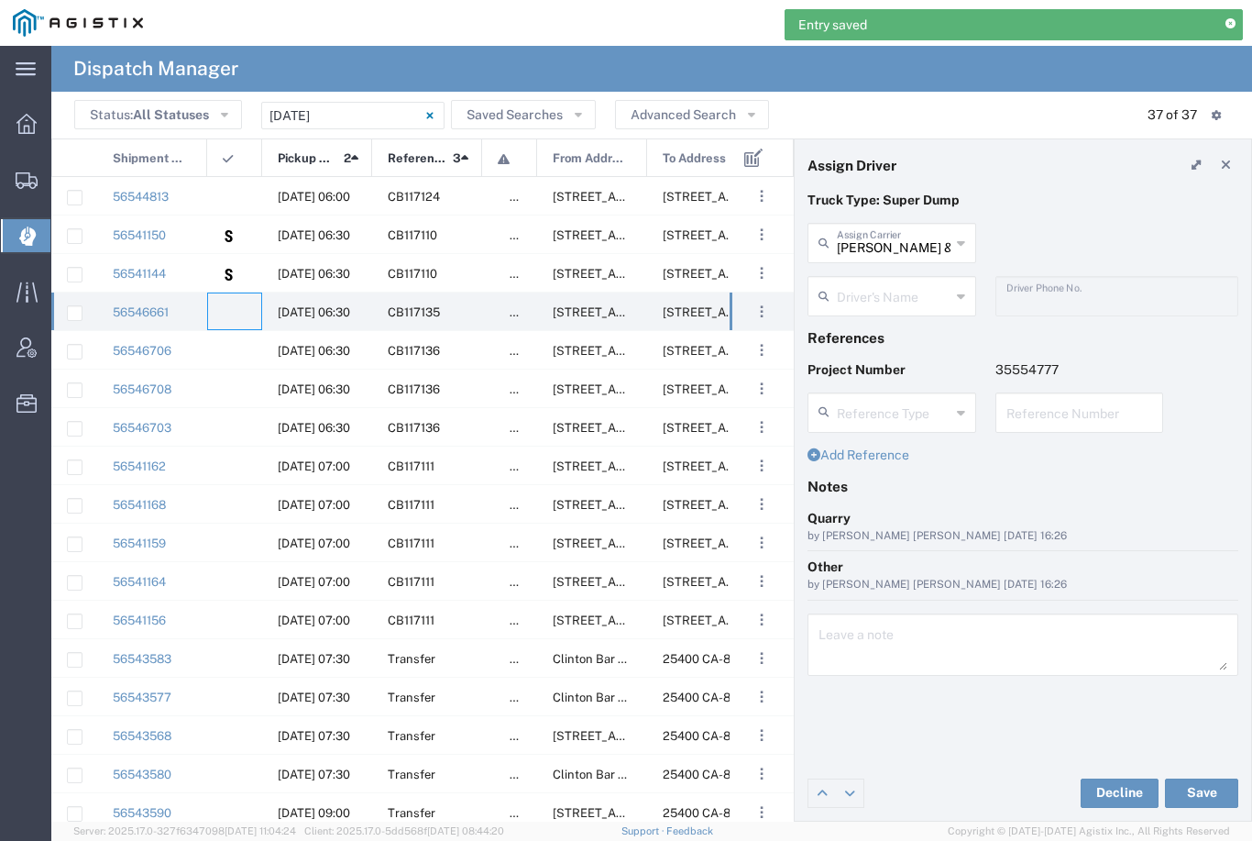
click at [888, 238] on input "[PERSON_NAME] & Sons Trucking, Inc" at bounding box center [894, 242] width 114 height 32
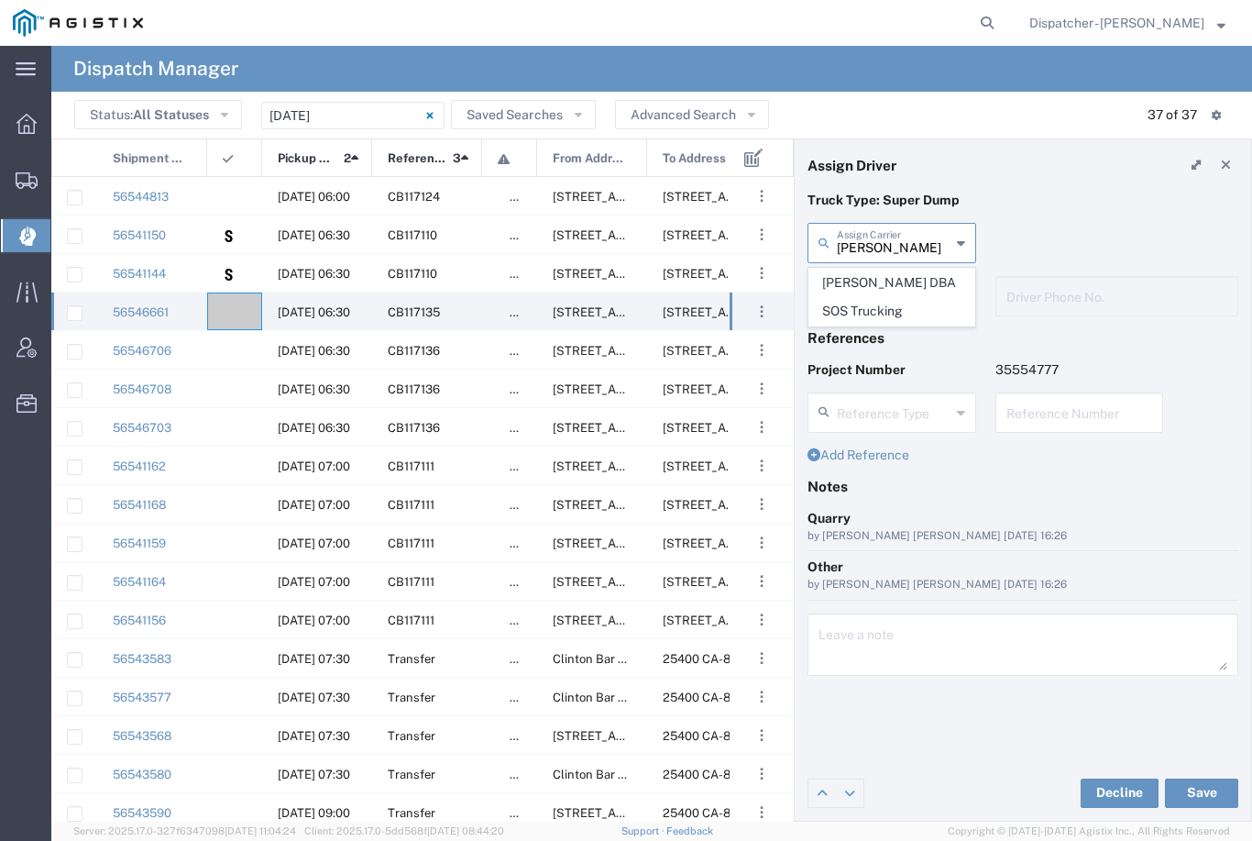
click at [873, 304] on span "[PERSON_NAME] DBA SOS Trucking" at bounding box center [891, 297] width 165 height 57
type input "[PERSON_NAME] DBA SOS Trucking"
click at [893, 297] on input "text" at bounding box center [894, 295] width 114 height 32
click at [866, 332] on span "[PERSON_NAME]" at bounding box center [891, 336] width 165 height 28
type input "[PERSON_NAME]"
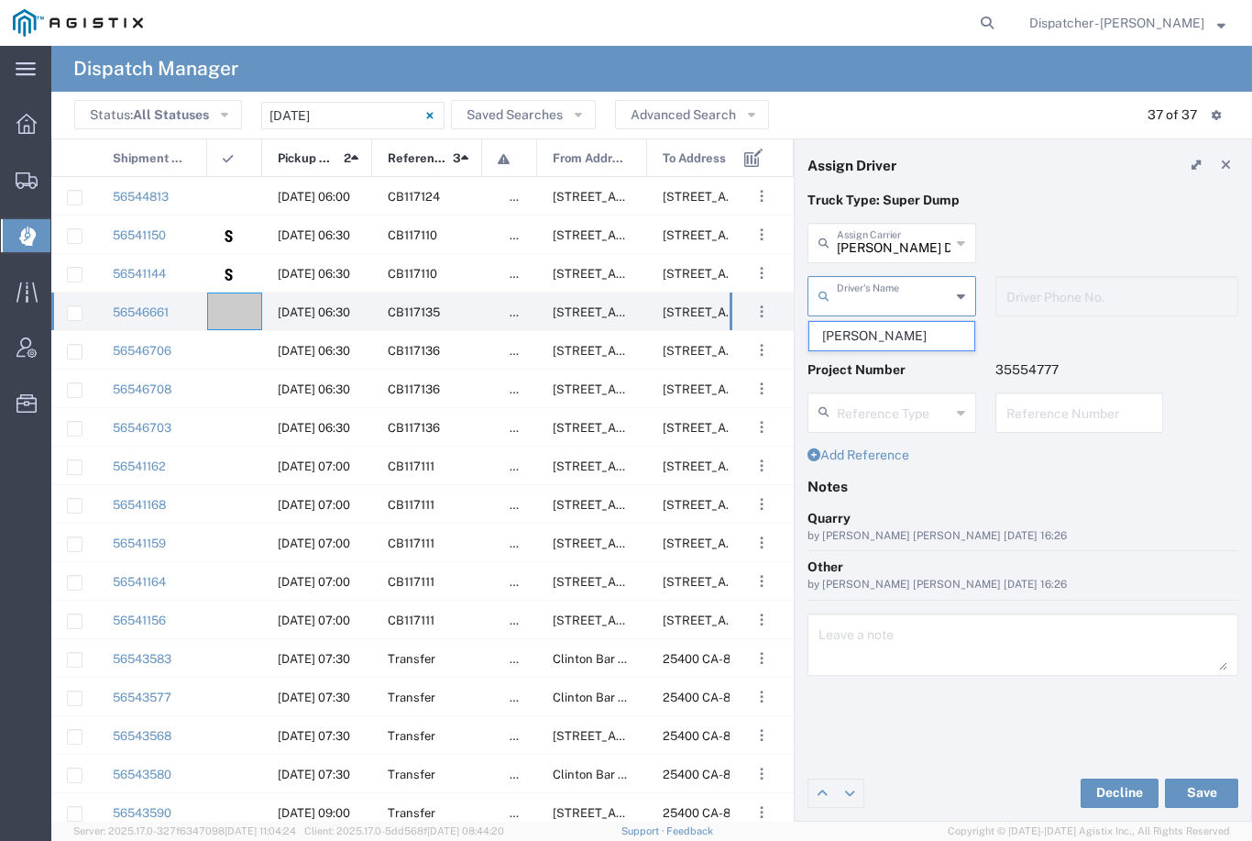
type input "5306810173"
click at [1209, 795] on button "Save" at bounding box center [1201, 792] width 73 height 29
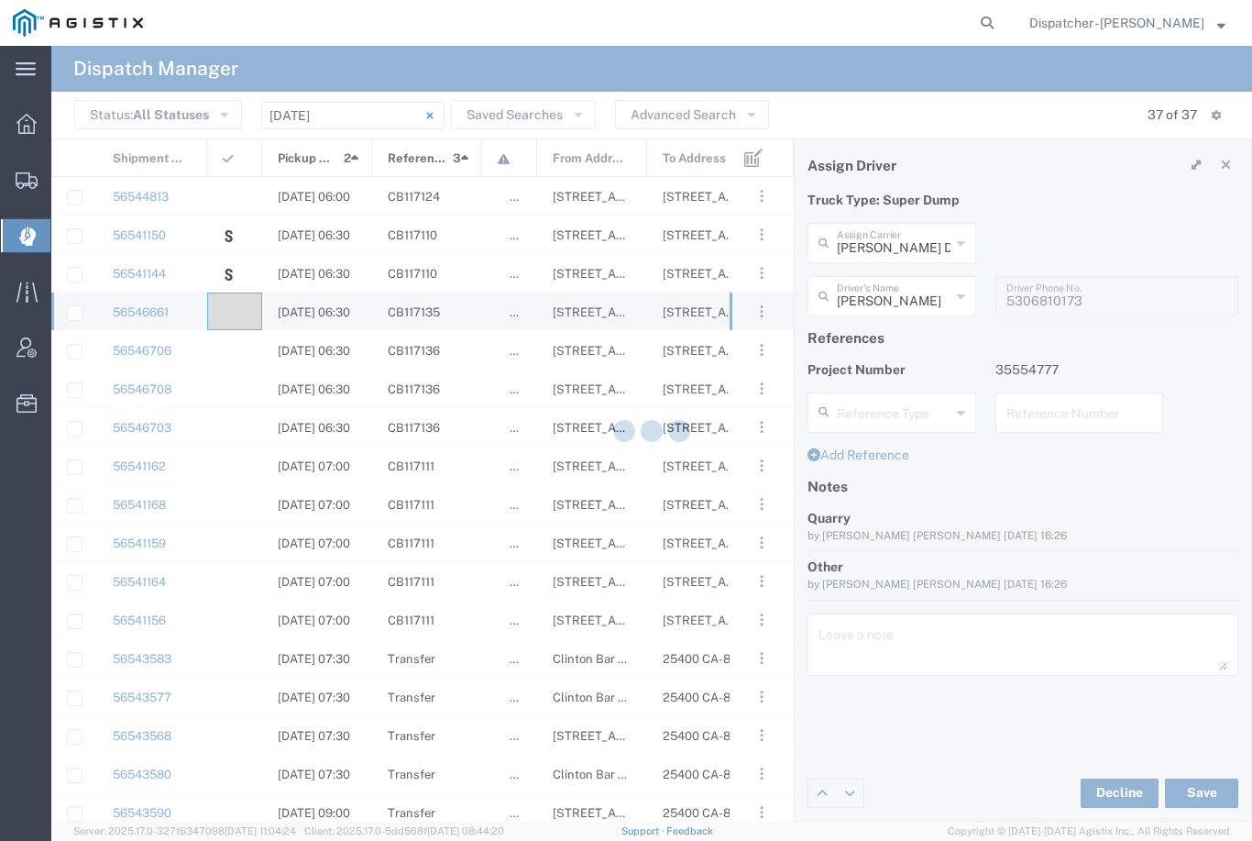
type input "[PERSON_NAME]"
type input "[PERSON_NAME] DBA SOS Trucking"
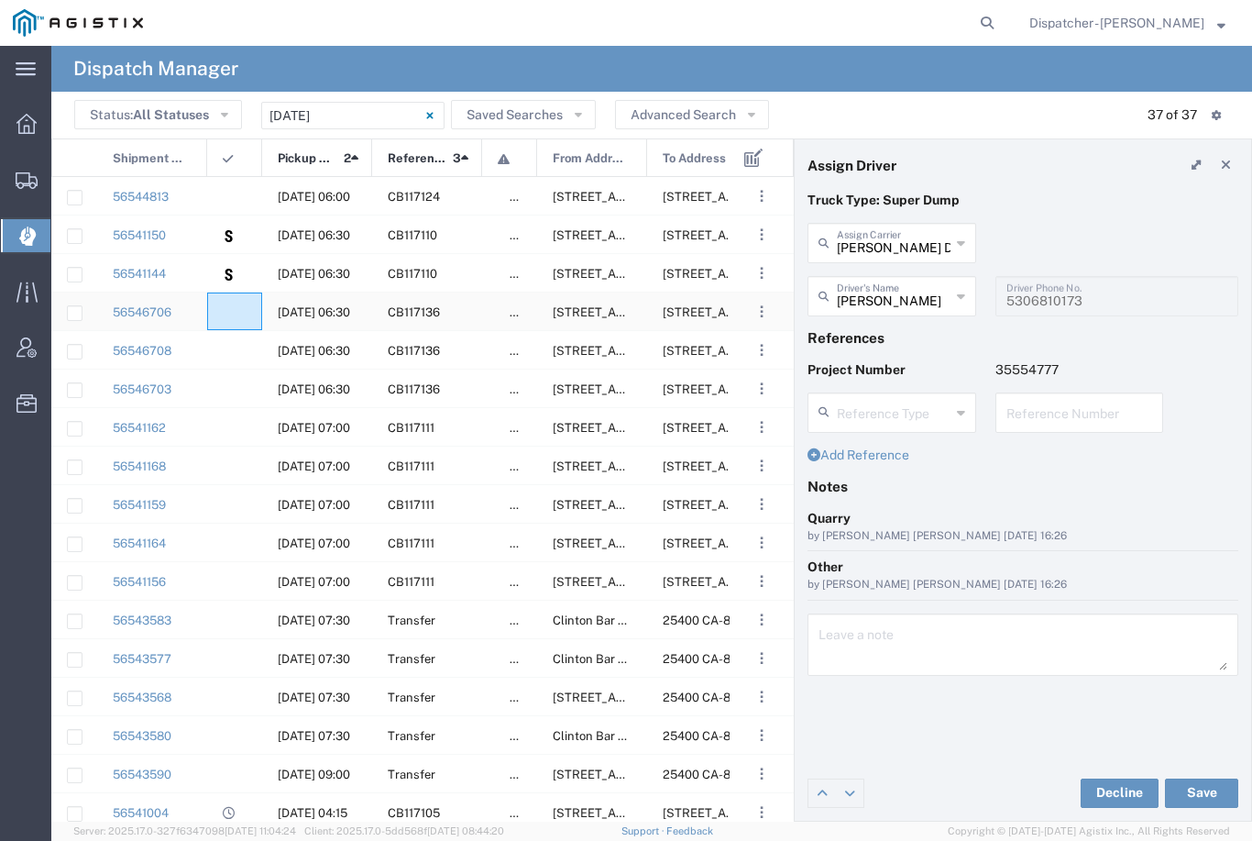
click at [232, 311] on agx-ag-table-icon-cell at bounding box center [229, 312] width 12 height 14
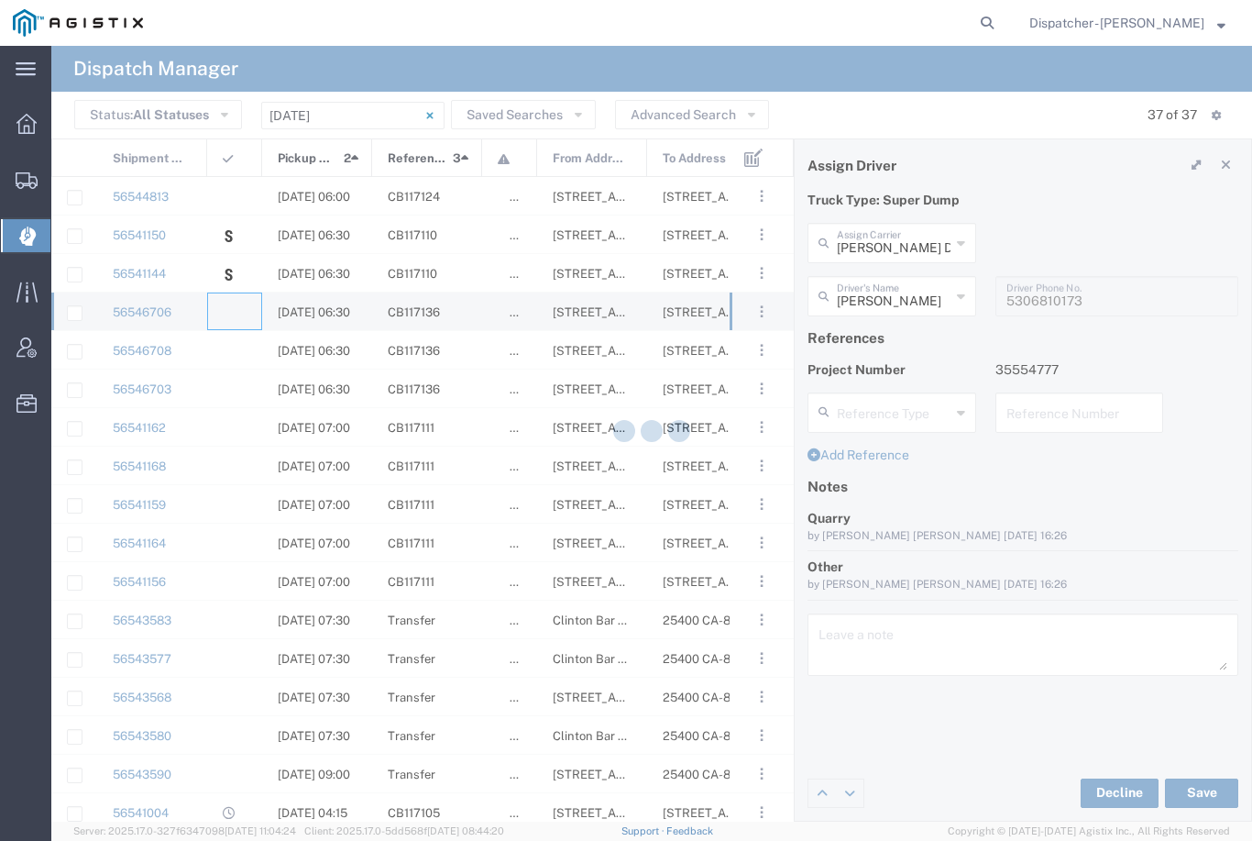
type input "[PERSON_NAME] & Sons Trucking, Inc"
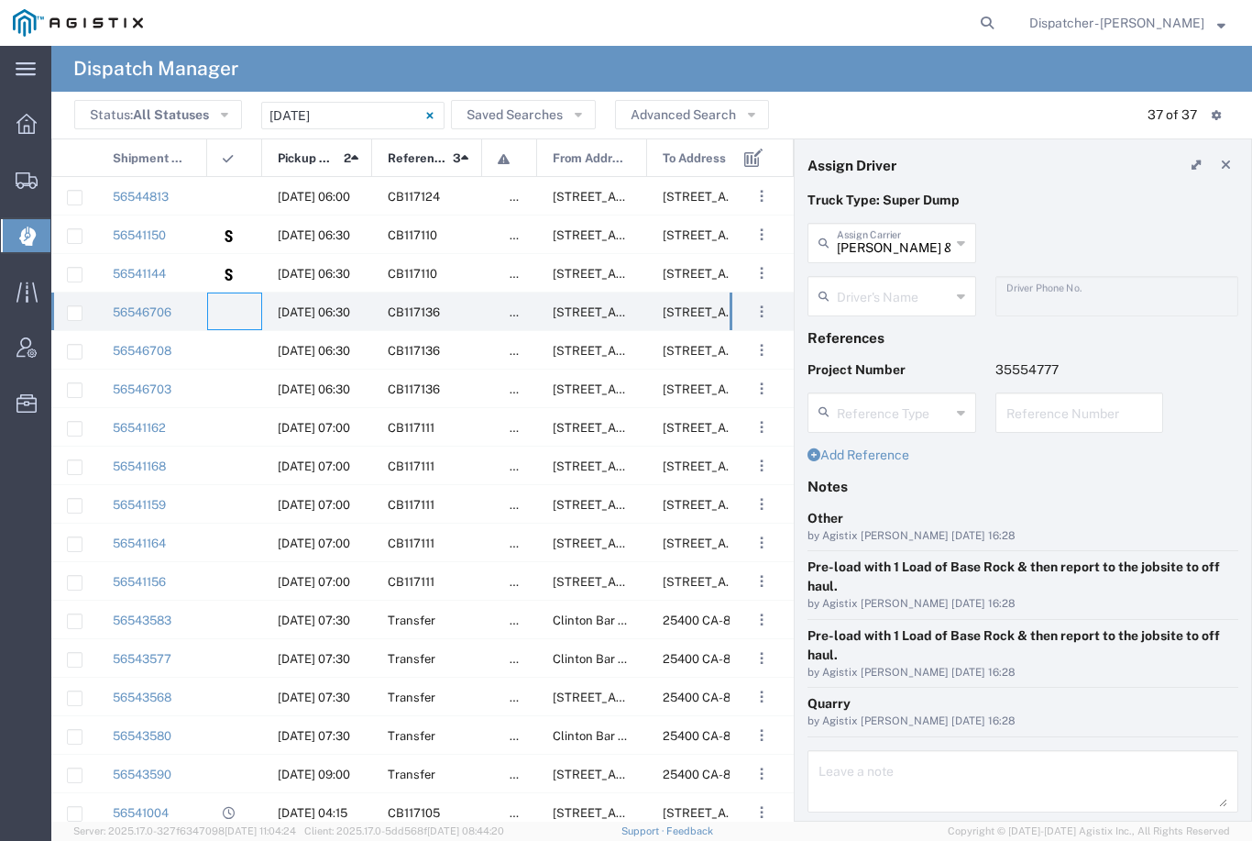
click at [901, 227] on input "[PERSON_NAME] & Sons Trucking, Inc" at bounding box center [894, 242] width 114 height 32
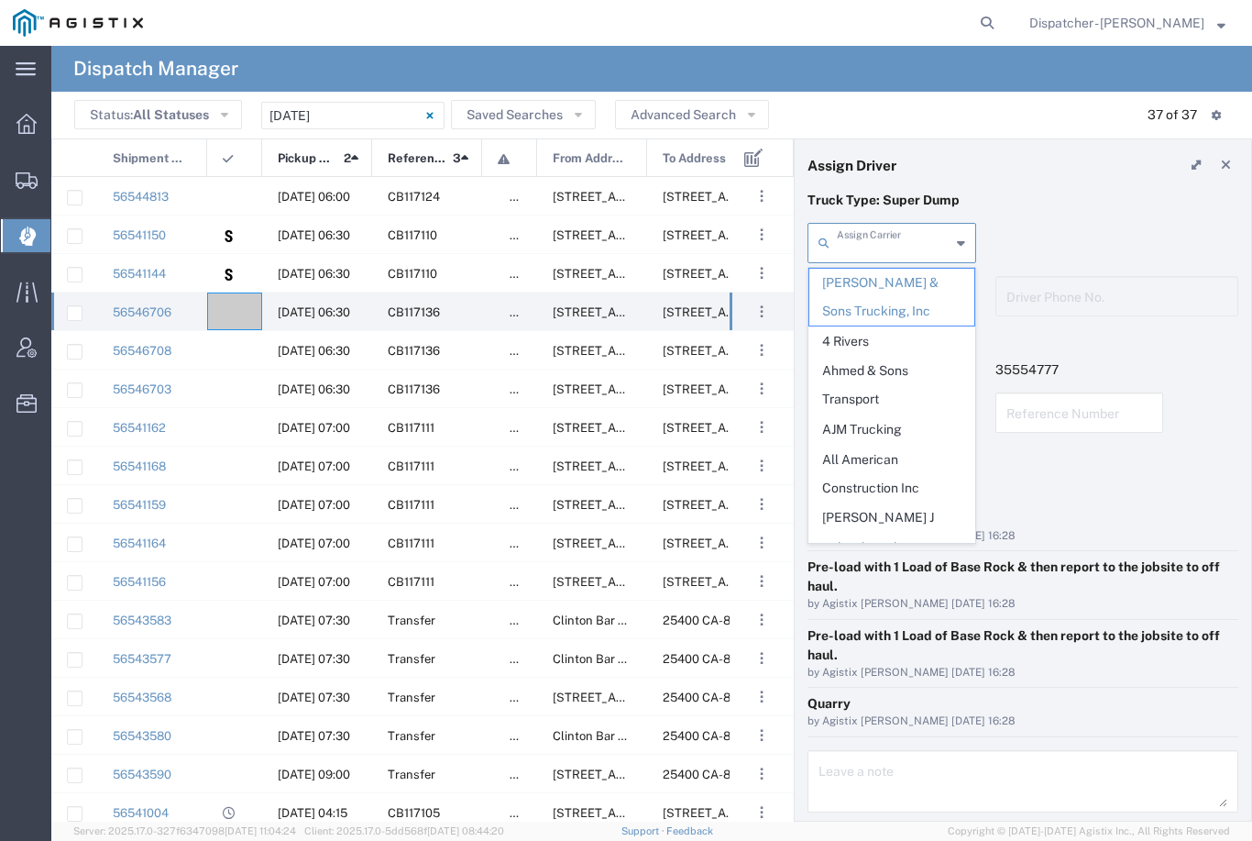
click at [884, 367] on span "Ahmed & Sons Transport" at bounding box center [891, 385] width 165 height 57
type input "Ahmed & Sons Transport"
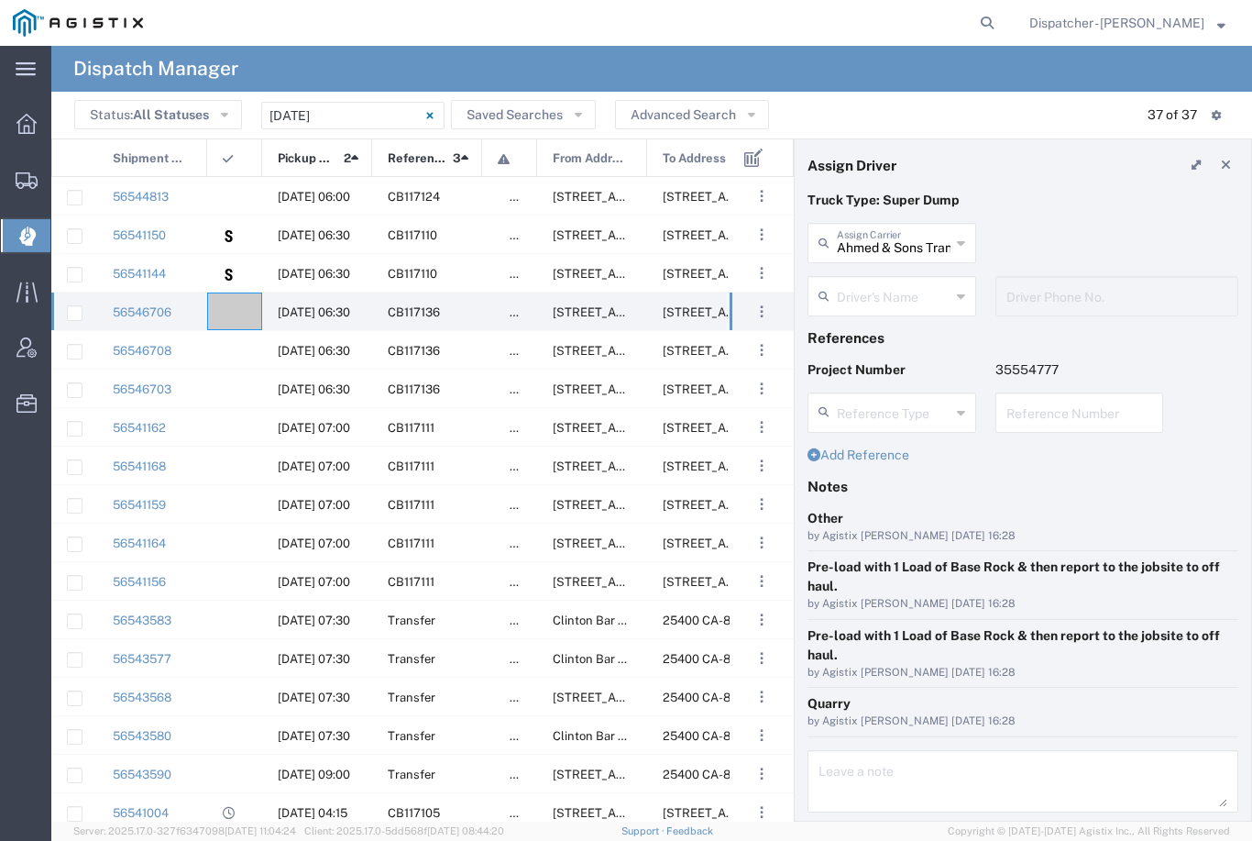
click at [910, 299] on input "text" at bounding box center [894, 295] width 114 height 32
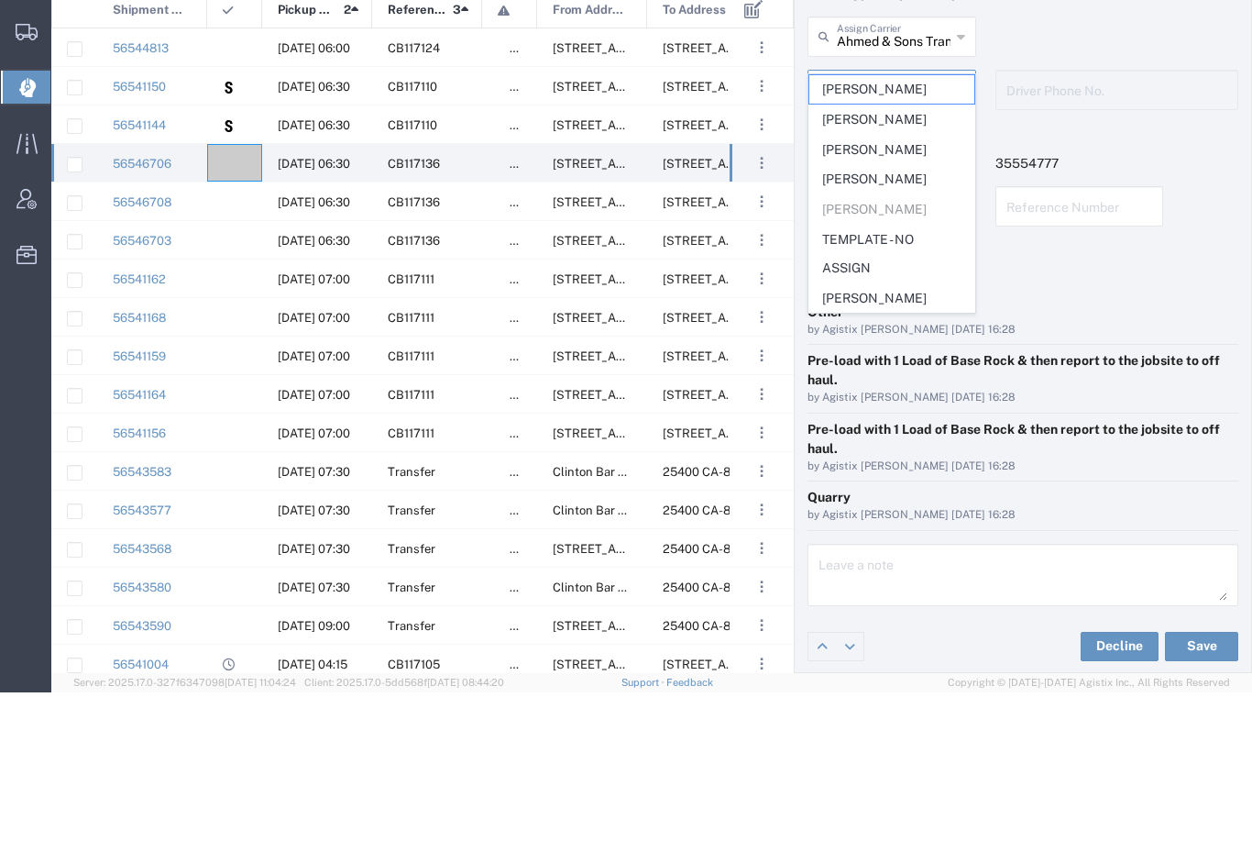
scroll to position [57, 0]
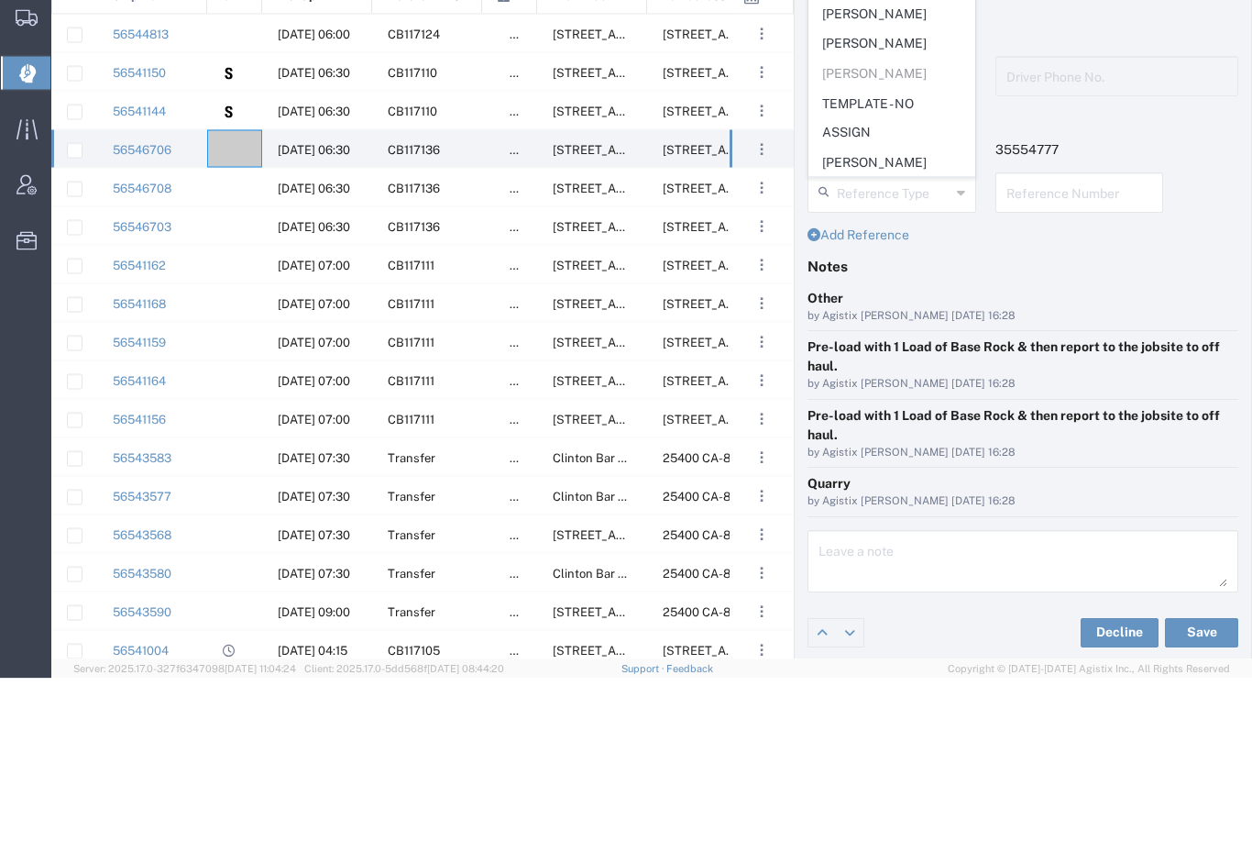
click at [901, 311] on span "[PERSON_NAME]" at bounding box center [891, 325] width 165 height 28
type input "[PERSON_NAME]"
type input "[PHONE_NUMBER]"
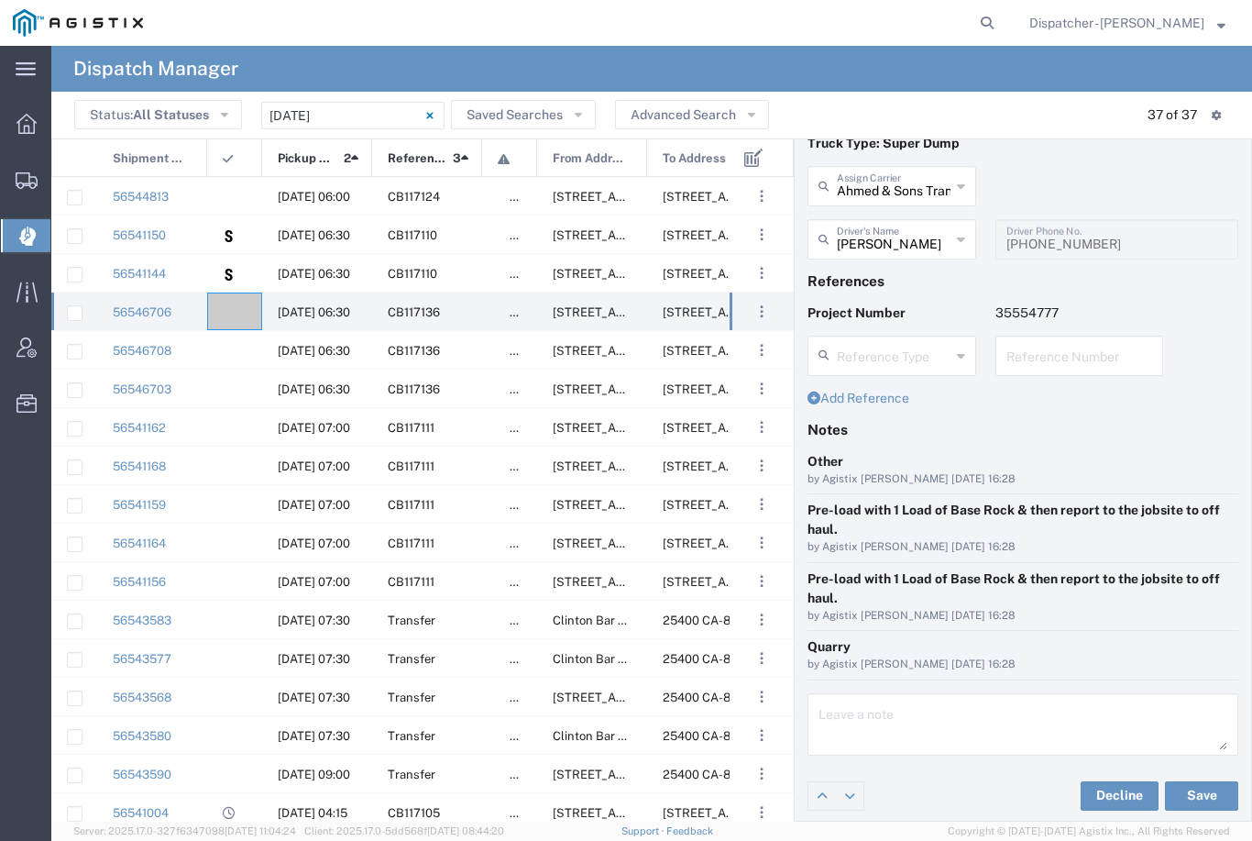
click at [1206, 796] on button "Save" at bounding box center [1201, 795] width 73 height 29
type input "[PERSON_NAME]"
type input "Ahmed & Sons Transport"
click at [232, 303] on div at bounding box center [234, 311] width 55 height 38
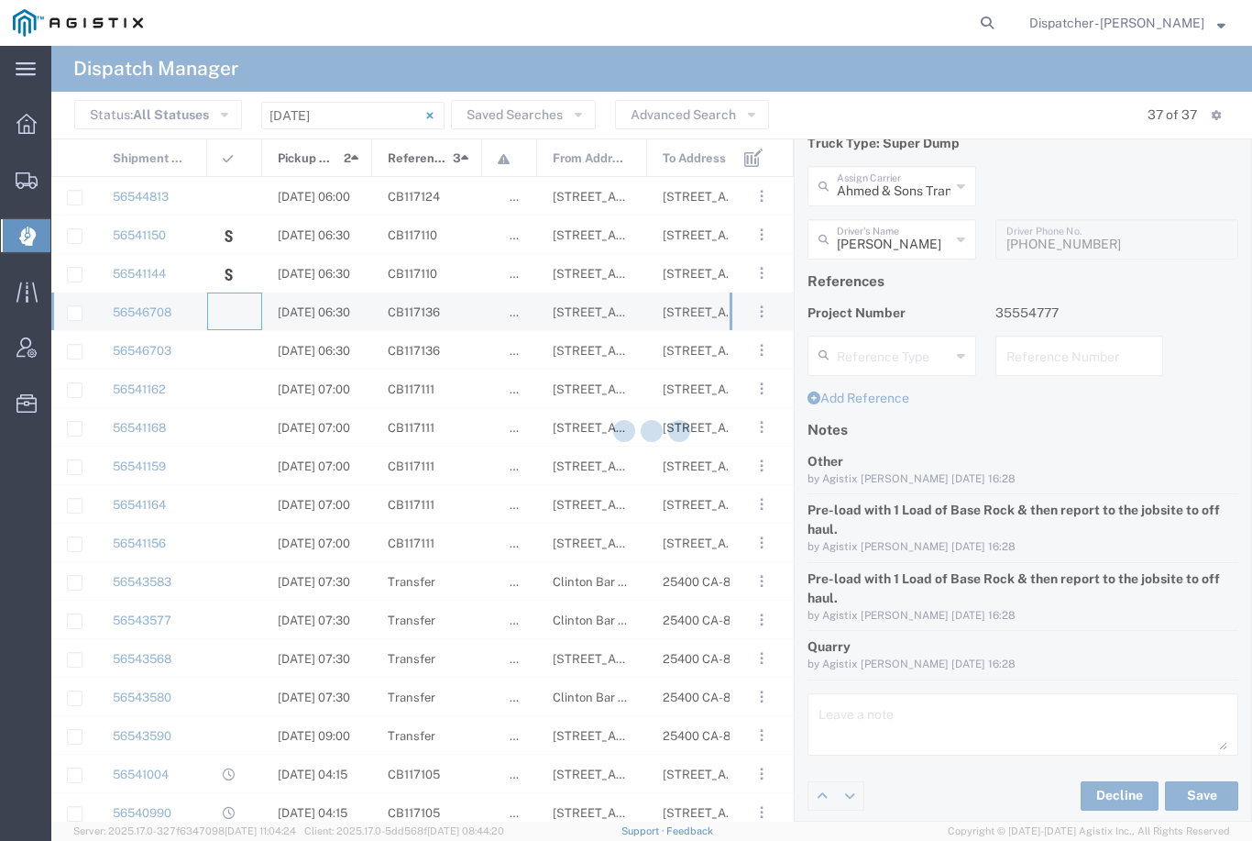
type input "[PERSON_NAME] & Sons Trucking, Inc"
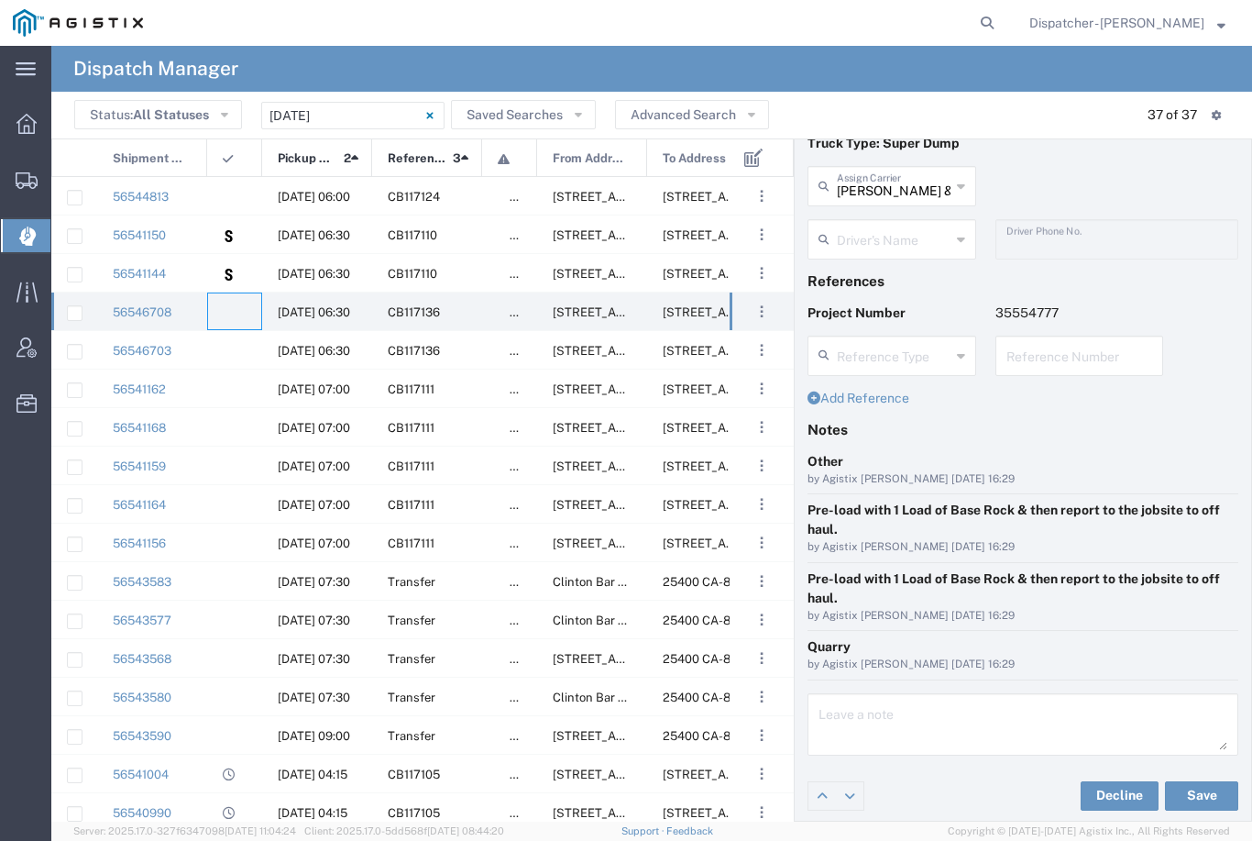
click at [910, 180] on input "[PERSON_NAME] & Sons Trucking, Inc" at bounding box center [894, 185] width 114 height 32
click at [871, 237] on span "[PERSON_NAME] and Sons Trucking Corp" at bounding box center [891, 240] width 165 height 57
type input "[PERSON_NAME] and Sons Trucking Corp"
click at [891, 233] on input "text" at bounding box center [894, 238] width 114 height 32
click at [877, 274] on span "[PERSON_NAME]" at bounding box center [891, 279] width 165 height 28
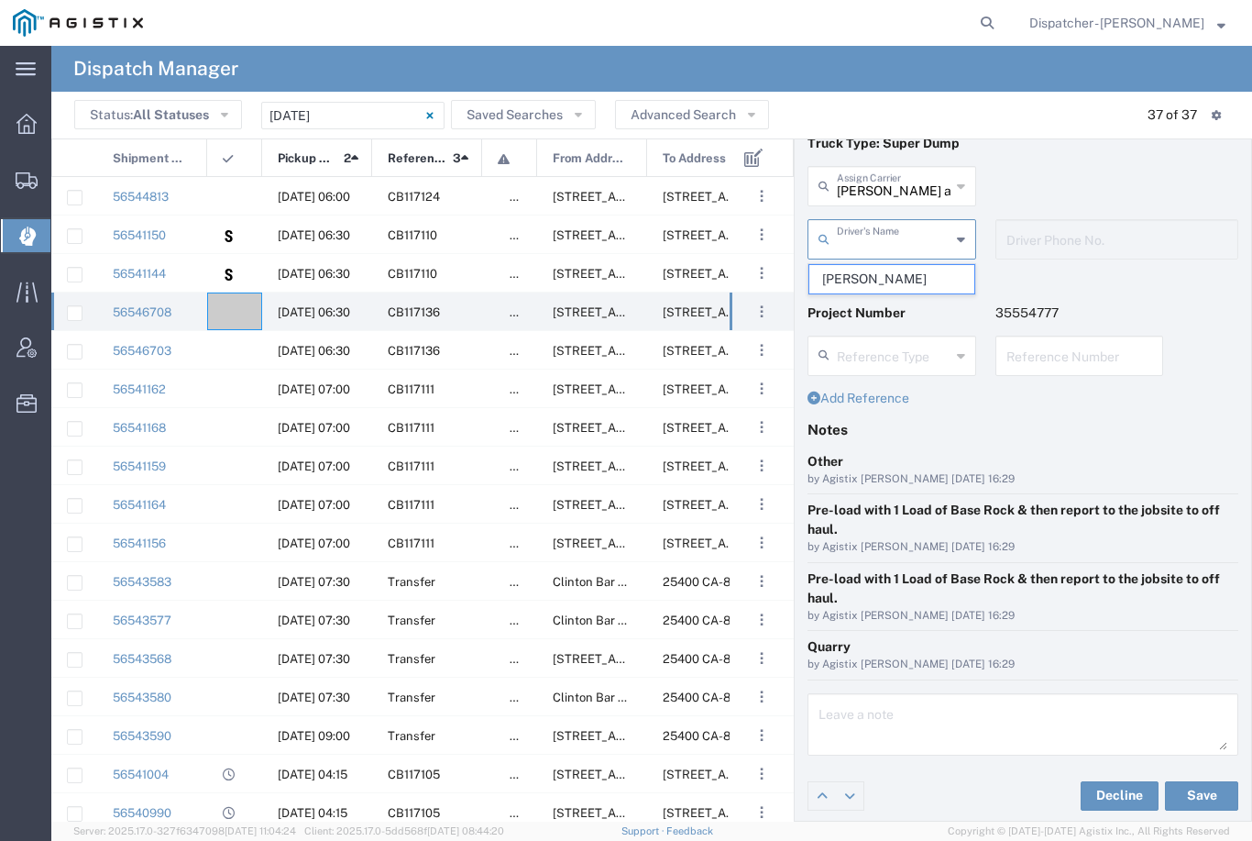
type input "[PERSON_NAME]"
type input "[PHONE_NUMBER]"
click at [1212, 792] on button "Save" at bounding box center [1201, 795] width 73 height 29
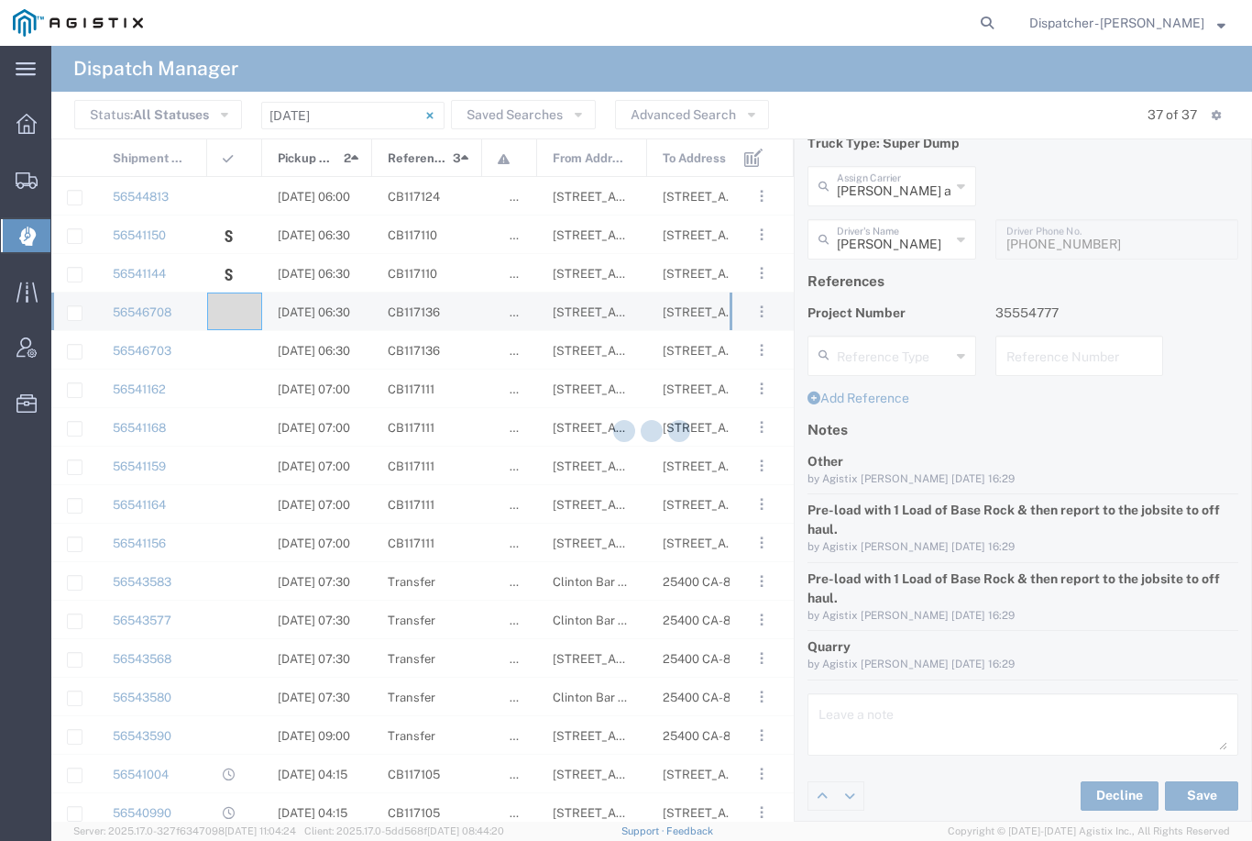
type input "[PERSON_NAME]"
type input "[PERSON_NAME] and Sons Trucking Corp"
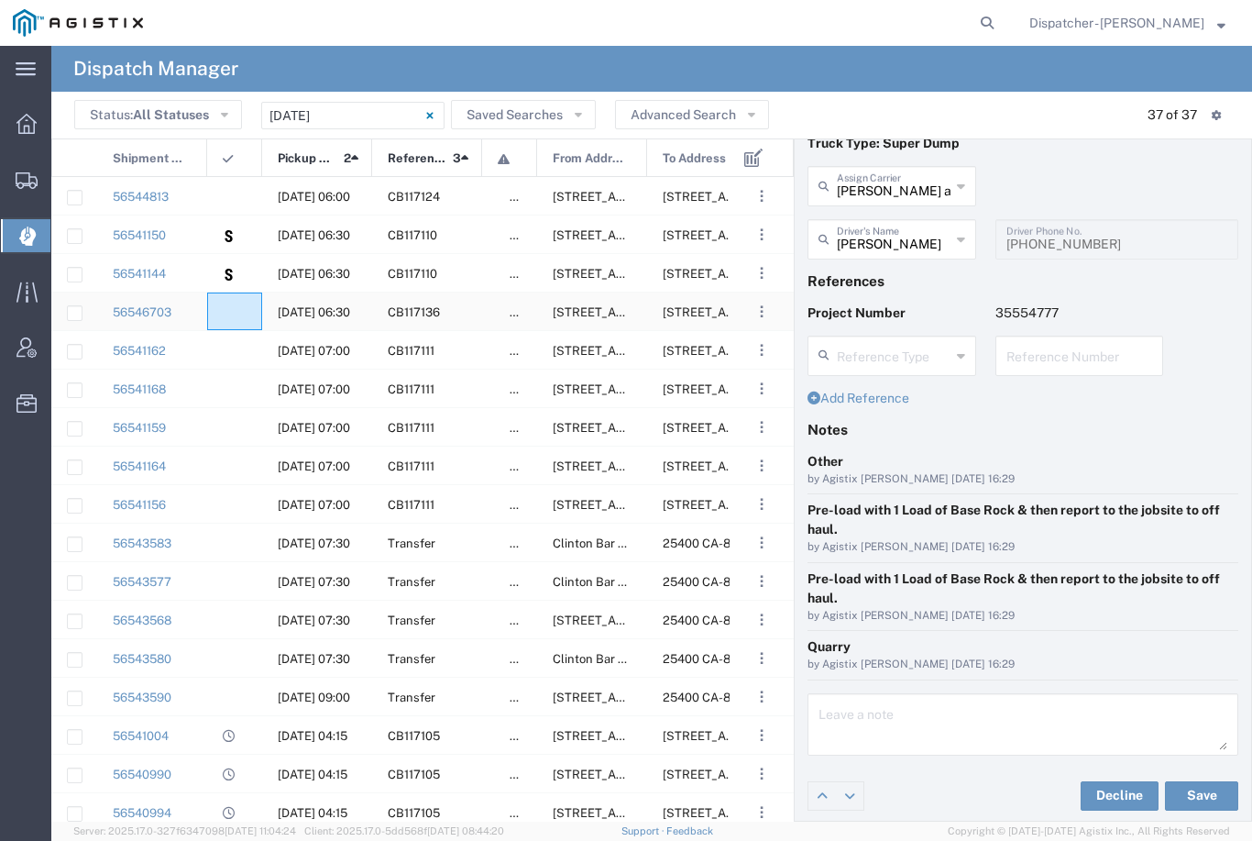
click at [243, 305] on div at bounding box center [234, 311] width 55 height 38
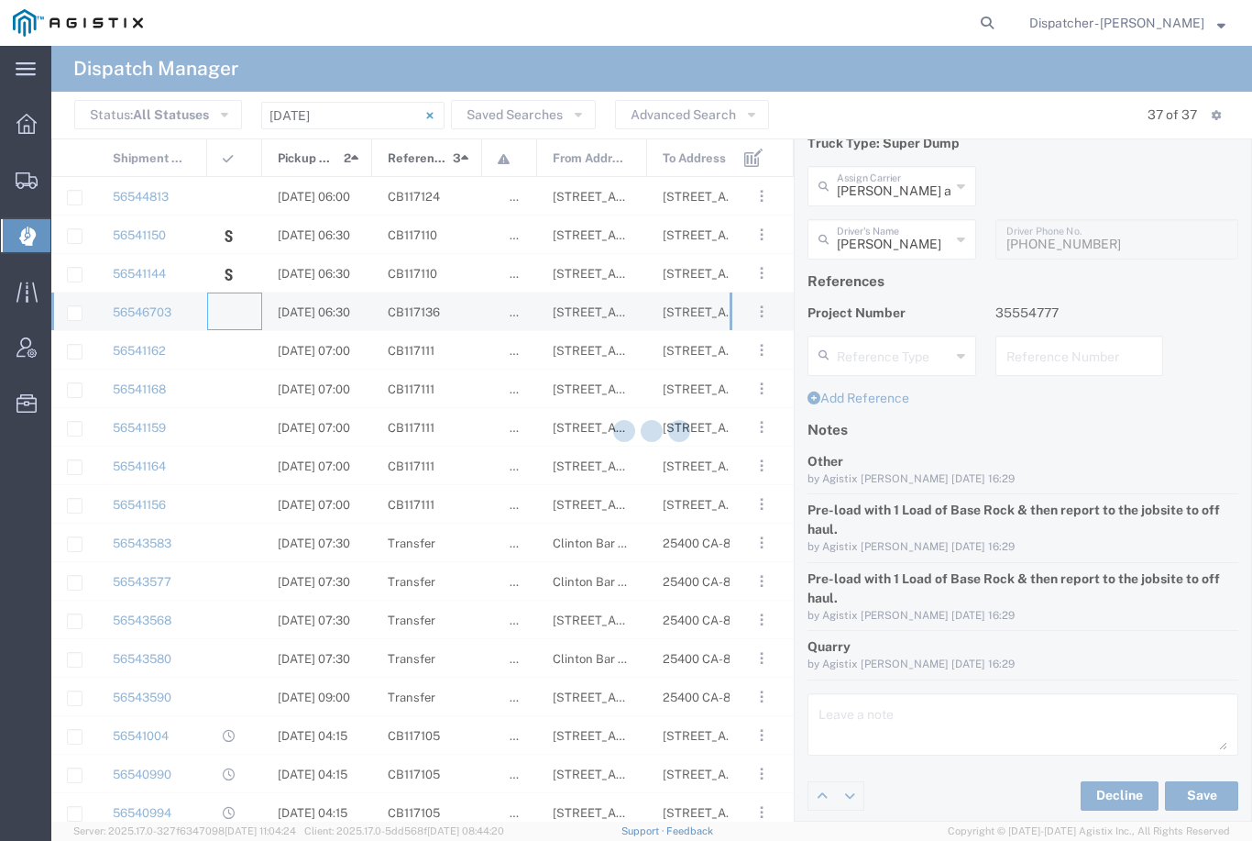
type input "[PERSON_NAME] & Sons Trucking, Inc"
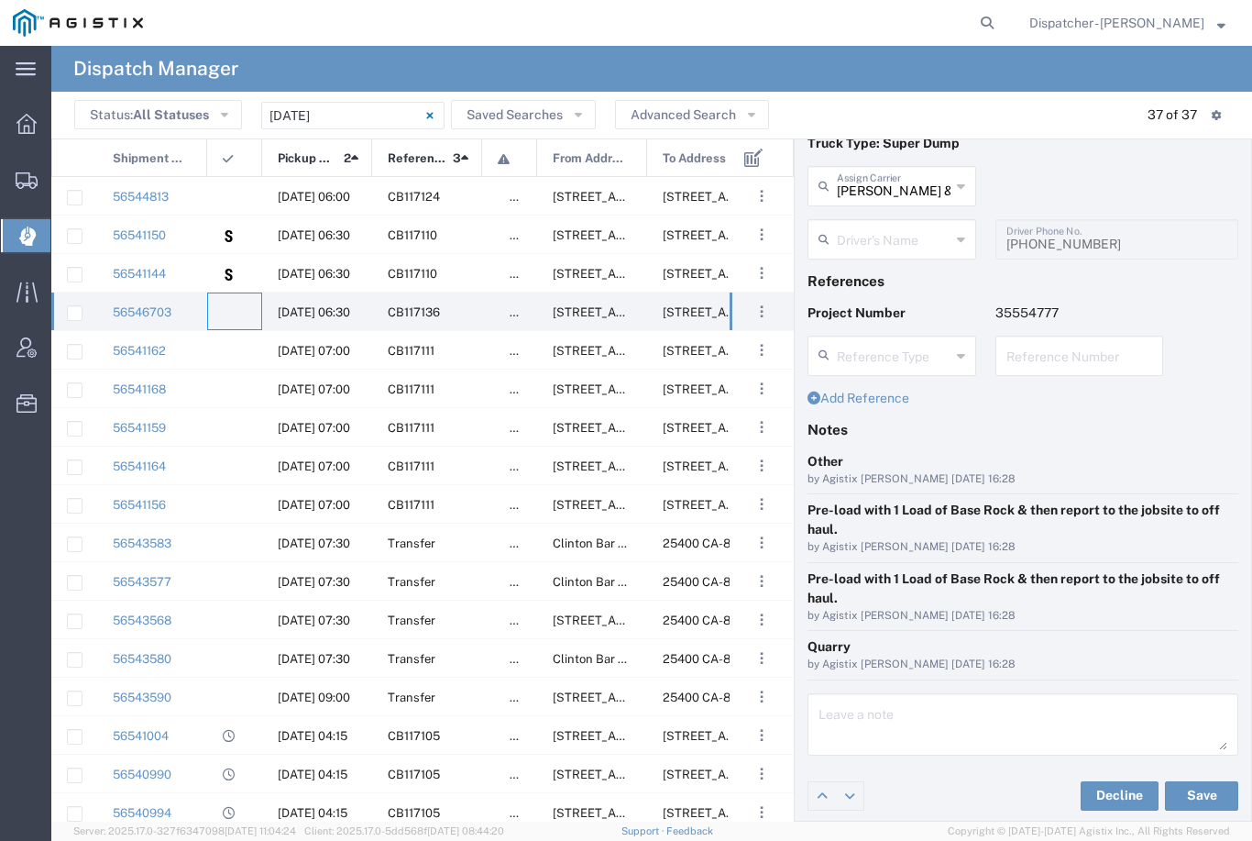
click at [893, 187] on input "[PERSON_NAME] & Sons Trucking, Inc" at bounding box center [894, 185] width 114 height 32
click at [886, 251] on span "No Barriers Hauling Inc Trucking" at bounding box center [891, 240] width 165 height 57
type input "No Barriers Hauling Inc Trucking"
click at [897, 246] on input "text" at bounding box center [894, 238] width 114 height 32
click at [871, 309] on span "[PERSON_NAME]" at bounding box center [891, 309] width 165 height 28
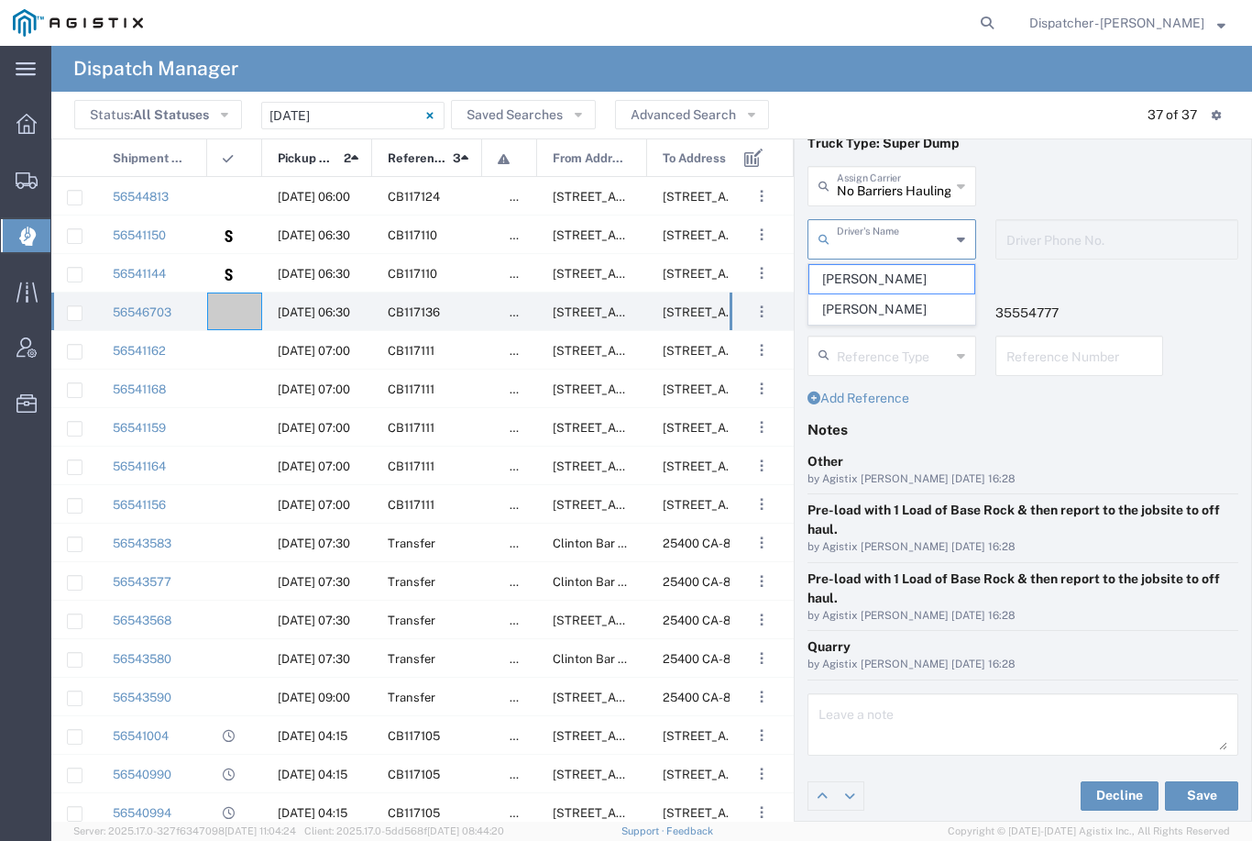
type input "[PERSON_NAME]"
type input "9168051615"
click at [1203, 795] on button "Save" at bounding box center [1201, 795] width 73 height 29
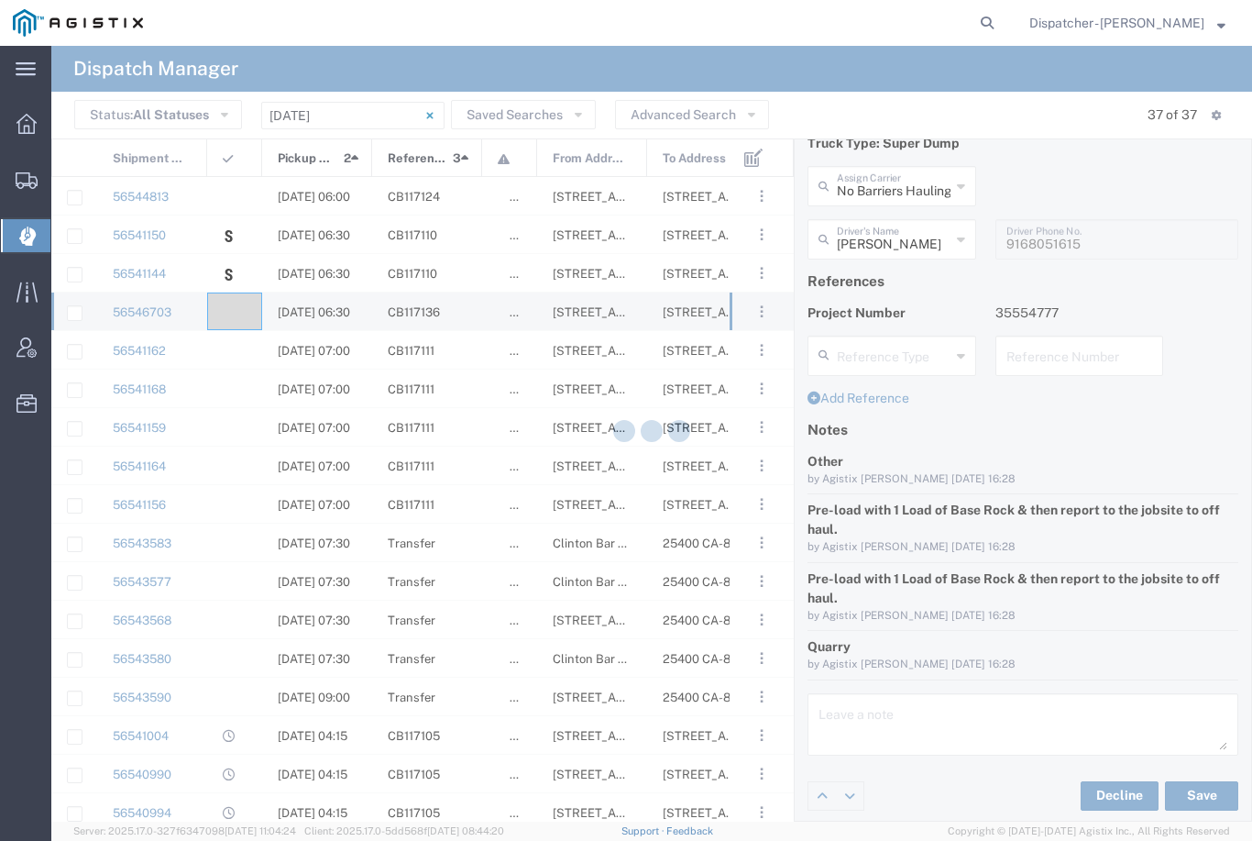
type input "[PERSON_NAME]"
type input "No Barriers Hauling Inc Trucking"
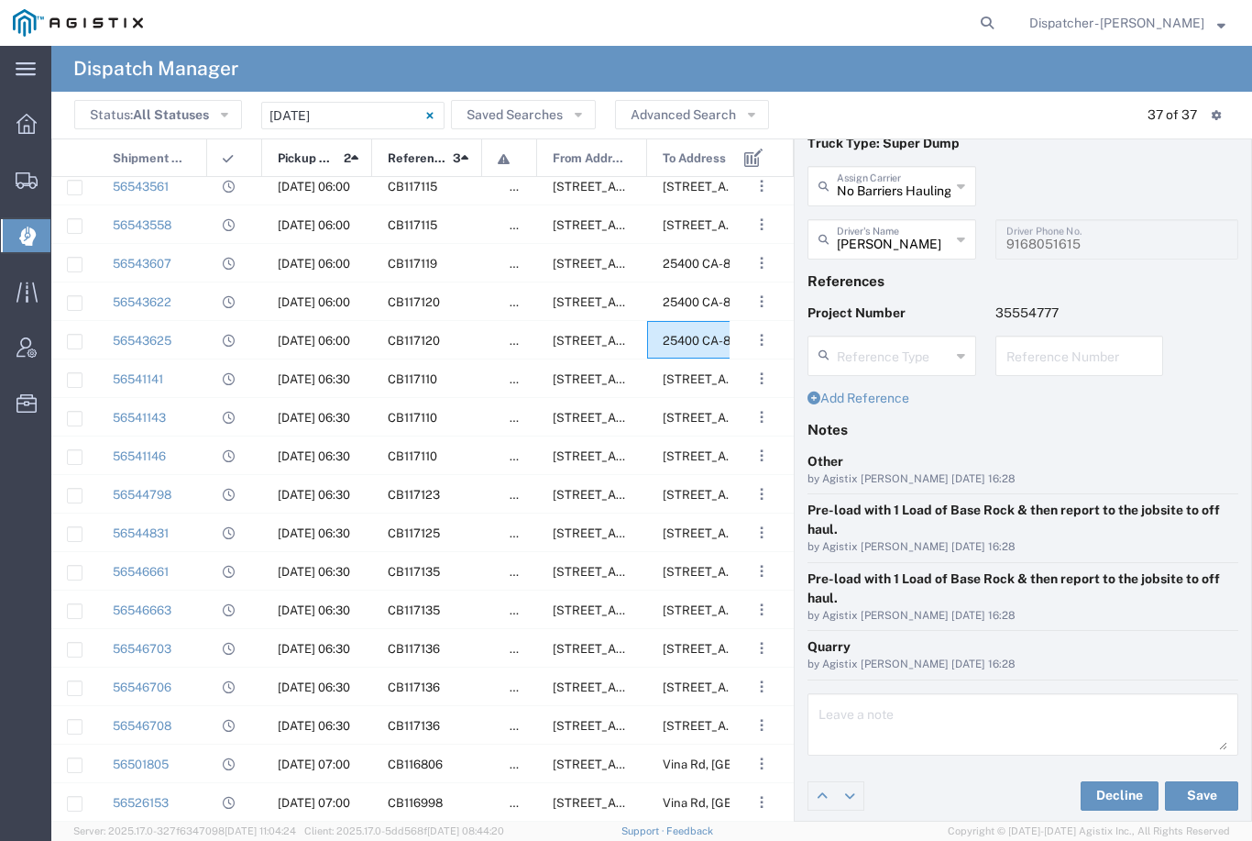
scroll to position [780, 0]
click at [191, 581] on div "56546661" at bounding box center [152, 571] width 110 height 38
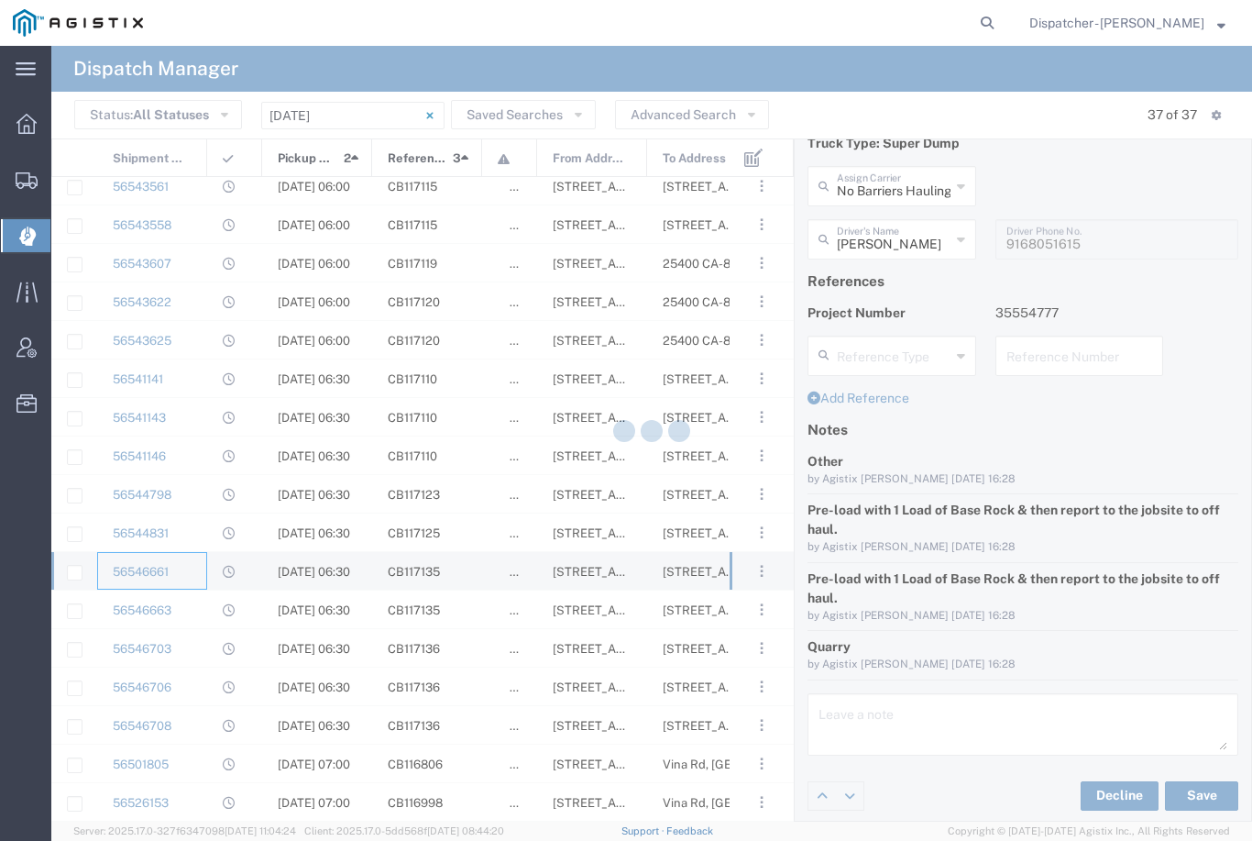
type input "[PERSON_NAME] DBA SOS Trucking"
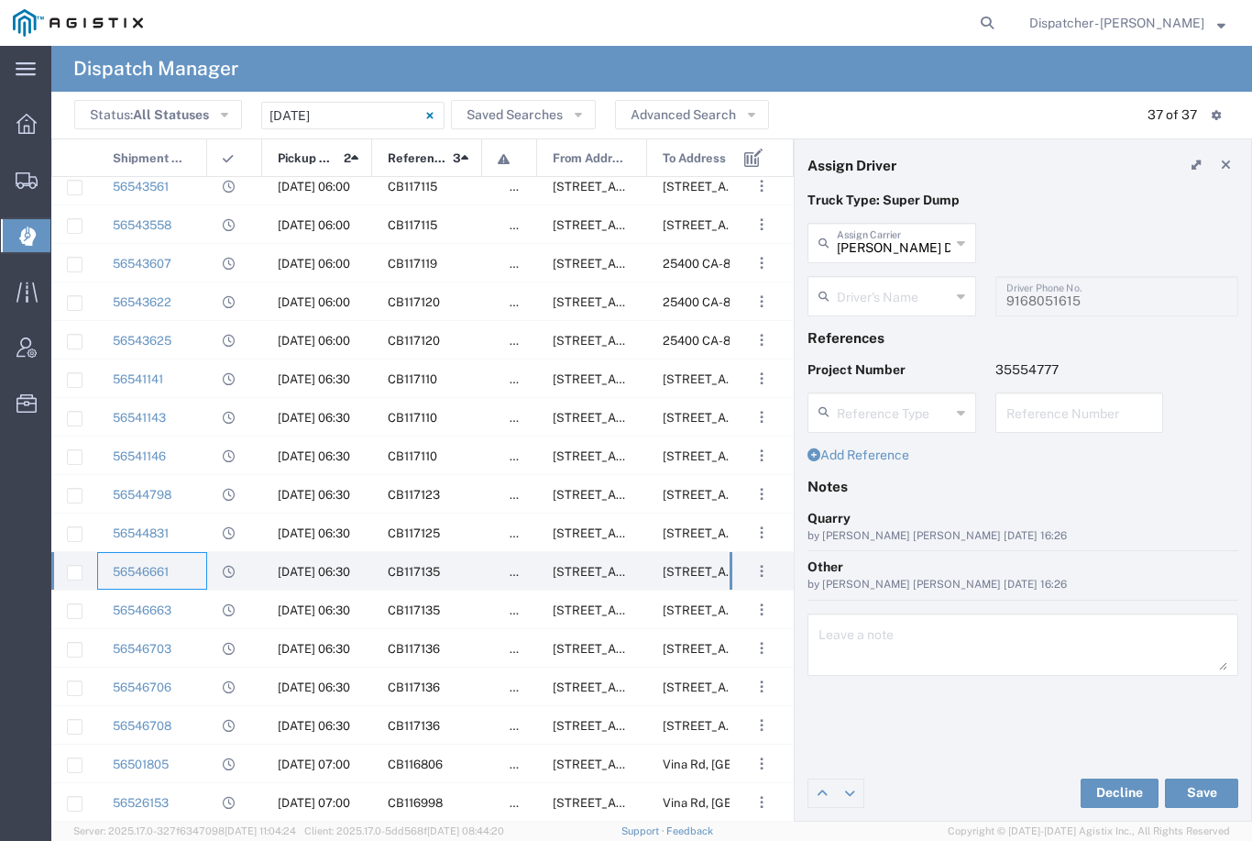
type input "[PERSON_NAME]"
type input "5306810173"
click at [193, 609] on div "56546663" at bounding box center [152, 609] width 110 height 38
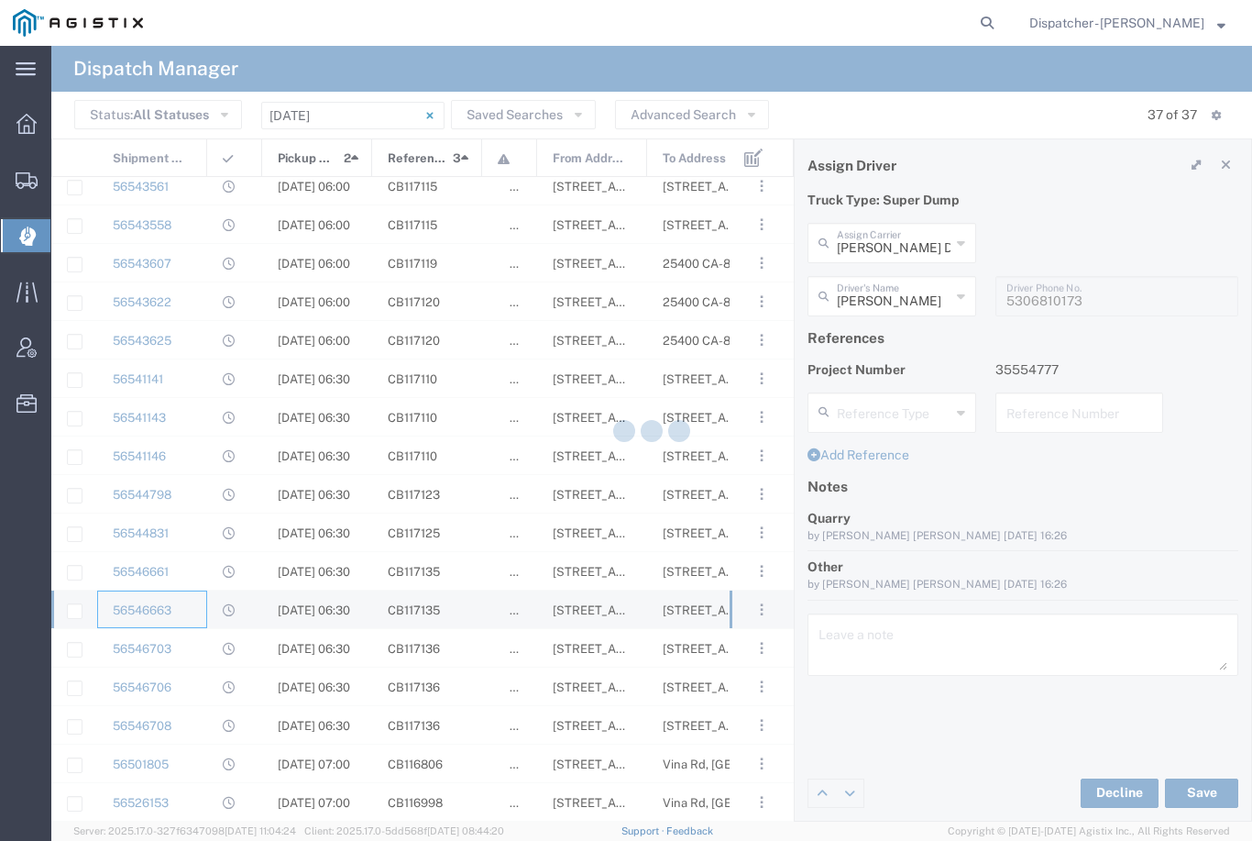
type input "VC Trucking Inc"
type input "[PERSON_NAME]"
type input "[PHONE_NUMBER]"
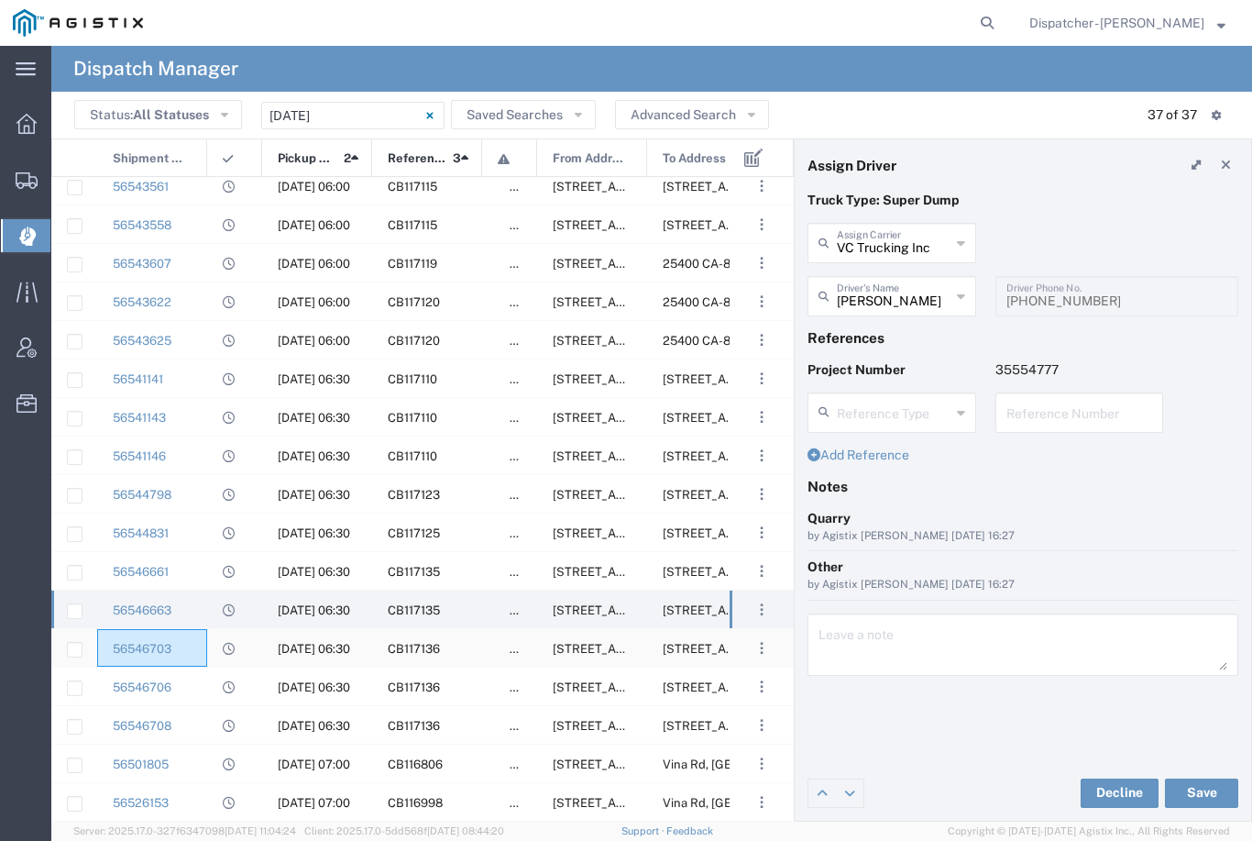
click at [194, 653] on div "56546703" at bounding box center [152, 648] width 110 height 38
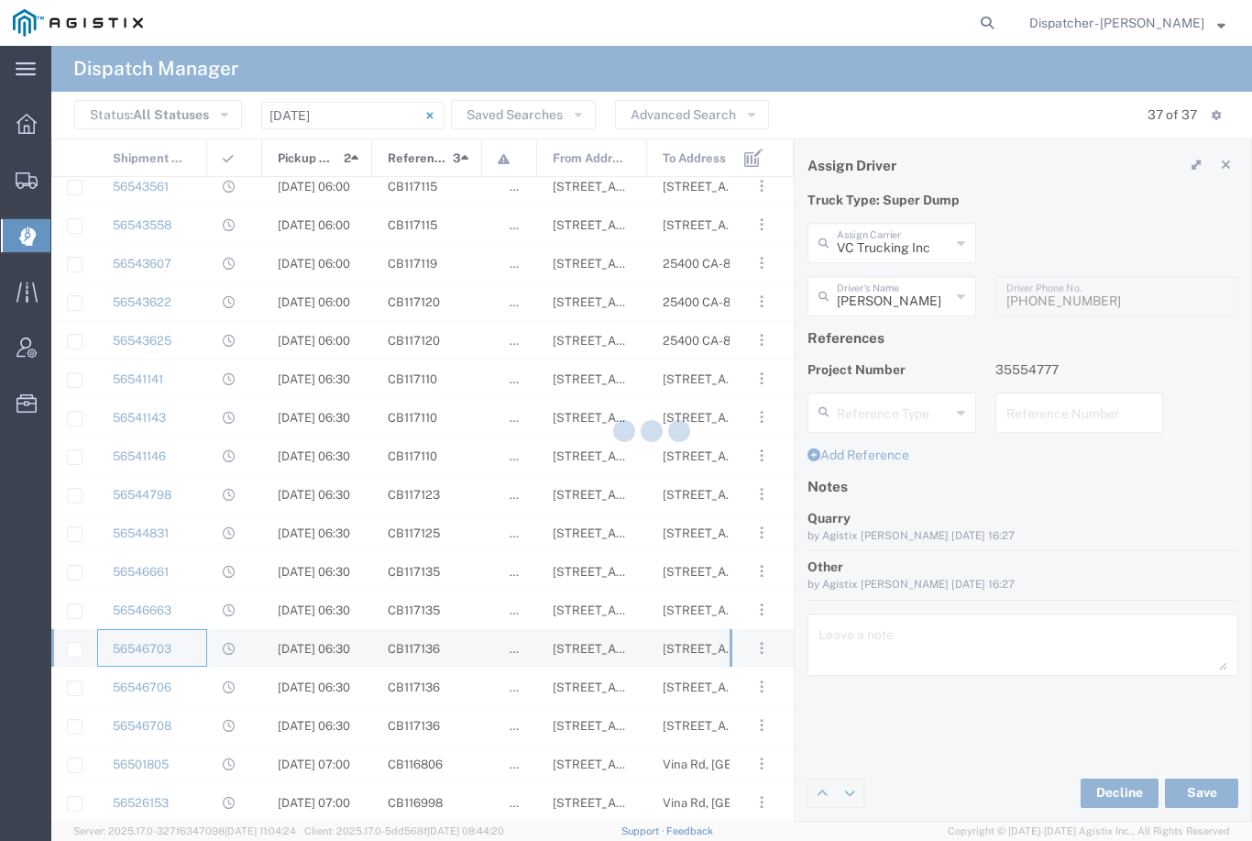
type input "No Barriers Hauling Inc Trucking"
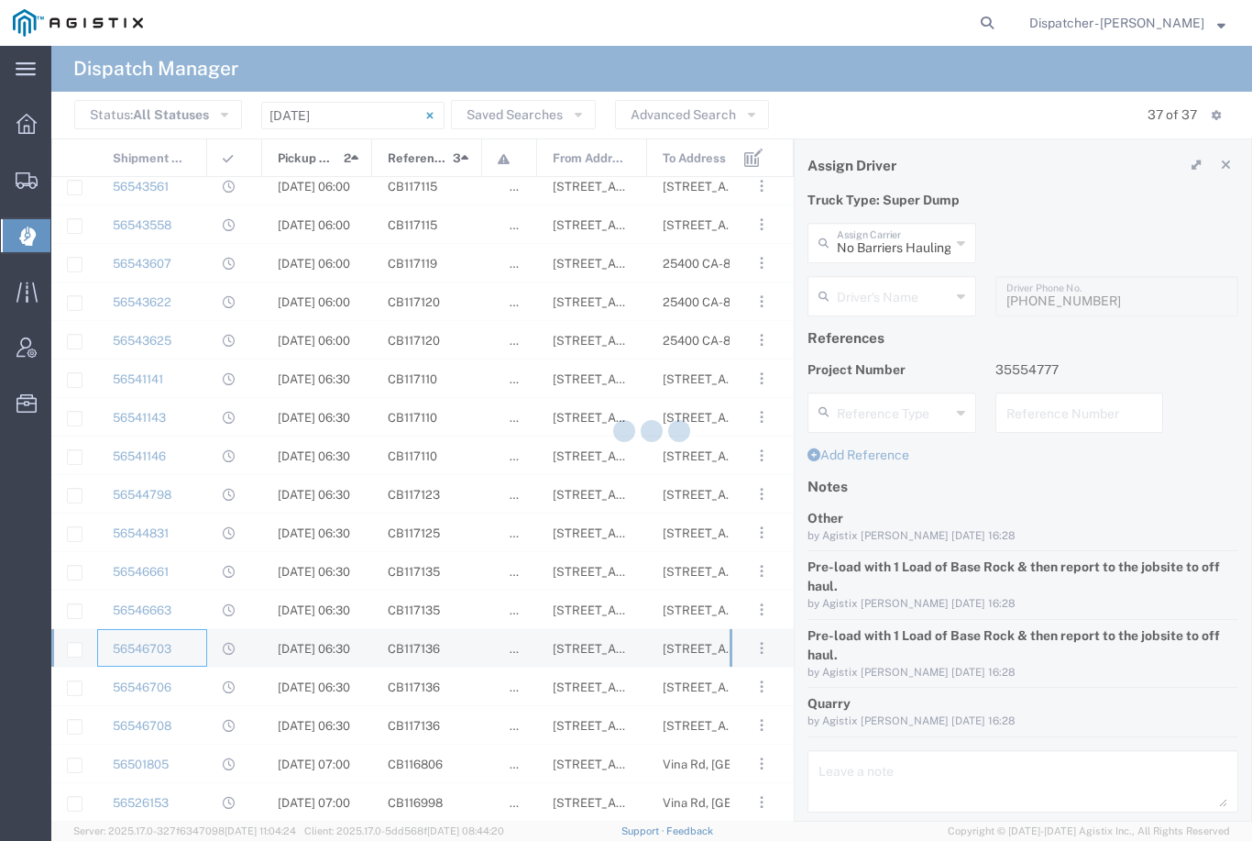
type input "[PERSON_NAME]"
type input "9168051615"
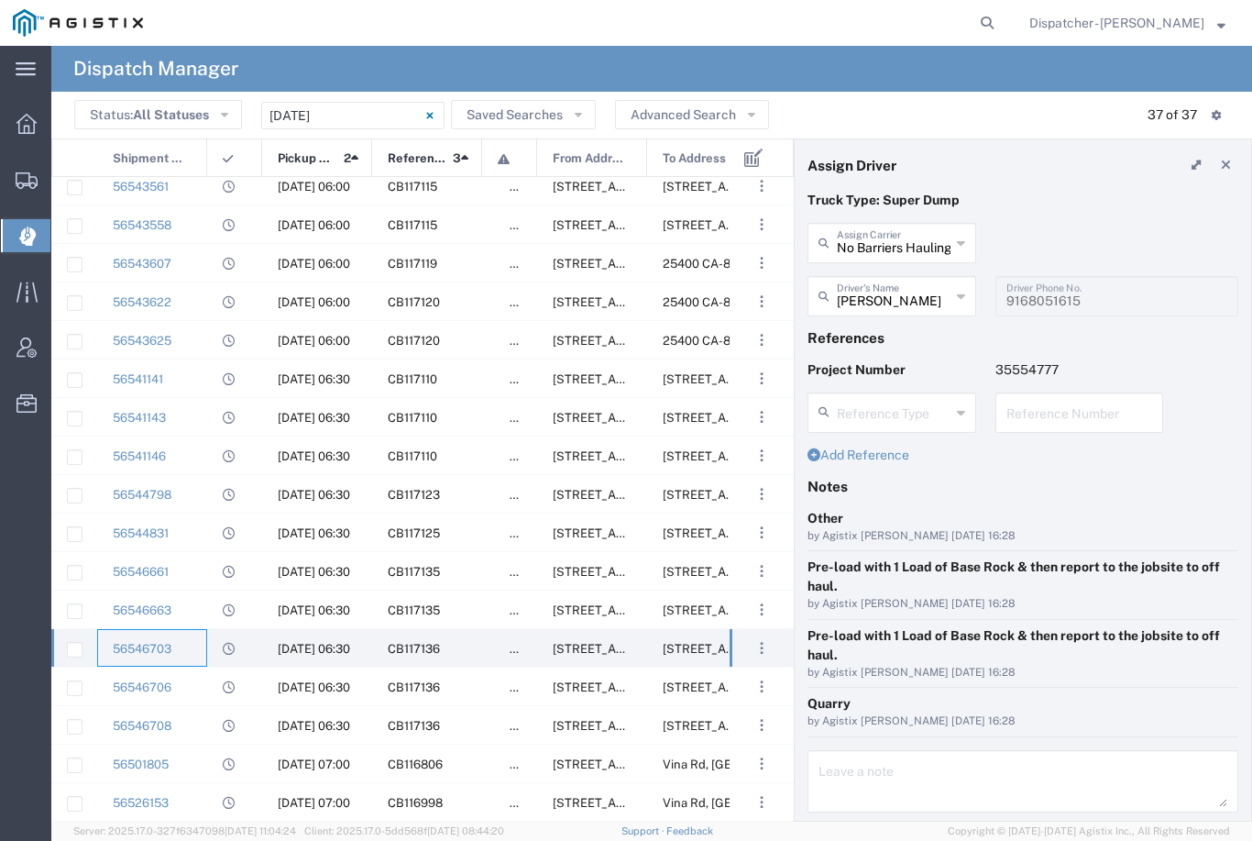
click at [897, 241] on agx-dropdown-input "No Barriers Hauling Inc Trucking Assign Carrier No Barriers Hauling Inc Truckin…" at bounding box center [892, 243] width 169 height 40
click at [882, 277] on span "SJC Trucking Inc" at bounding box center [891, 283] width 165 height 28
type input "SJC Trucking Inc"
click at [894, 292] on agx-dropdown-input "Driver's Name [PERSON_NAME] [PERSON_NAME]" at bounding box center [892, 296] width 169 height 40
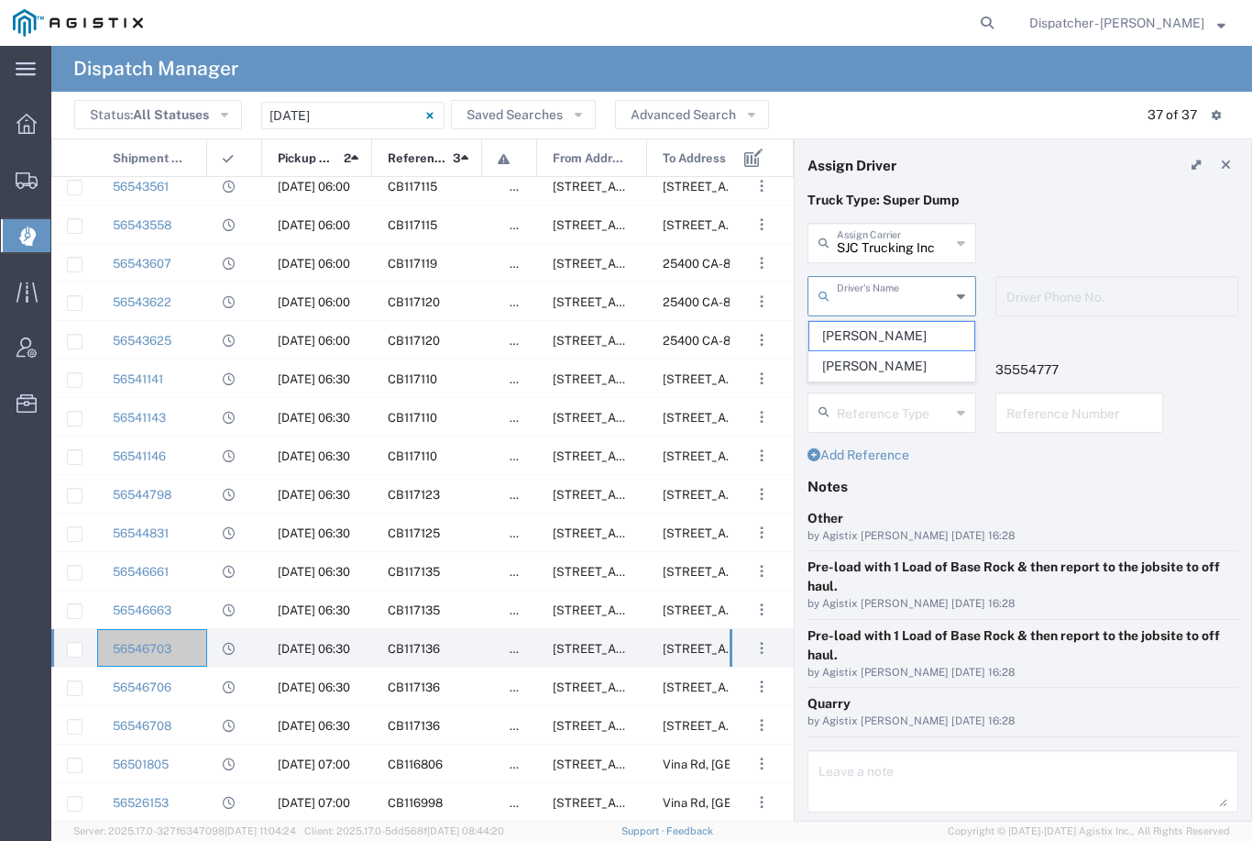
click at [875, 343] on span "[PERSON_NAME]" at bounding box center [891, 336] width 165 height 28
type input "[PERSON_NAME]"
type input "9255187628"
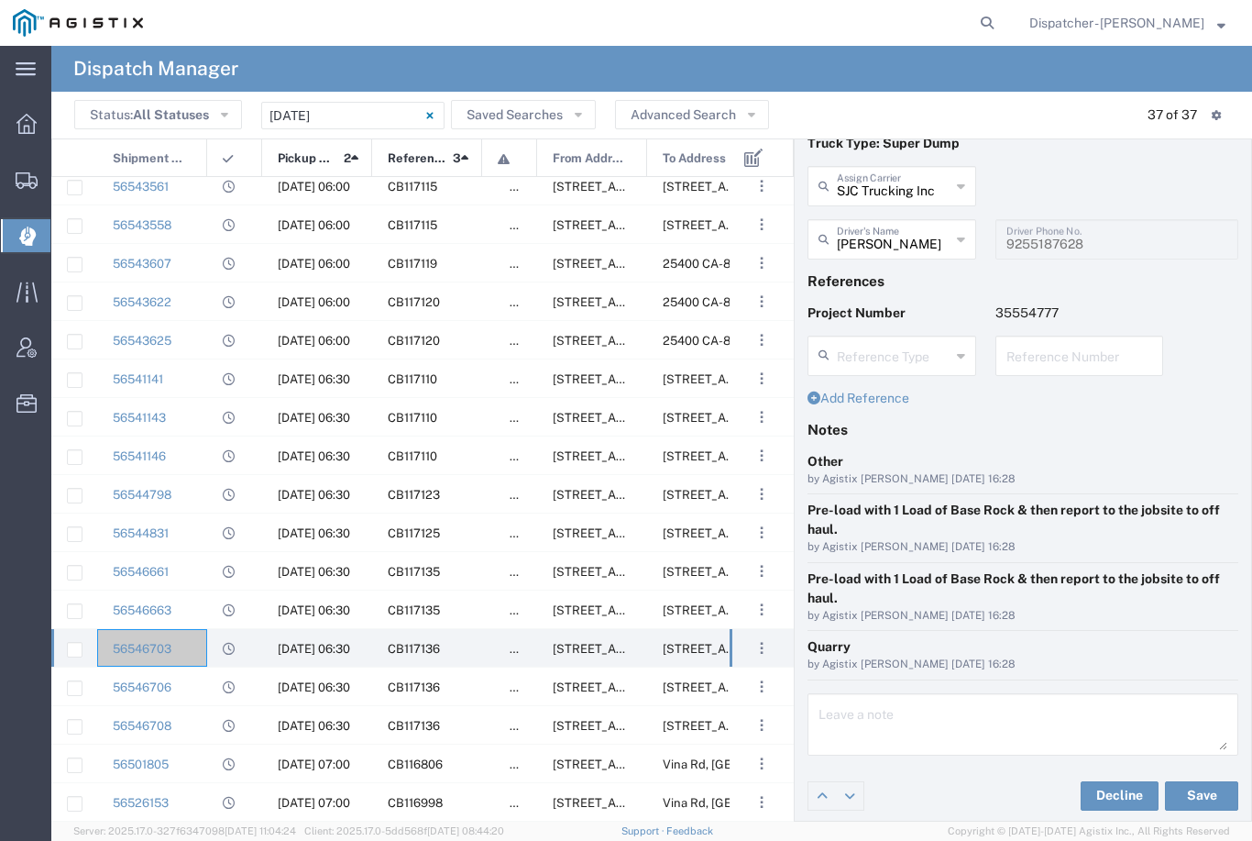
scroll to position [57, 0]
click at [1204, 791] on button "Save" at bounding box center [1201, 795] width 73 height 29
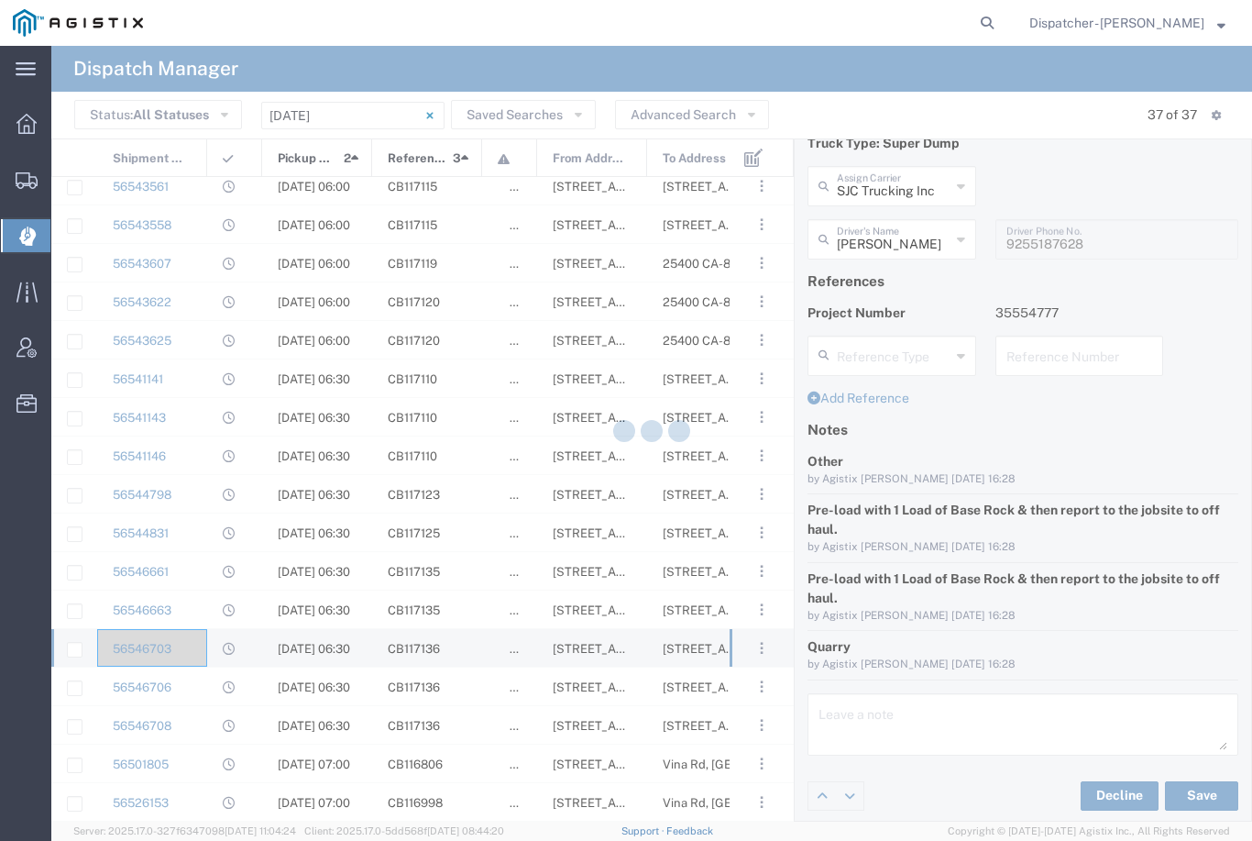
type input "[PERSON_NAME]"
type input "SJC Trucking Inc"
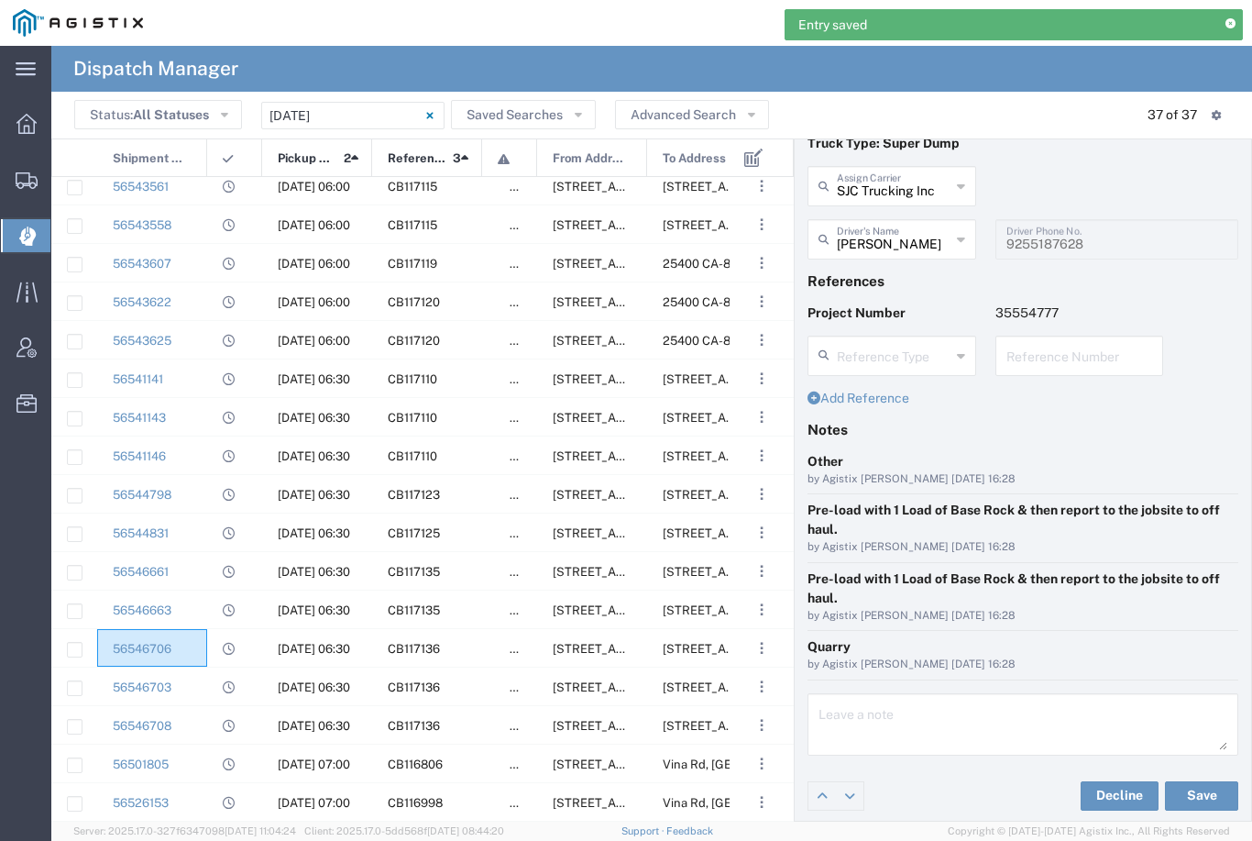
click at [192, 637] on div "56546706" at bounding box center [152, 648] width 110 height 38
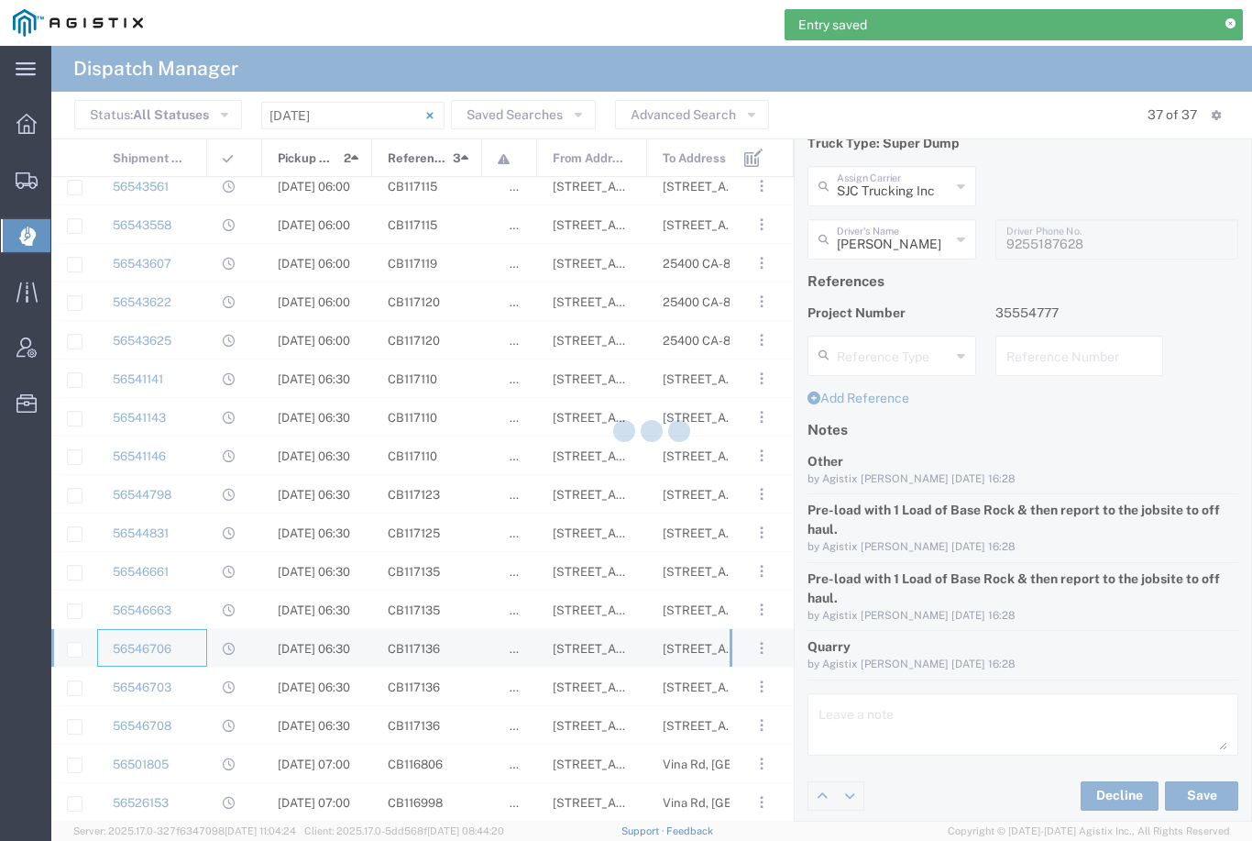
type input "Ahmed & Sons Transport"
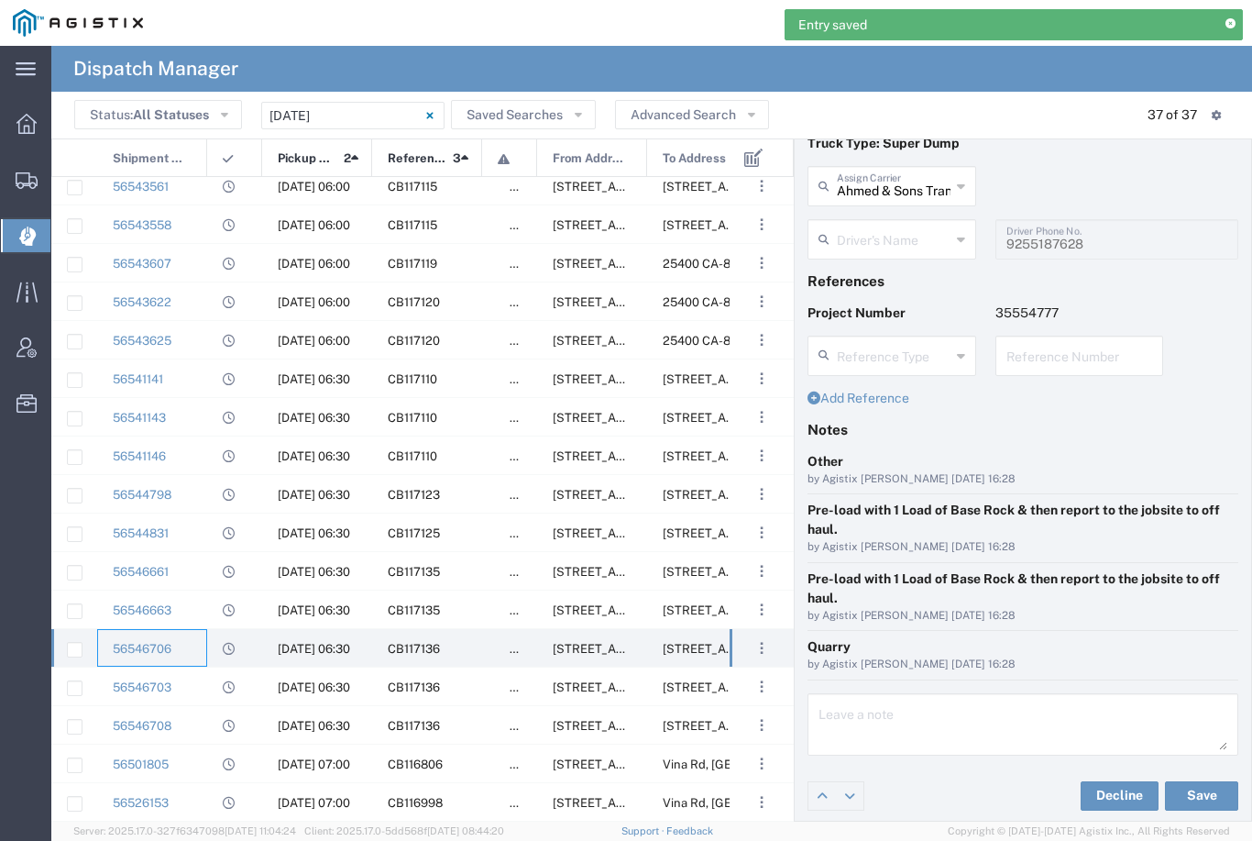
type input "[PERSON_NAME]"
type input "[PHONE_NUMBER]"
click at [891, 188] on input "Ahmed & Sons Transport" at bounding box center [894, 185] width 114 height 32
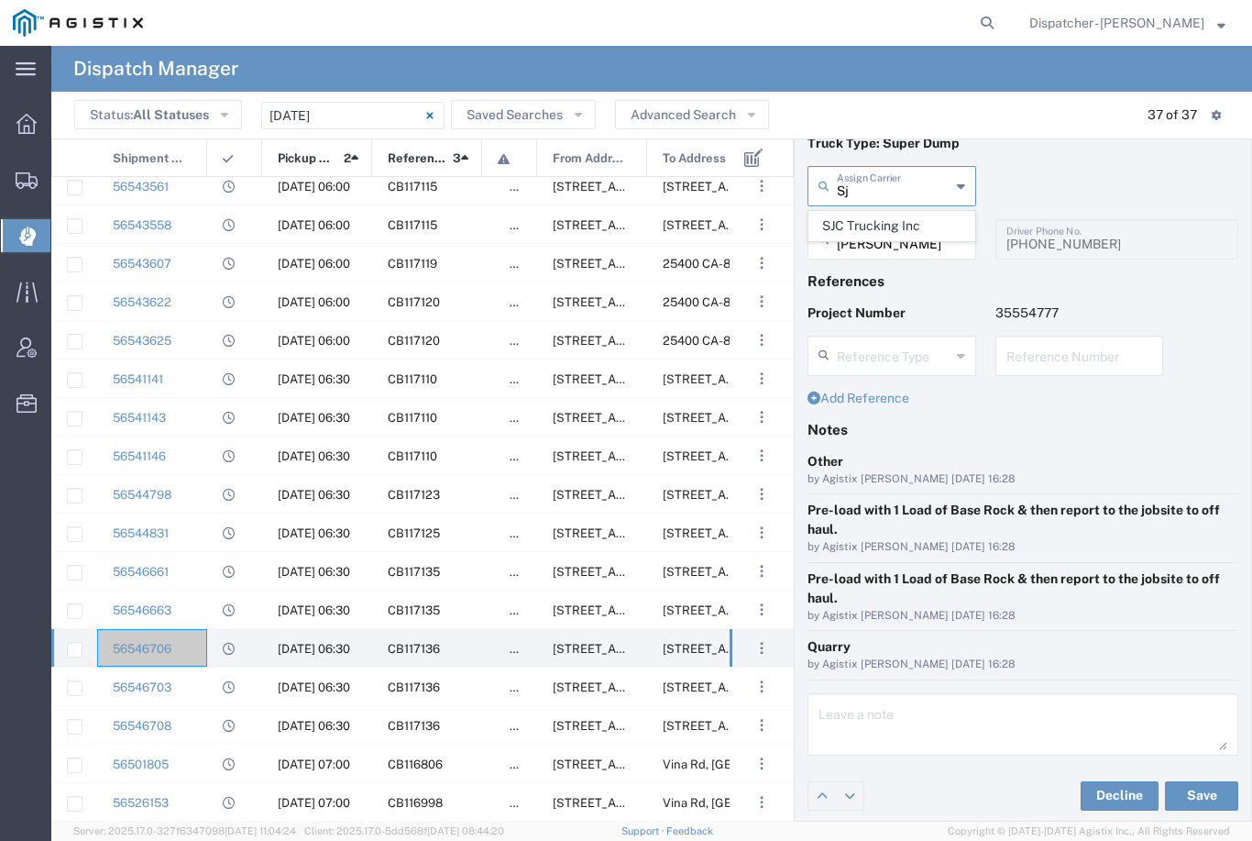
type input "Sj"
click at [930, 252] on input "[PERSON_NAME]" at bounding box center [894, 238] width 114 height 32
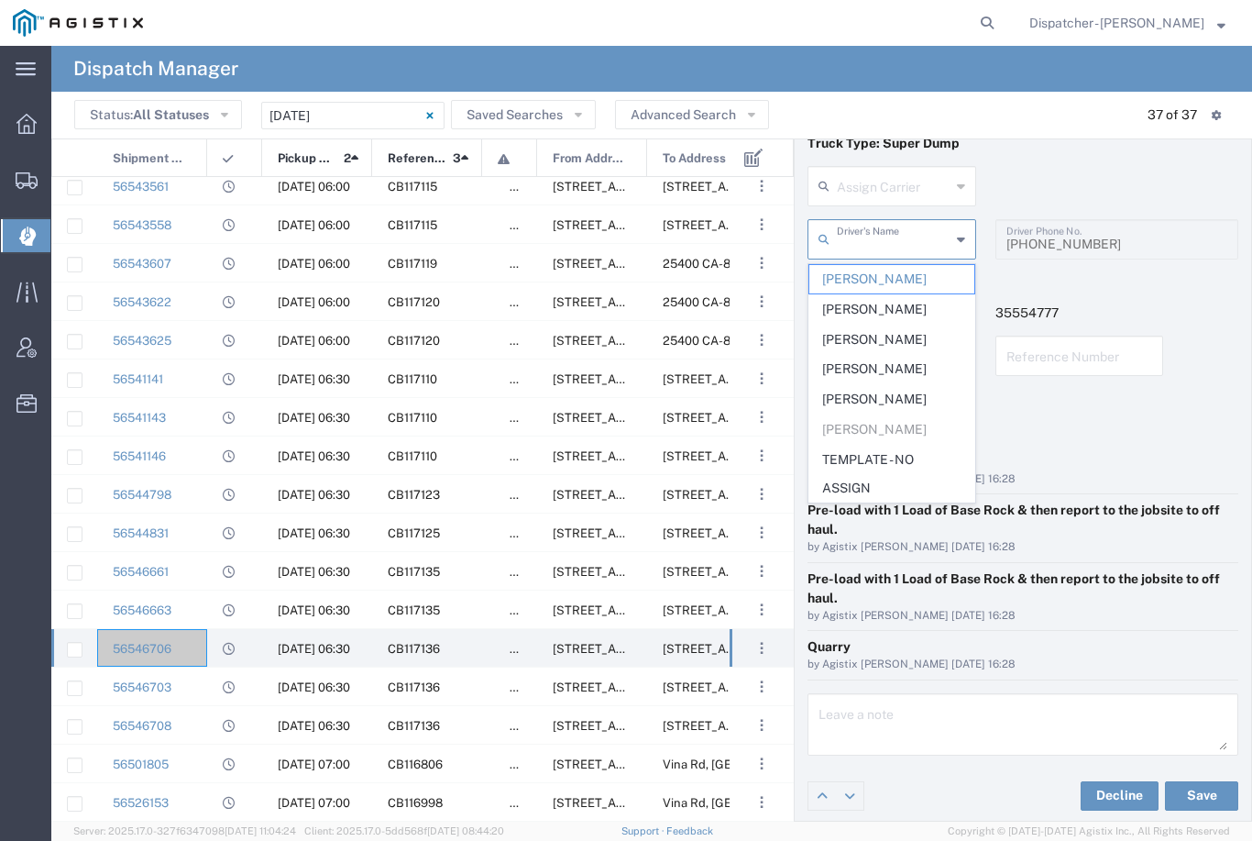
click at [1081, 173] on div "Assign Carrier SJC Trucking Inc" at bounding box center [1023, 192] width 450 height 53
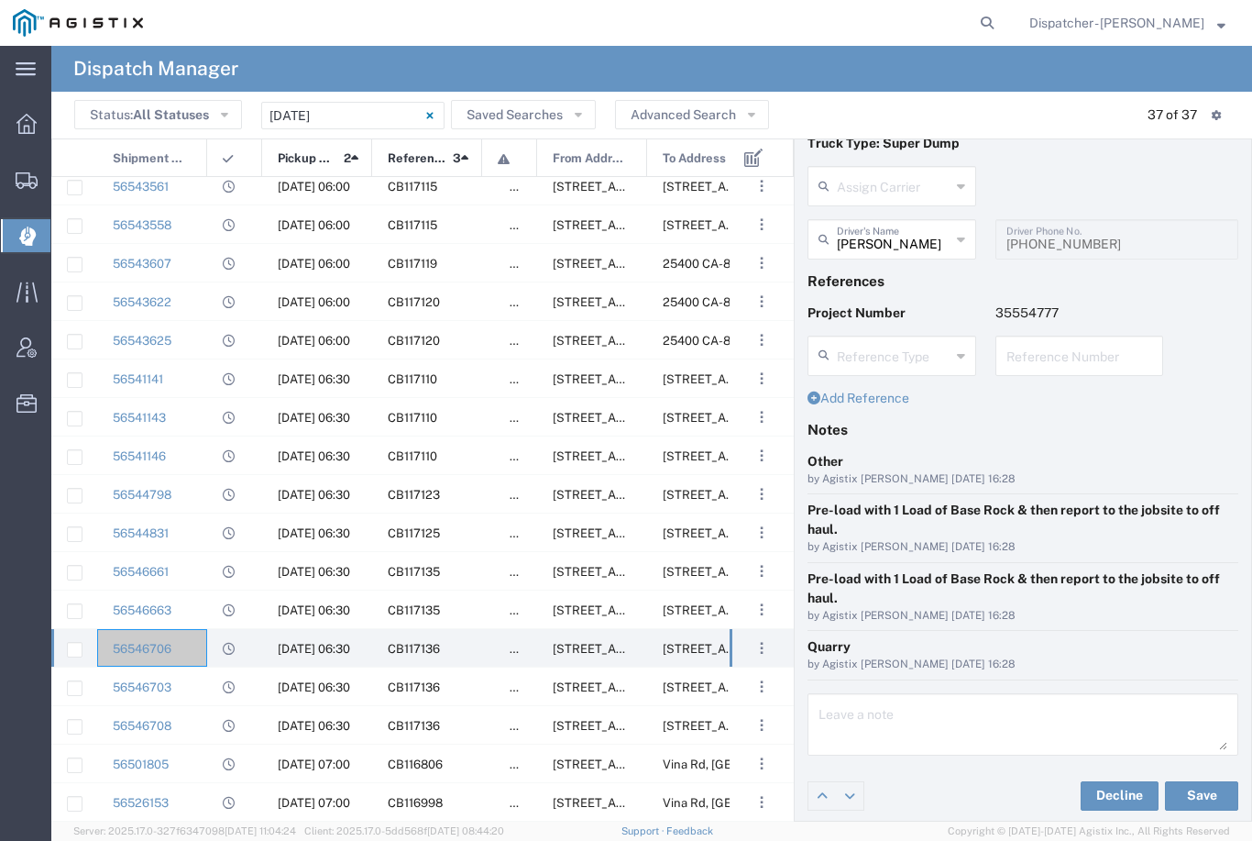
click at [937, 184] on input "text" at bounding box center [894, 185] width 114 height 32
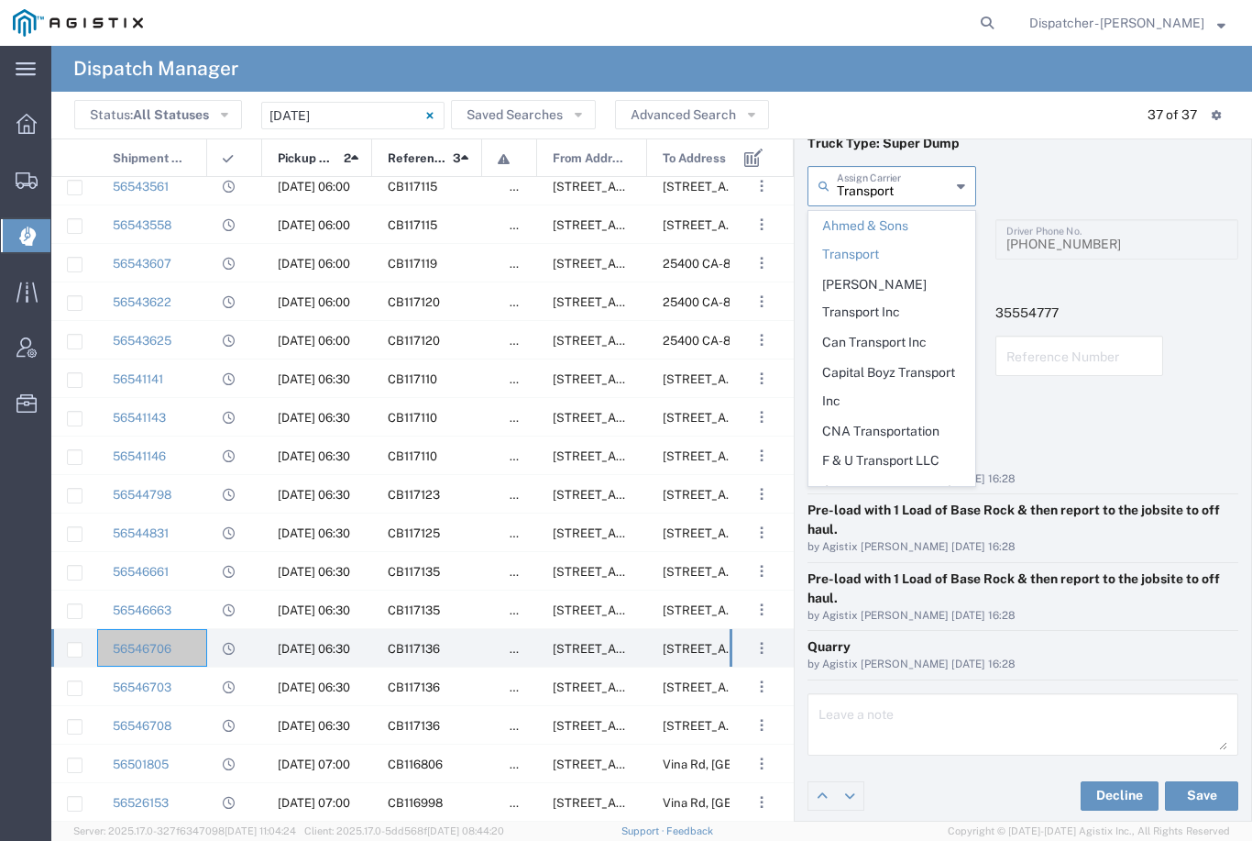
click at [929, 182] on input "Transport" at bounding box center [894, 185] width 114 height 32
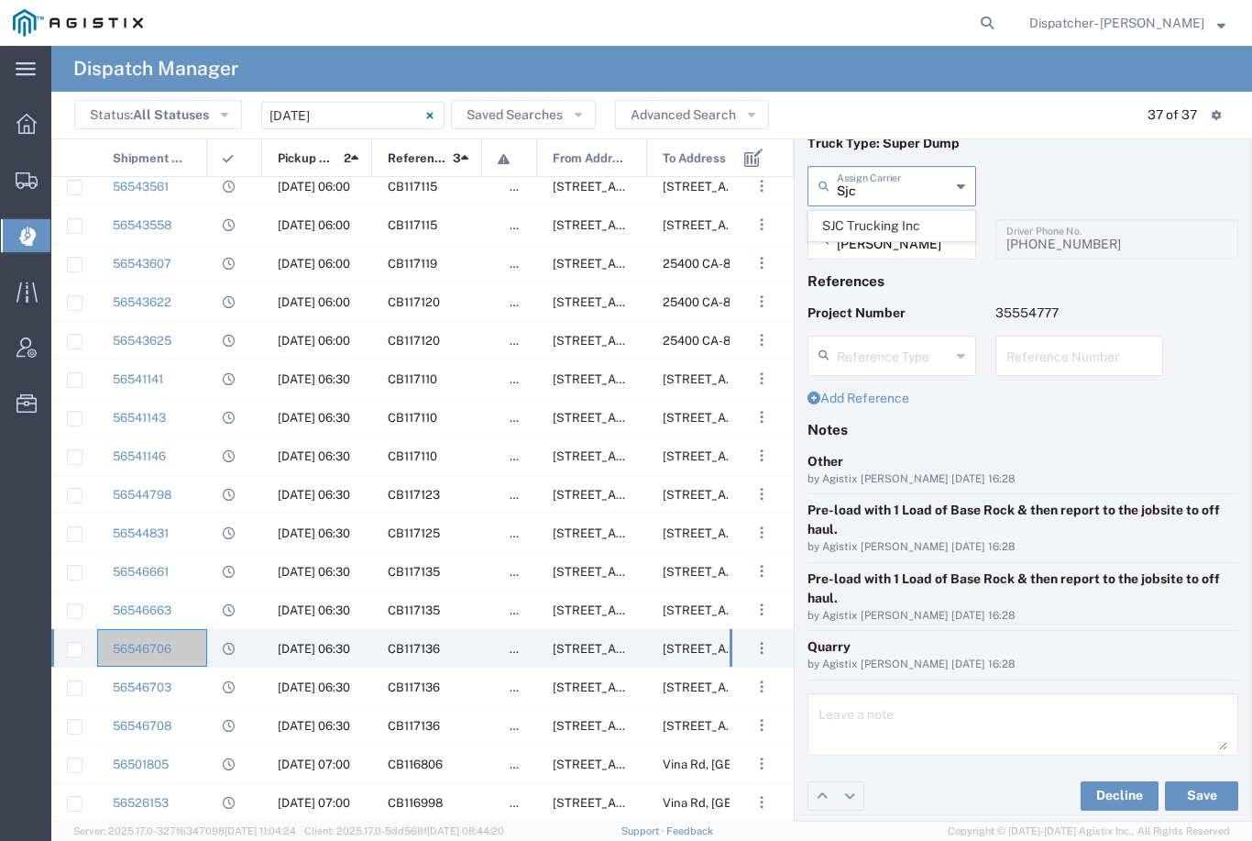
click at [909, 221] on span "SJC Trucking Inc" at bounding box center [891, 226] width 165 height 28
click at [911, 234] on input "text" at bounding box center [894, 238] width 114 height 32
click at [860, 324] on span "[PERSON_NAME]" at bounding box center [891, 309] width 165 height 28
click at [1209, 793] on button "Save" at bounding box center [1201, 795] width 73 height 29
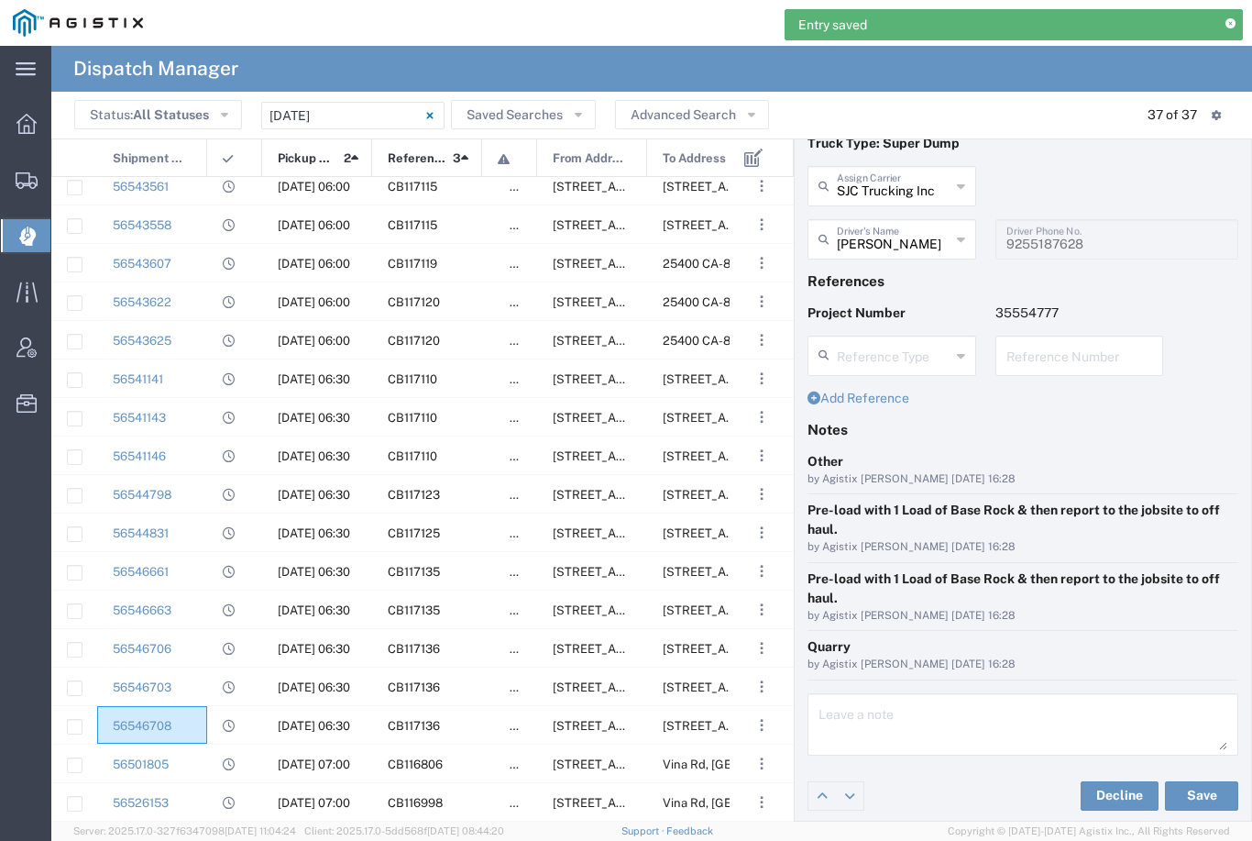
click at [203, 728] on div "56546708" at bounding box center [152, 725] width 110 height 38
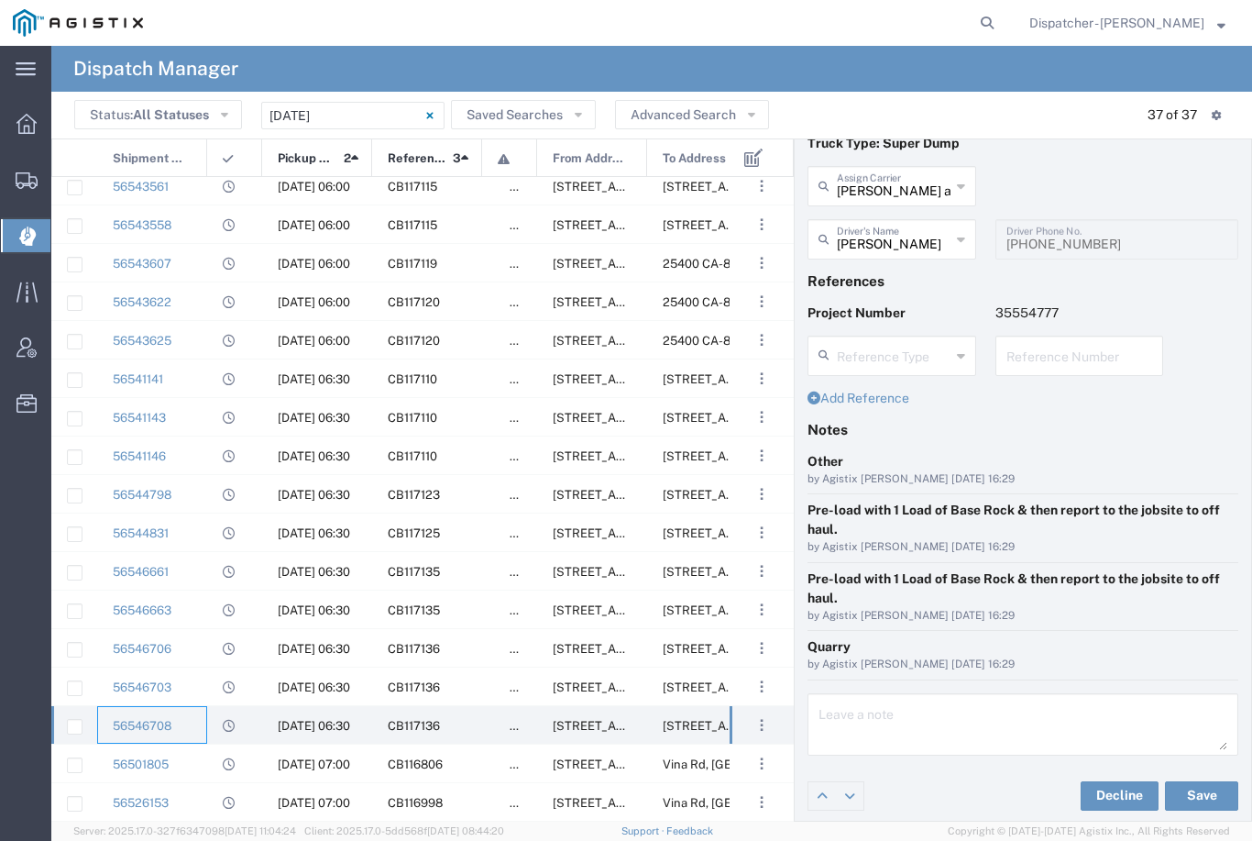
click at [897, 182] on input "[PERSON_NAME] and Sons Trucking Corp" at bounding box center [894, 185] width 114 height 32
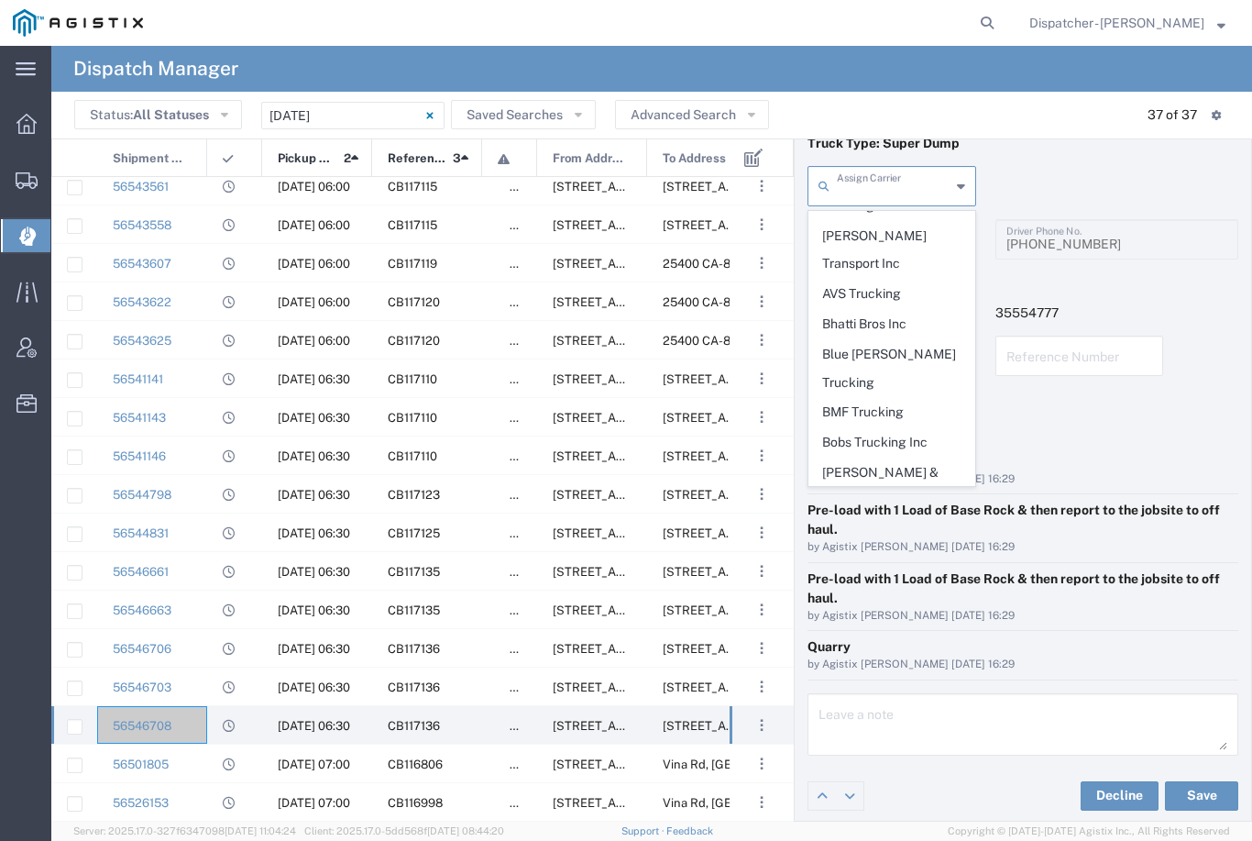
scroll to position [363, 0]
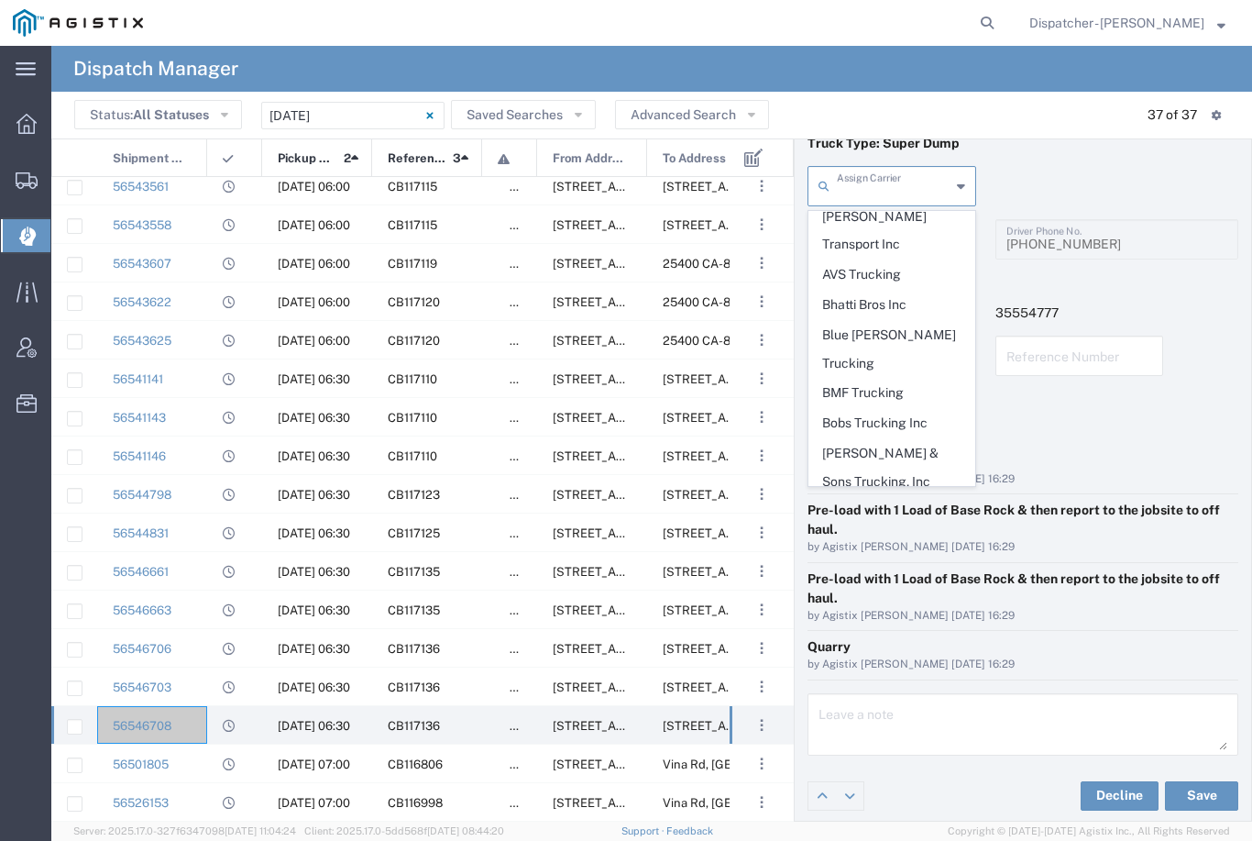
click at [861, 439] on span "[PERSON_NAME] & Sons Trucking, Inc" at bounding box center [891, 467] width 165 height 57
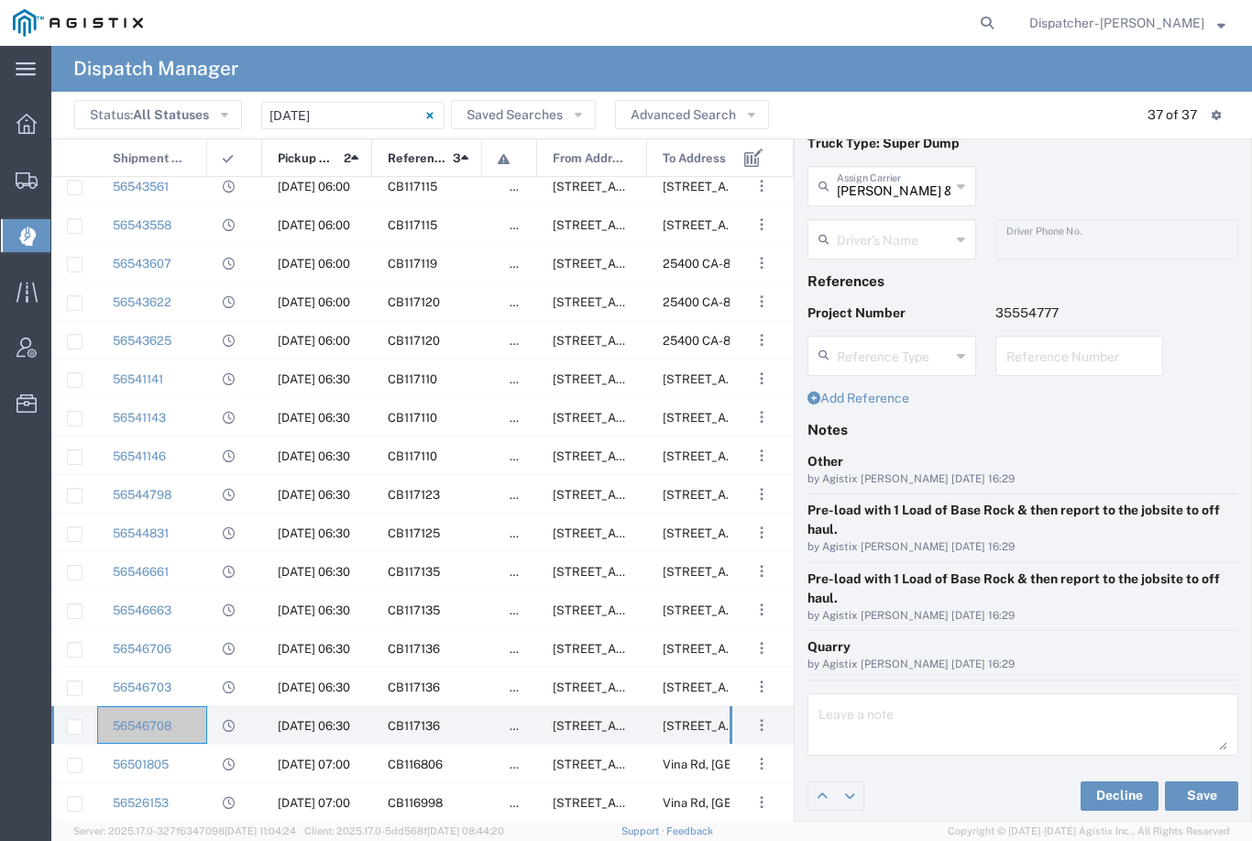
click at [914, 238] on input "text" at bounding box center [894, 238] width 114 height 32
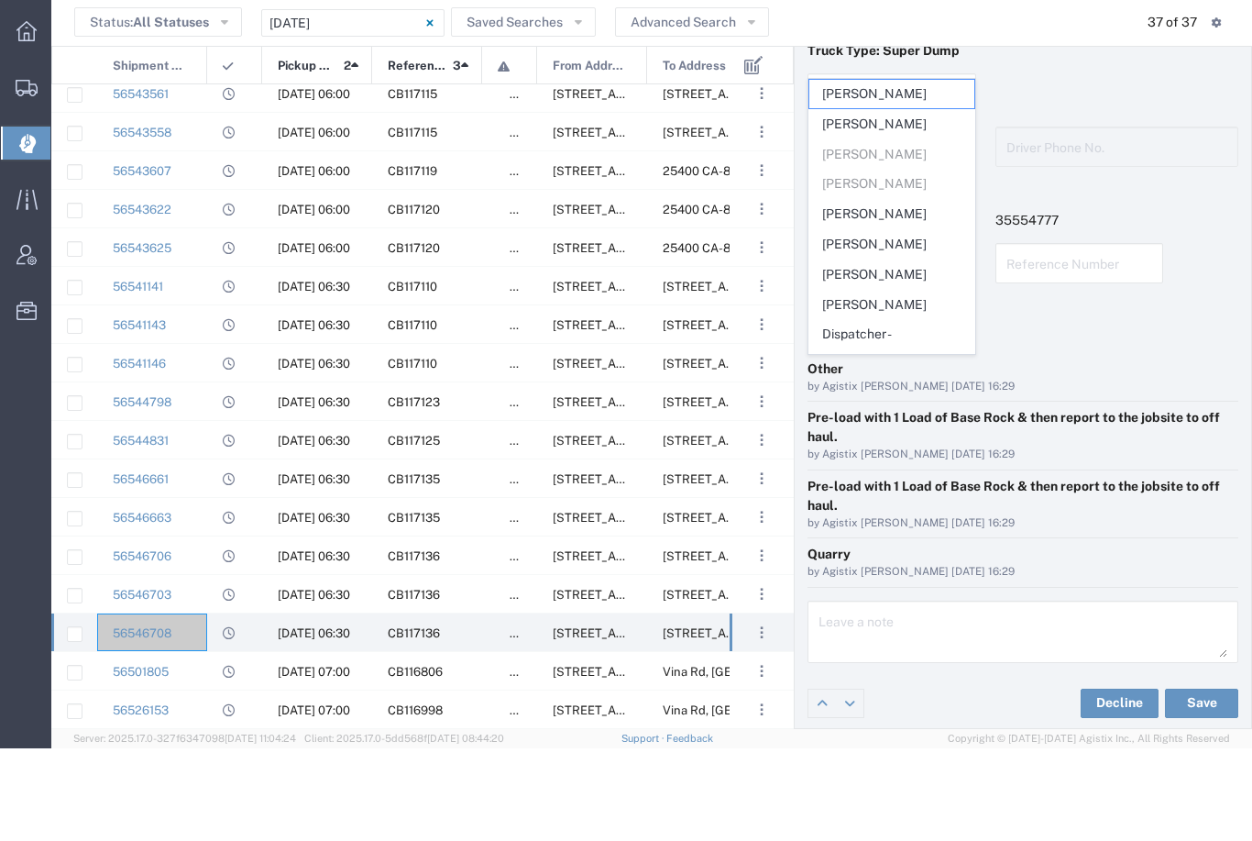
click at [898, 292] on span "[PERSON_NAME]" at bounding box center [891, 306] width 165 height 28
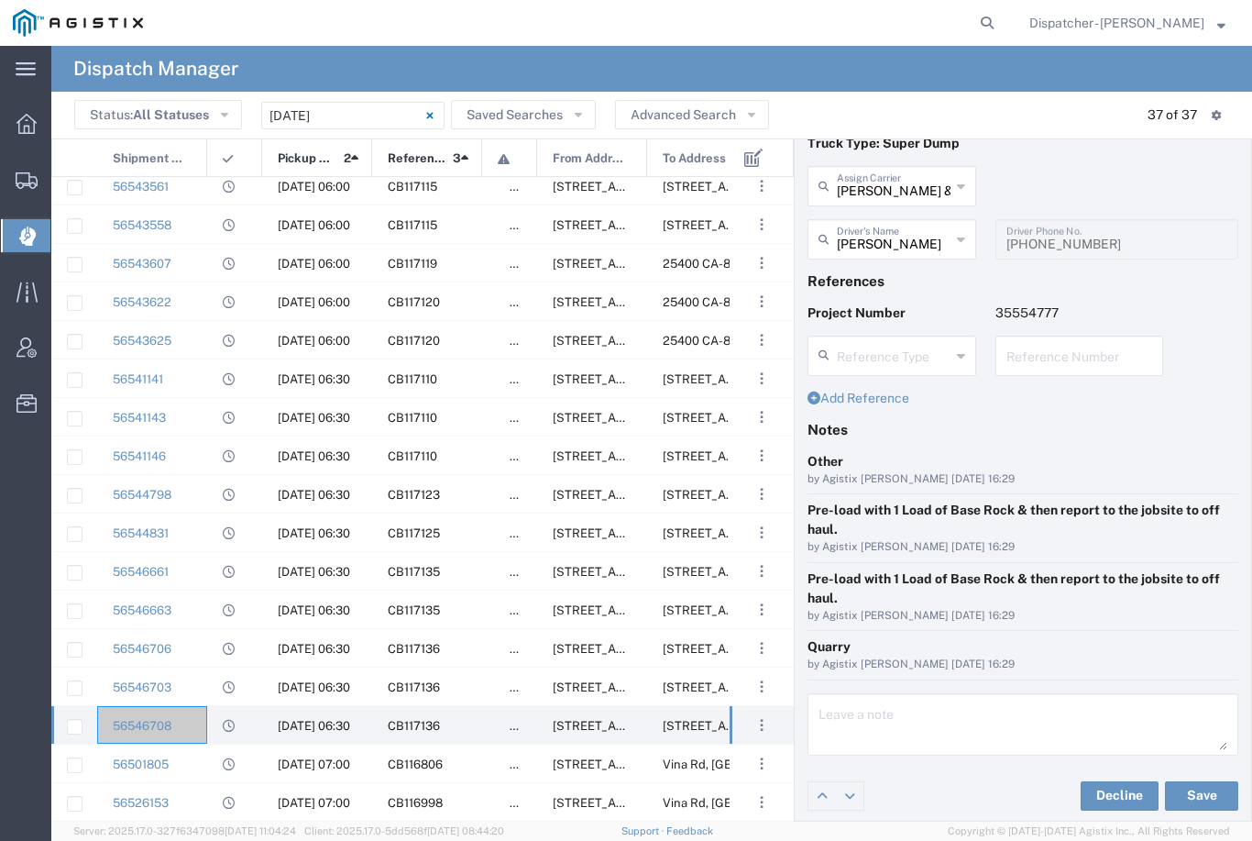
click at [1217, 789] on button "Save" at bounding box center [1201, 795] width 73 height 29
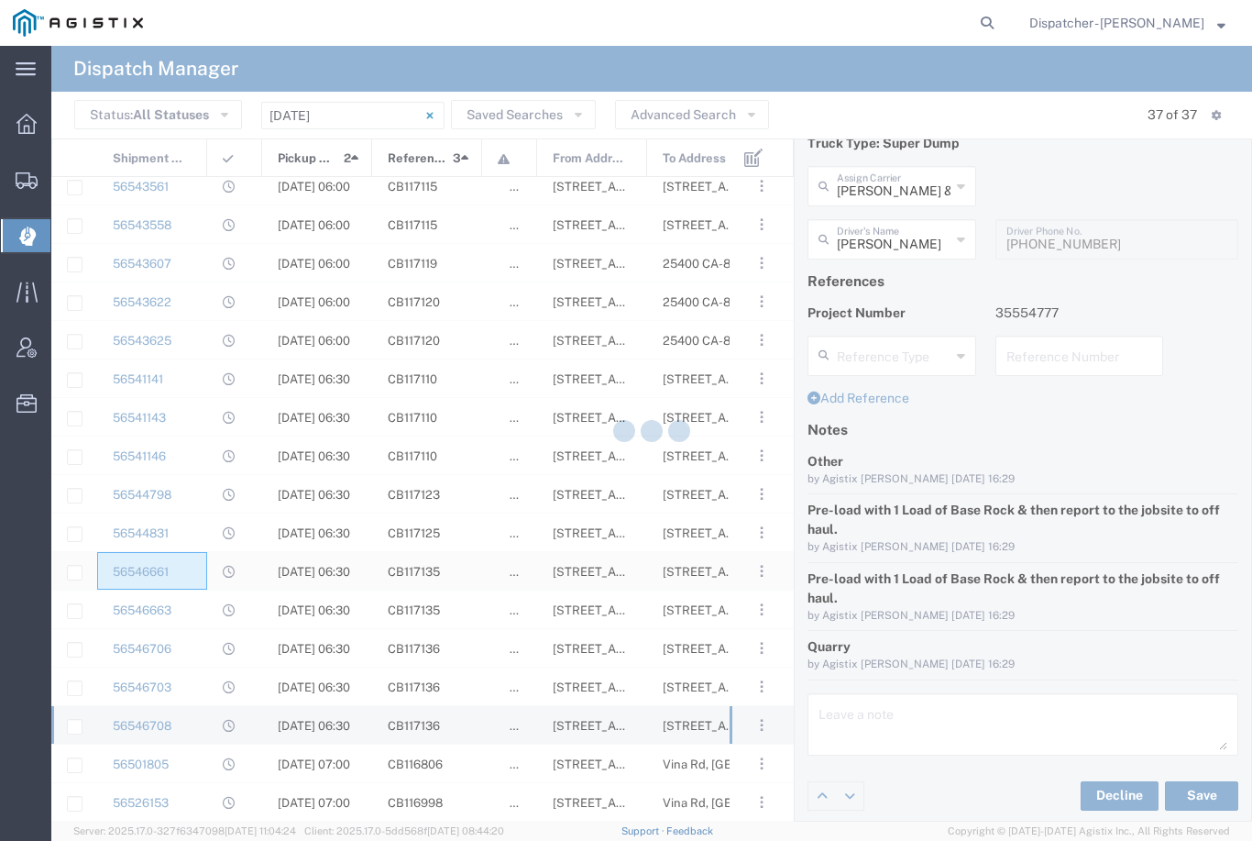
click at [205, 566] on div "56546661" at bounding box center [152, 571] width 110 height 38
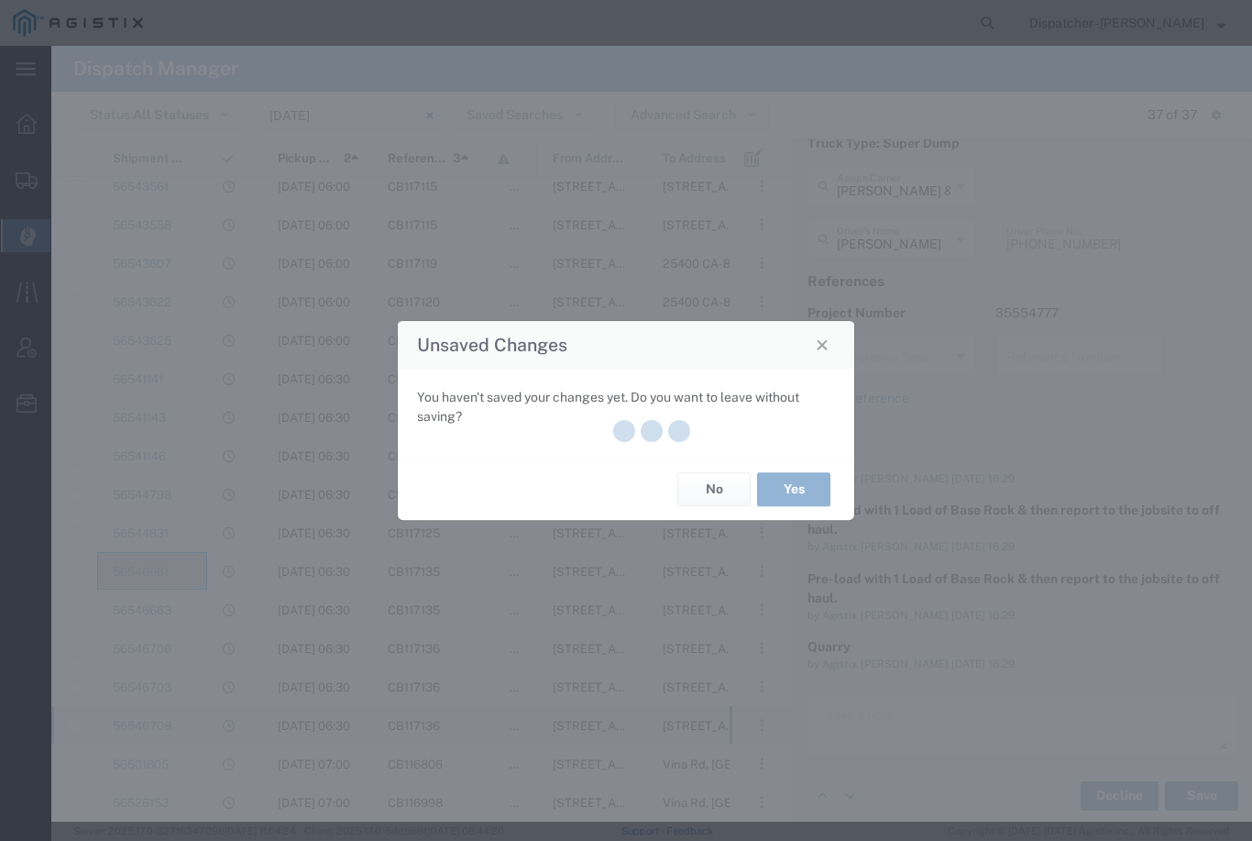
click at [719, 481] on button "No" at bounding box center [713, 490] width 73 height 34
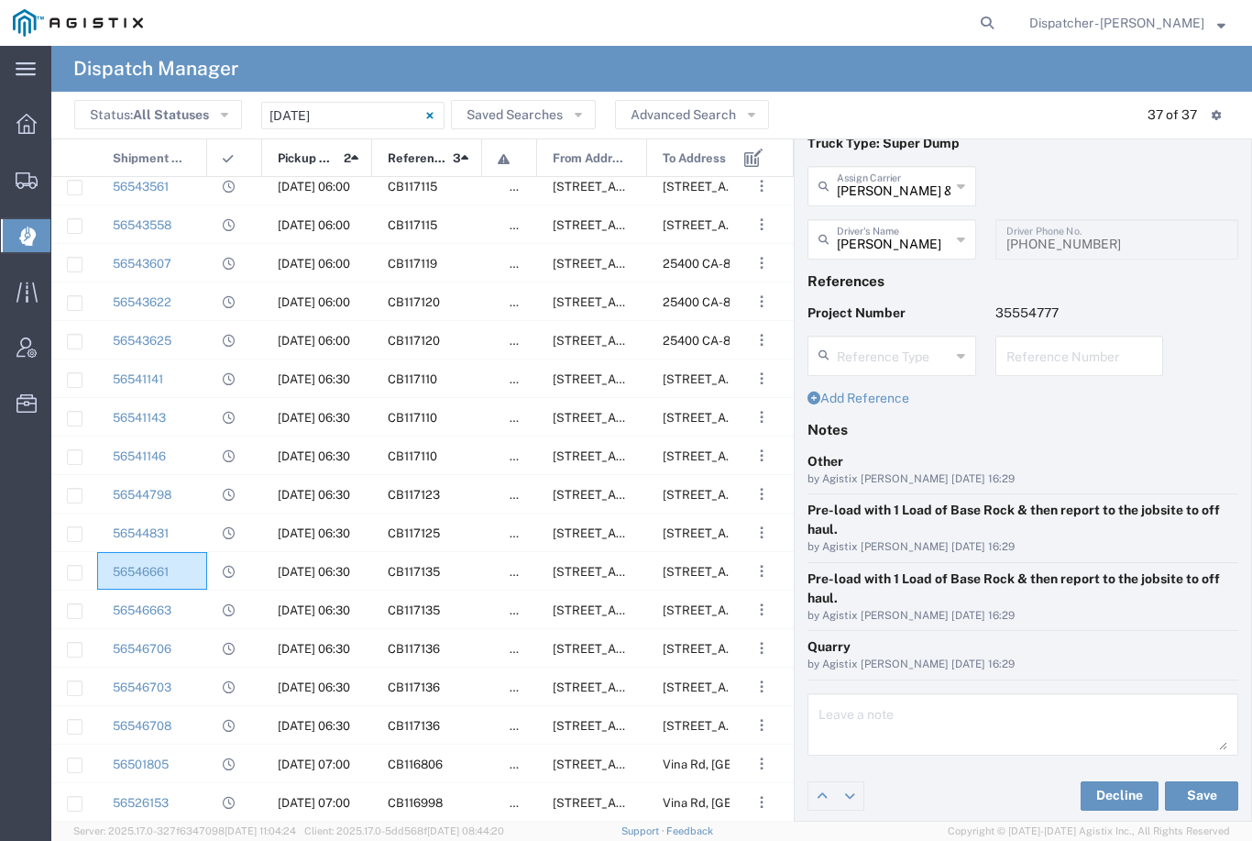
click at [188, 571] on div "56546661" at bounding box center [152, 571] width 110 height 38
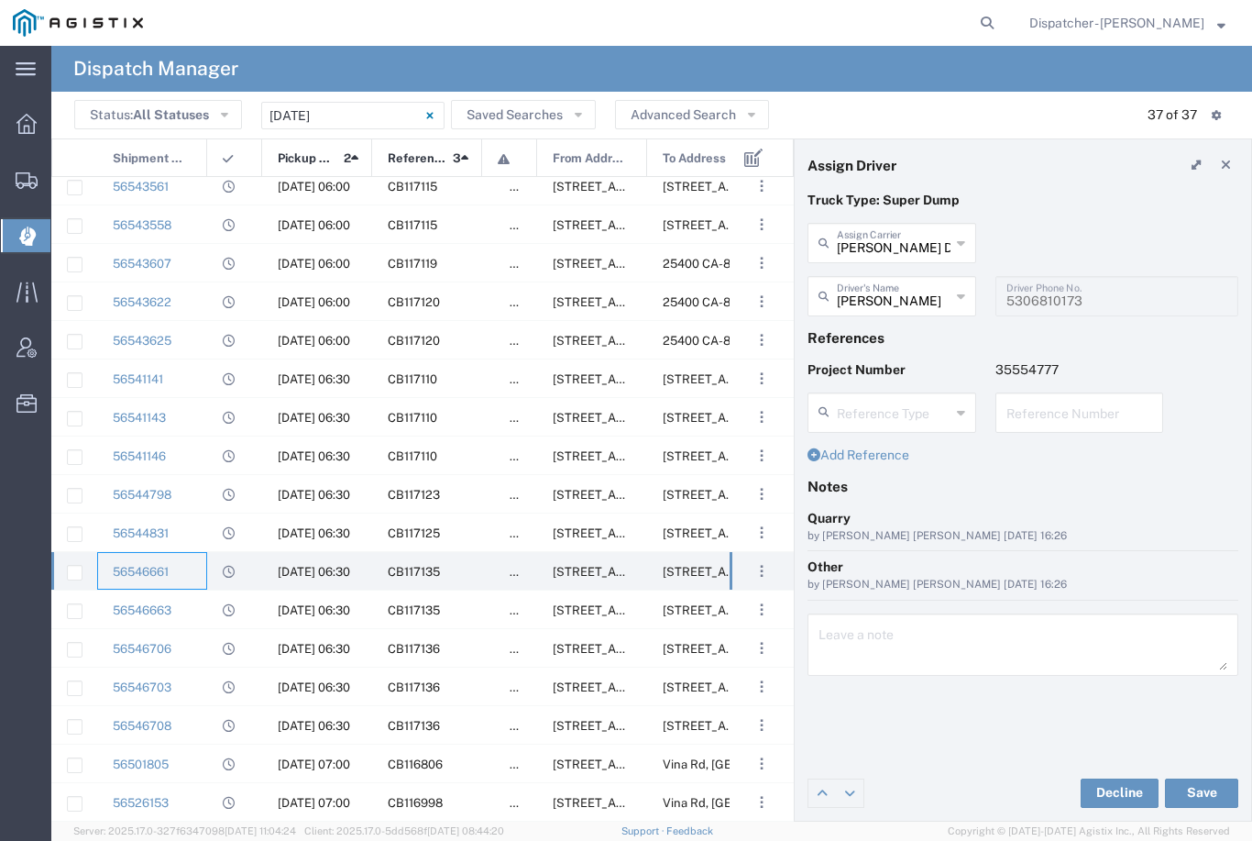
click at [902, 241] on agx-dropdown-input "[PERSON_NAME] DBA SOS Trucking Assign Carrier [PERSON_NAME] DBA SOS Trucking 4 …" at bounding box center [892, 243] width 169 height 40
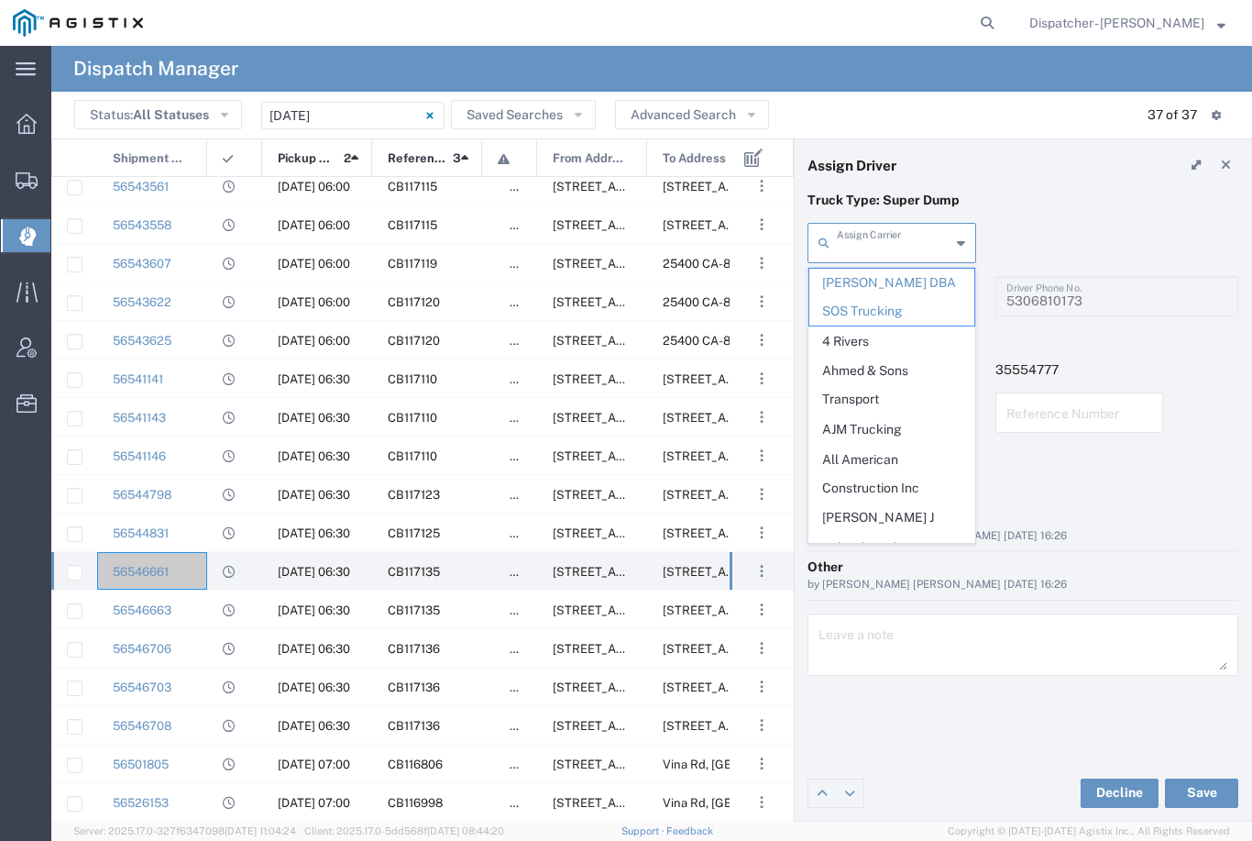
click at [886, 362] on span "Ahmed & Sons Transport" at bounding box center [891, 385] width 165 height 57
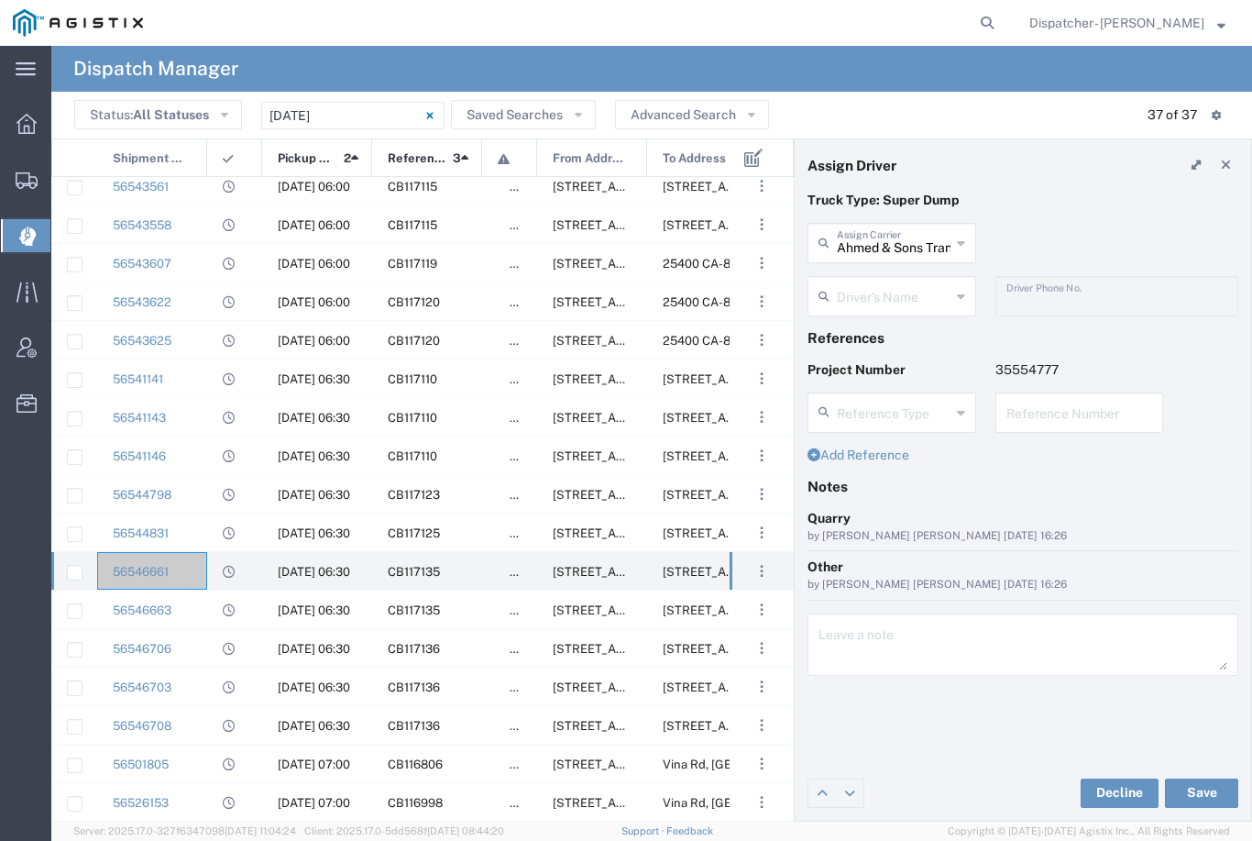
click at [918, 303] on agx-dropdown-input "Driver's Name [PERSON_NAME] [PERSON_NAME] [PERSON_NAME] [PERSON_NAME] [PERSON_N…" at bounding box center [892, 296] width 169 height 40
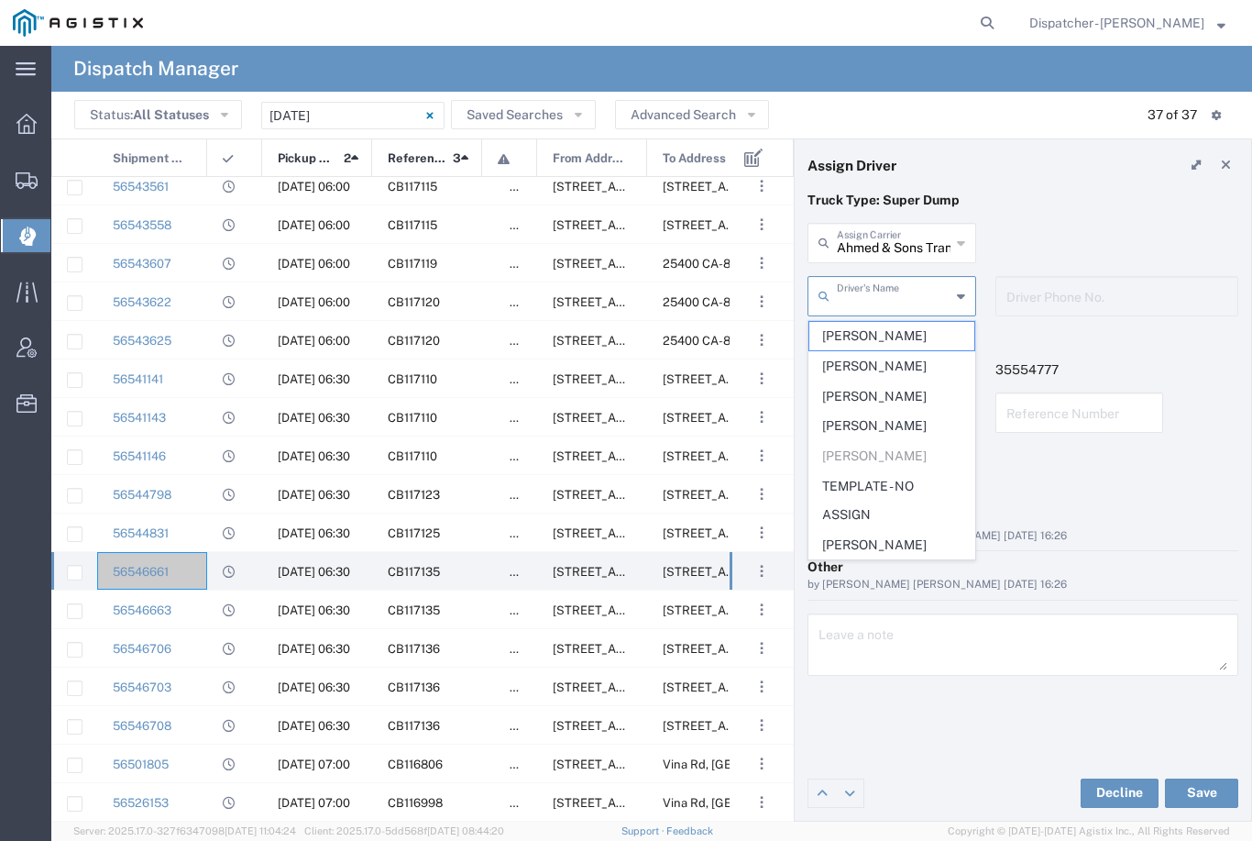
click at [881, 334] on span "[PERSON_NAME]" at bounding box center [891, 336] width 165 height 28
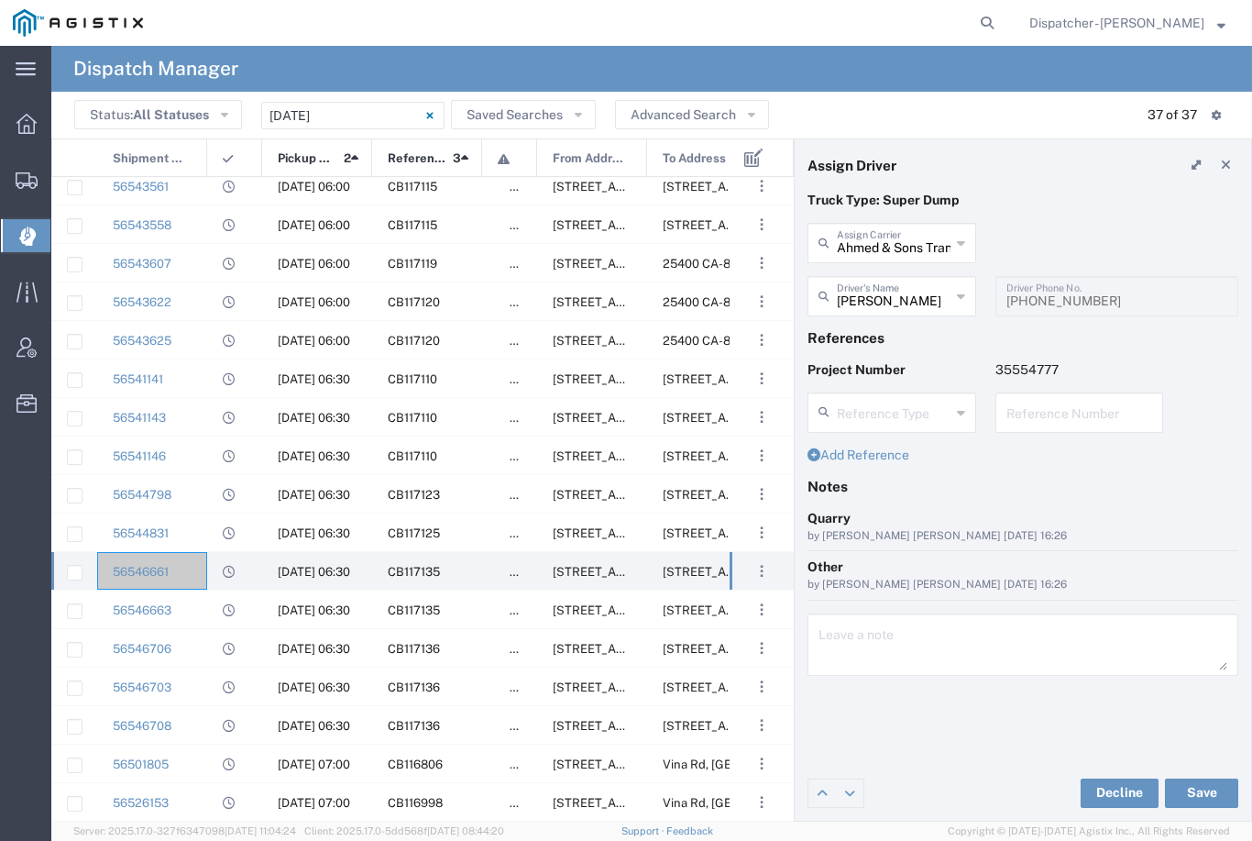
click at [1213, 792] on button "Save" at bounding box center [1201, 792] width 73 height 29
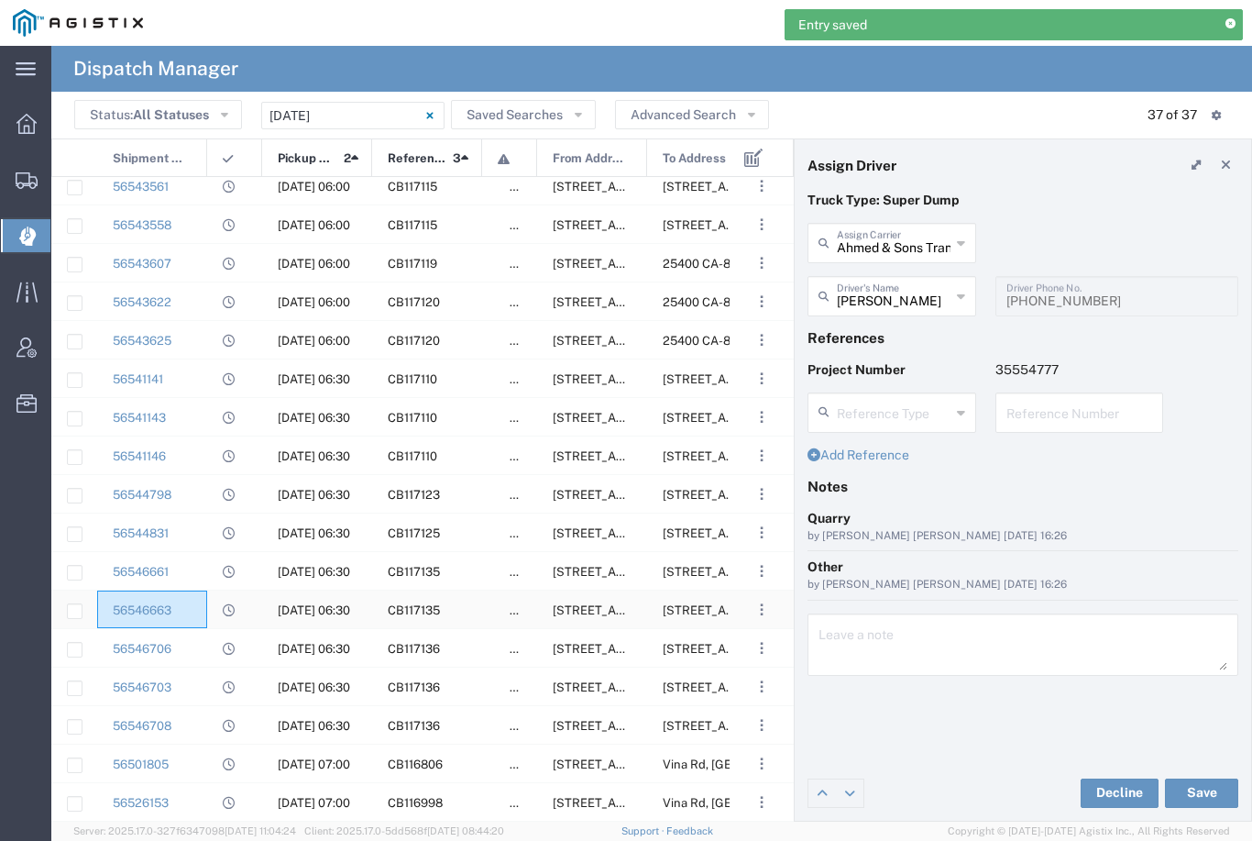
click at [192, 612] on div "56546663" at bounding box center [152, 609] width 110 height 38
click at [895, 232] on input "VC Trucking Inc" at bounding box center [894, 242] width 114 height 32
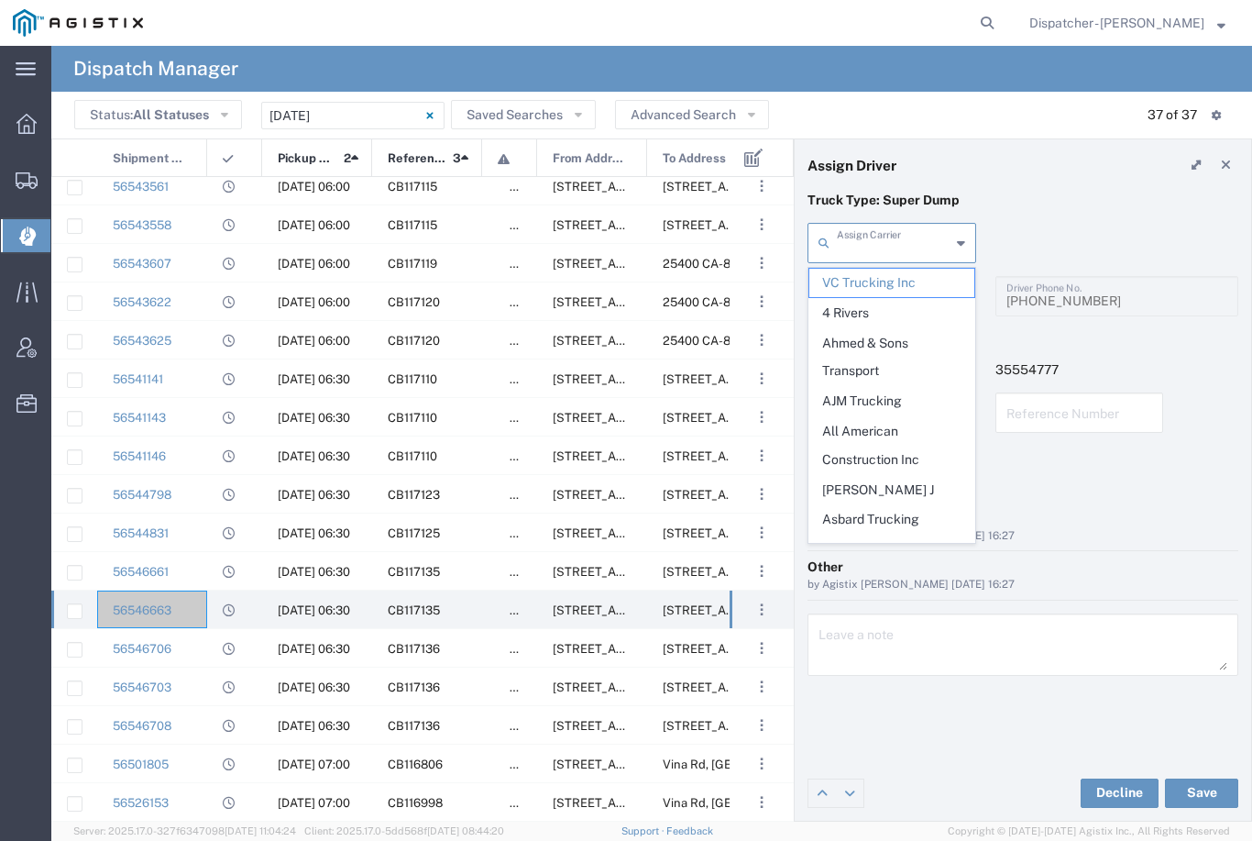
click at [869, 347] on span "Ahmed & Sons Transport" at bounding box center [891, 357] width 165 height 57
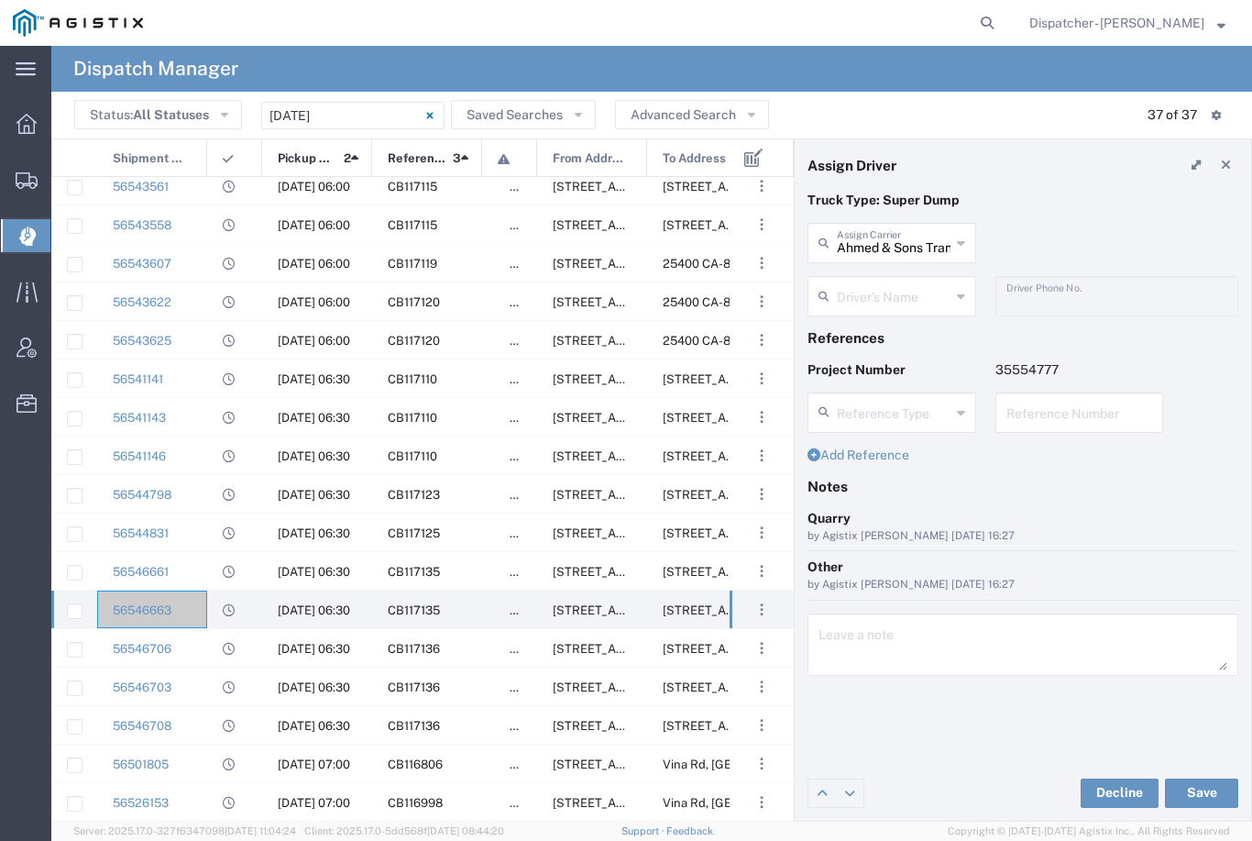
click at [897, 294] on input "text" at bounding box center [894, 295] width 114 height 32
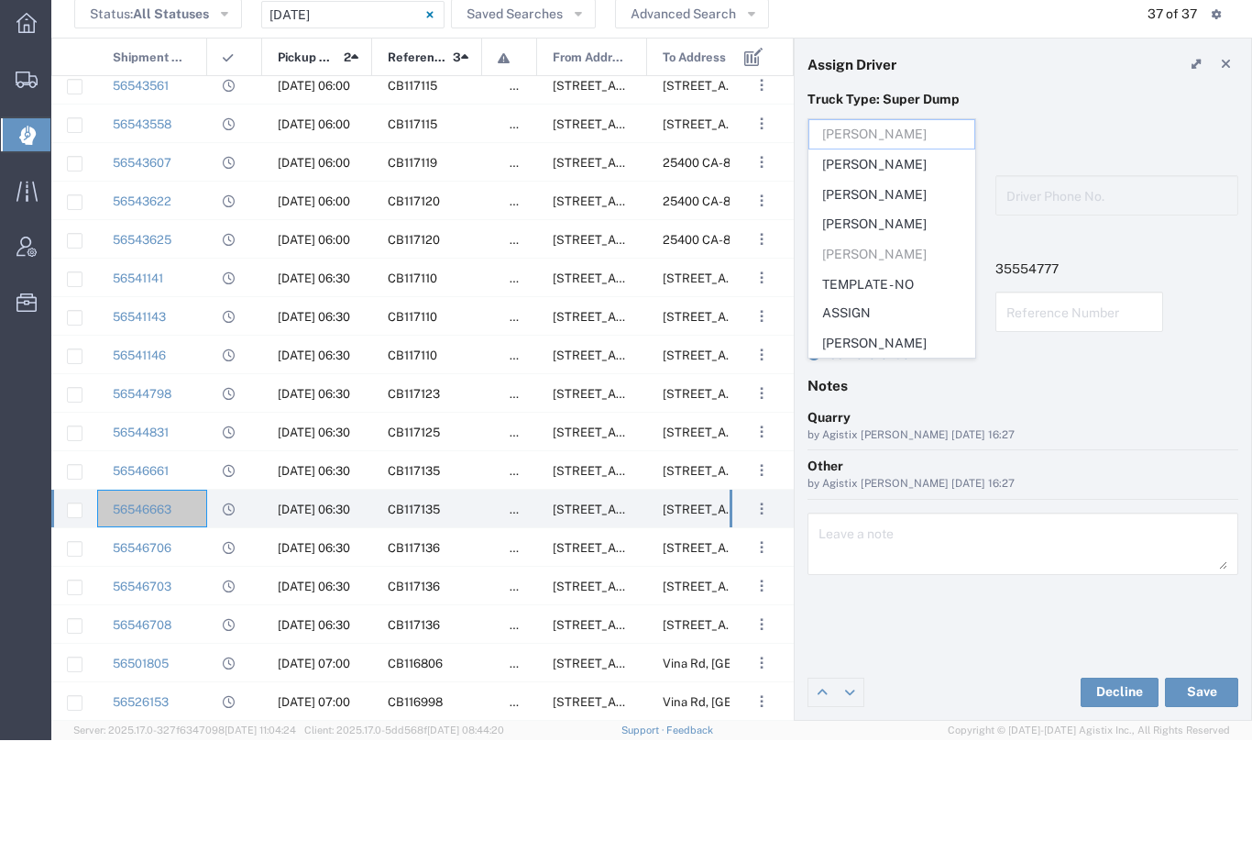
click at [878, 311] on span "[PERSON_NAME]" at bounding box center [891, 325] width 165 height 28
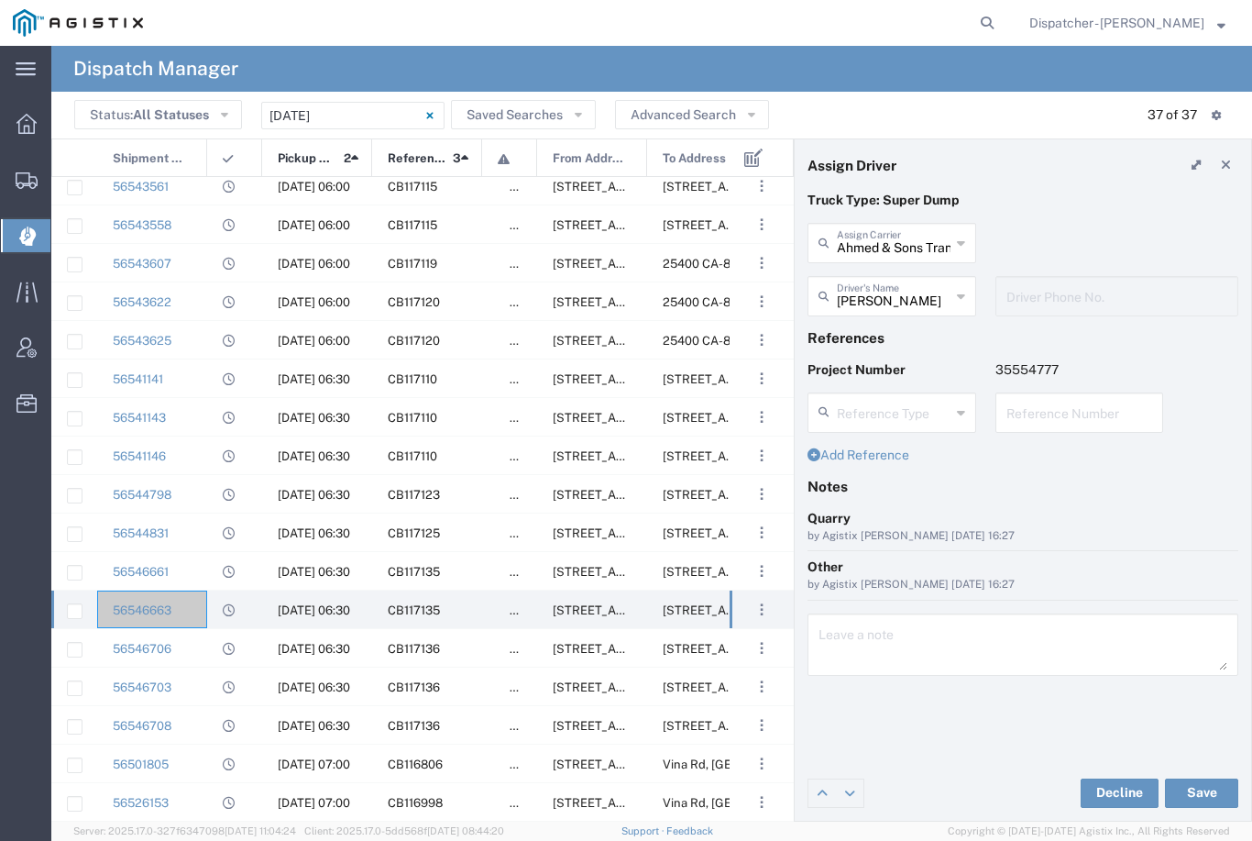
click at [1198, 792] on button "Save" at bounding box center [1201, 792] width 73 height 29
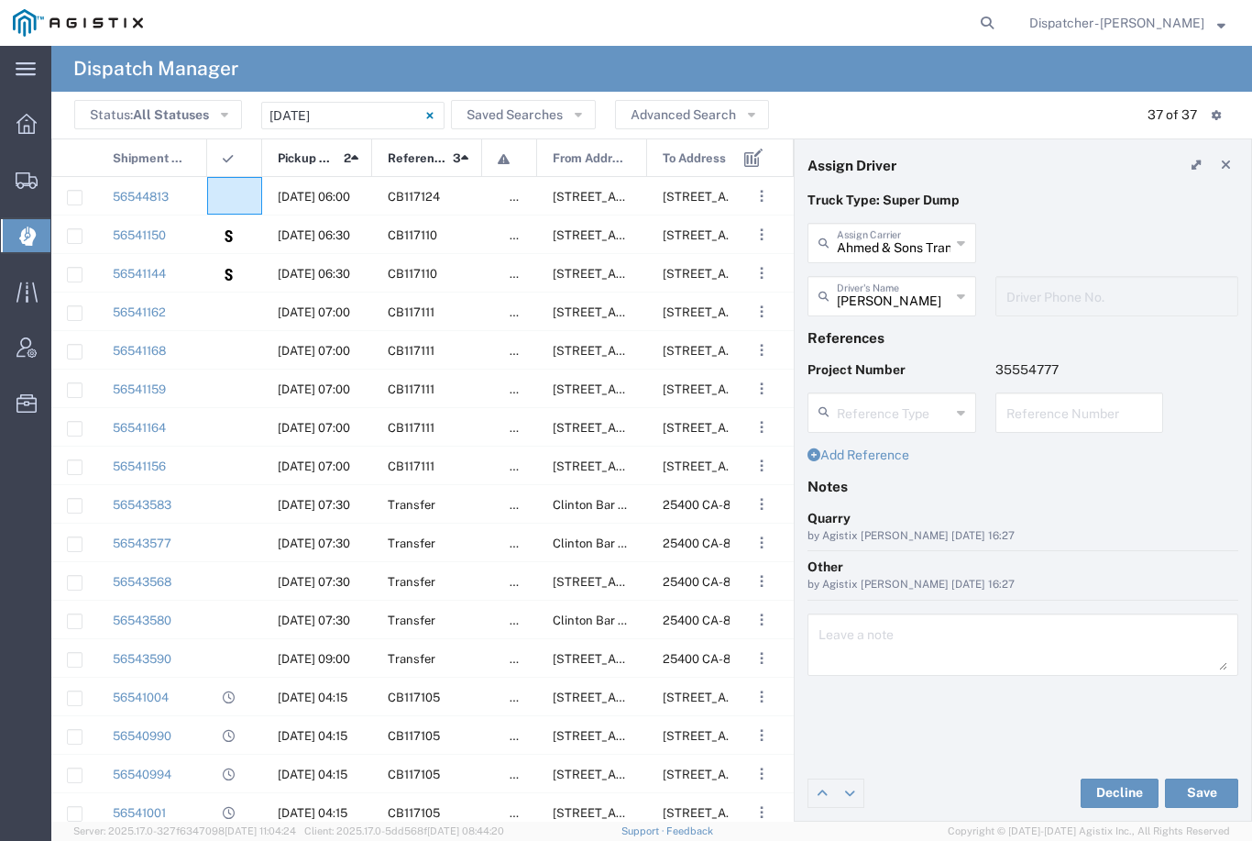
click at [224, 190] on agx-ag-table-icon-cell at bounding box center [229, 197] width 12 height 14
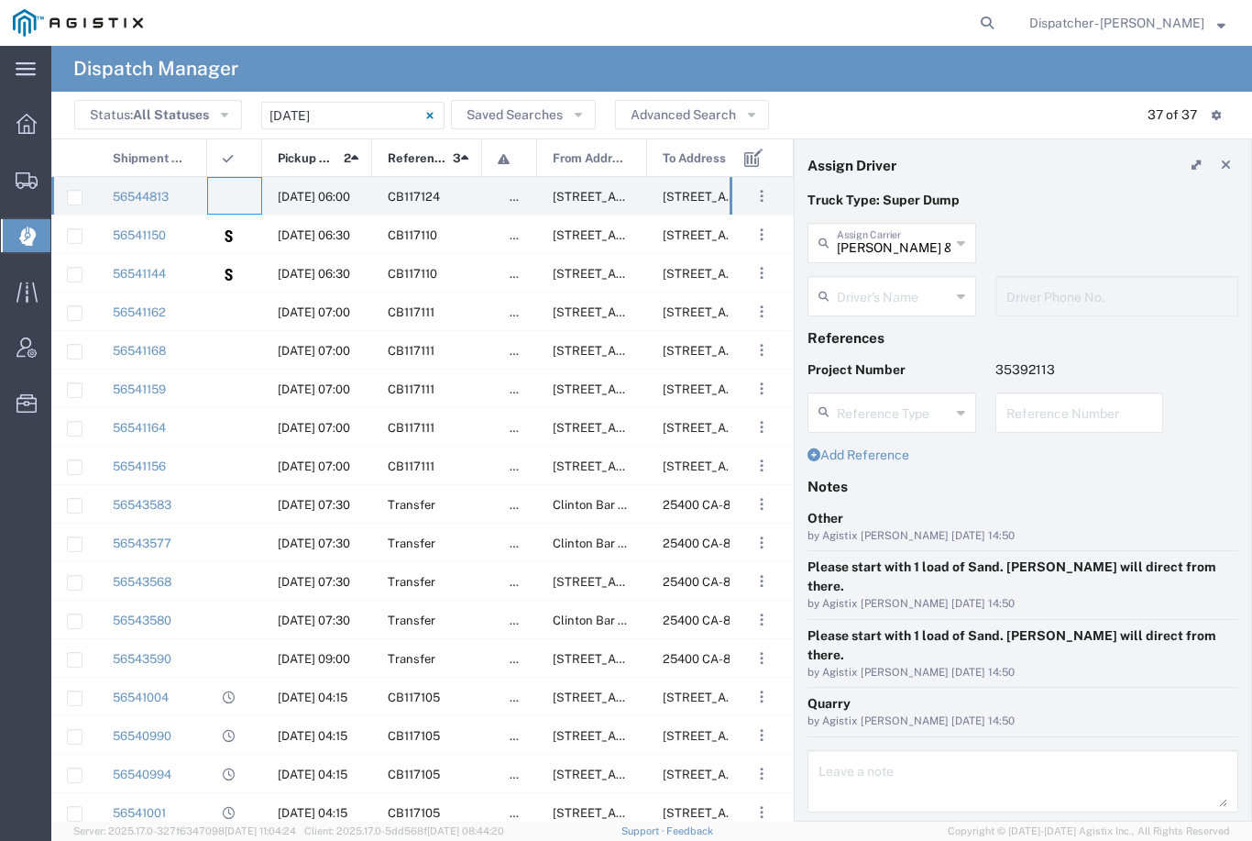
click at [879, 302] on agx-dropdown-input "Driver's Name [PERSON_NAME] [PERSON_NAME] [PERSON_NAME] [PERSON_NAME] [PERSON_N…" at bounding box center [892, 296] width 169 height 40
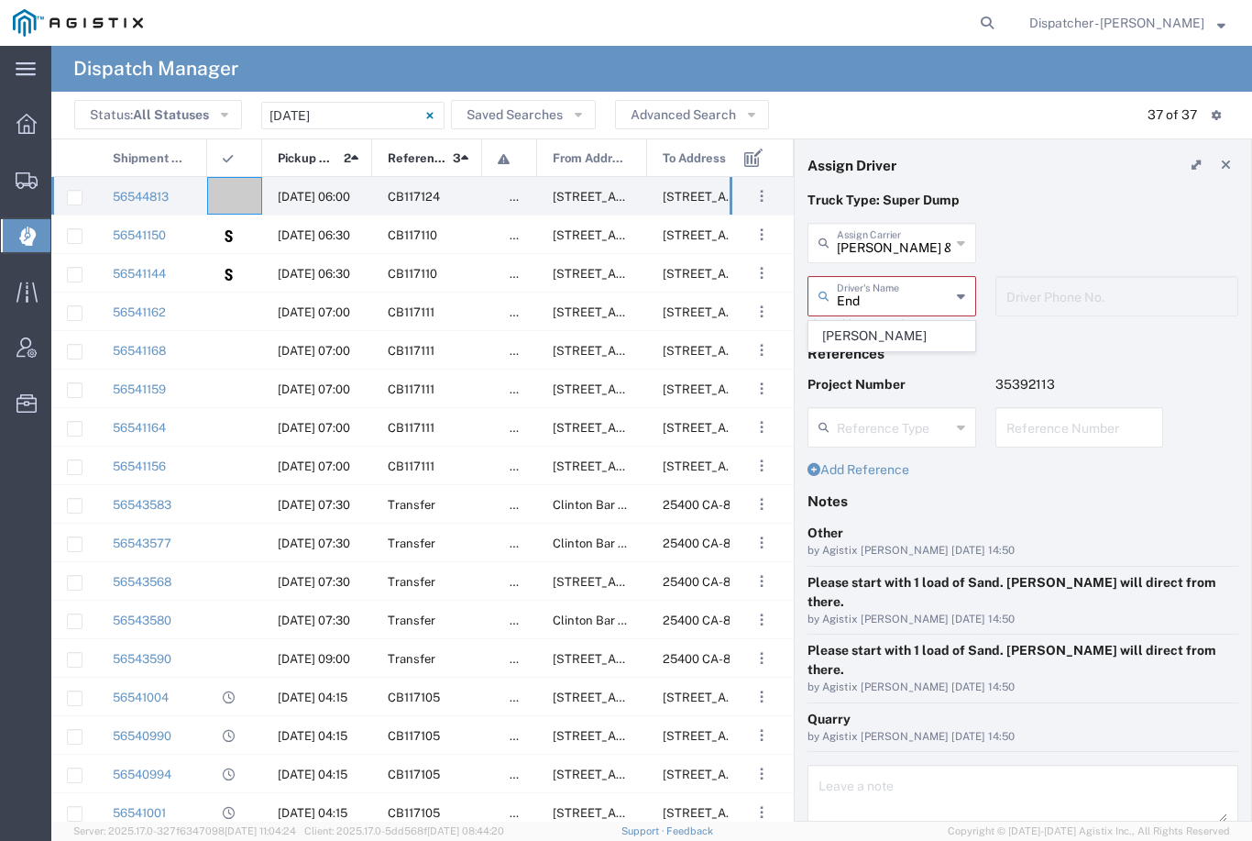
click at [886, 335] on span "[PERSON_NAME]" at bounding box center [891, 336] width 165 height 28
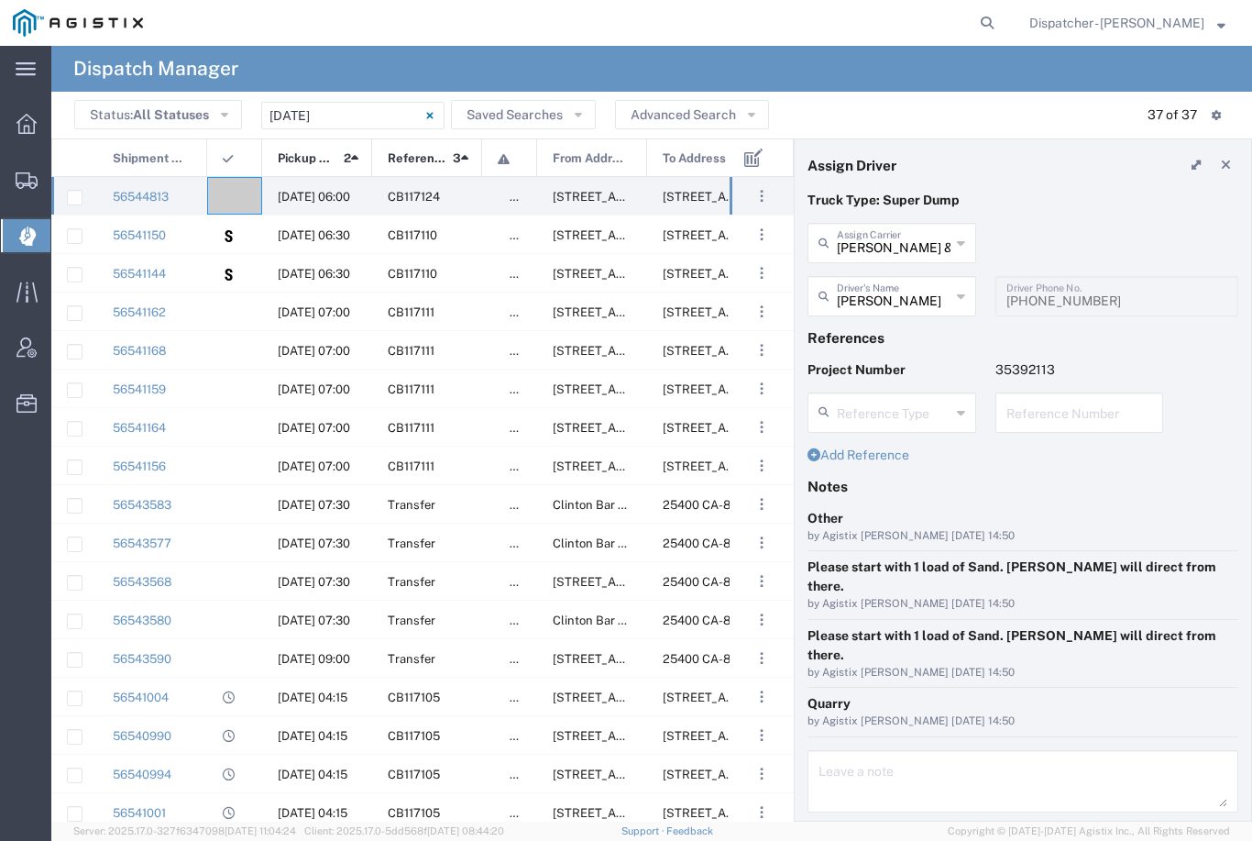
click at [1206, 838] on button "Save" at bounding box center [1201, 852] width 73 height 29
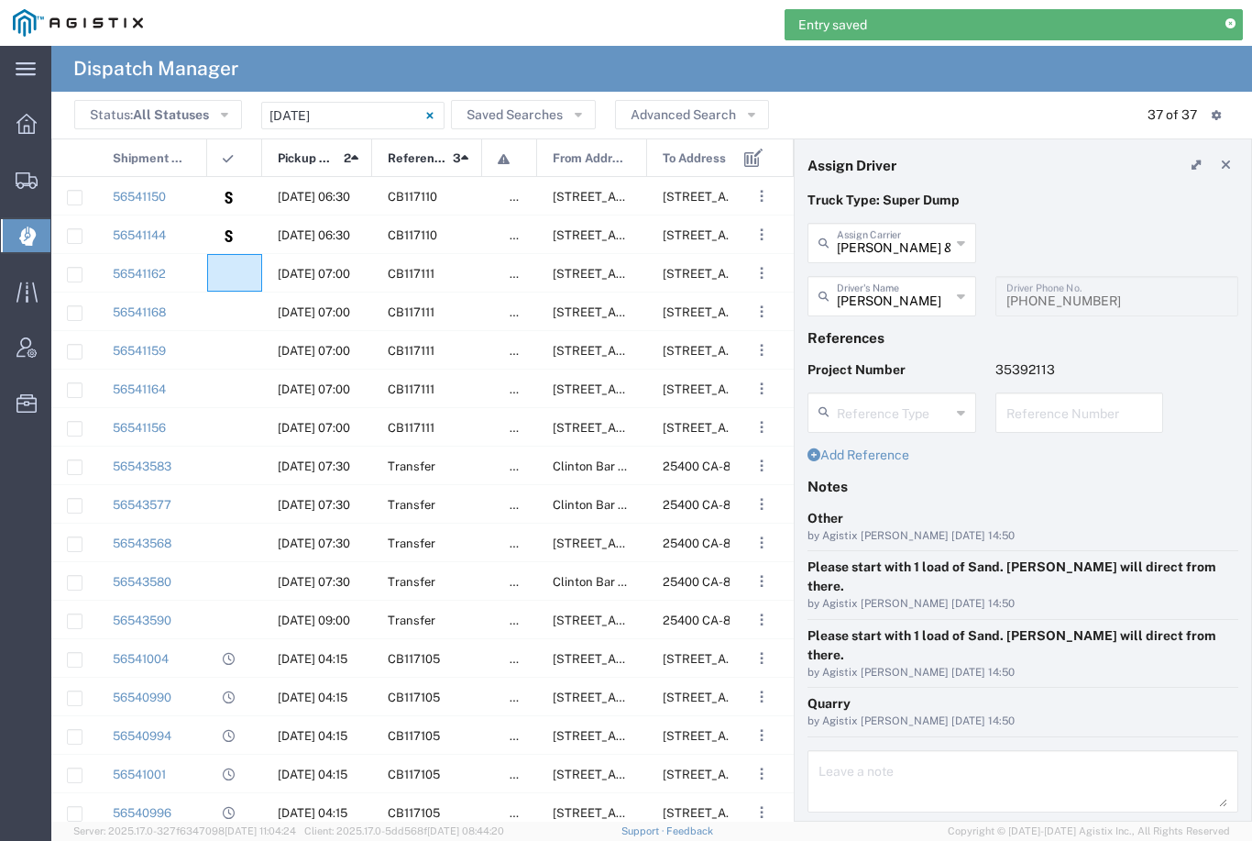
click at [248, 272] on div at bounding box center [234, 273] width 55 height 38
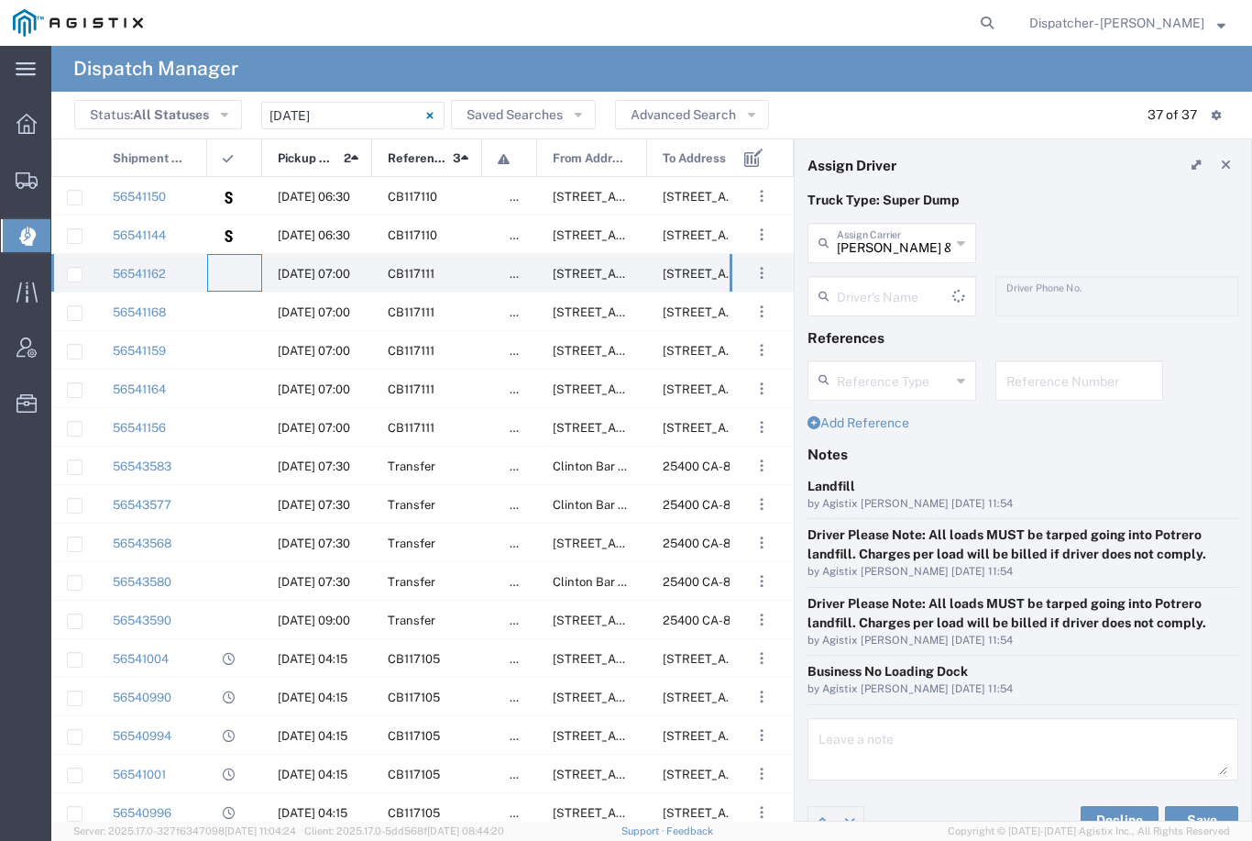
click at [902, 239] on input "[PERSON_NAME] & Sons Trucking, Inc" at bounding box center [894, 242] width 114 height 32
click at [882, 292] on span "No Barriers Hauling Inc Trucking" at bounding box center [891, 297] width 165 height 57
click at [892, 296] on input "text" at bounding box center [894, 295] width 114 height 32
click at [874, 365] on span "[PERSON_NAME]" at bounding box center [891, 366] width 165 height 28
click at [1198, 807] on button "Save" at bounding box center [1201, 820] width 73 height 29
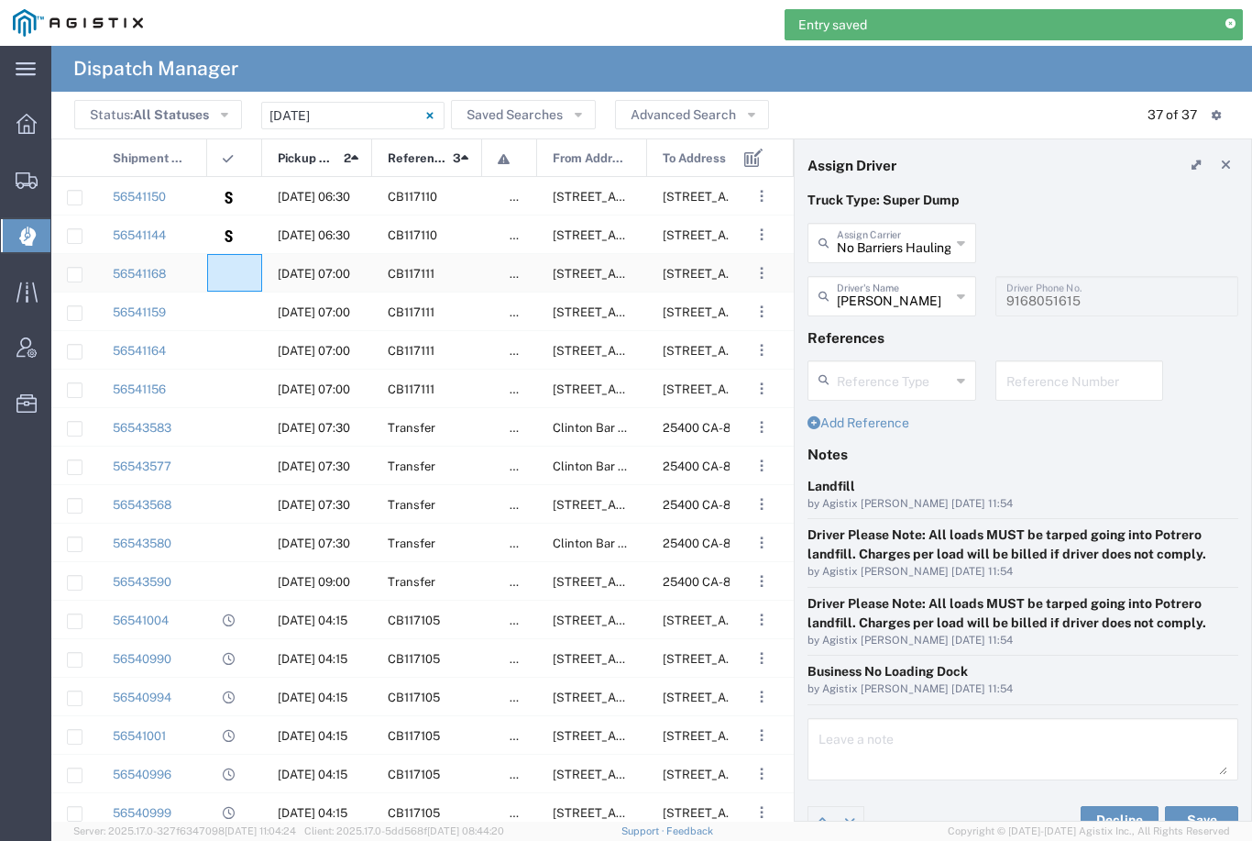
click at [241, 269] on div at bounding box center [234, 273] width 55 height 38
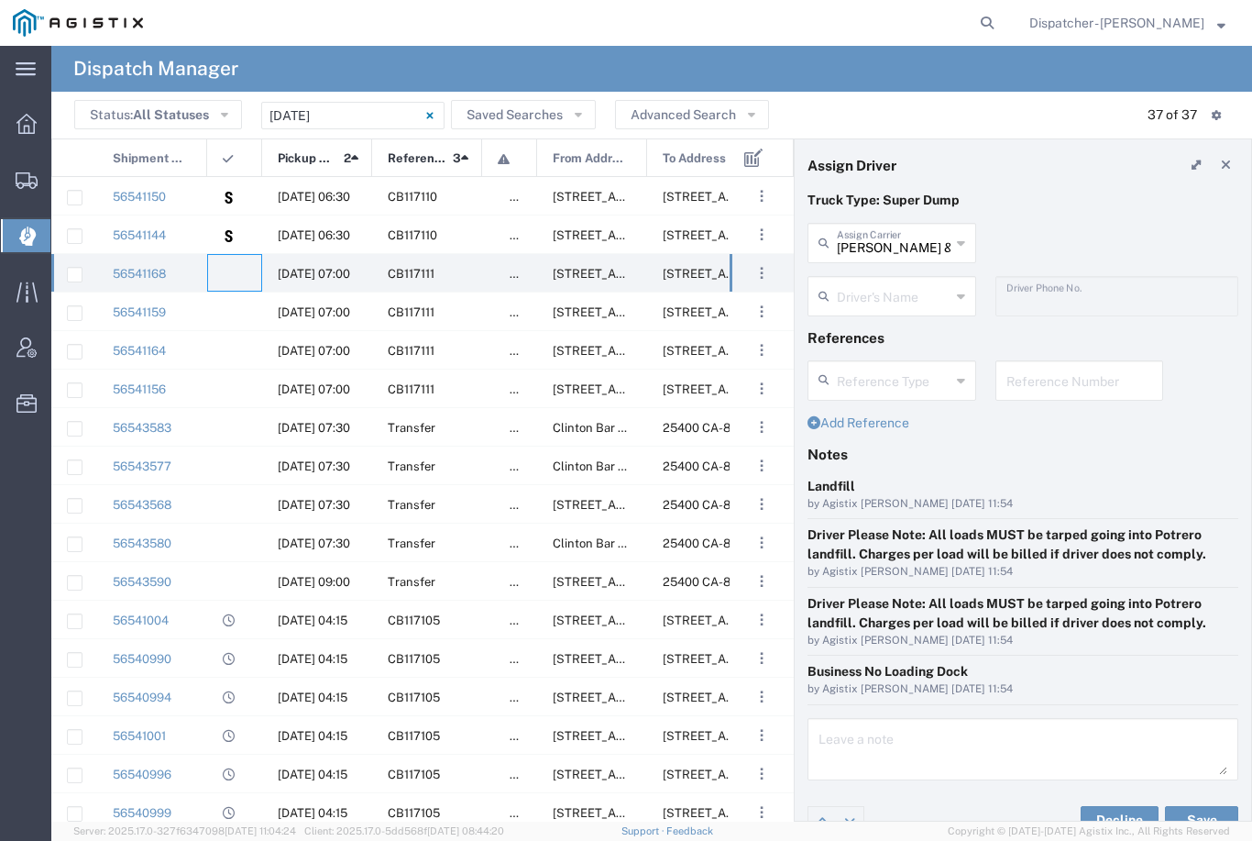
click at [907, 236] on input "[PERSON_NAME] & Sons Trucking, Inc" at bounding box center [894, 242] width 114 height 32
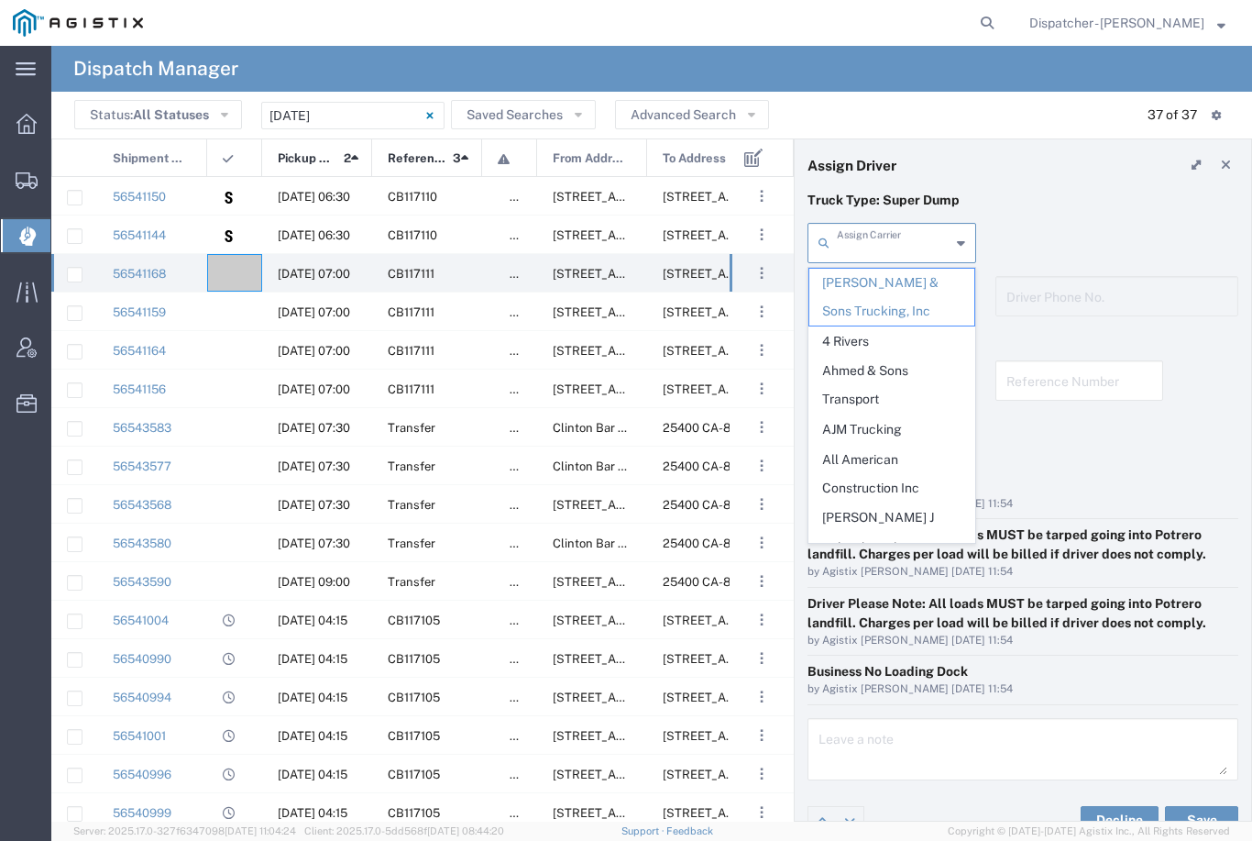
click at [876, 364] on span "Ahmed & Sons Transport" at bounding box center [891, 385] width 165 height 57
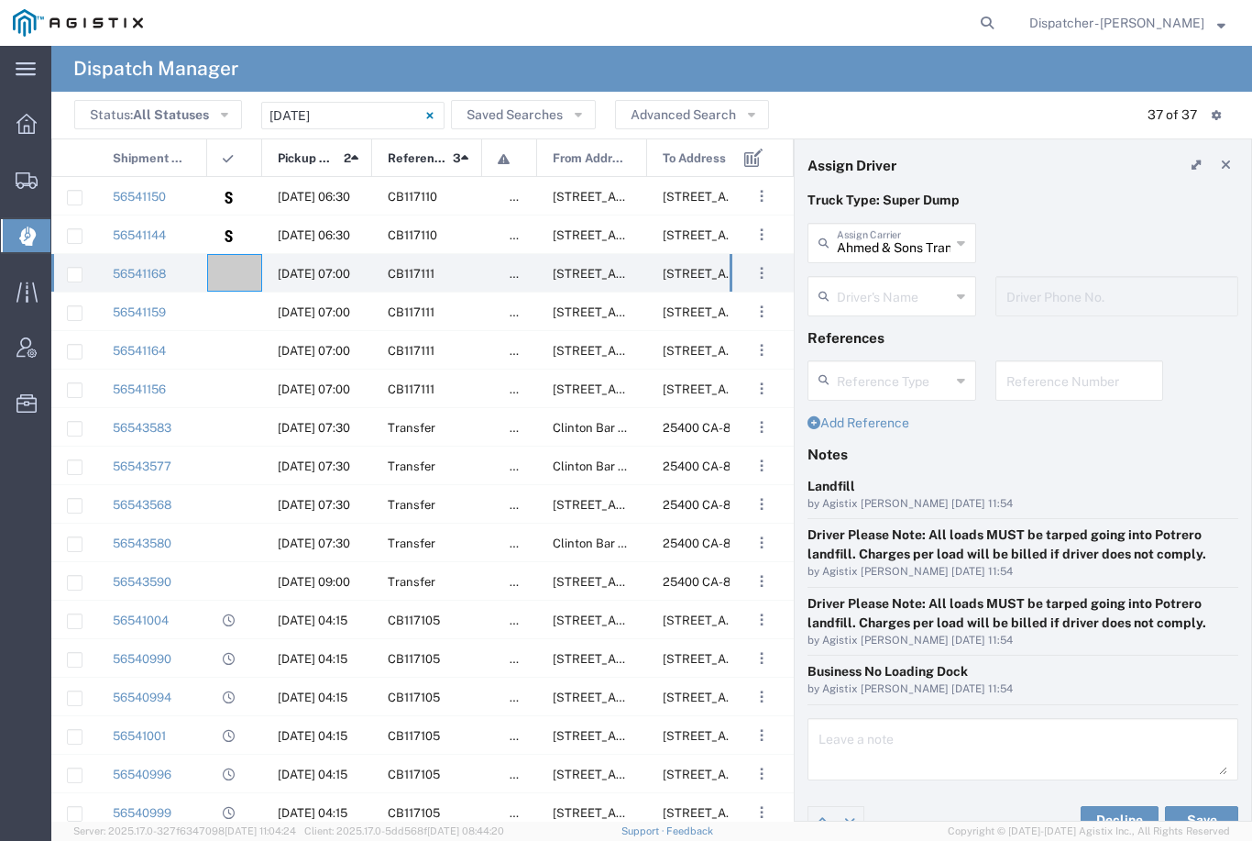
click at [908, 296] on input "text" at bounding box center [894, 295] width 114 height 32
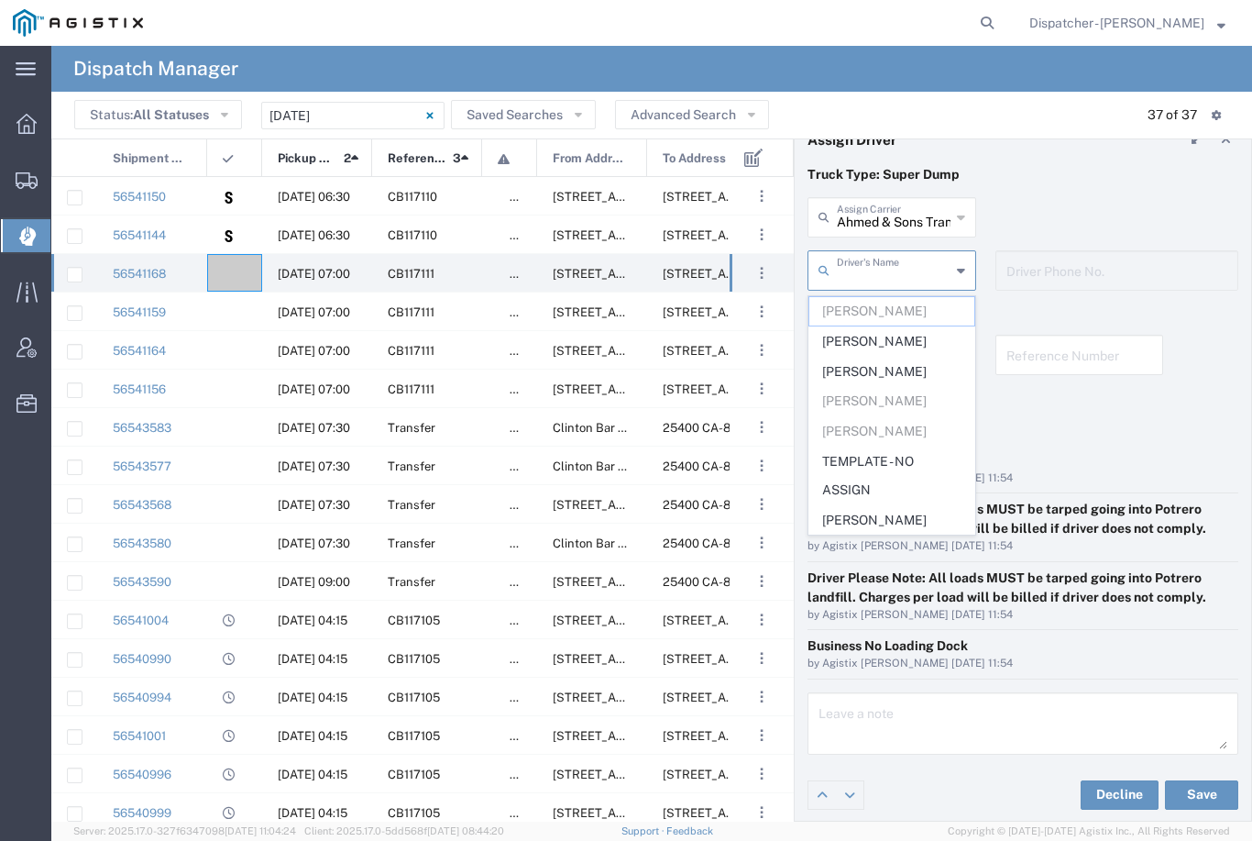
scroll to position [25, 0]
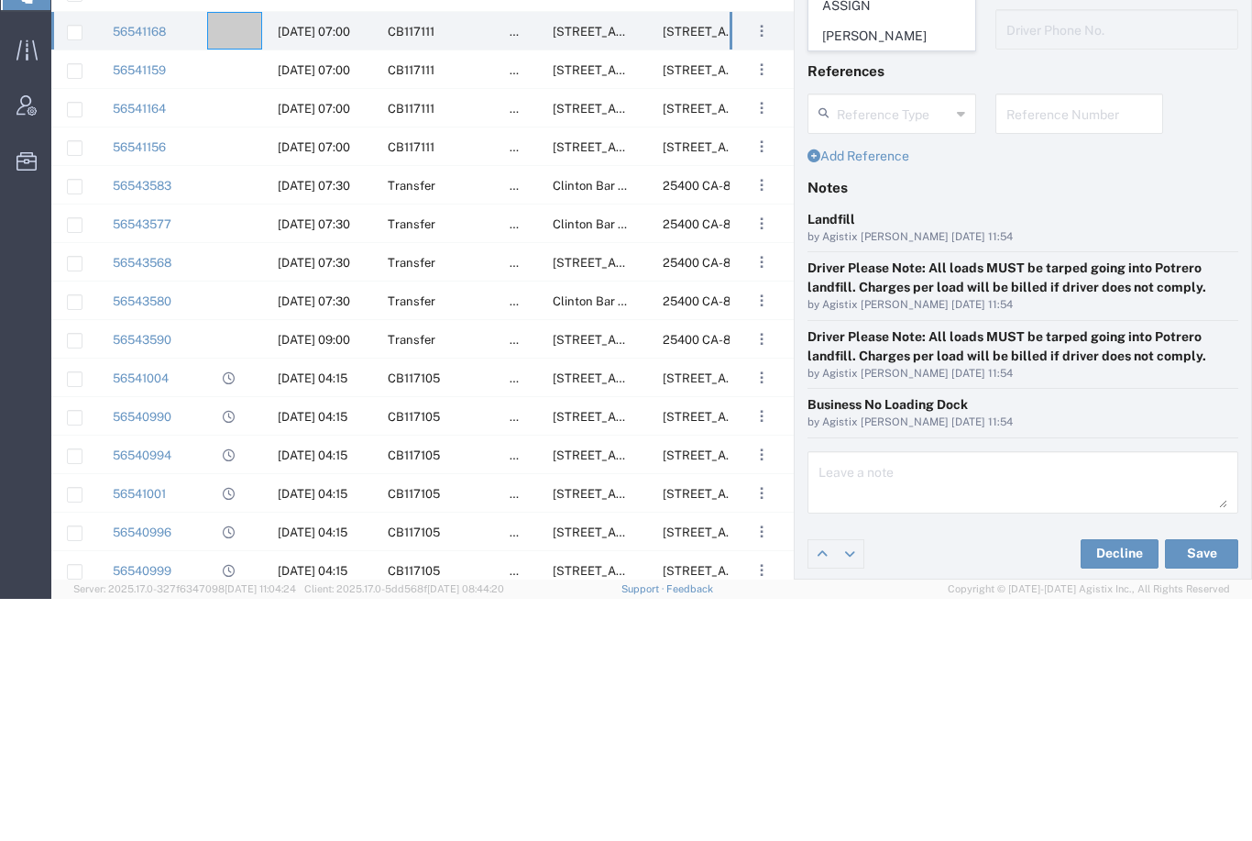
click at [900, 264] on span "[PERSON_NAME]" at bounding box center [891, 278] width 165 height 28
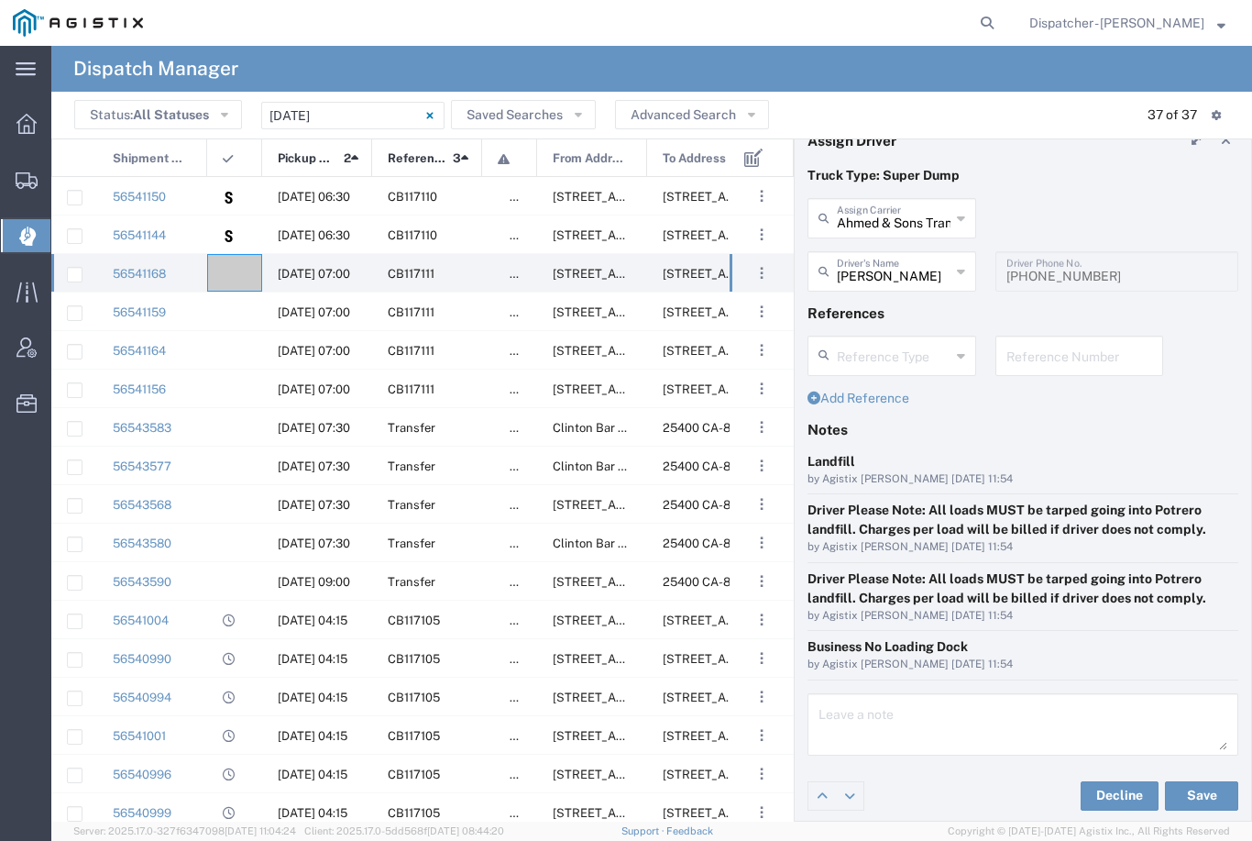
click at [1206, 786] on button "Save" at bounding box center [1201, 795] width 73 height 29
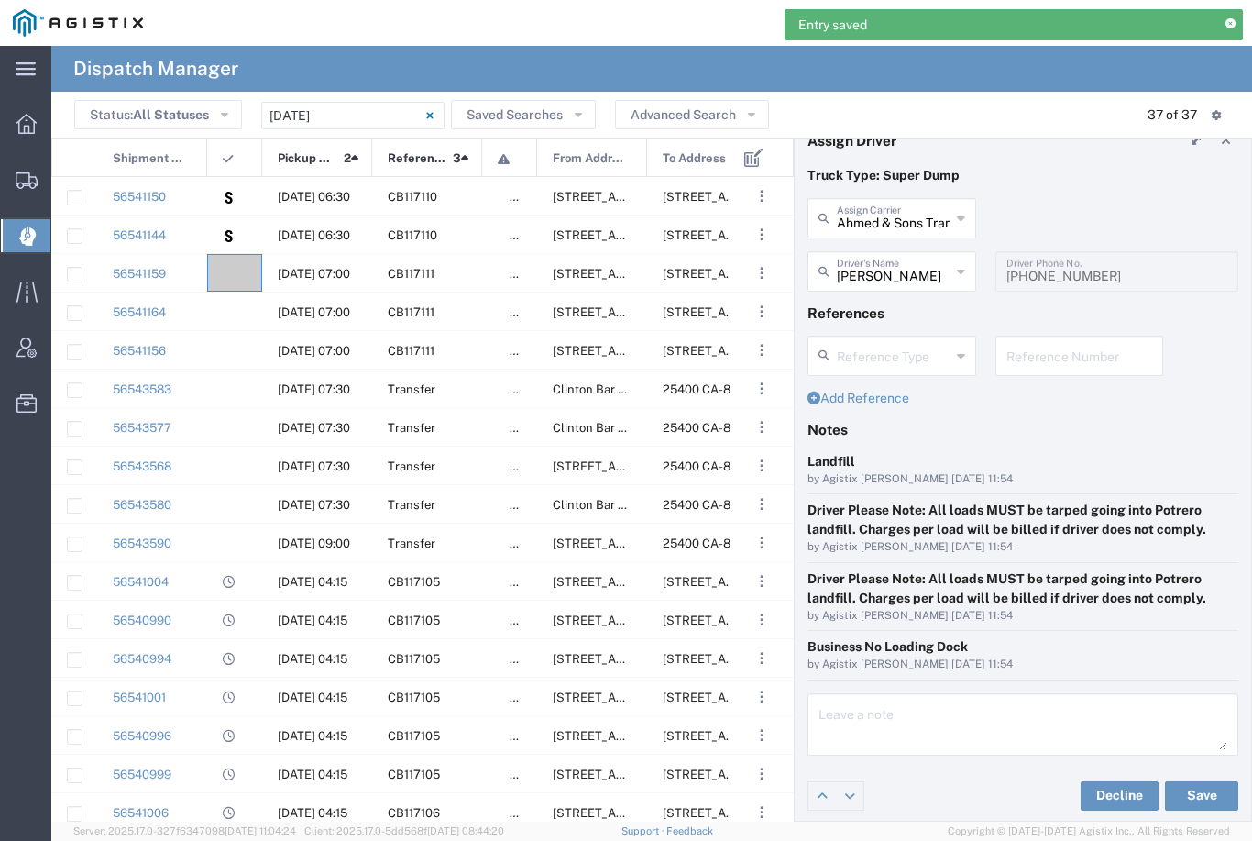
click at [232, 270] on agx-ag-table-icon-cell at bounding box center [229, 274] width 12 height 14
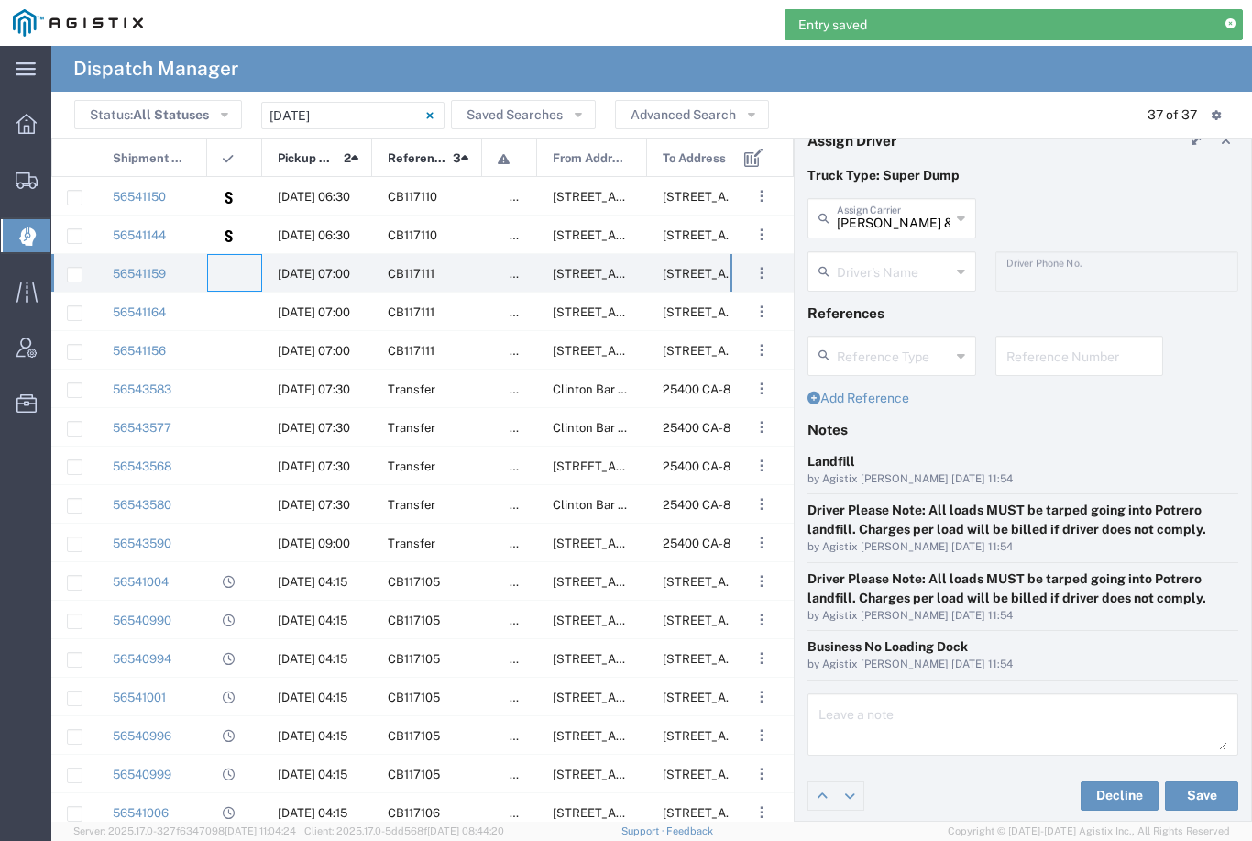
click at [897, 210] on input "[PERSON_NAME] & Sons Trucking, Inc" at bounding box center [894, 217] width 114 height 32
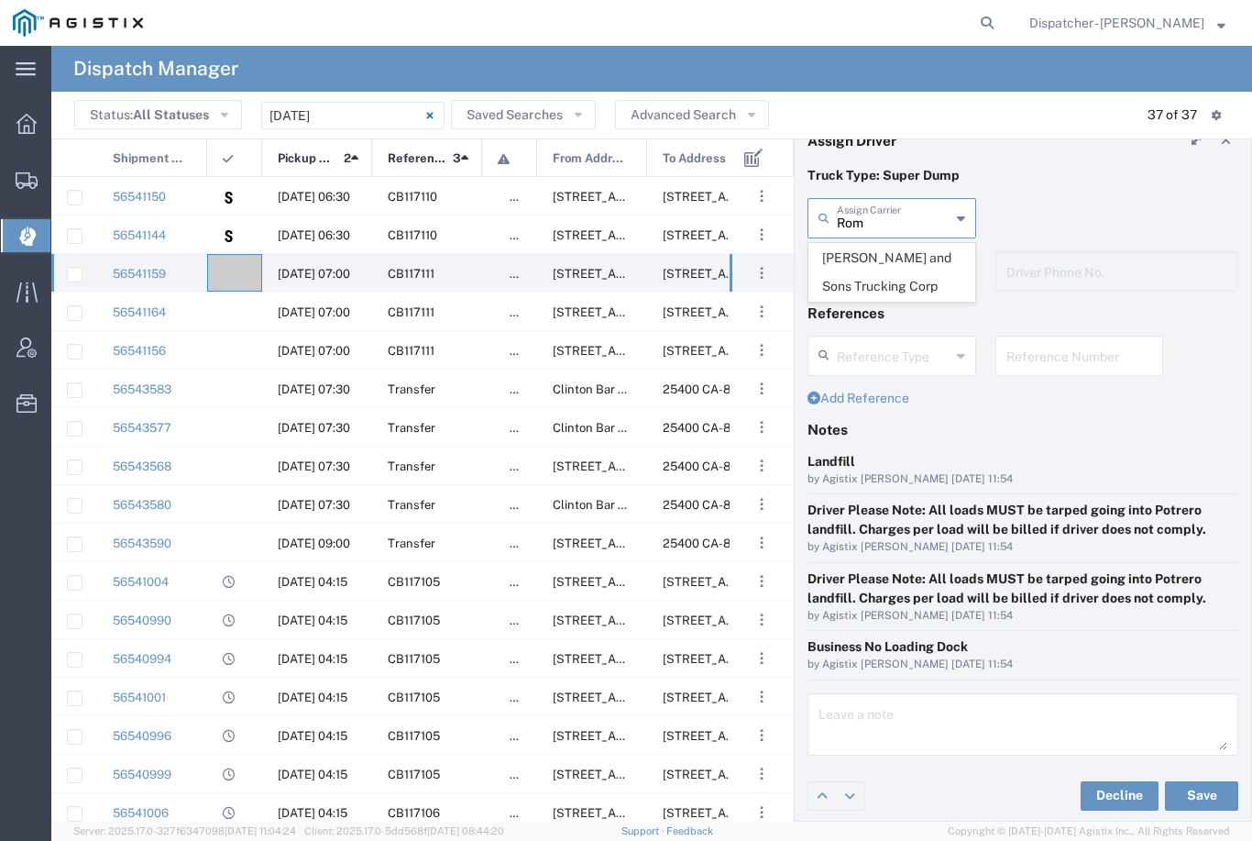
click at [879, 270] on span "[PERSON_NAME] and Sons Trucking Corp" at bounding box center [891, 272] width 165 height 57
click at [877, 274] on input "text" at bounding box center [894, 270] width 114 height 32
click at [869, 305] on span "[PERSON_NAME]" at bounding box center [891, 311] width 165 height 28
click at [1208, 799] on button "Save" at bounding box center [1201, 795] width 73 height 29
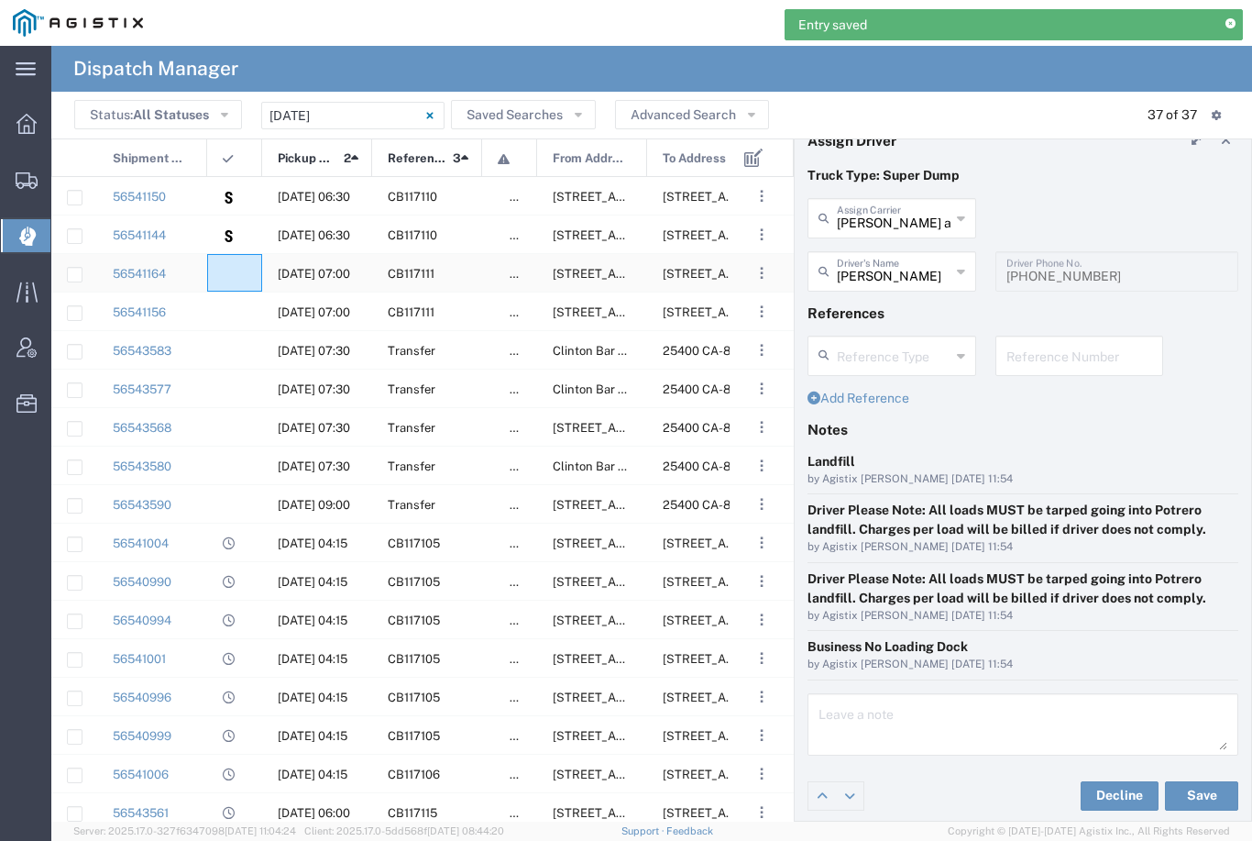
click at [234, 267] on agx-ag-table-icon-cell at bounding box center [229, 274] width 12 height 14
click at [888, 212] on input "[PERSON_NAME] & Sons Trucking, Inc" at bounding box center [894, 217] width 114 height 32
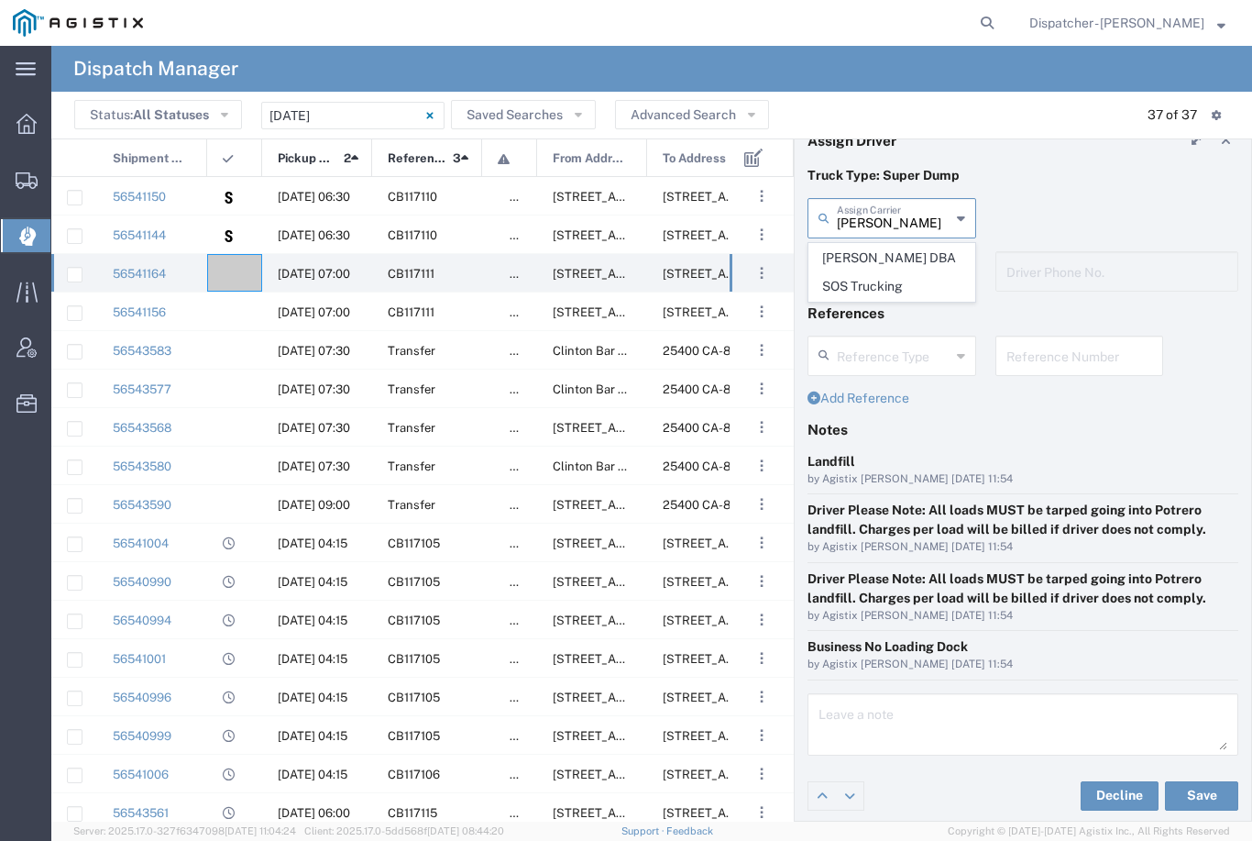
click at [874, 270] on span "[PERSON_NAME] DBA SOS Trucking" at bounding box center [891, 272] width 165 height 57
click at [895, 267] on input "text" at bounding box center [894, 270] width 114 height 32
click at [871, 308] on span "[PERSON_NAME]" at bounding box center [891, 311] width 165 height 28
click at [1212, 795] on button "Save" at bounding box center [1201, 795] width 73 height 29
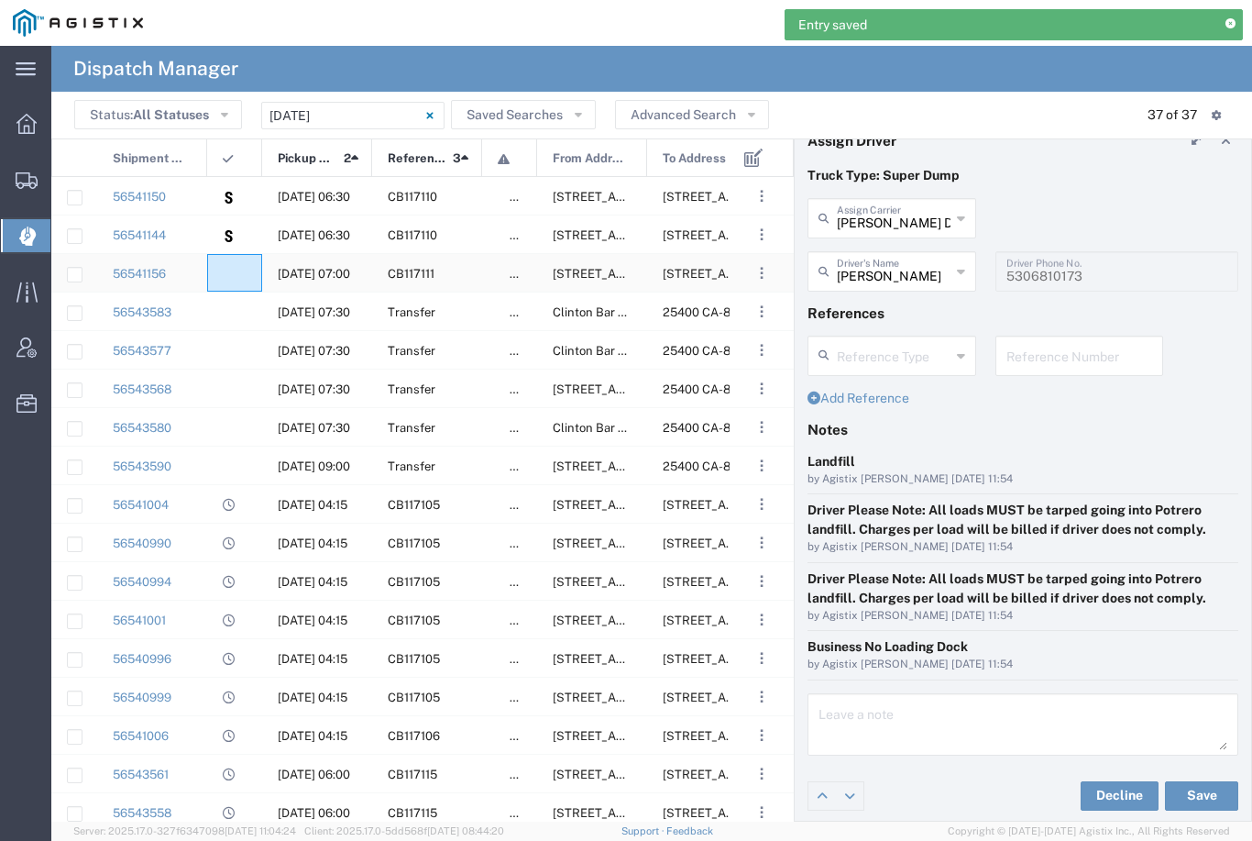
click at [233, 275] on agx-ag-table-icon-cell at bounding box center [229, 274] width 12 height 14
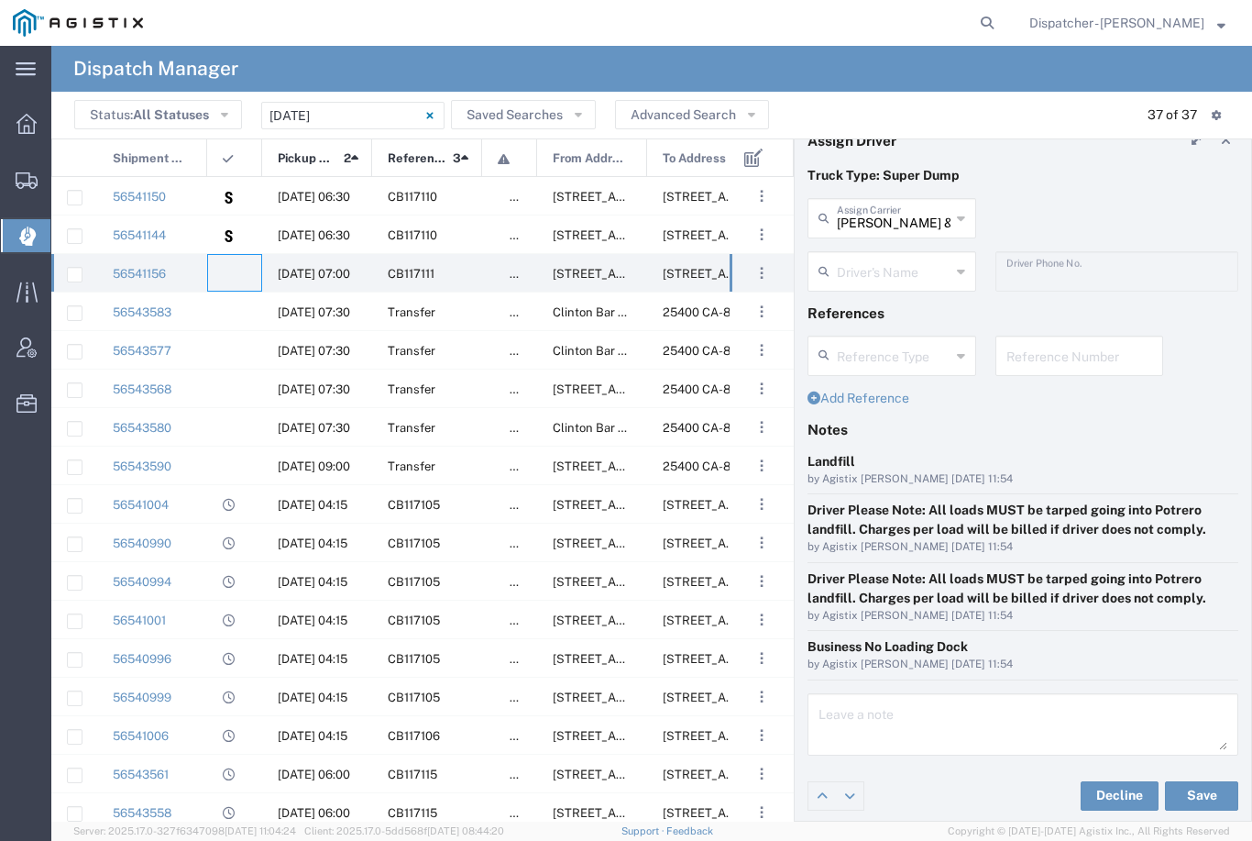
click at [901, 208] on input "[PERSON_NAME] & Sons Trucking, Inc" at bounding box center [894, 217] width 114 height 32
click at [859, 312] on span "VC Trucking Inc" at bounding box center [891, 317] width 165 height 28
click at [875, 263] on input "text" at bounding box center [894, 270] width 114 height 32
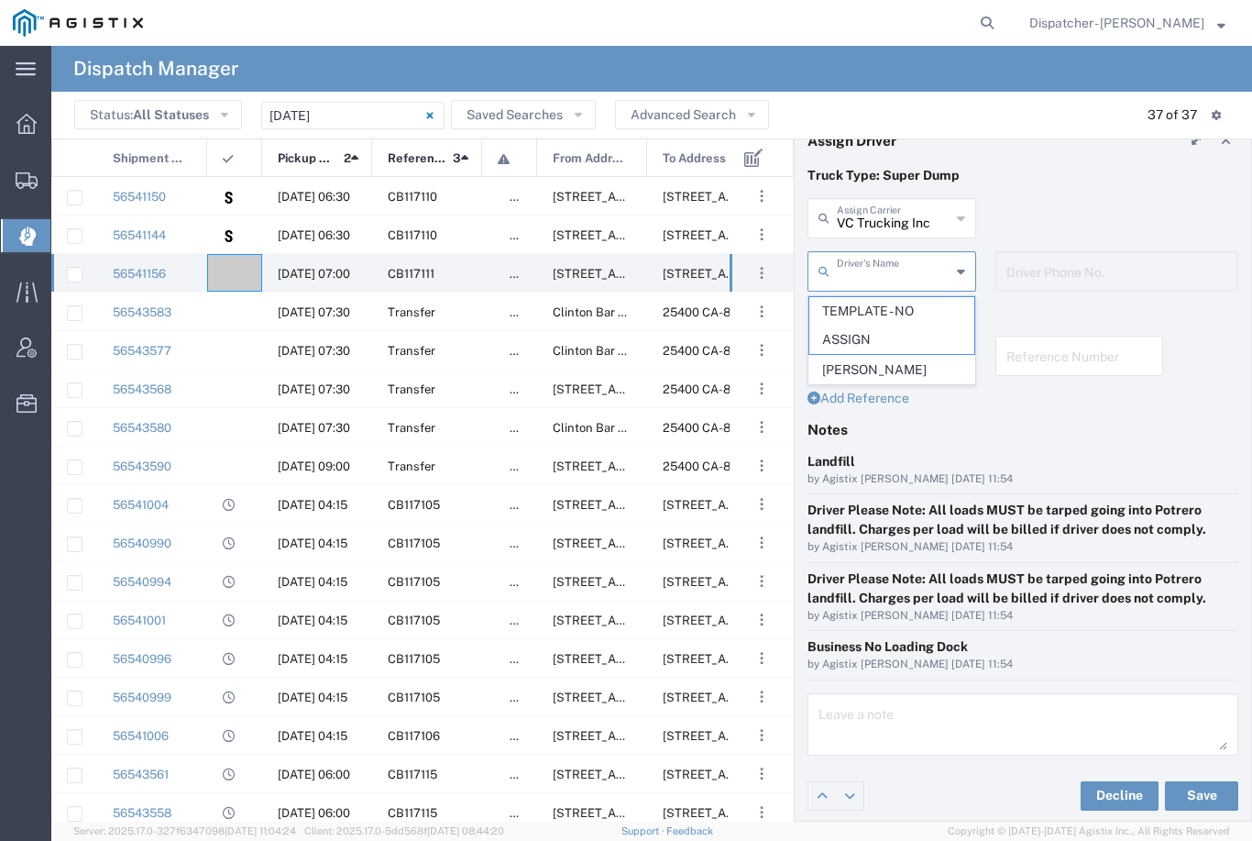
click at [862, 367] on span "[PERSON_NAME]" at bounding box center [891, 370] width 165 height 28
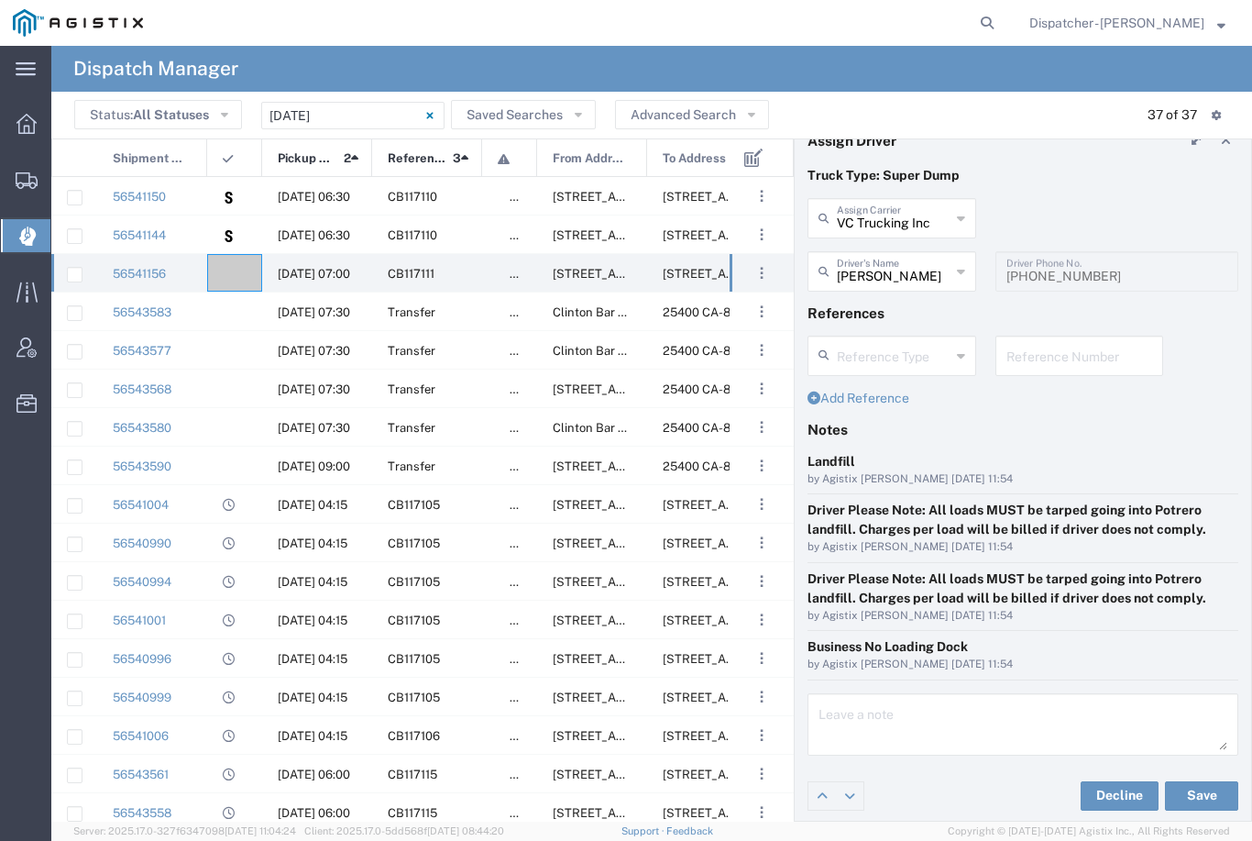
click at [1212, 798] on button "Save" at bounding box center [1201, 795] width 73 height 29
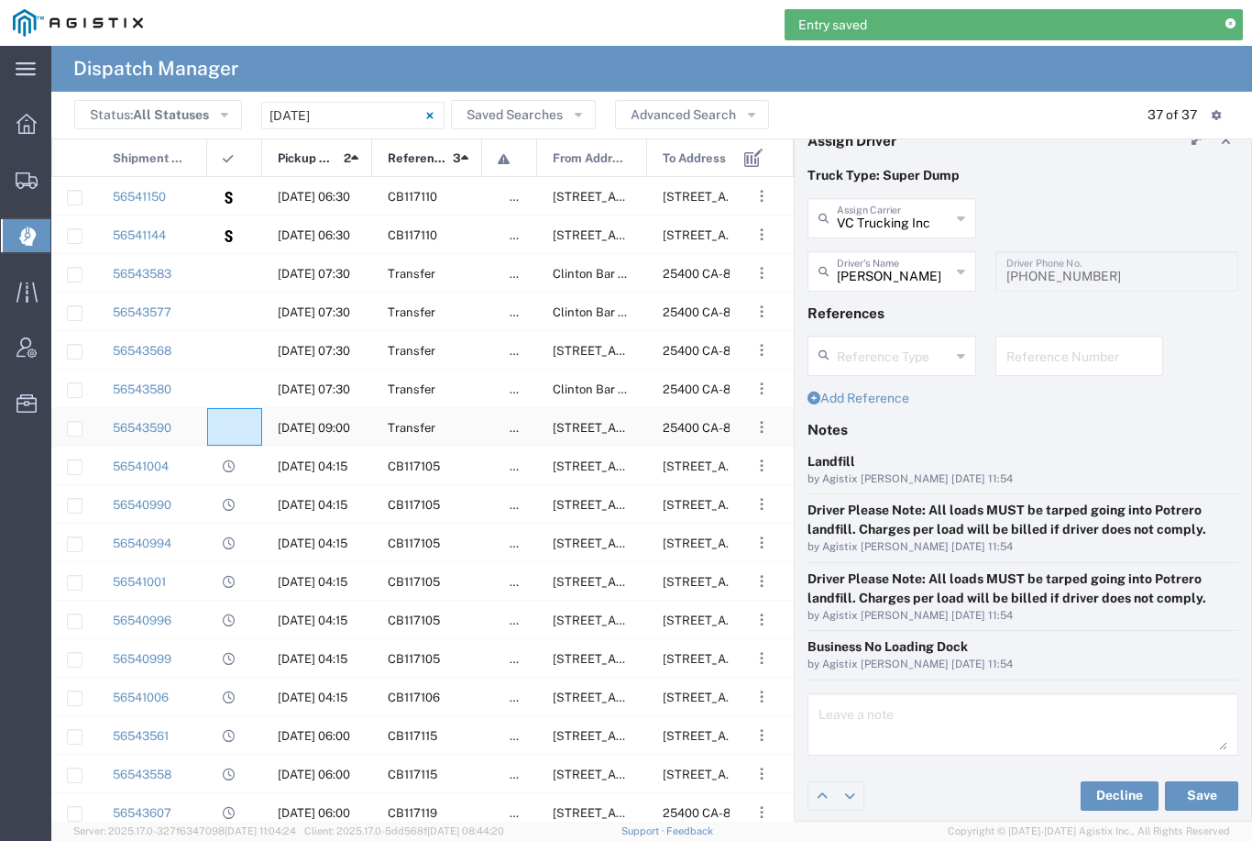
click at [243, 424] on div at bounding box center [234, 427] width 55 height 38
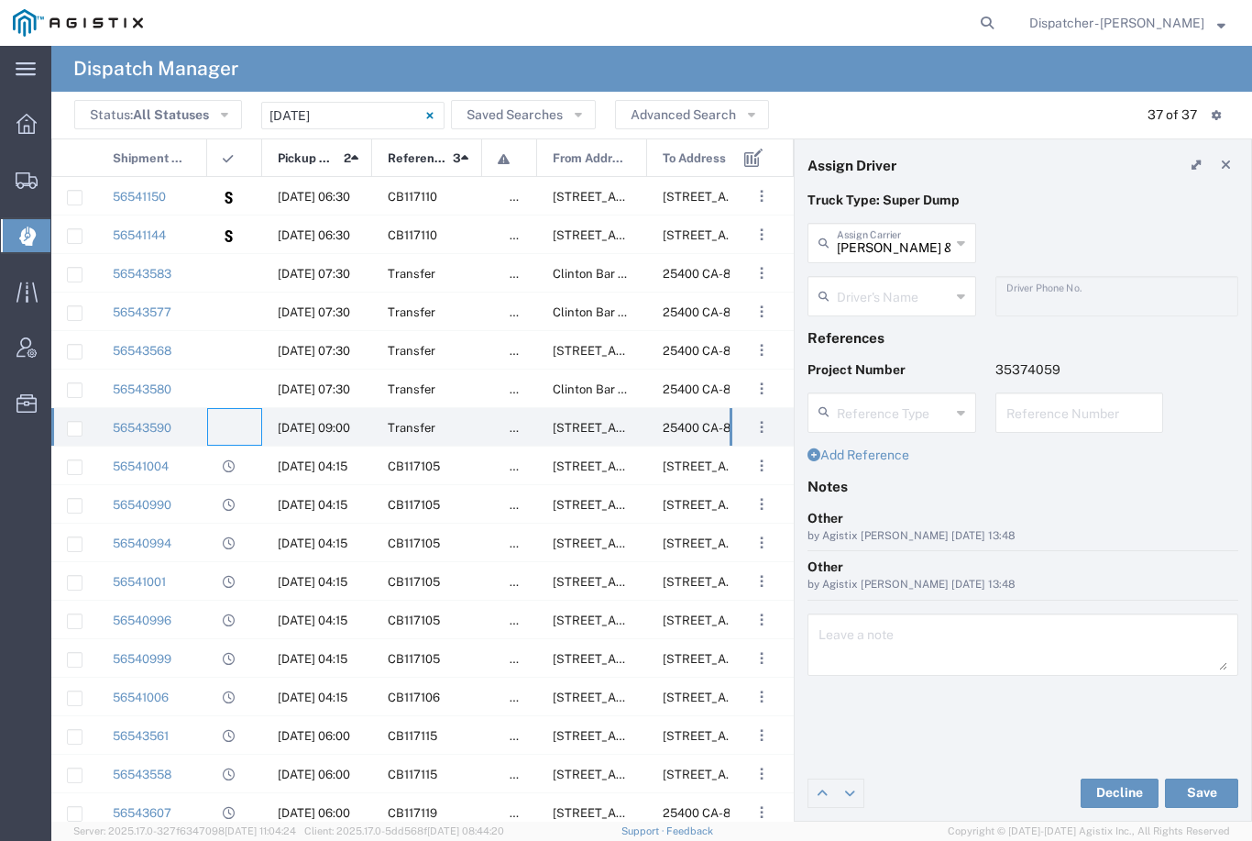
click at [895, 237] on input "[PERSON_NAME] & Sons Trucking, Inc" at bounding box center [894, 242] width 114 height 32
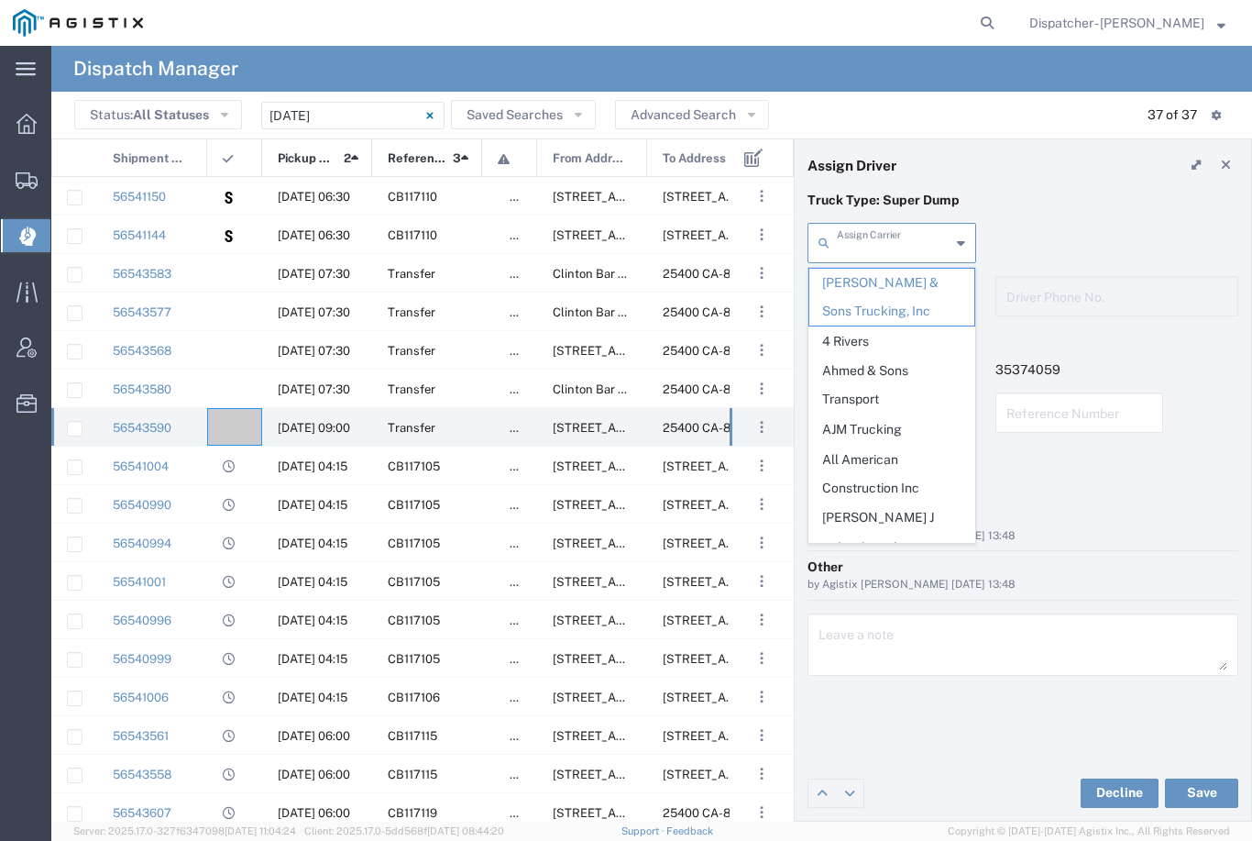
click at [874, 363] on span "Ahmed & Sons Transport" at bounding box center [891, 385] width 165 height 57
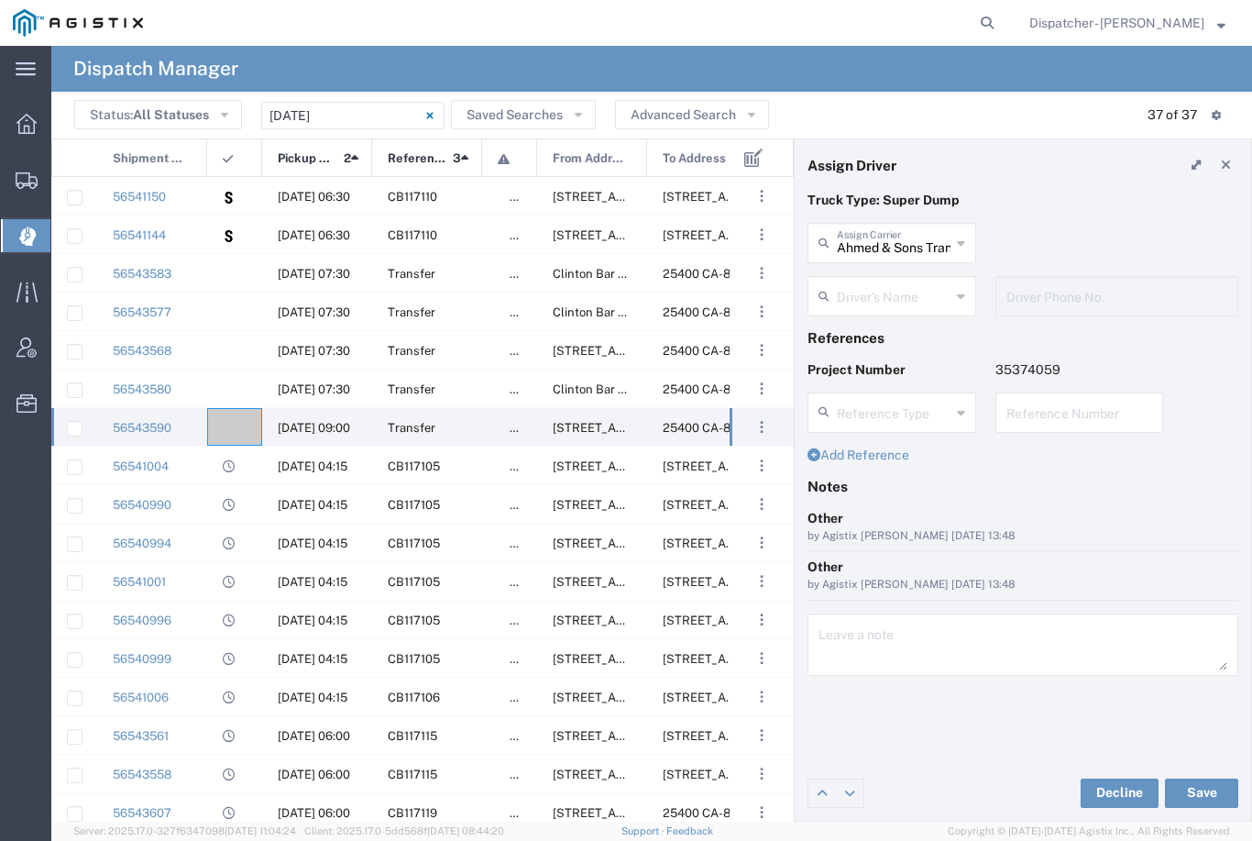
click at [900, 299] on agx-dropdown-input "Driver's Name [PERSON_NAME] [PERSON_NAME] [PERSON_NAME] [PERSON_NAME] [PERSON_N…" at bounding box center [892, 296] width 169 height 40
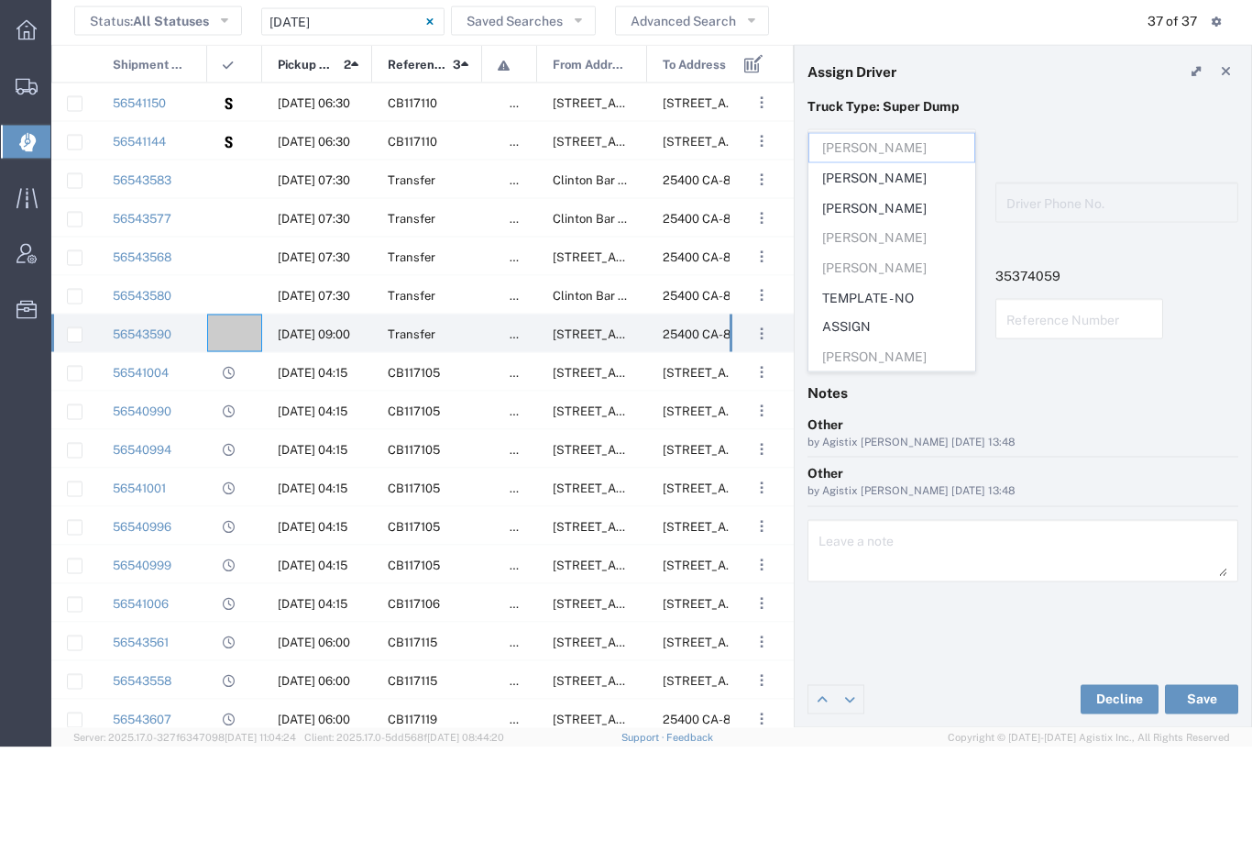
click at [883, 258] on span "[PERSON_NAME]" at bounding box center [891, 272] width 165 height 28
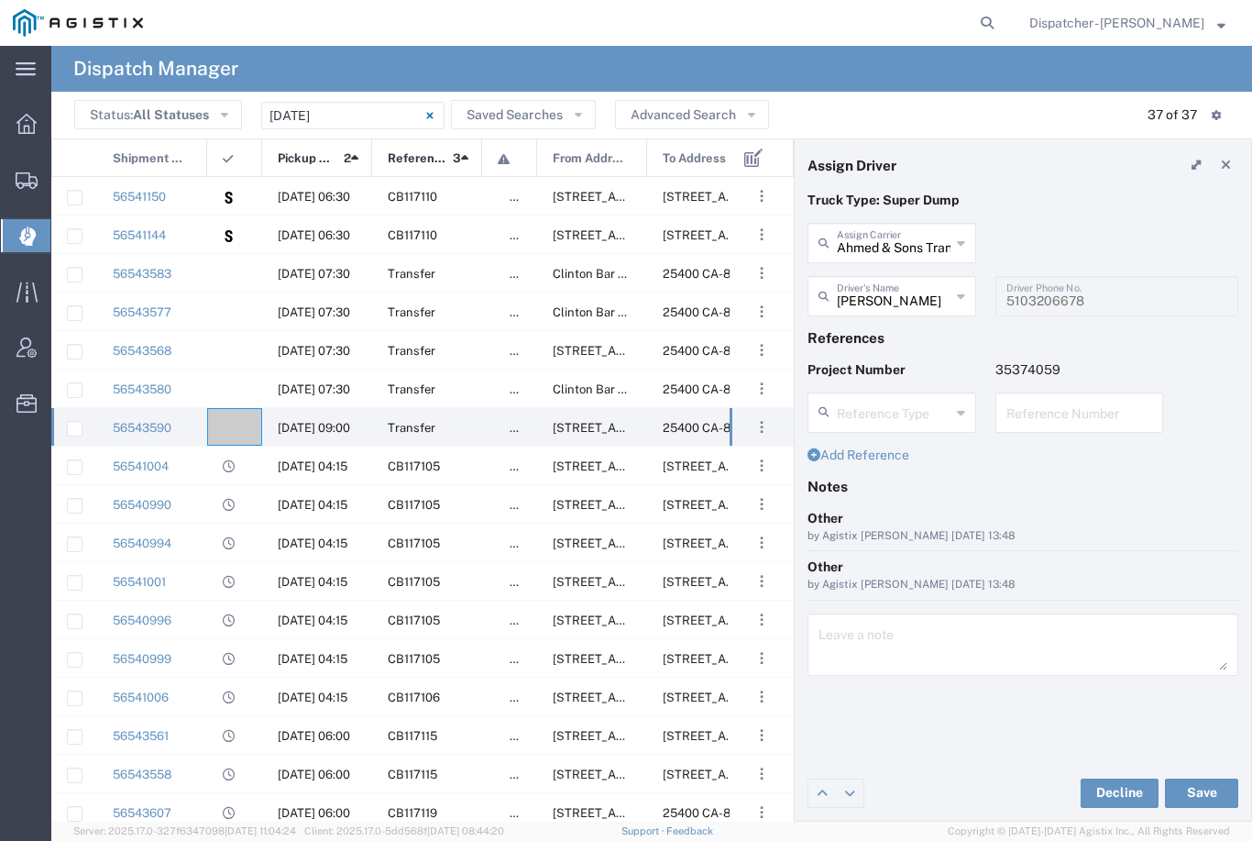
click at [1198, 787] on button "Save" at bounding box center [1201, 792] width 73 height 29
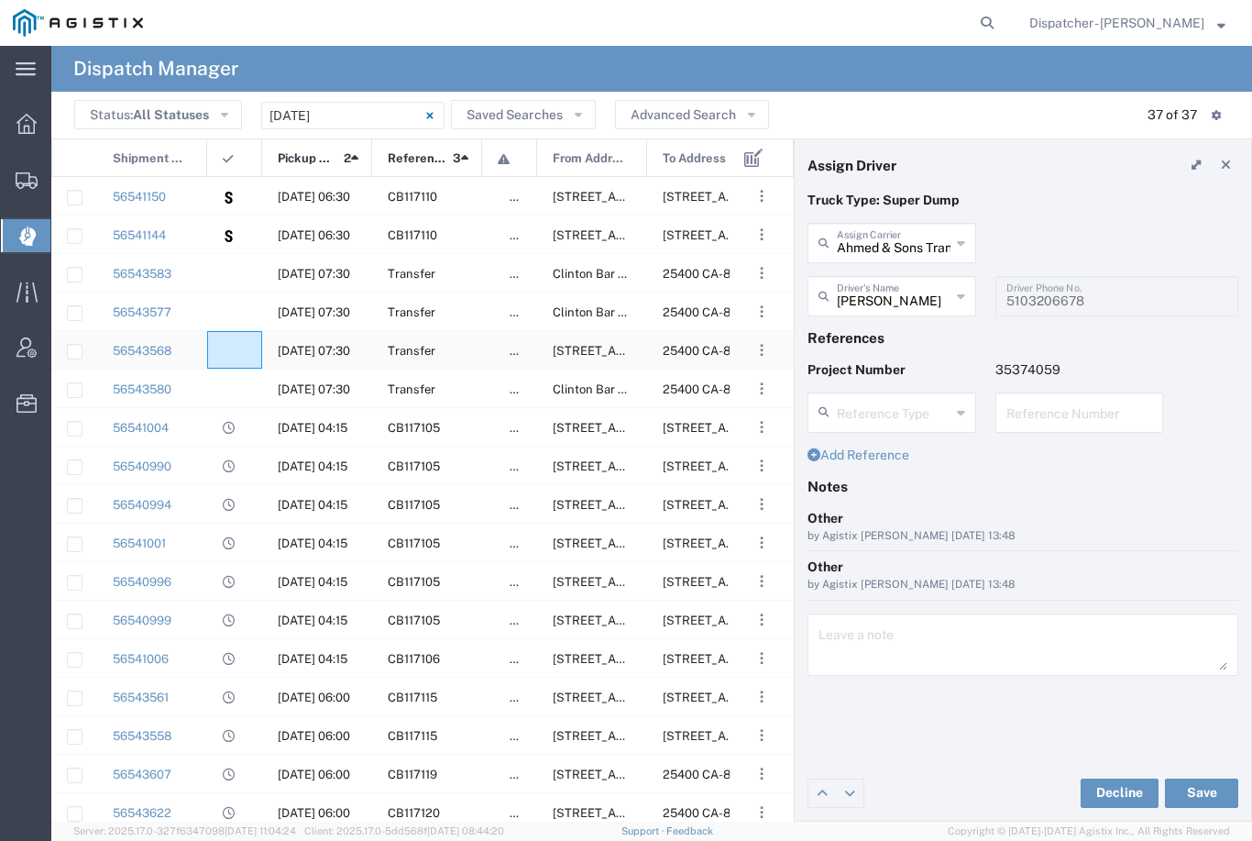
click at [232, 347] on agx-ag-table-icon-cell at bounding box center [229, 351] width 12 height 14
click at [900, 294] on agx-dropdown-input "Driver's Name [PERSON_NAME] [PERSON_NAME] [PERSON_NAME] [PERSON_NAME] [PERSON_N…" at bounding box center [892, 296] width 169 height 40
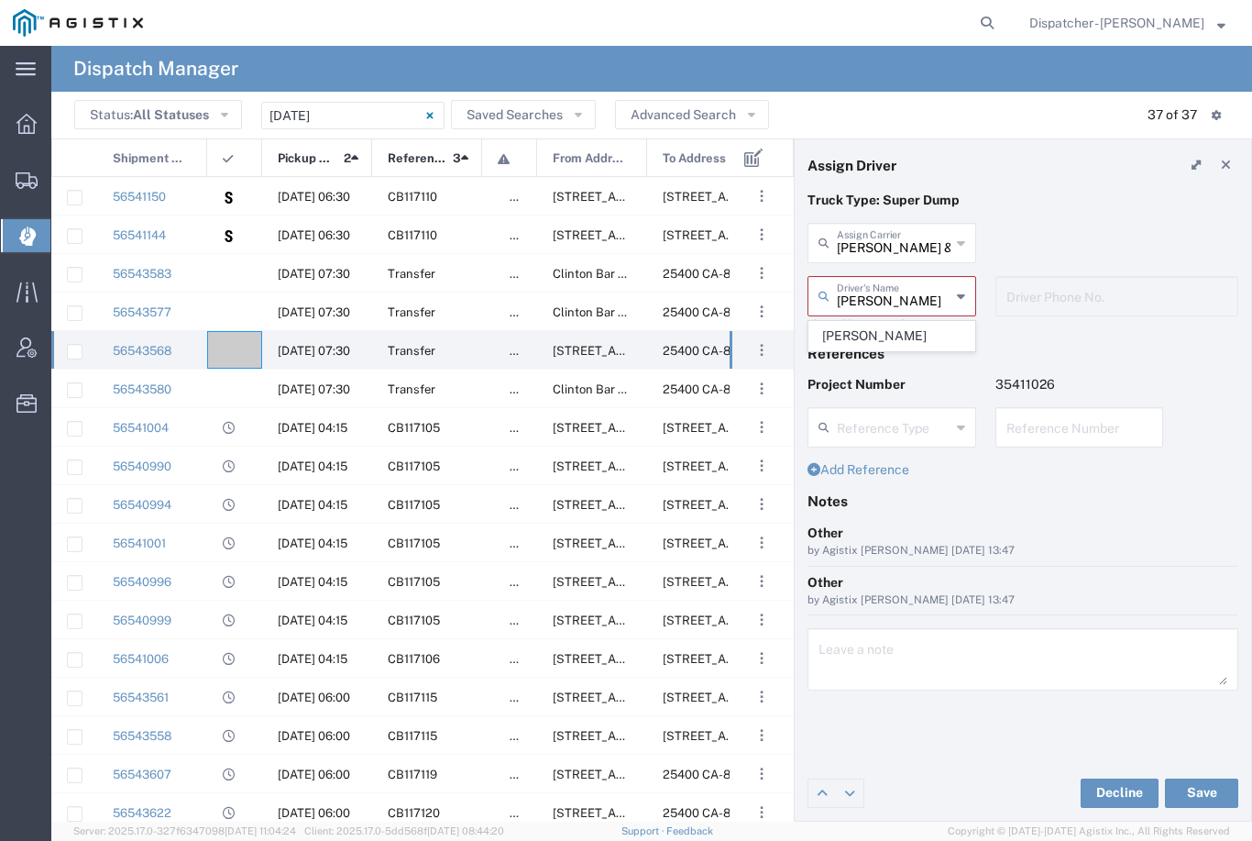
click at [874, 324] on span "[PERSON_NAME]" at bounding box center [891, 336] width 165 height 28
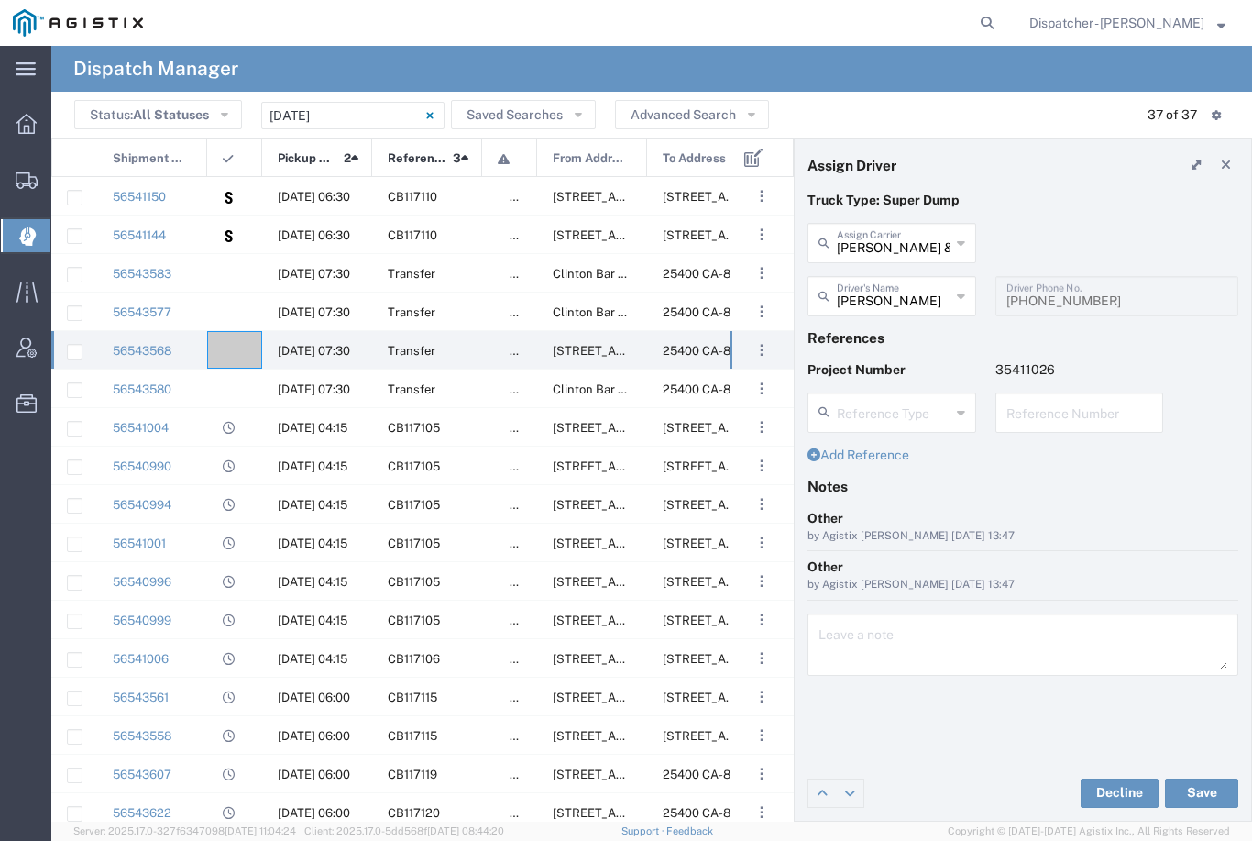
click at [1216, 788] on button "Save" at bounding box center [1201, 792] width 73 height 29
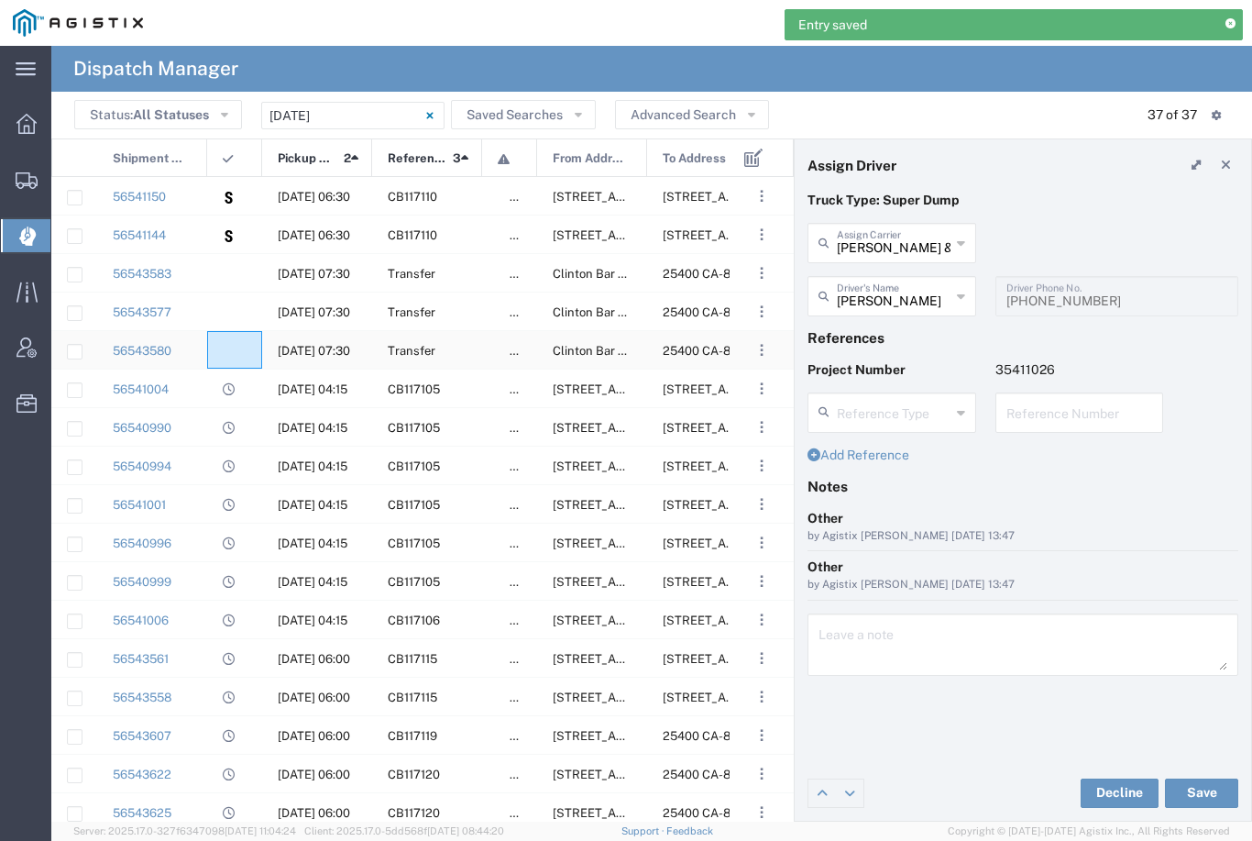
click at [227, 352] on agx-ag-table-icon-cell at bounding box center [229, 351] width 12 height 14
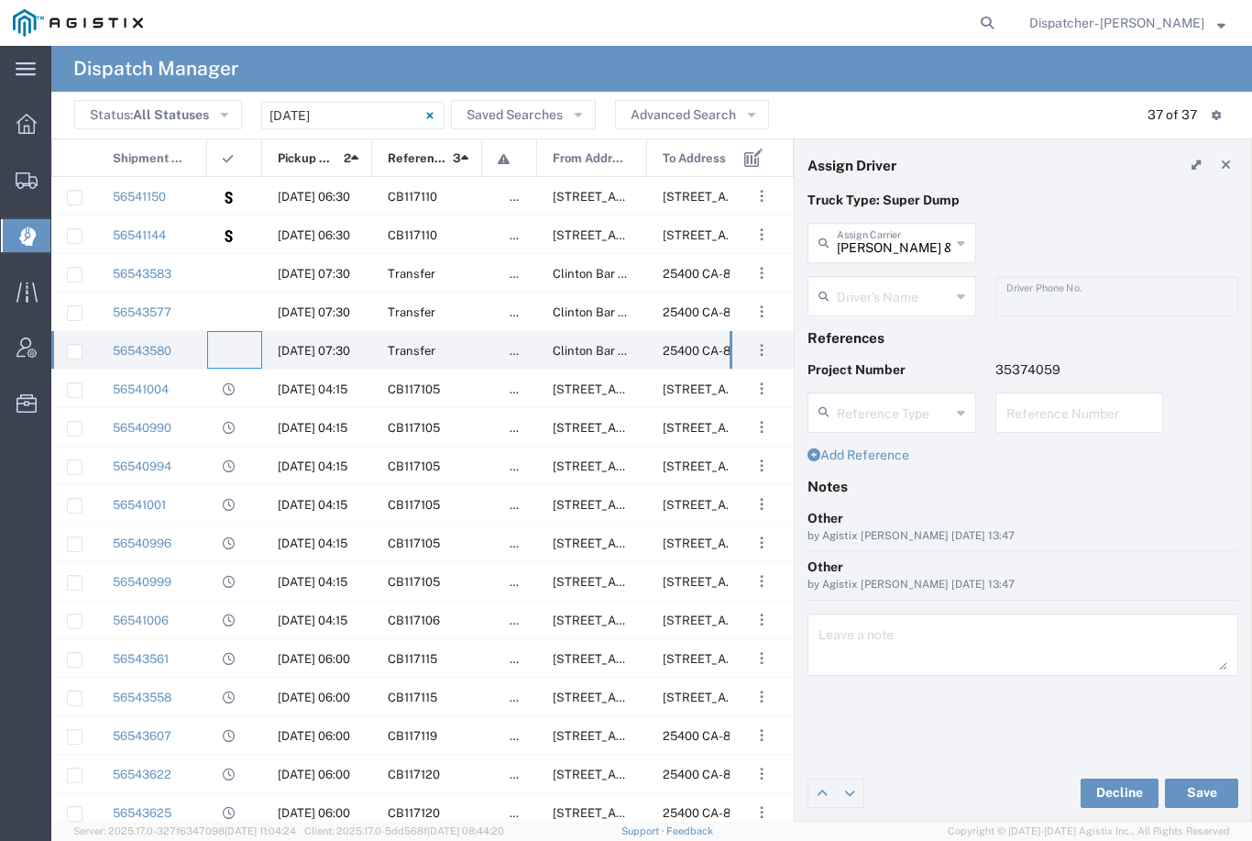
click at [907, 242] on input "[PERSON_NAME] & Sons Trucking, Inc" at bounding box center [894, 242] width 114 height 32
click at [878, 290] on span "[PERSON_NAME] Construction & Gen Engineering Corp" at bounding box center [891, 311] width 165 height 84
click at [885, 292] on input "text" at bounding box center [894, 295] width 114 height 32
click at [875, 332] on span "[PERSON_NAME]" at bounding box center [891, 336] width 165 height 28
click at [1205, 789] on button "Save" at bounding box center [1201, 792] width 73 height 29
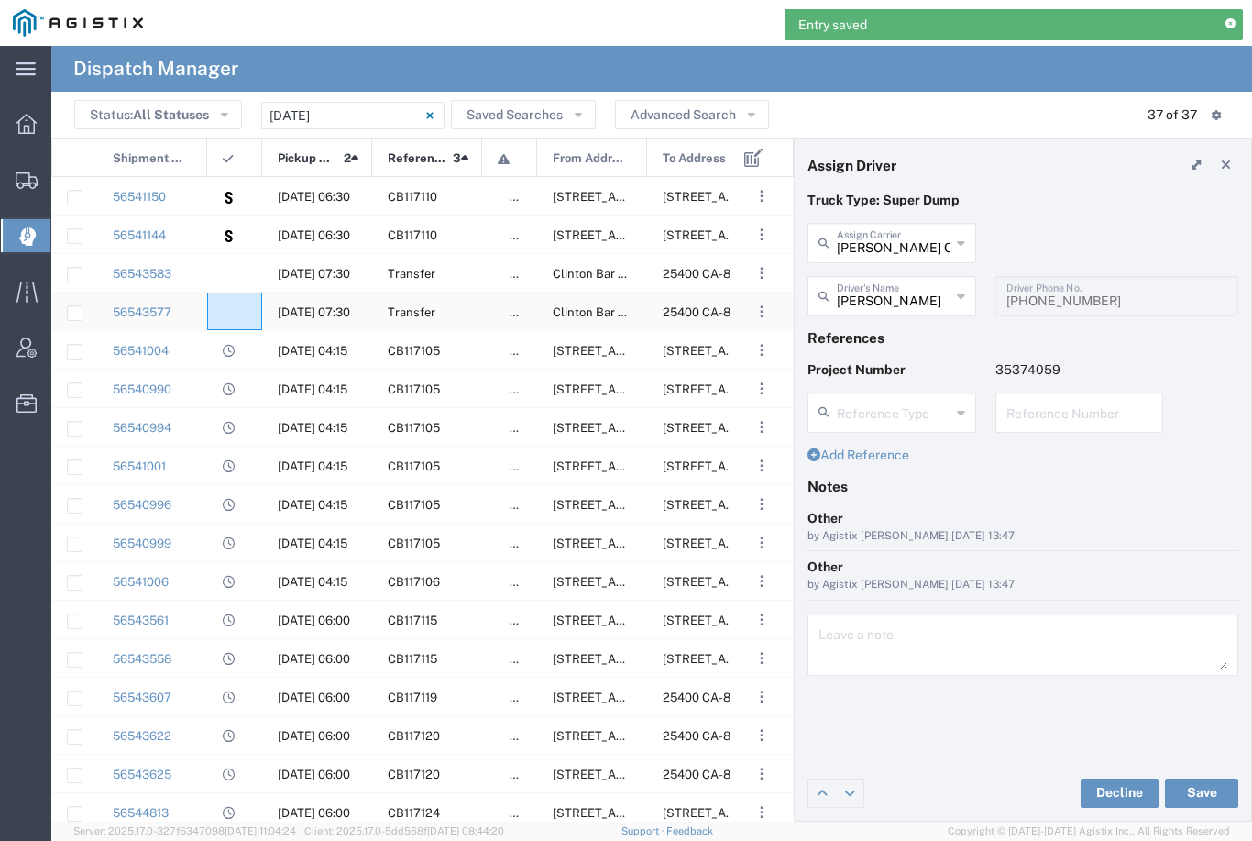
click at [238, 292] on div at bounding box center [234, 311] width 55 height 38
click at [884, 302] on input "text" at bounding box center [894, 295] width 114 height 32
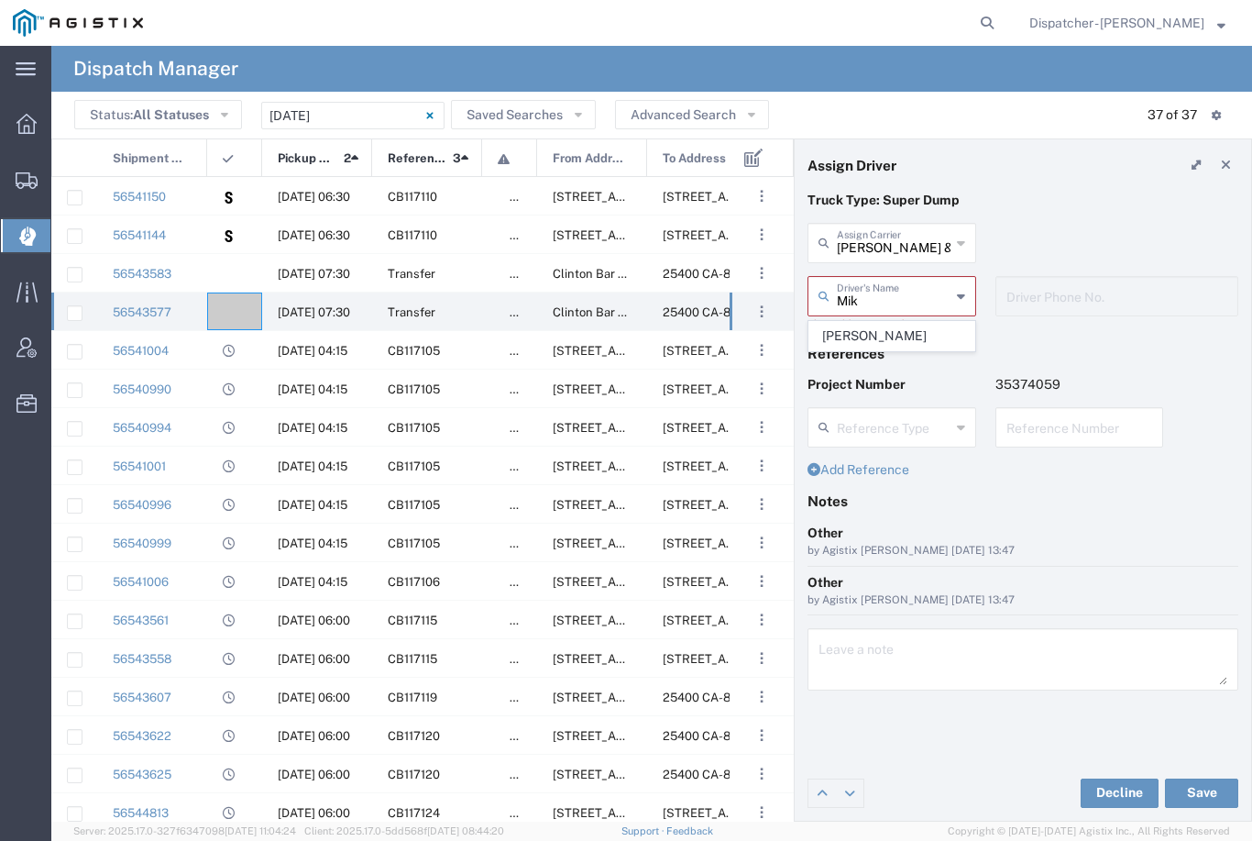
click at [890, 333] on span "[PERSON_NAME]" at bounding box center [891, 336] width 165 height 28
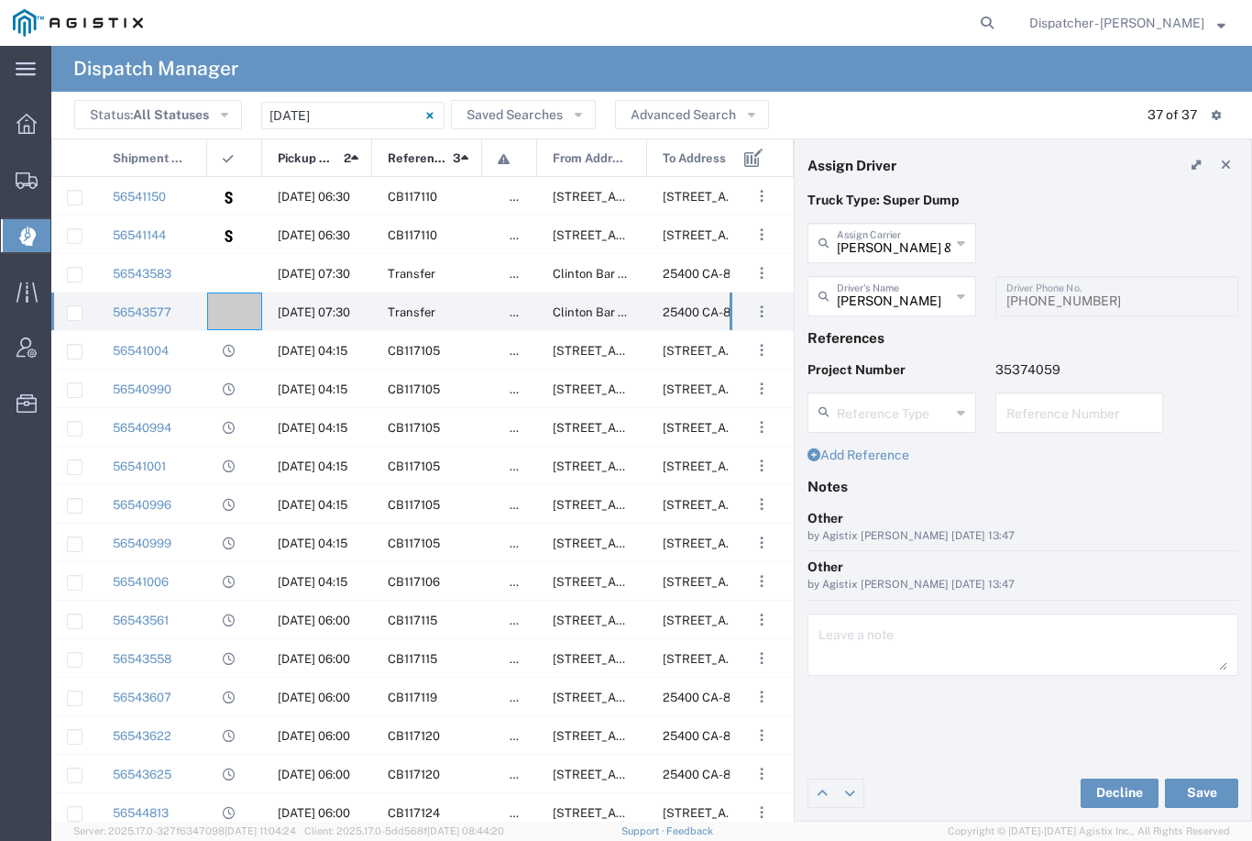
click at [1210, 789] on button "Save" at bounding box center [1201, 792] width 73 height 29
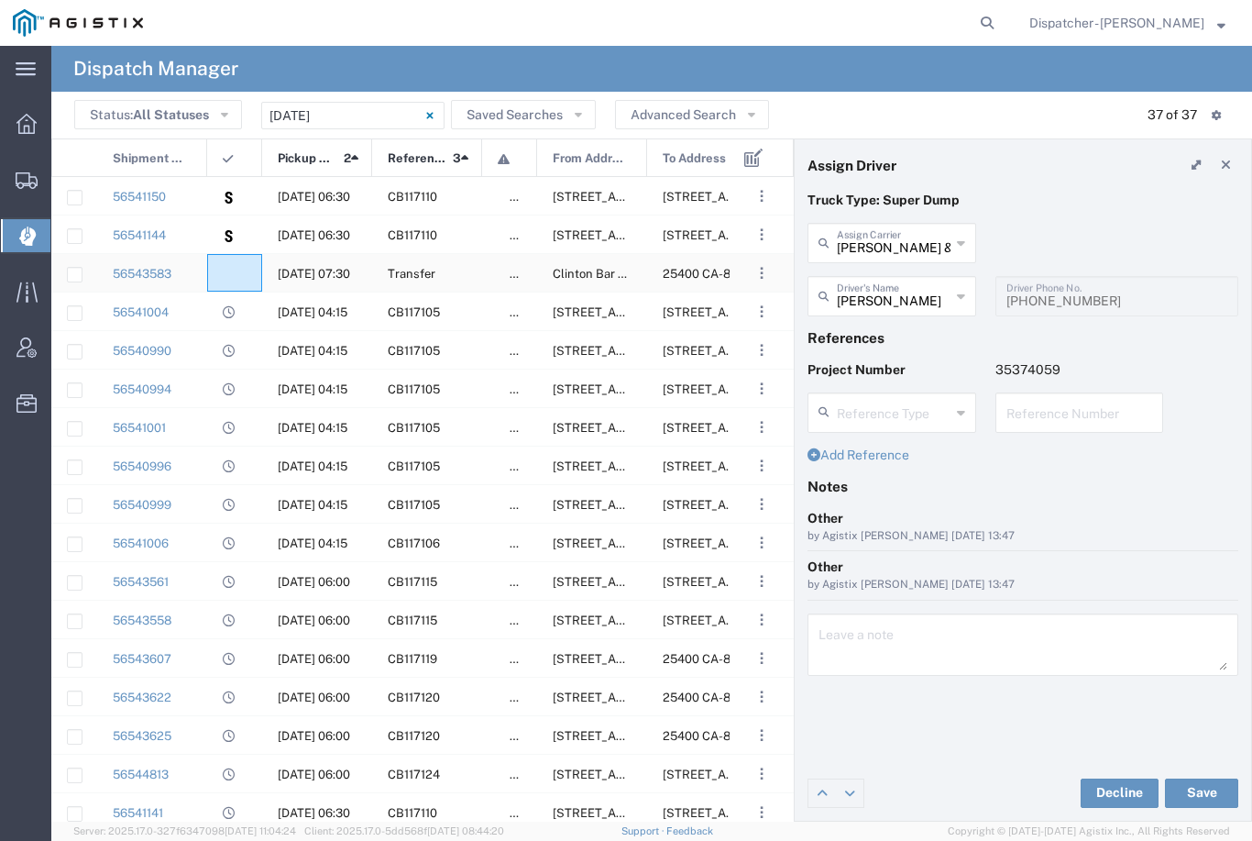
click at [233, 273] on agx-ag-table-icon-cell at bounding box center [229, 274] width 12 height 14
click at [906, 235] on input "[PERSON_NAME] & Sons Trucking, Inc" at bounding box center [894, 242] width 114 height 32
click at [888, 278] on span "Jays Trucking" at bounding box center [891, 283] width 165 height 28
click at [881, 294] on input "text" at bounding box center [895, 295] width 116 height 32
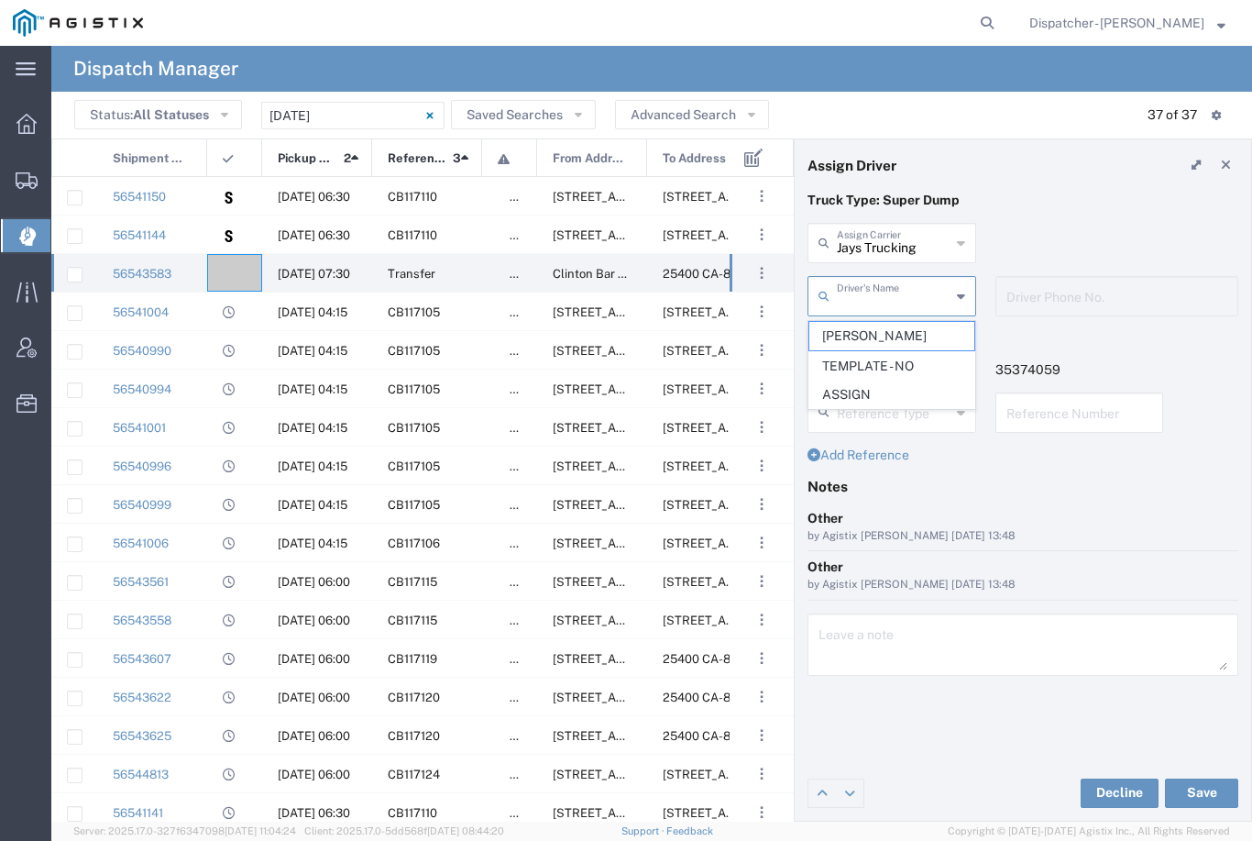
click at [879, 331] on span "[PERSON_NAME]" at bounding box center [891, 336] width 165 height 28
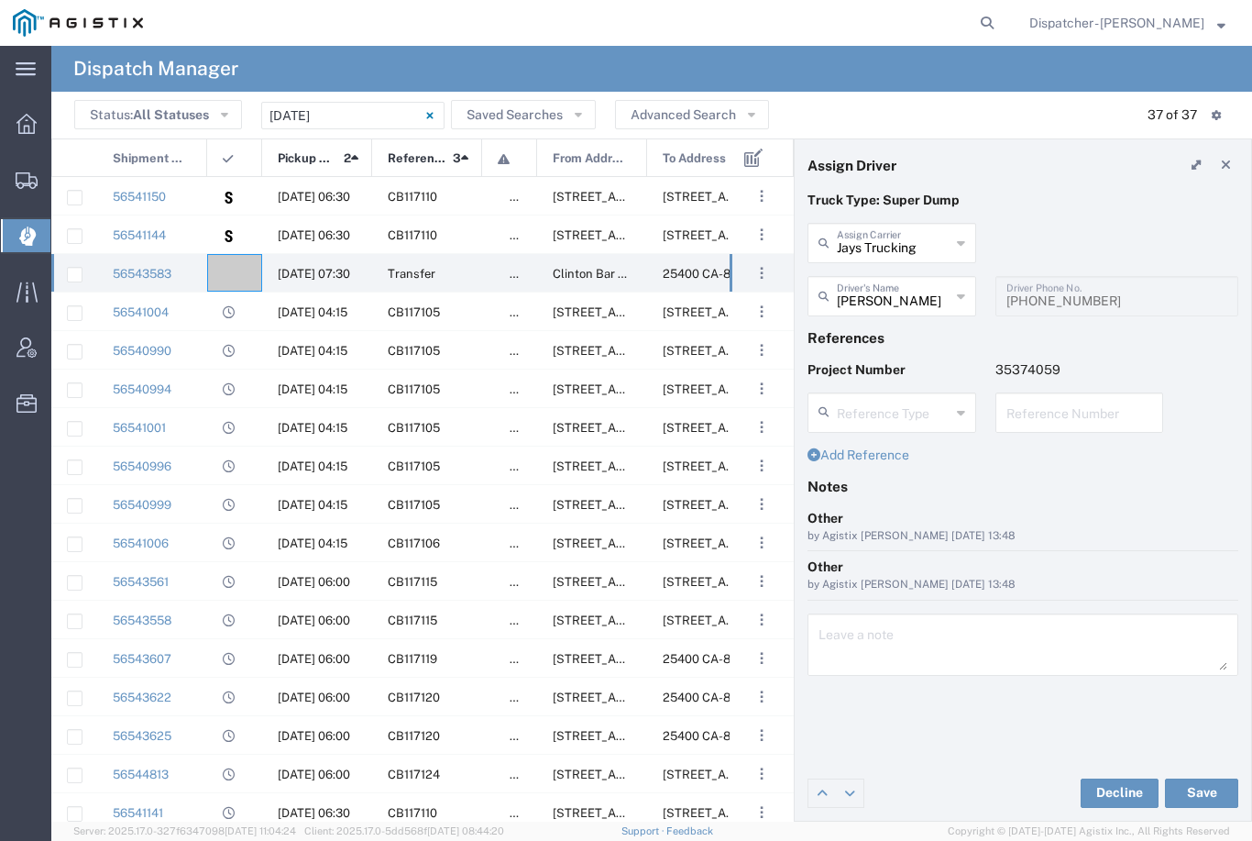
click at [1219, 801] on button "Save" at bounding box center [1201, 792] width 73 height 29
